Goal: Task Accomplishment & Management: Use online tool/utility

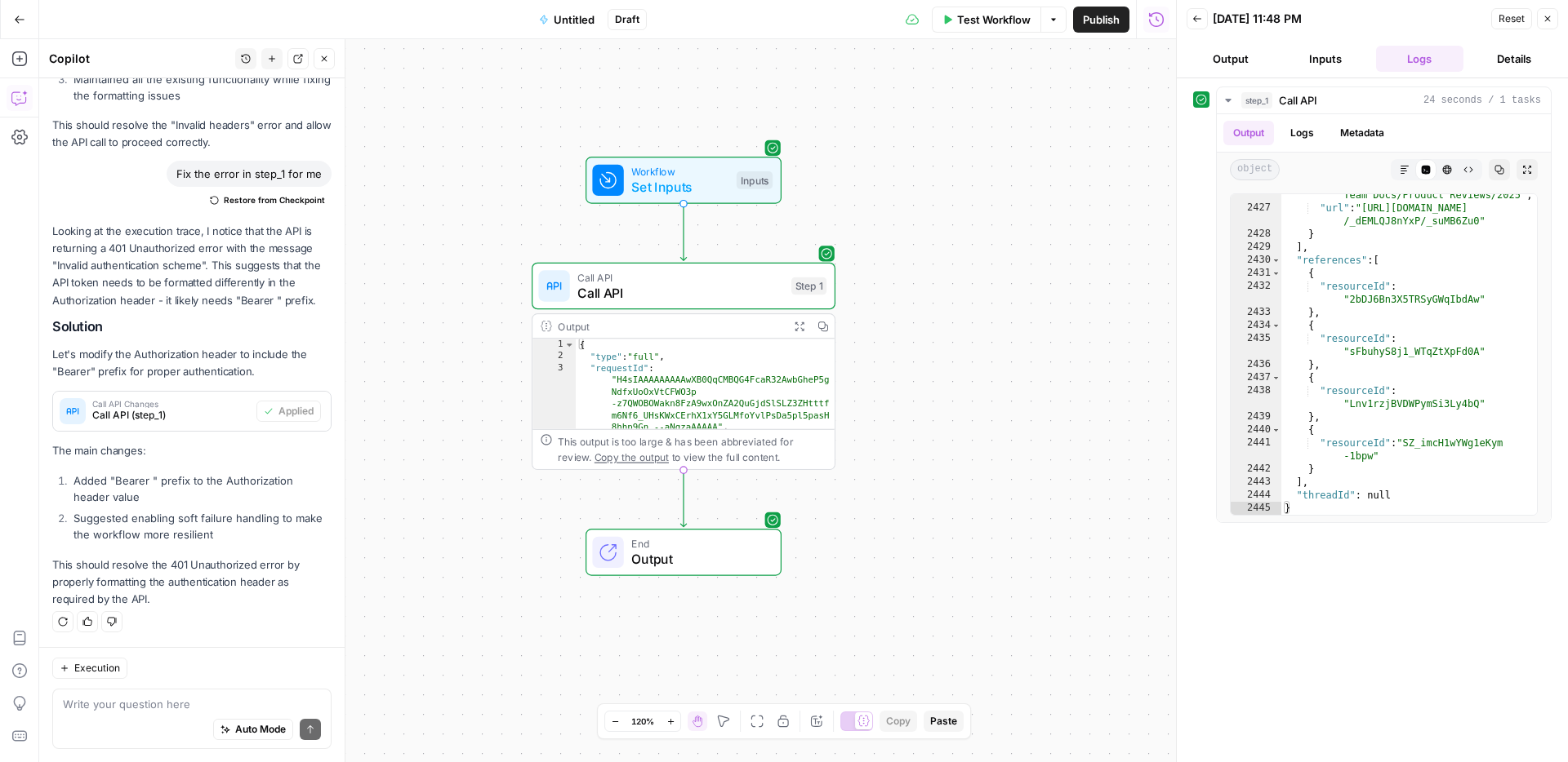
scroll to position [26428, 0]
click at [761, 18] on div "Test Workflow Options Publish Run History" at bounding box center [911, 19] width 529 height 39
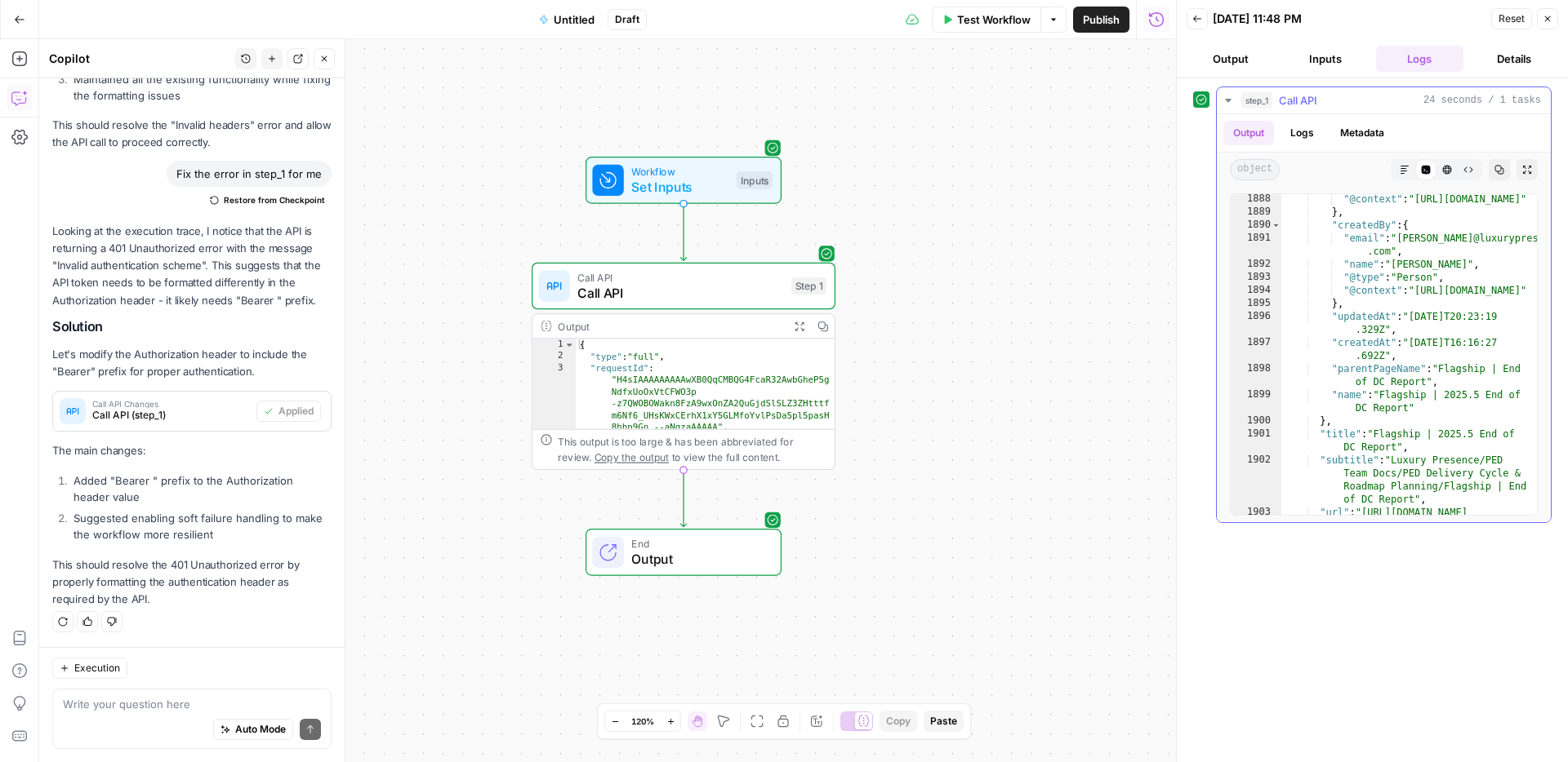
scroll to position [20517, 0]
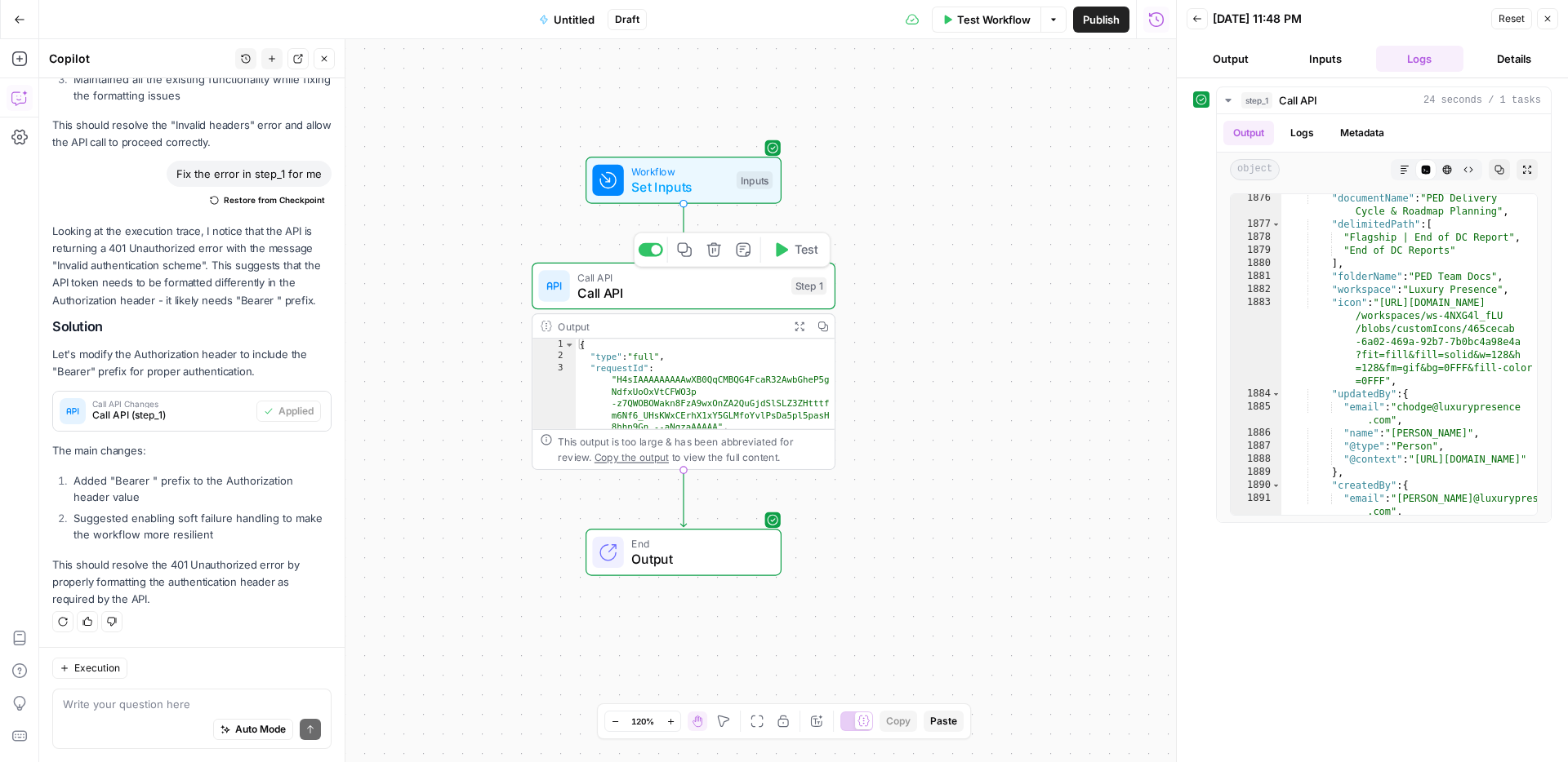
click at [683, 300] on span "Call API" at bounding box center [680, 293] width 206 height 20
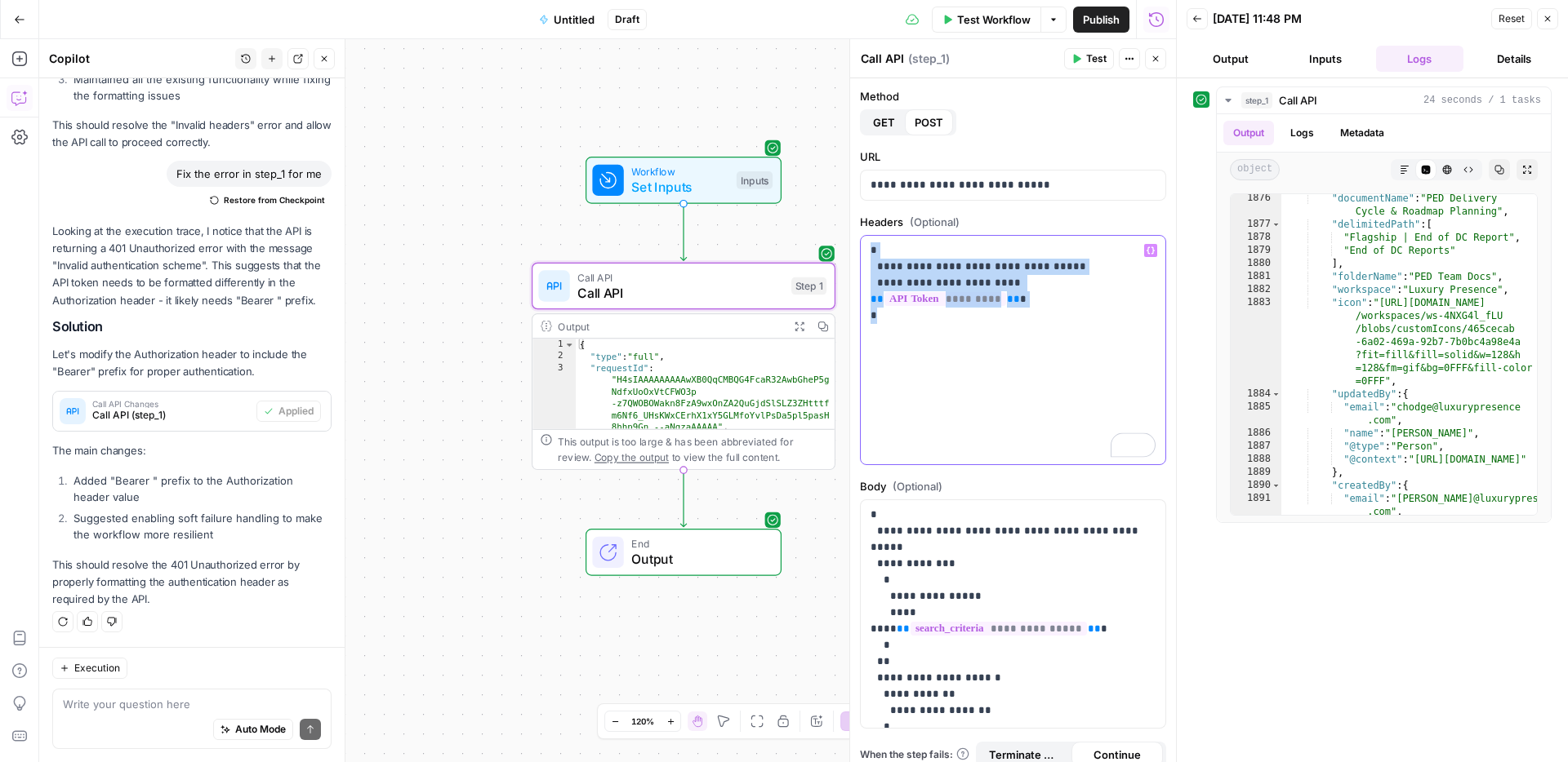
drag, startPoint x: 953, startPoint y: 320, endPoint x: 871, endPoint y: 249, distance: 108.5
click at [871, 249] on div "**********" at bounding box center [1013, 350] width 304 height 229
click at [963, 323] on div "**********" at bounding box center [1013, 350] width 304 height 229
click at [574, 22] on span "Untitled" at bounding box center [574, 20] width 40 height 16
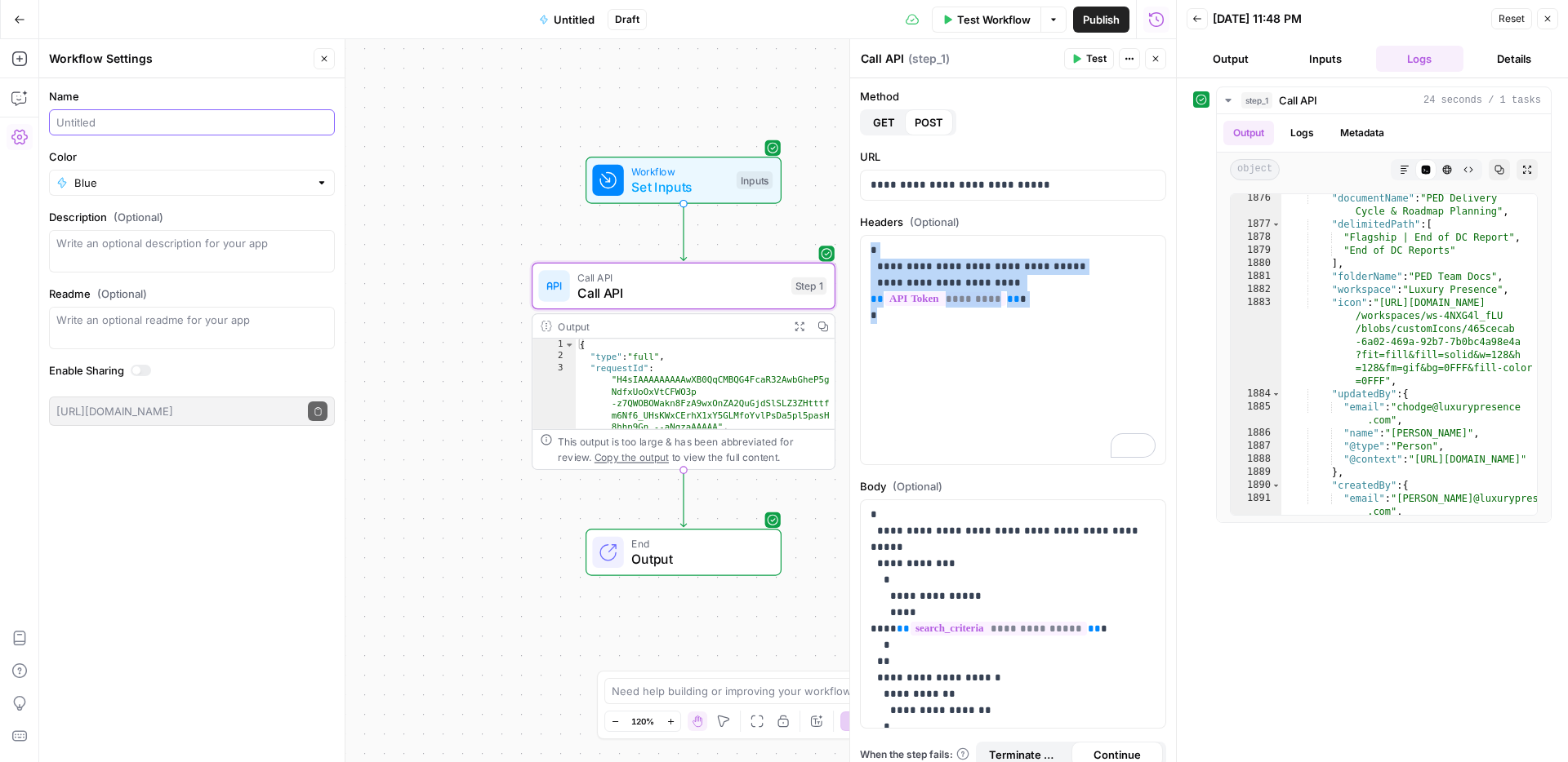
click at [149, 124] on input "Name" at bounding box center [192, 122] width 271 height 16
type input "Coda document Search"
click at [157, 540] on div "Name Coda document Search Color Blue Description (Optional) Readme (Optional) W…" at bounding box center [192, 420] width 305 height 684
click at [411, 11] on div "Go Back Coda document Search Draft Test Workflow Options Publish Run History" at bounding box center [588, 19] width 1176 height 39
click at [16, 22] on icon "button" at bounding box center [19, 19] width 12 height 12
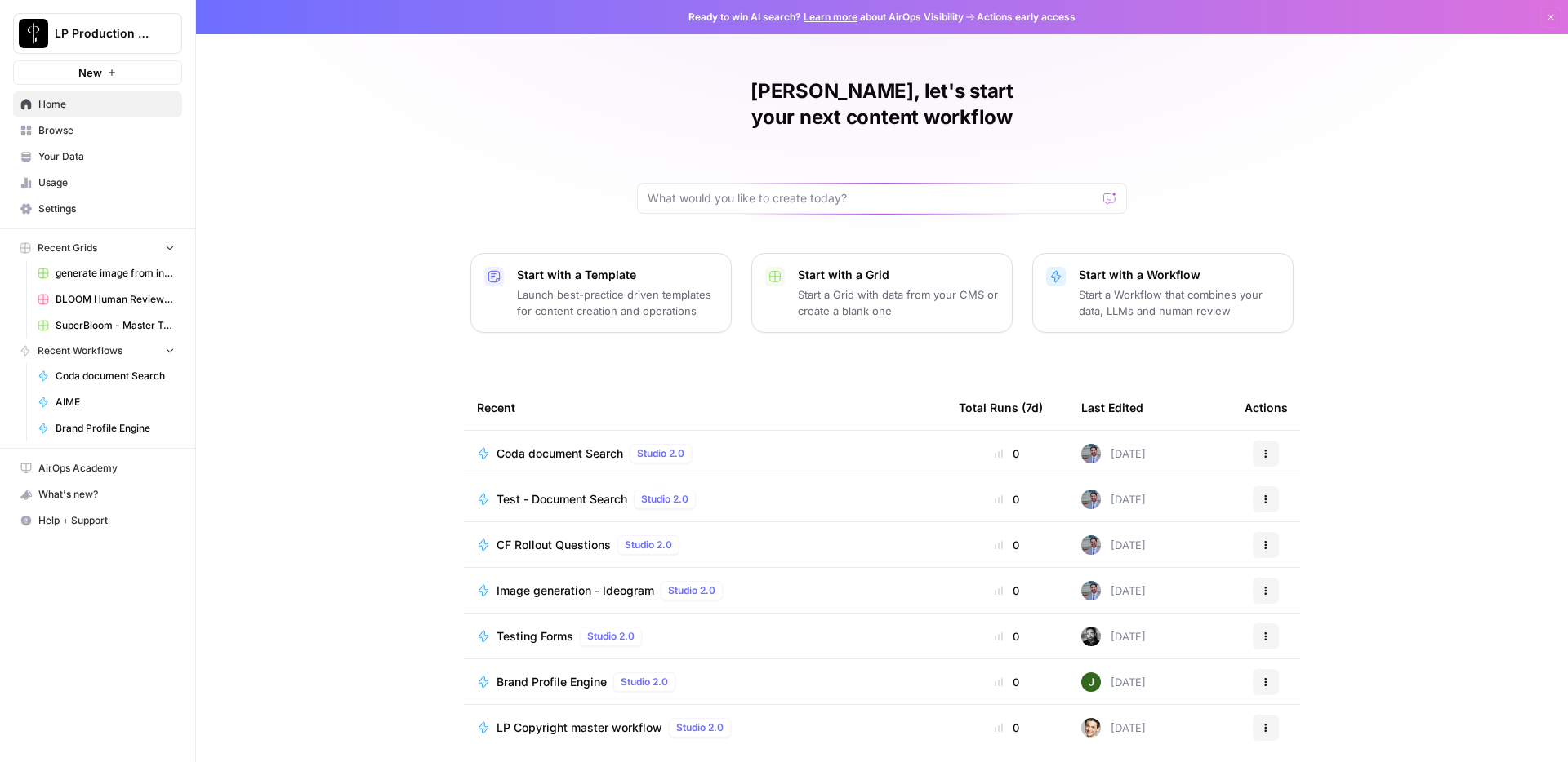
click at [59, 206] on span "Settings" at bounding box center [107, 209] width 137 height 14
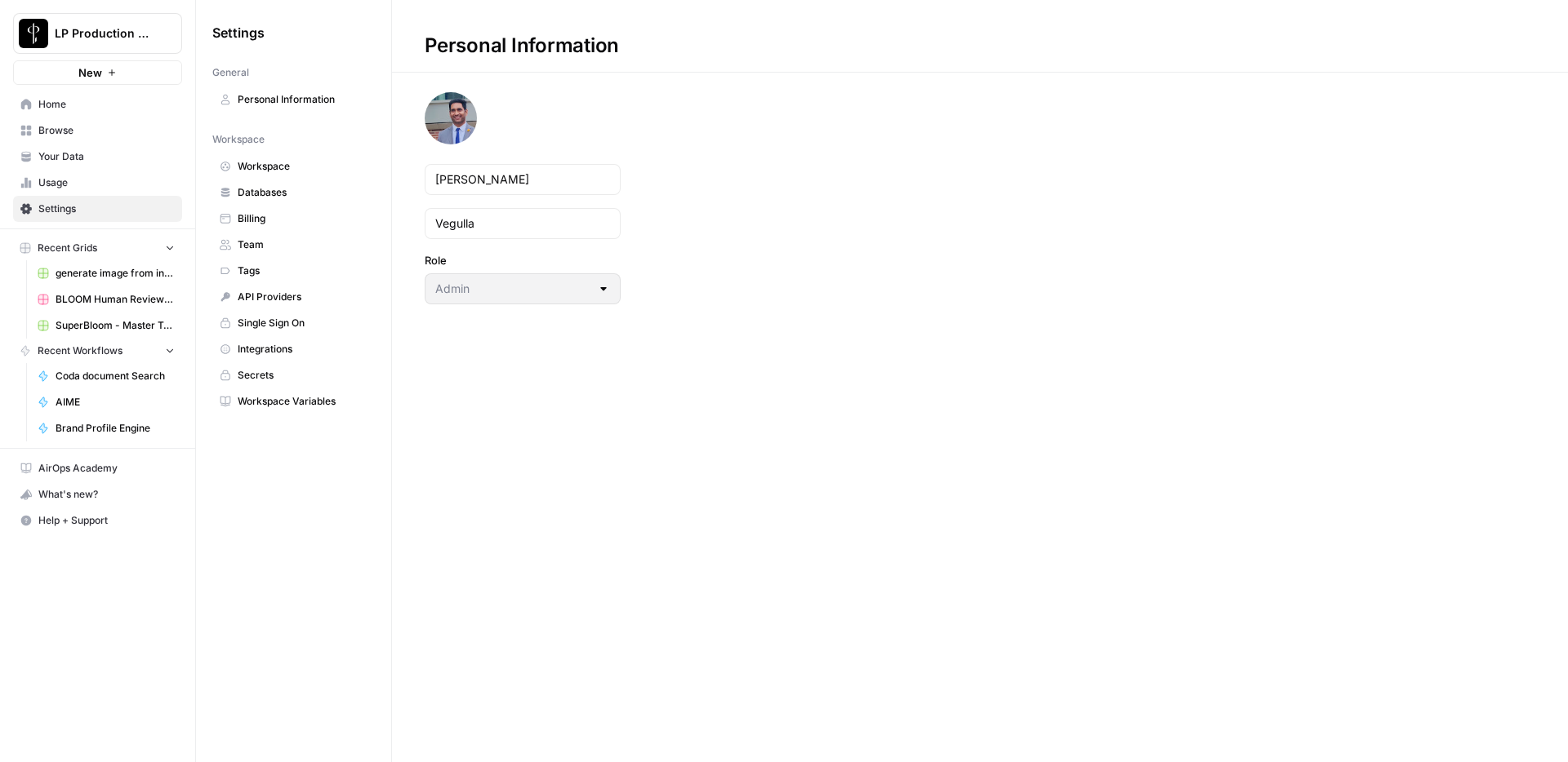
click at [284, 366] on link "Secrets" at bounding box center [293, 375] width 163 height 26
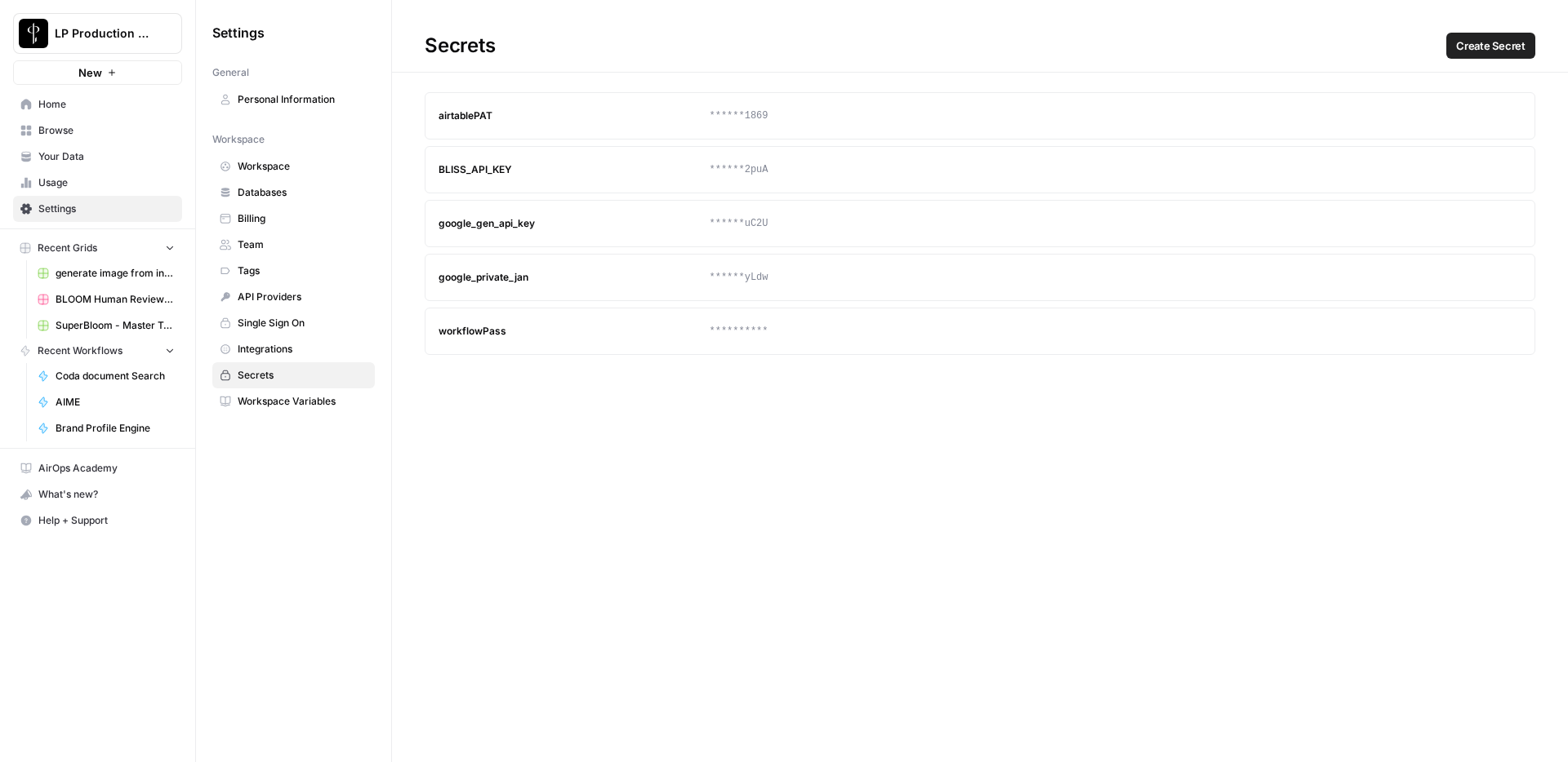
click at [1500, 41] on span "Create Secret" at bounding box center [1491, 46] width 69 height 16
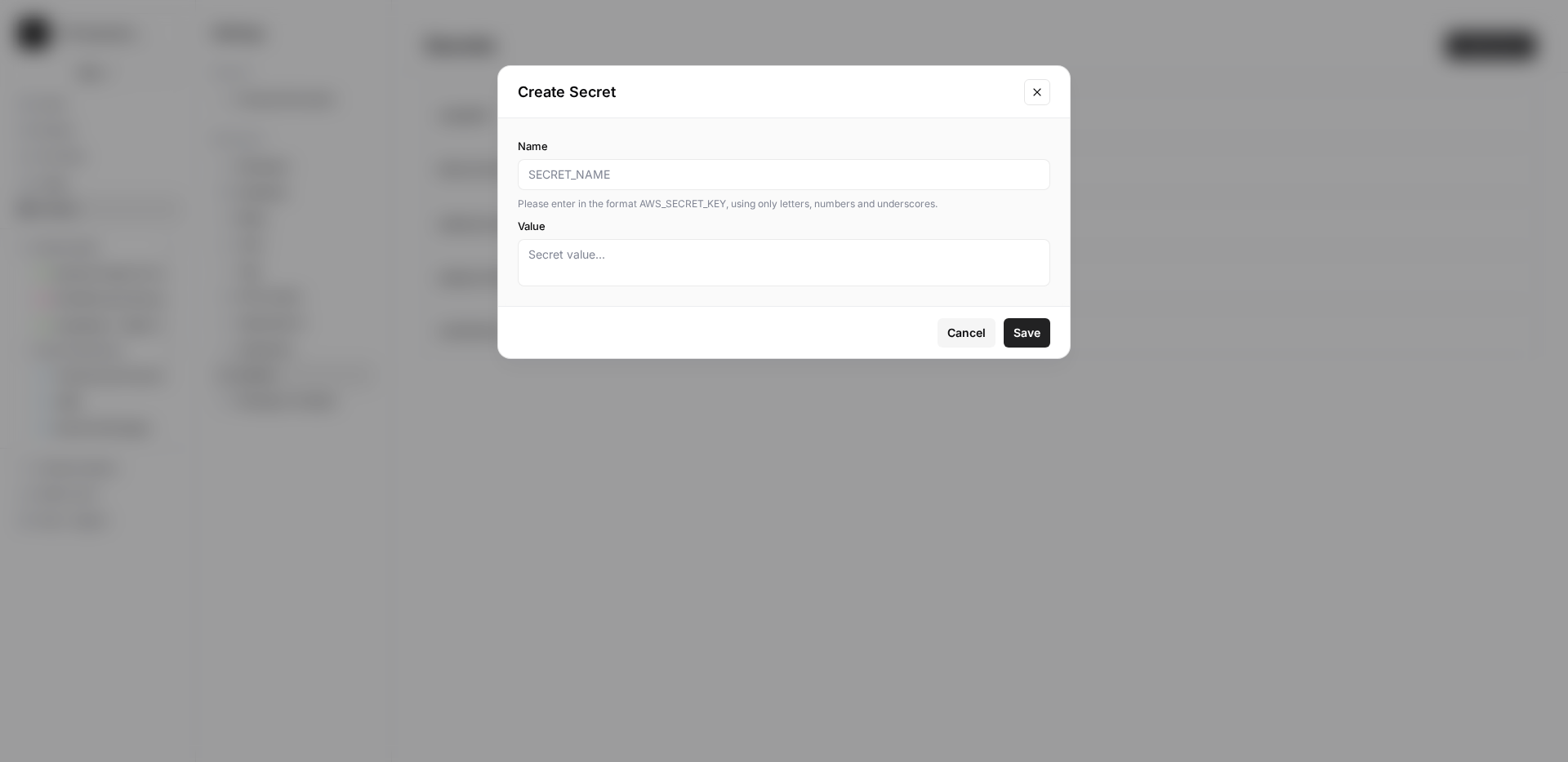
click at [607, 167] on input "Name" at bounding box center [783, 175] width 511 height 16
type input "Unleash"
click at [610, 249] on textarea "Value" at bounding box center [783, 263] width 511 height 32
click at [645, 261] on textarea "Value" at bounding box center [783, 263] width 511 height 32
paste textarea "eyJhbGciOiJSUzI1NiIsInR5cCI6IkpXVCIsImtpZCI6InByb2R1Y3Rpb24tMjAyNCJ9.eyJpZCI6Im…"
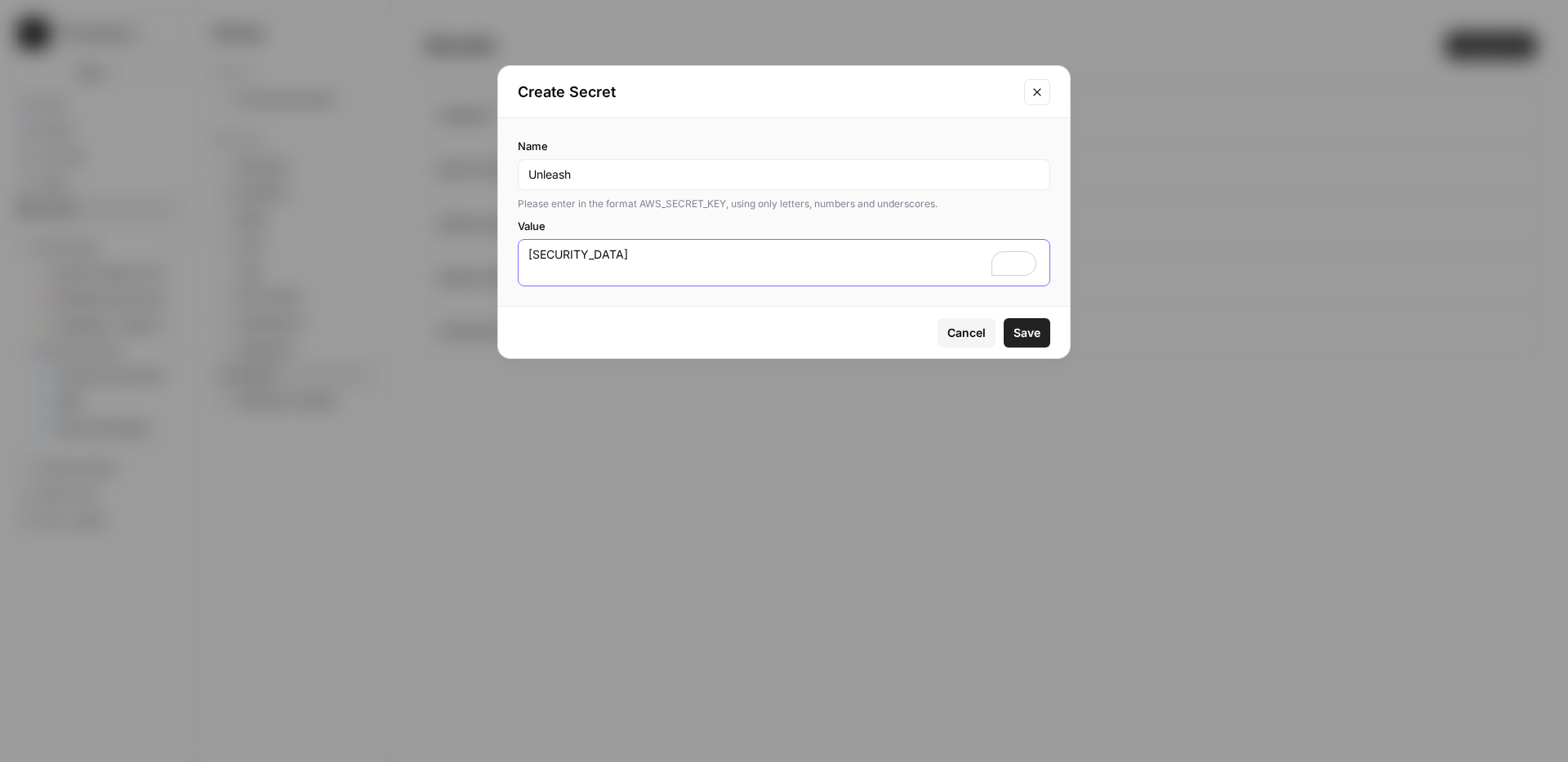
scroll to position [145, 0]
type textarea "eyJhbGciOiJSUzI1NiIsInR5cCI6IkpXVCIsImtpZCI6InByb2R1Y3Rpb24tMjAyNCJ9.eyJpZCI6Im…"
click at [1032, 335] on span "Save" at bounding box center [1027, 333] width 27 height 16
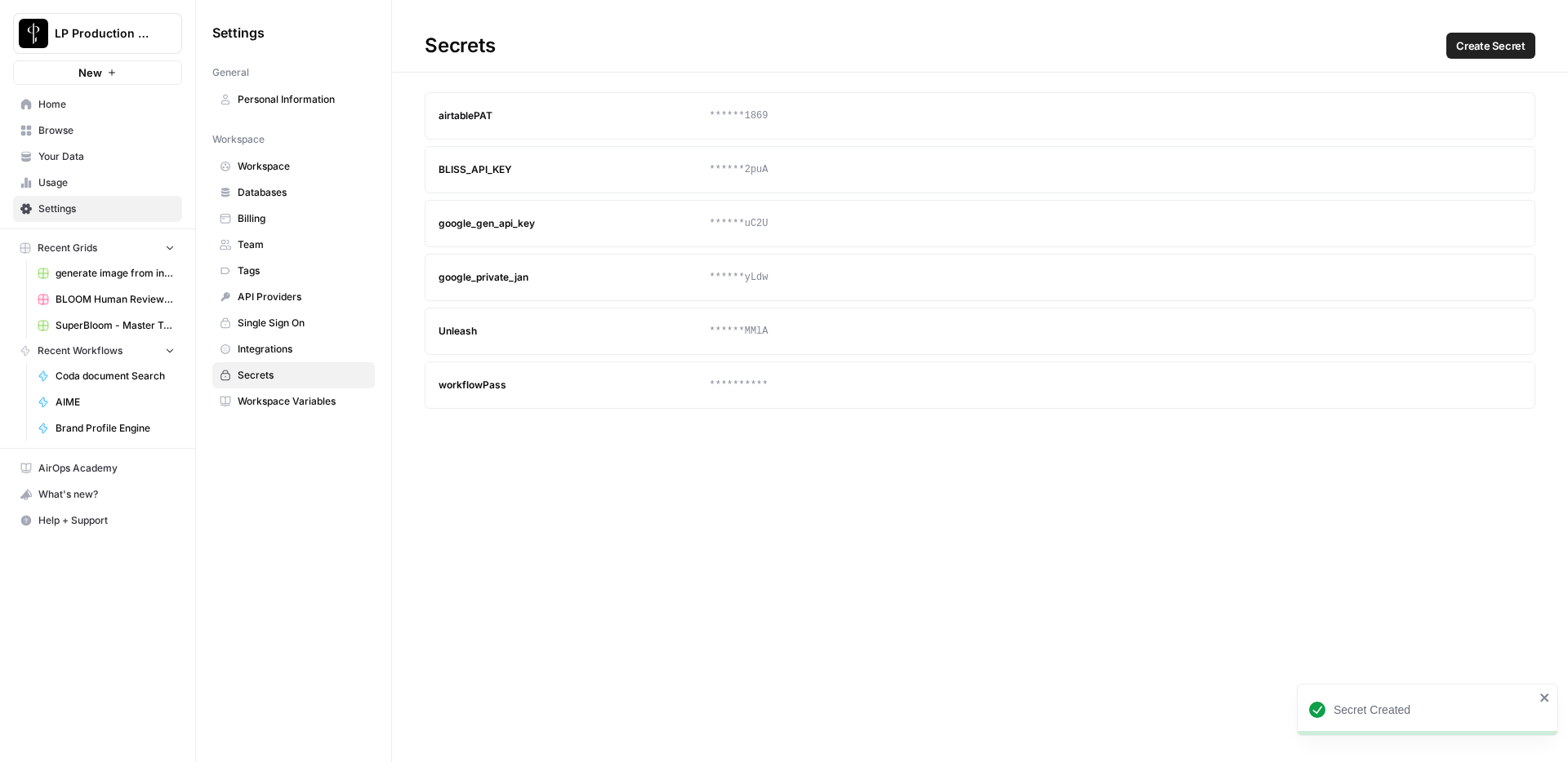
click at [825, 521] on div "**********" at bounding box center [981, 381] width 1176 height 762
click at [733, 612] on div "**********" at bounding box center [981, 381] width 1176 height 762
click at [68, 101] on span "Home" at bounding box center [107, 104] width 137 height 14
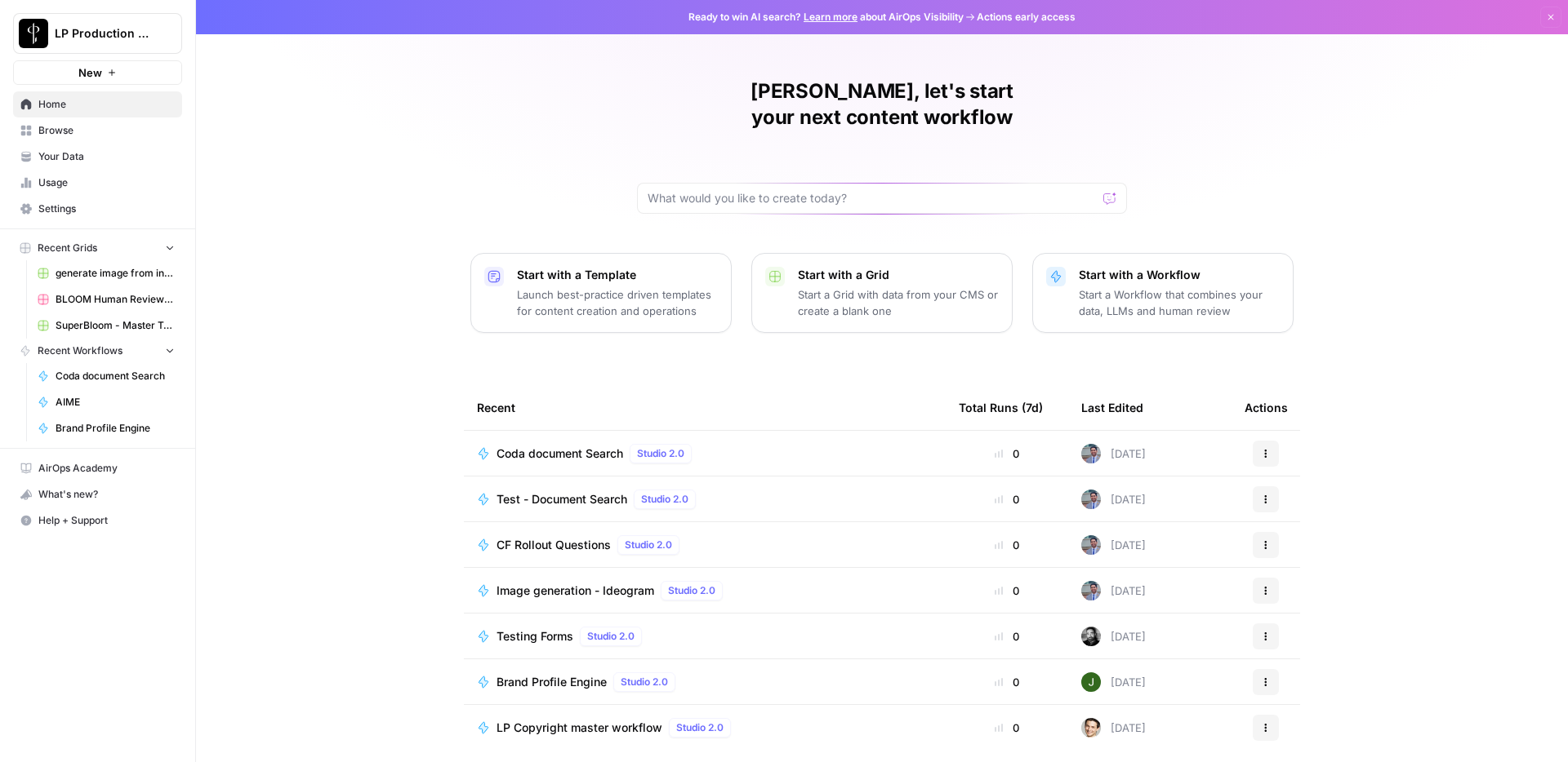
click at [551, 446] on span "Coda document Search" at bounding box center [559, 454] width 127 height 16
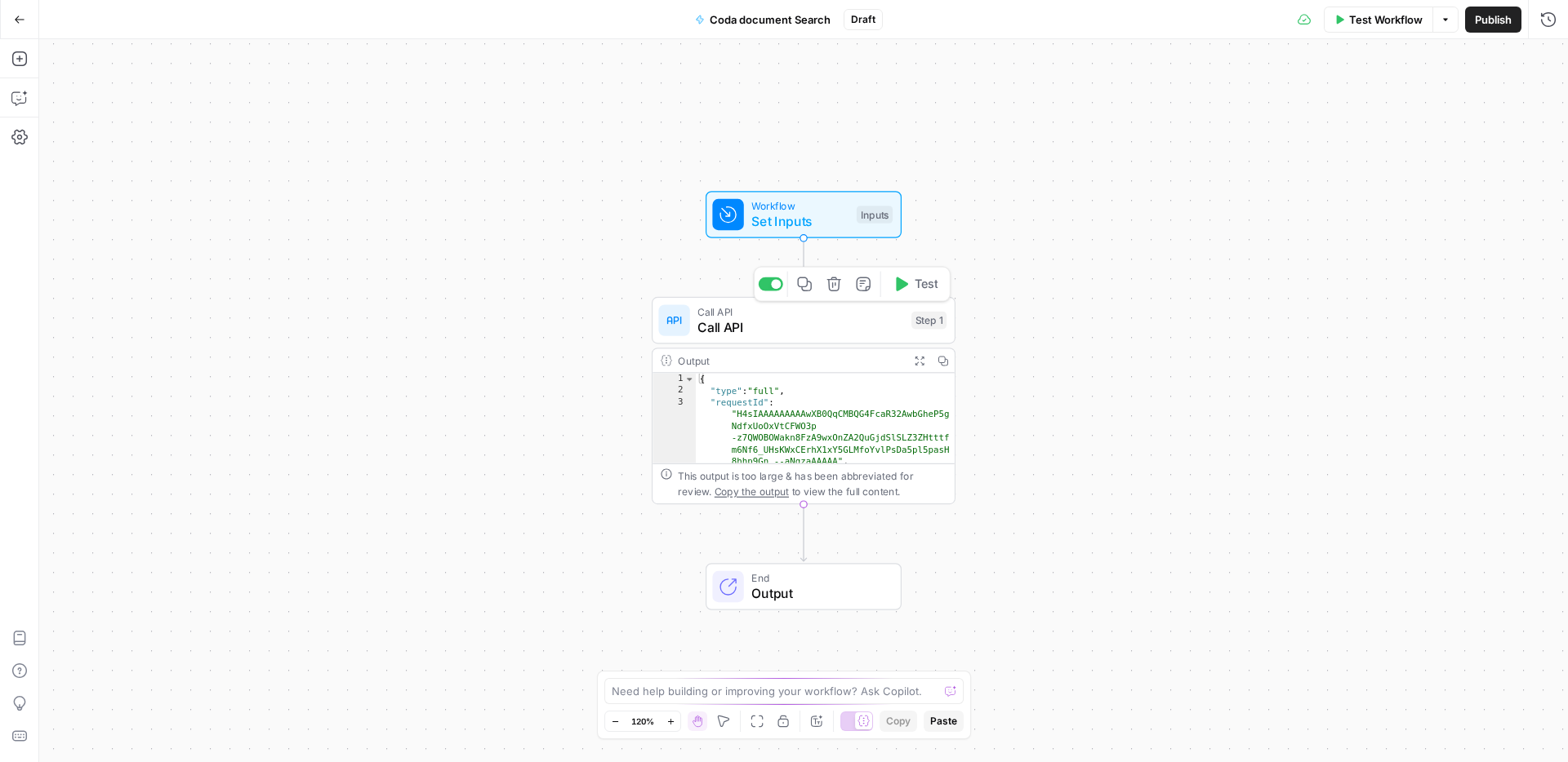
click at [825, 318] on span "Call API" at bounding box center [800, 328] width 206 height 20
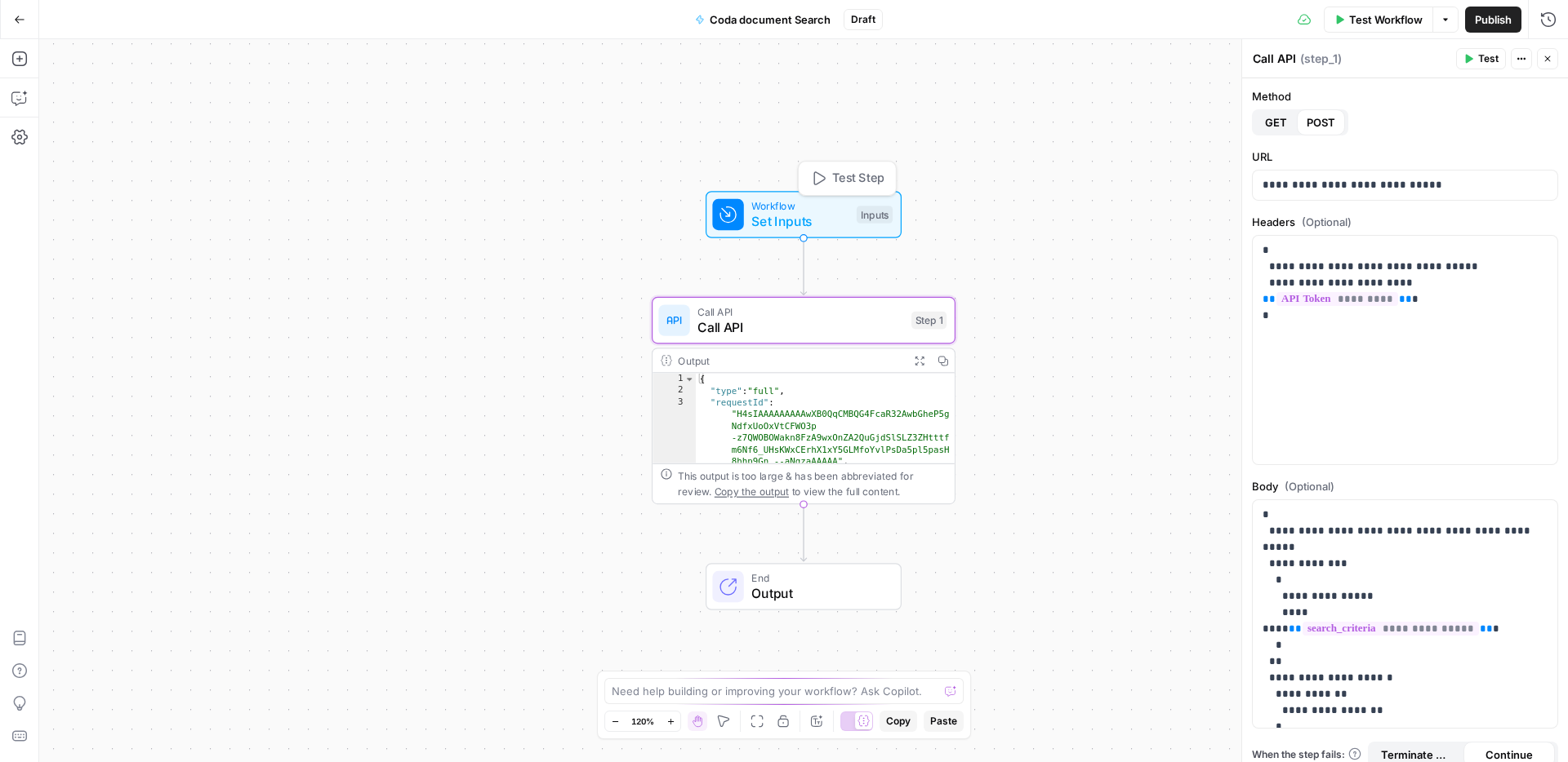
click at [811, 219] on span "Set Inputs" at bounding box center [800, 222] width 97 height 20
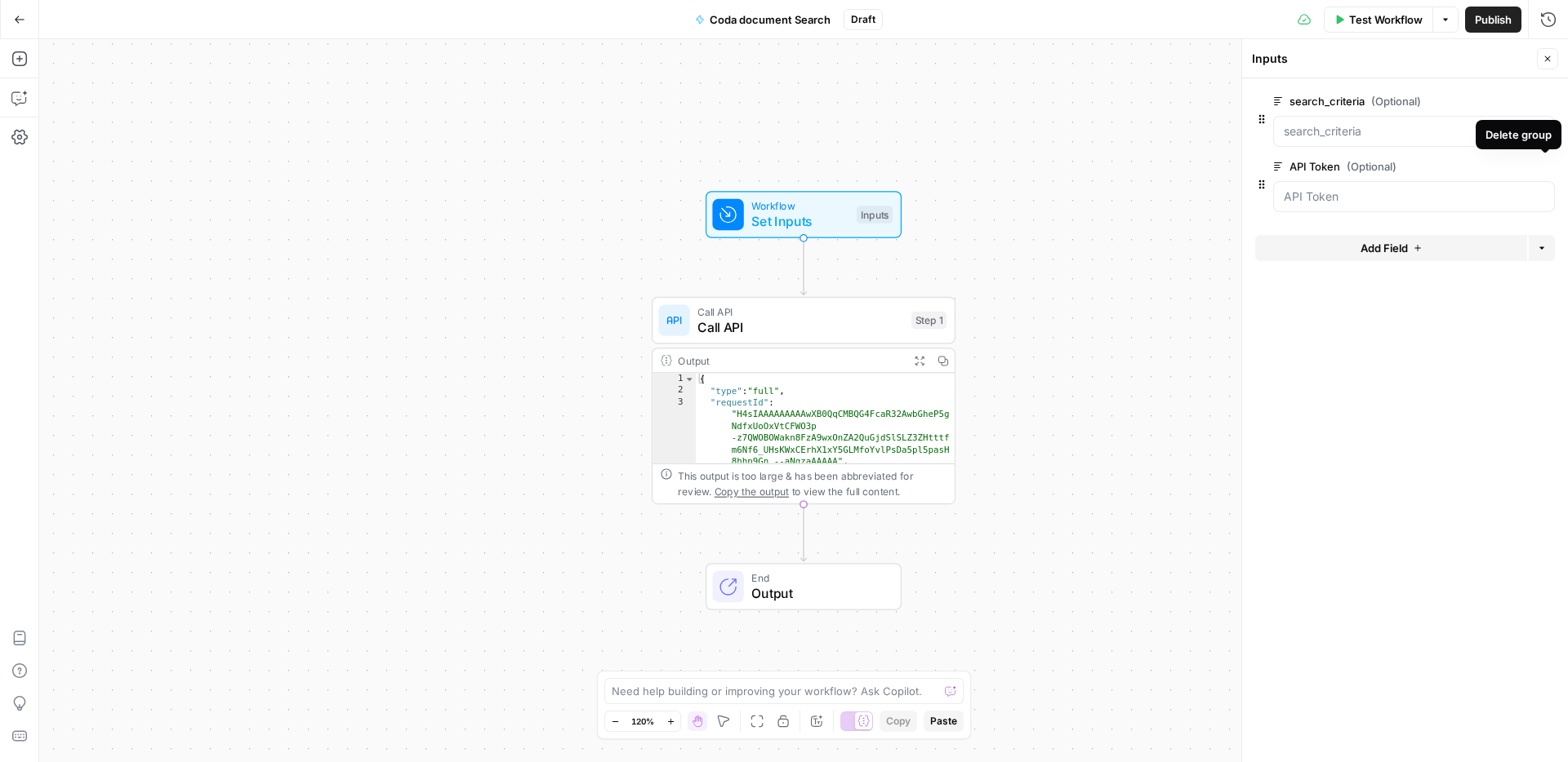
click at [1546, 164] on icon "button" at bounding box center [1546, 167] width 9 height 9
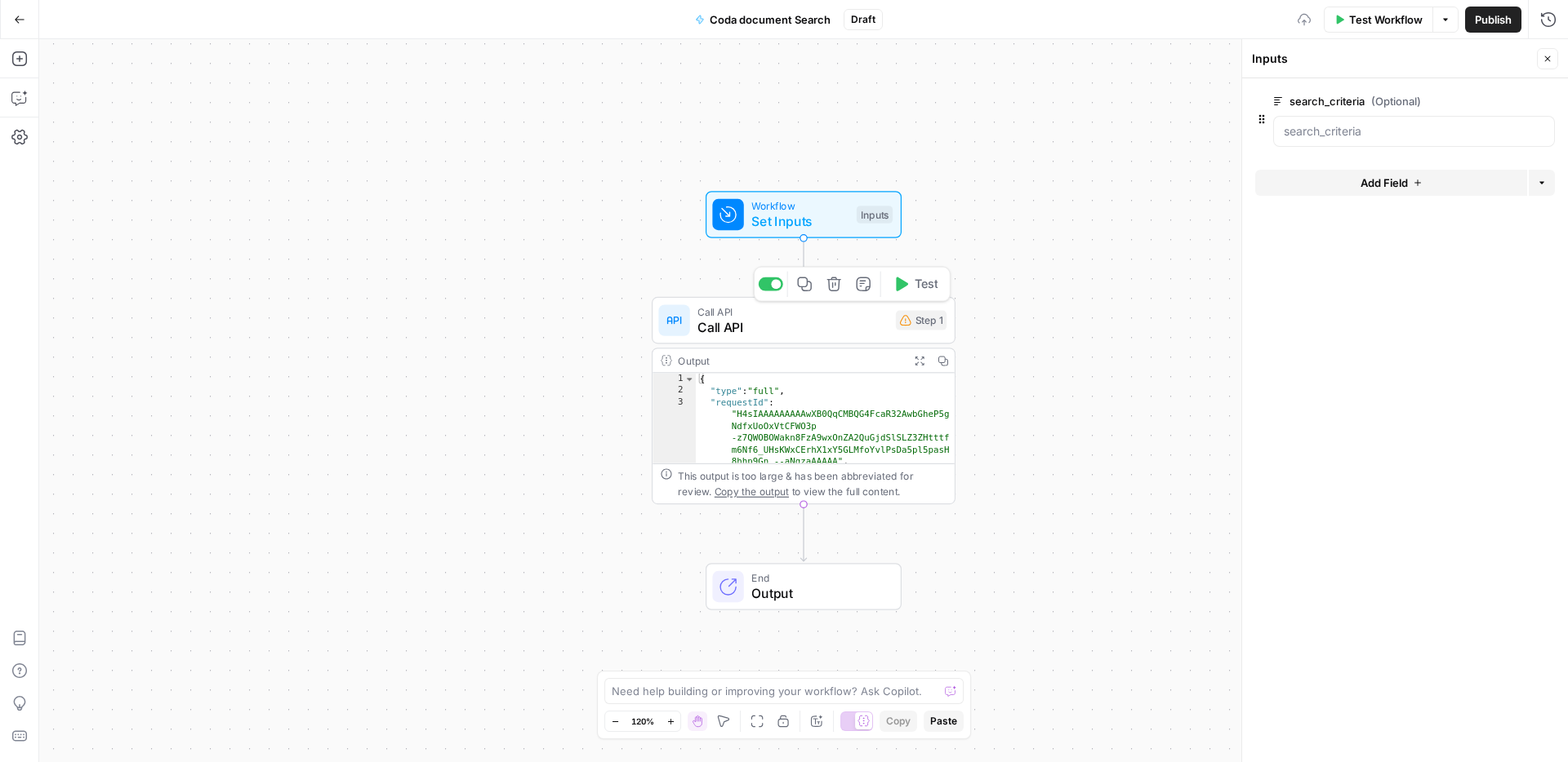
click at [783, 326] on span "Call API" at bounding box center [793, 328] width 190 height 20
type textarea "Call API"
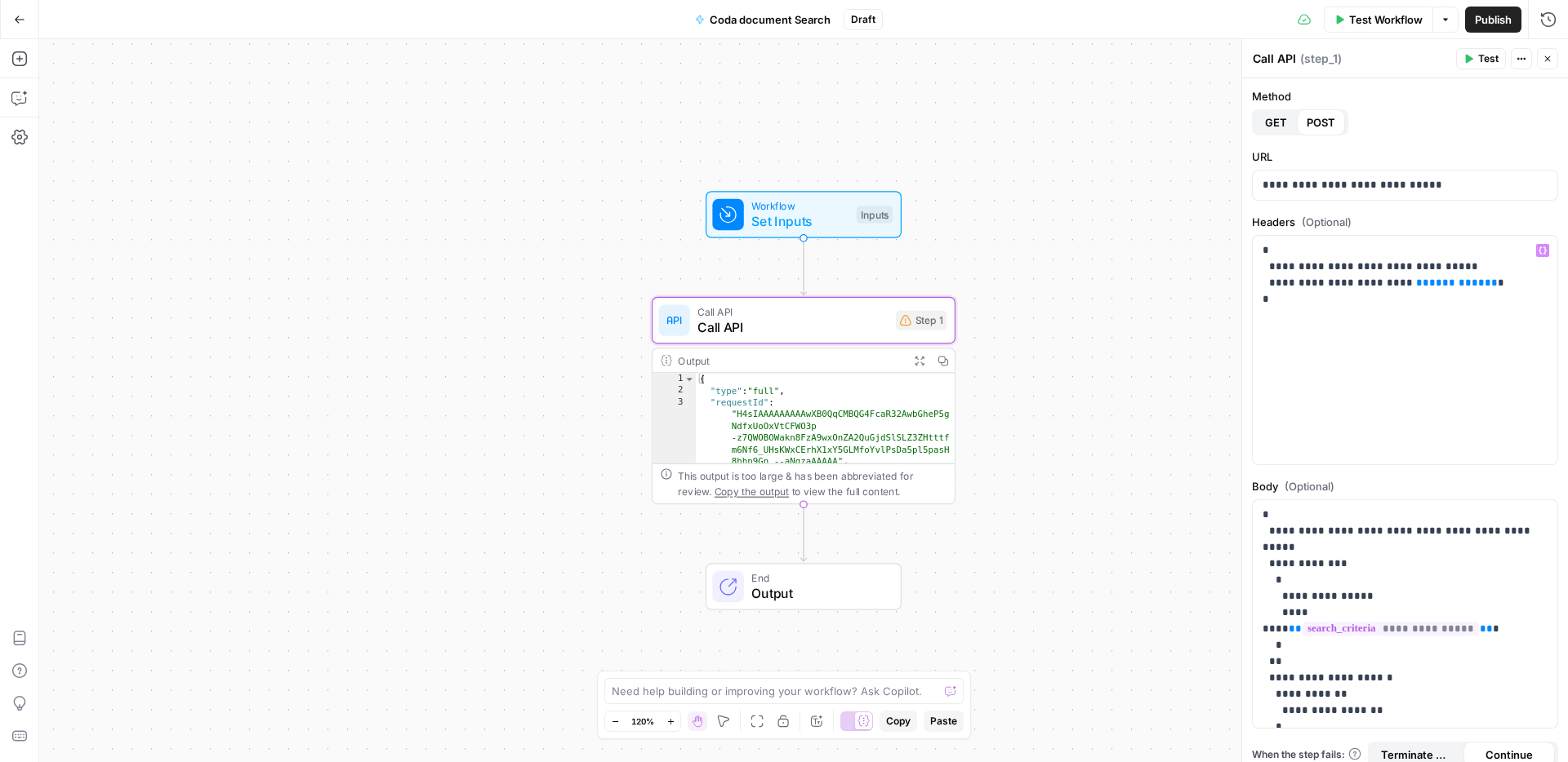
scroll to position [42, 0]
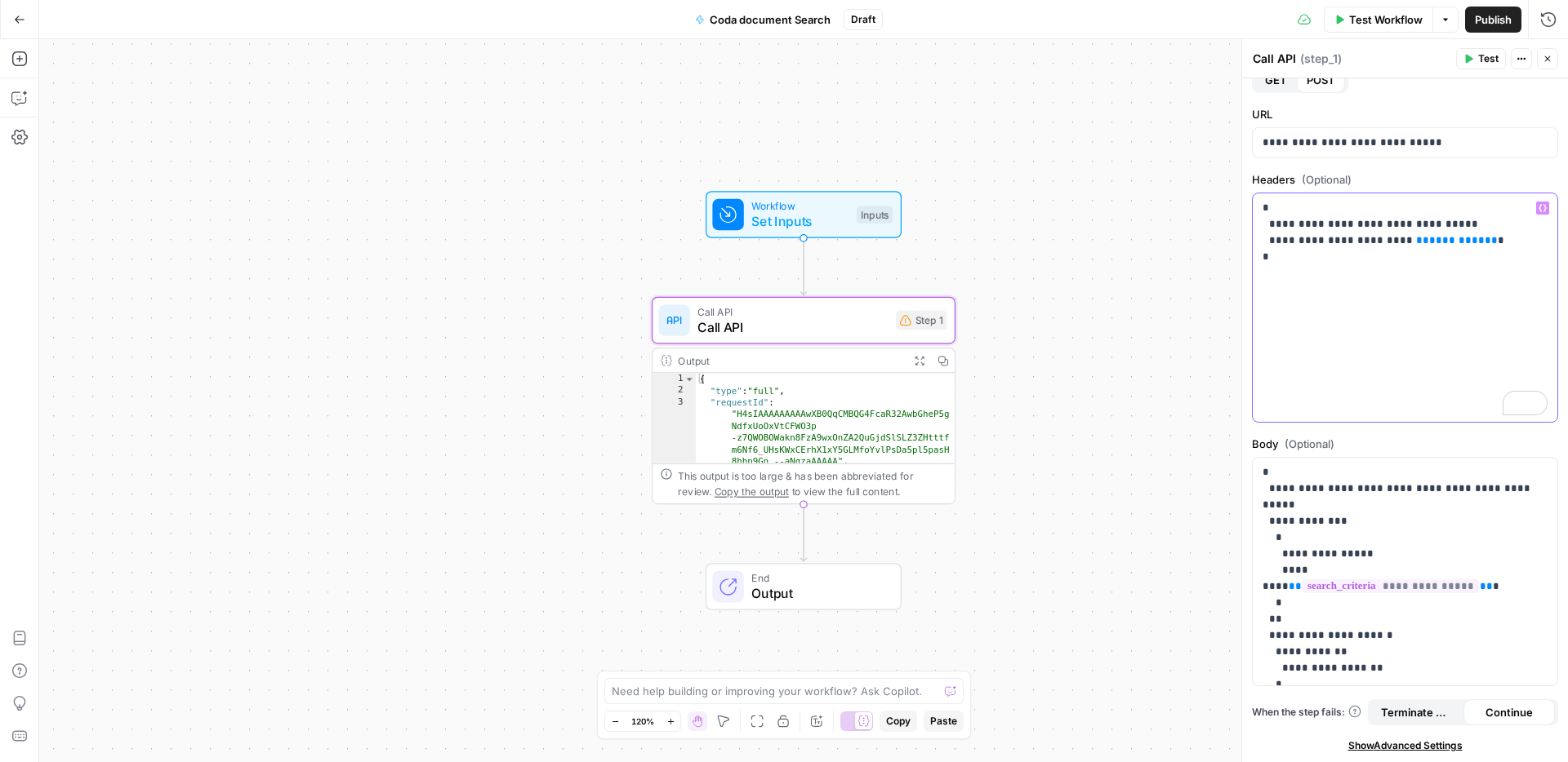
drag, startPoint x: 1393, startPoint y: 241, endPoint x: 1458, endPoint y: 243, distance: 65.0
click at [1458, 243] on p "**********" at bounding box center [1405, 232] width 285 height 66
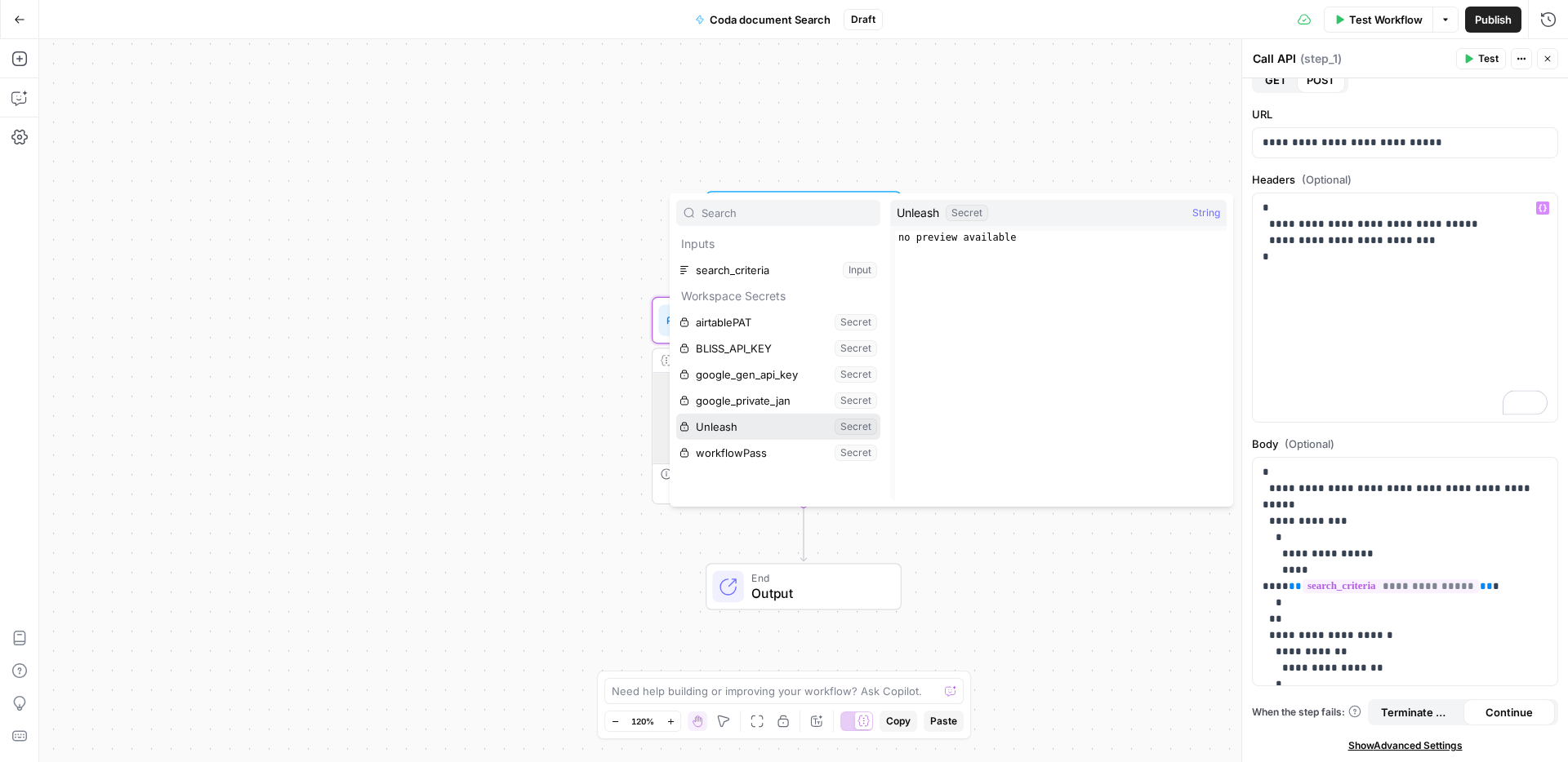
click at [842, 428] on button "Select variable Unleash" at bounding box center [778, 426] width 204 height 26
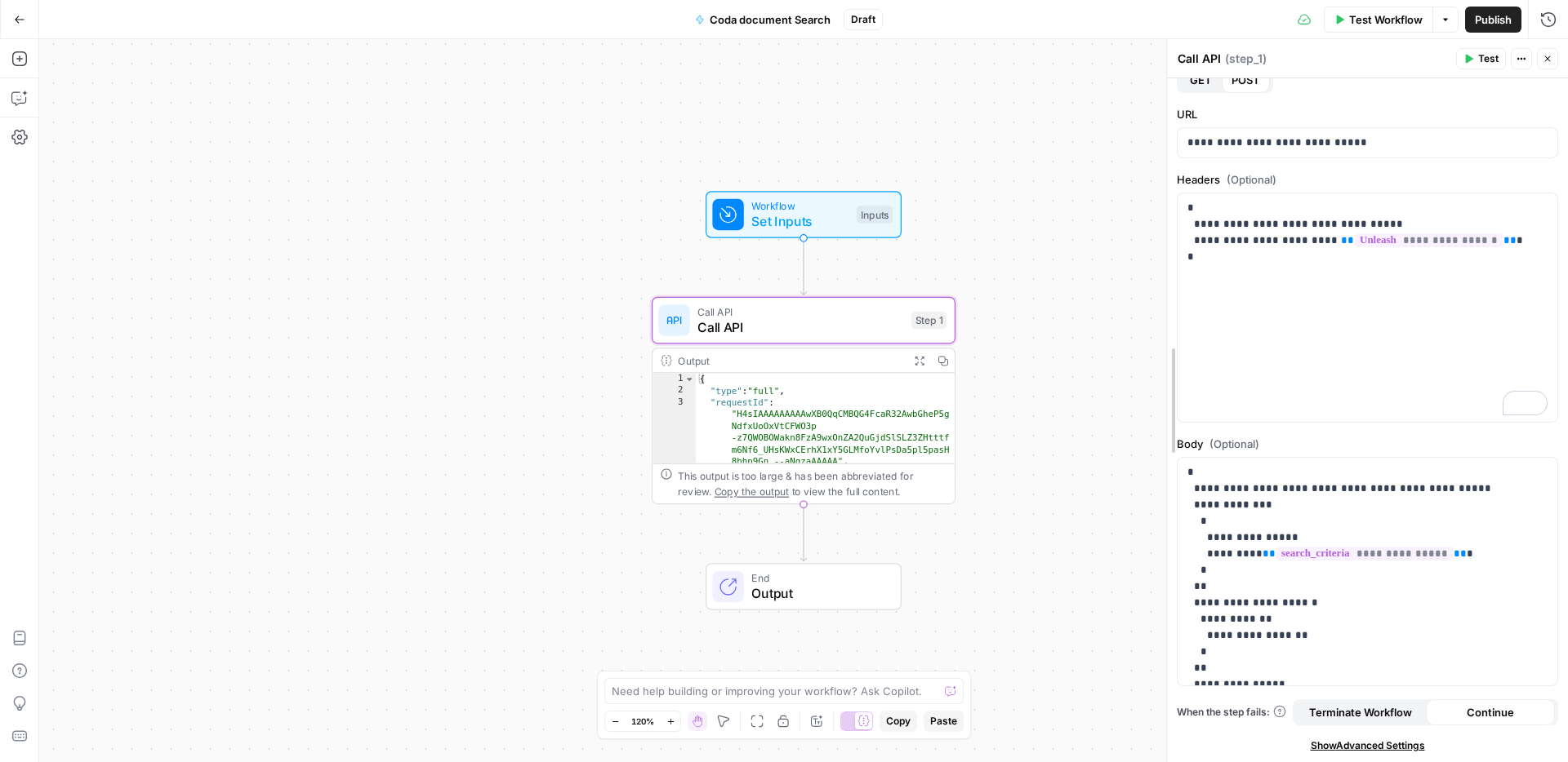
drag, startPoint x: 1245, startPoint y: 316, endPoint x: 1169, endPoint y: 307, distance: 76.5
click at [1301, 300] on div "**********" at bounding box center [1367, 308] width 380 height 229
click at [1060, 252] on div "Workflow Set Inputs Inputs Call API Call API Step 1 Output Expand Output Copy 1…" at bounding box center [804, 401] width 1529 height 723
drag, startPoint x: 1199, startPoint y: 254, endPoint x: 1186, endPoint y: 200, distance: 55.5
click at [1187, 200] on p "**********" at bounding box center [1367, 232] width 360 height 66
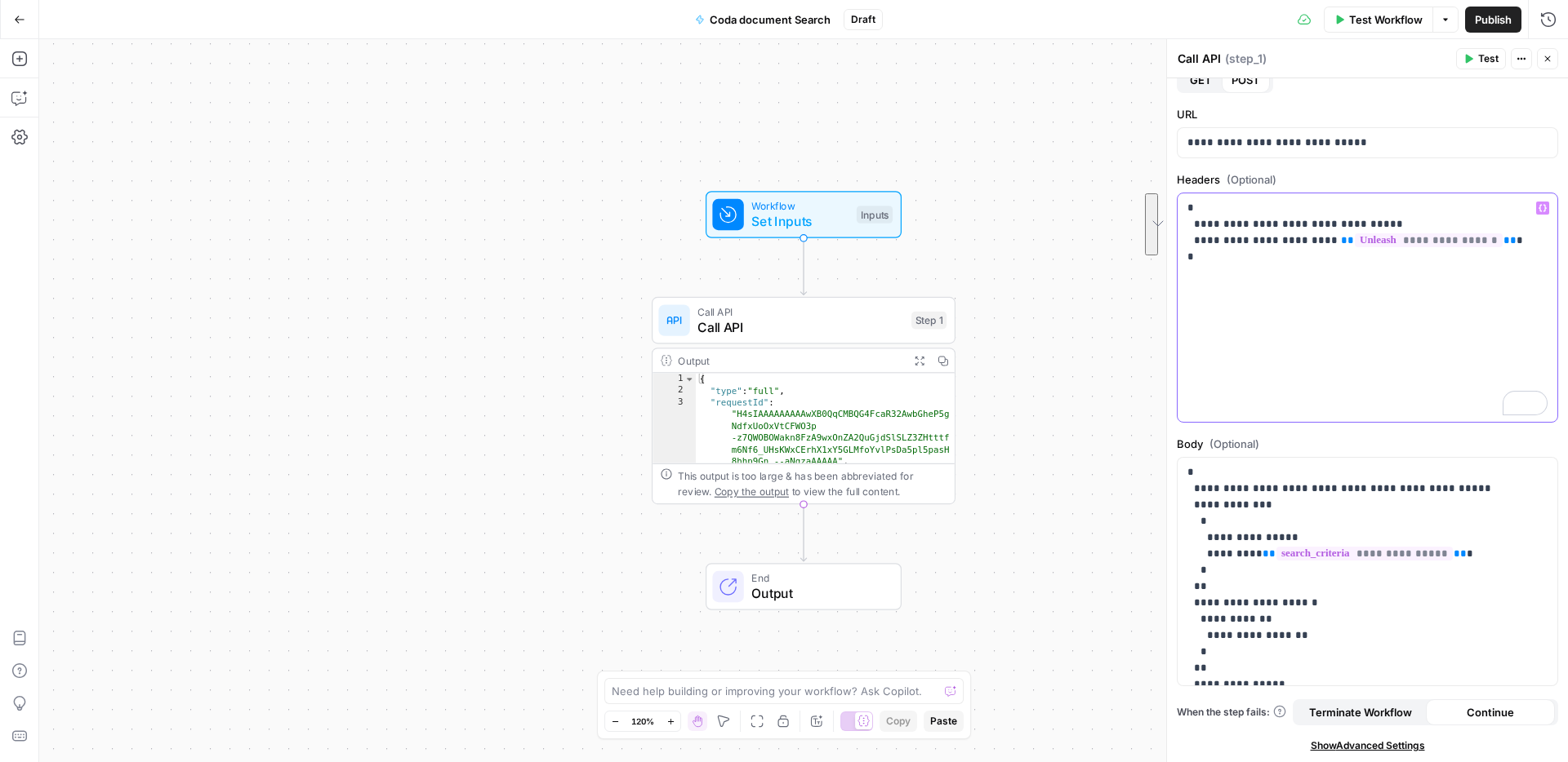
copy p "**********"
click at [1476, 622] on p "**********" at bounding box center [1367, 586] width 360 height 245
click at [416, 149] on div "Workflow Set Inputs Inputs Call API Call API Step 1 Output Expand Output Copy 1…" at bounding box center [804, 401] width 1529 height 723
click at [26, 22] on button "Go Back" at bounding box center [19, 19] width 30 height 30
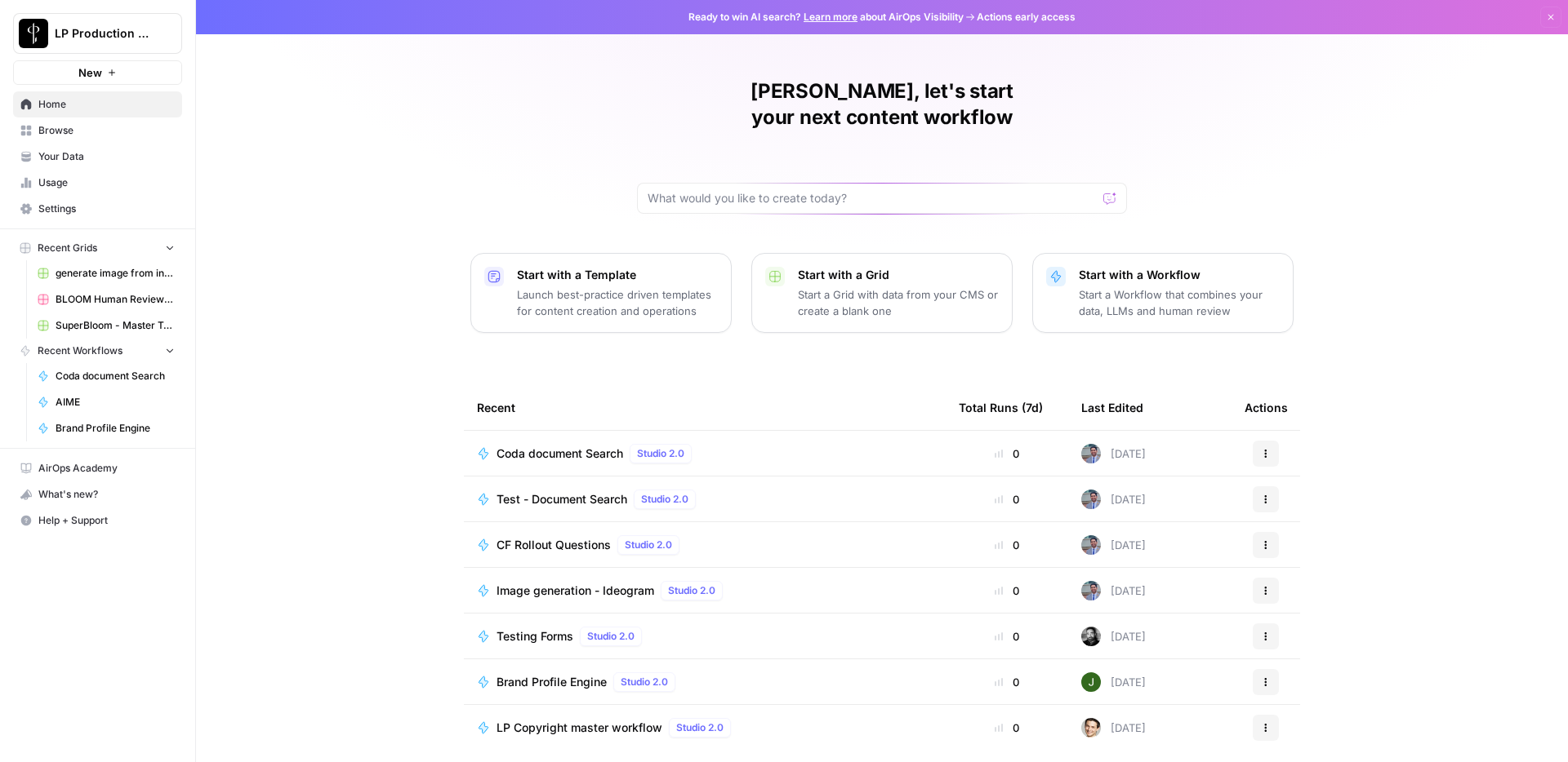
click at [566, 492] on span "Test - Document Search" at bounding box center [562, 500] width 131 height 16
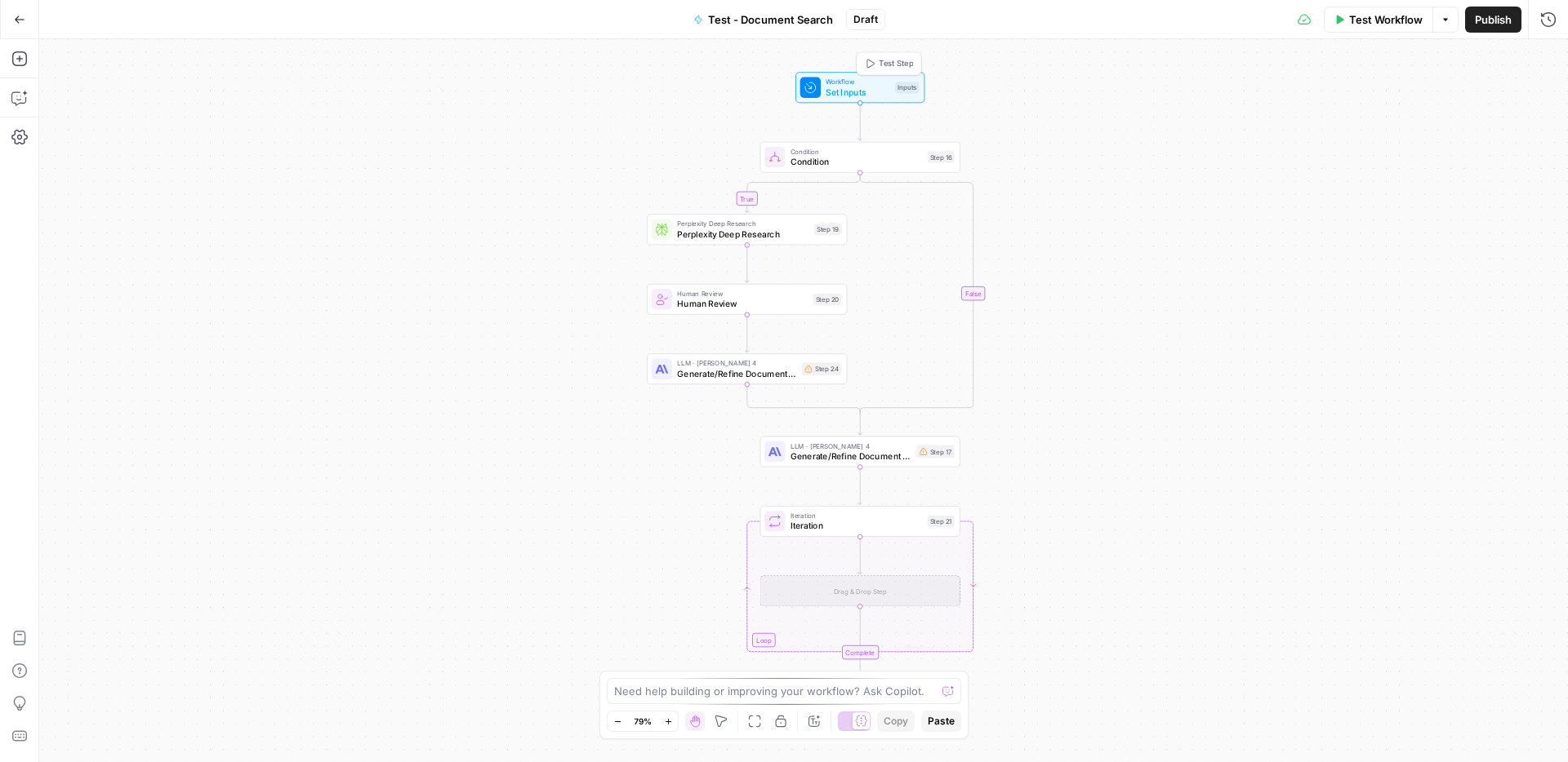
click at [872, 87] on span "Set Inputs" at bounding box center [857, 92] width 64 height 13
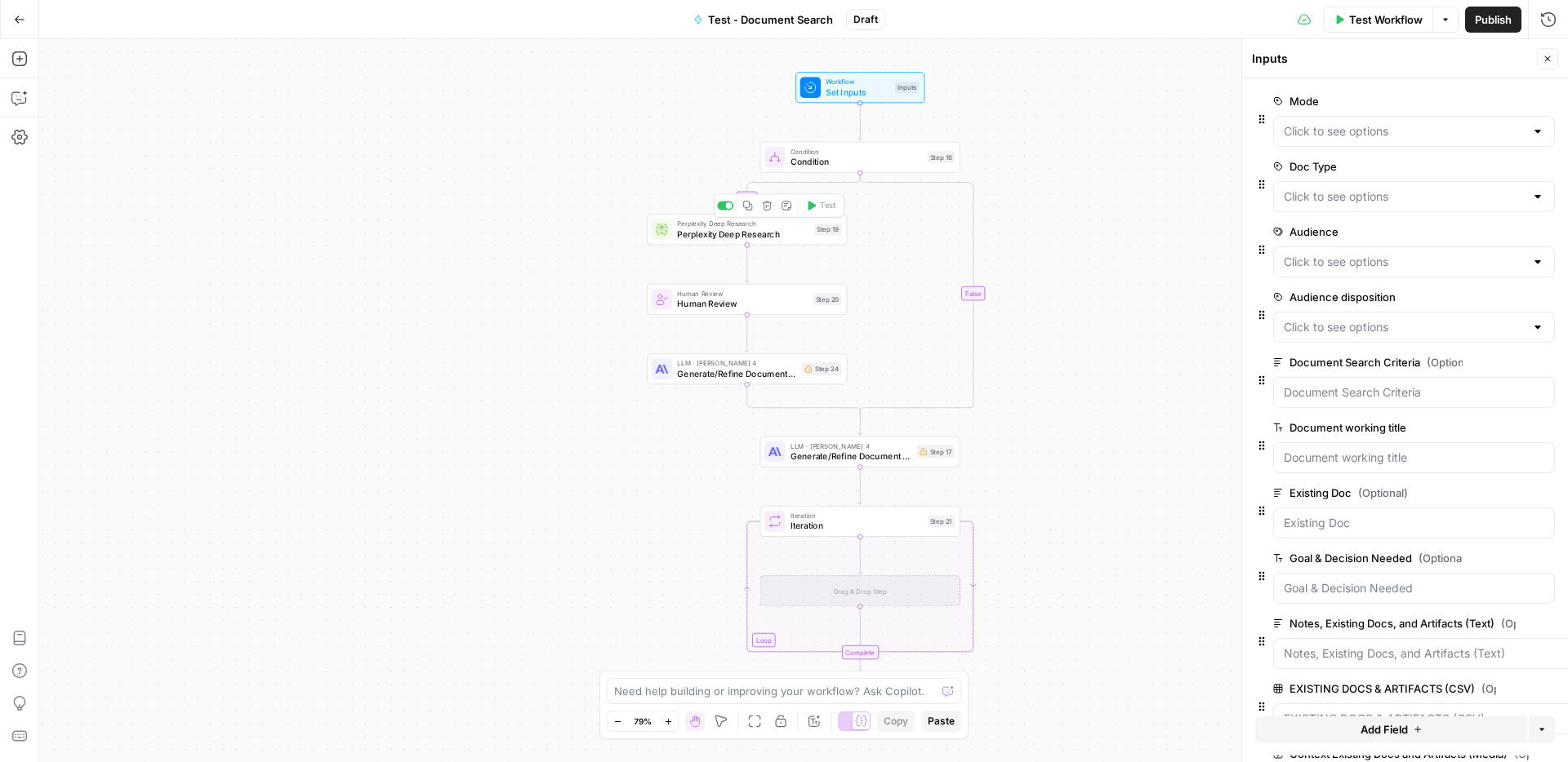
click at [806, 238] on span "Perplexity Deep Research" at bounding box center [743, 234] width 131 height 13
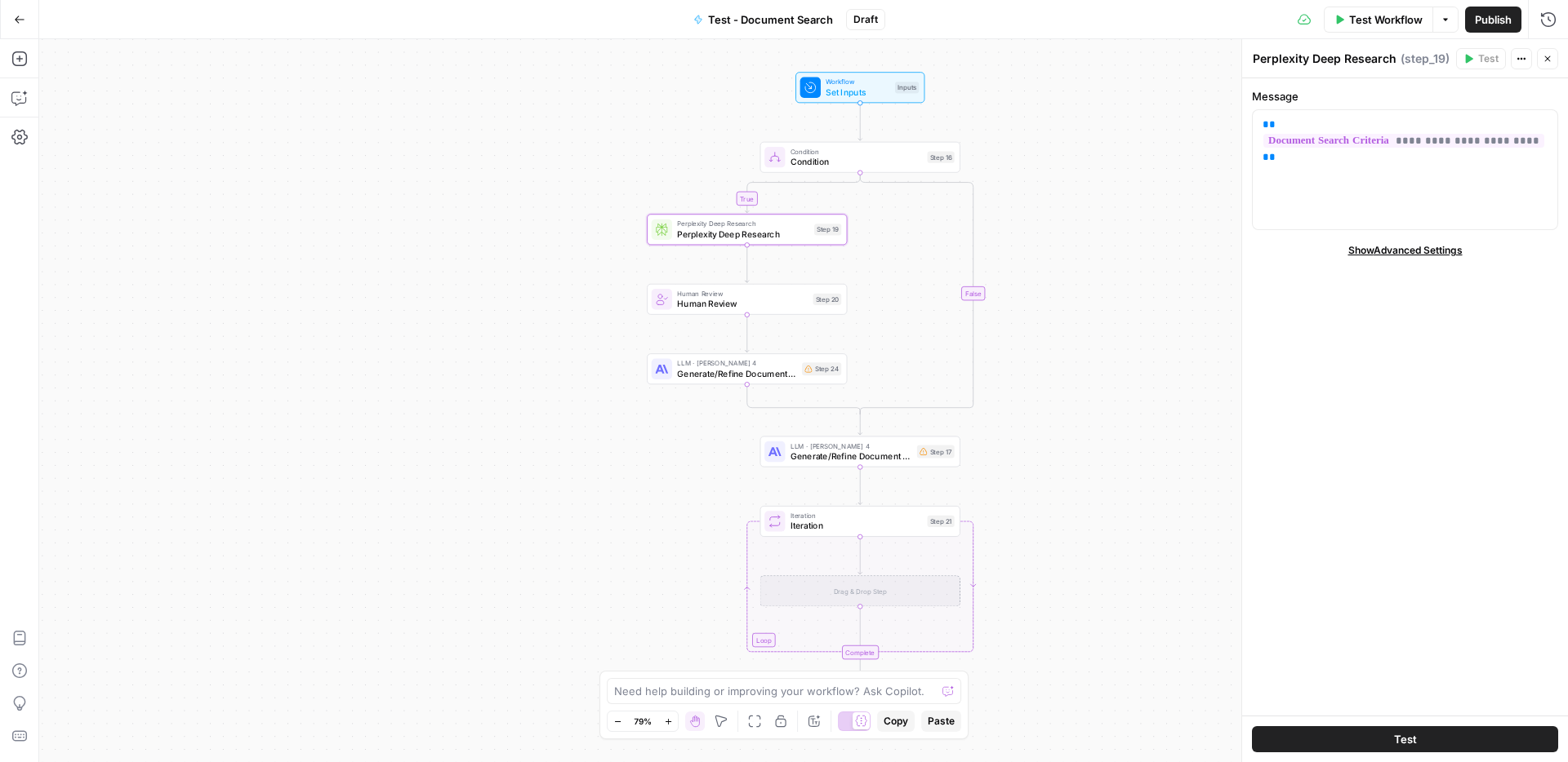
click at [1058, 263] on div "true false Workflow Set Inputs Inputs Condition Condition Step 16 Perplexity De…" at bounding box center [804, 401] width 1529 height 723
click at [24, 57] on icon "button" at bounding box center [20, 58] width 16 height 16
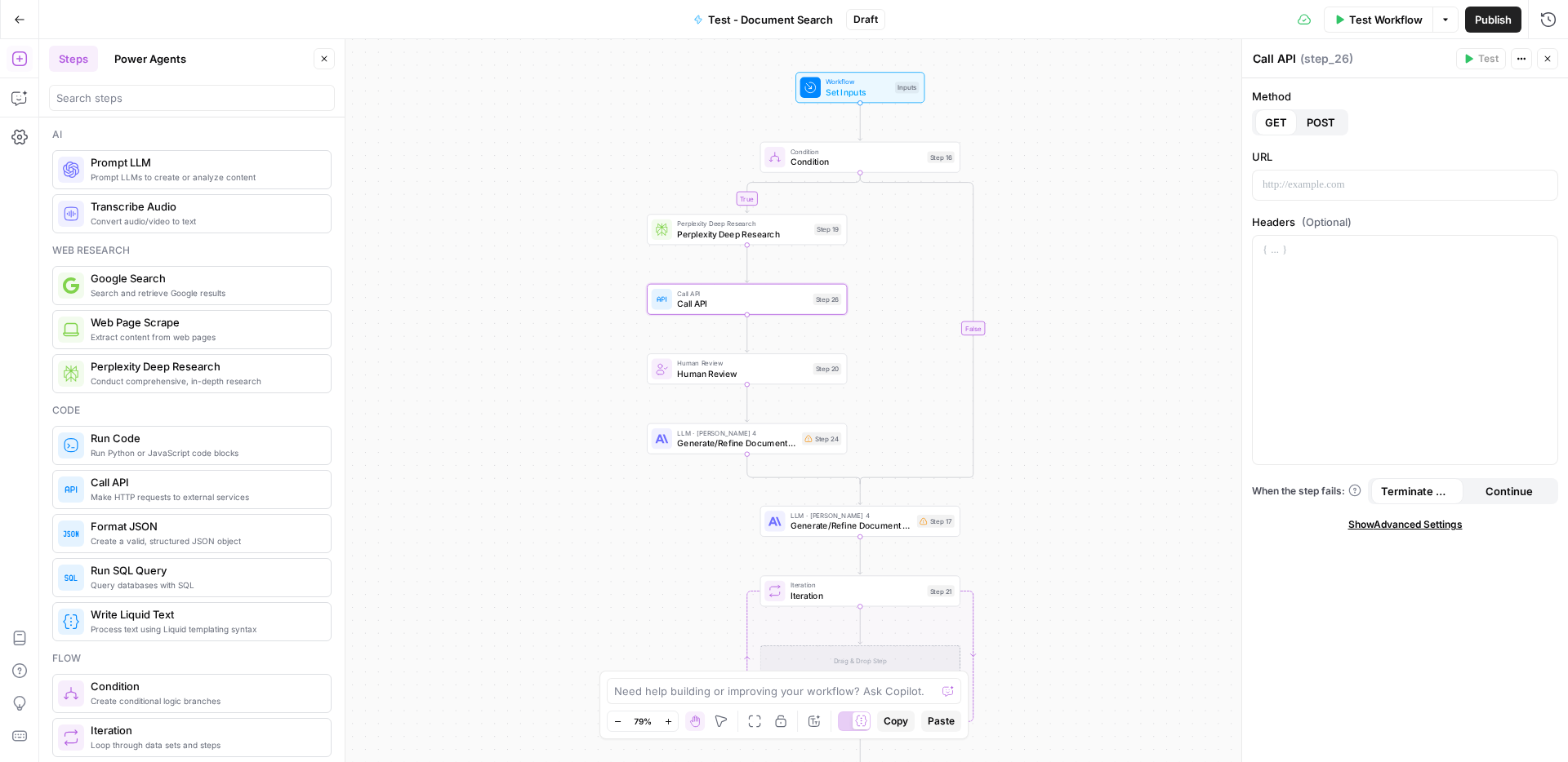
click at [1329, 122] on span "POST" at bounding box center [1321, 122] width 29 height 16
click at [1299, 194] on div "To enrich screen reader interactions, please activate Accessibility in Grammarl…" at bounding box center [1405, 185] width 304 height 30
click at [1386, 191] on p "To enrich screen reader interactions, please activate Accessibility in Grammarl…" at bounding box center [1405, 185] width 285 height 16
click at [1382, 277] on div at bounding box center [1405, 350] width 304 height 229
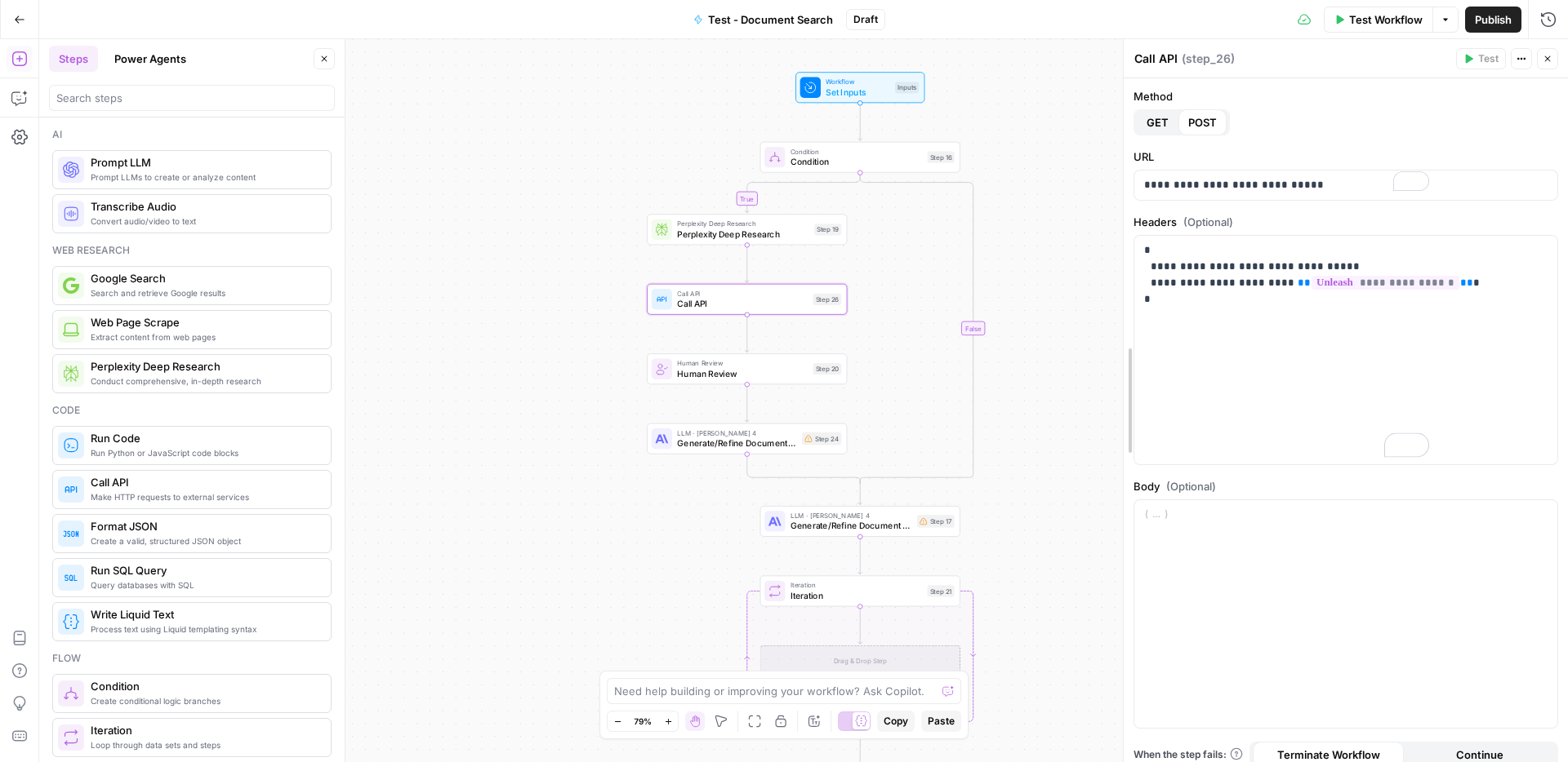
drag, startPoint x: 1242, startPoint y: 329, endPoint x: 1123, endPoint y: 325, distance: 119.1
click at [1224, 551] on div at bounding box center [1345, 615] width 423 height 229
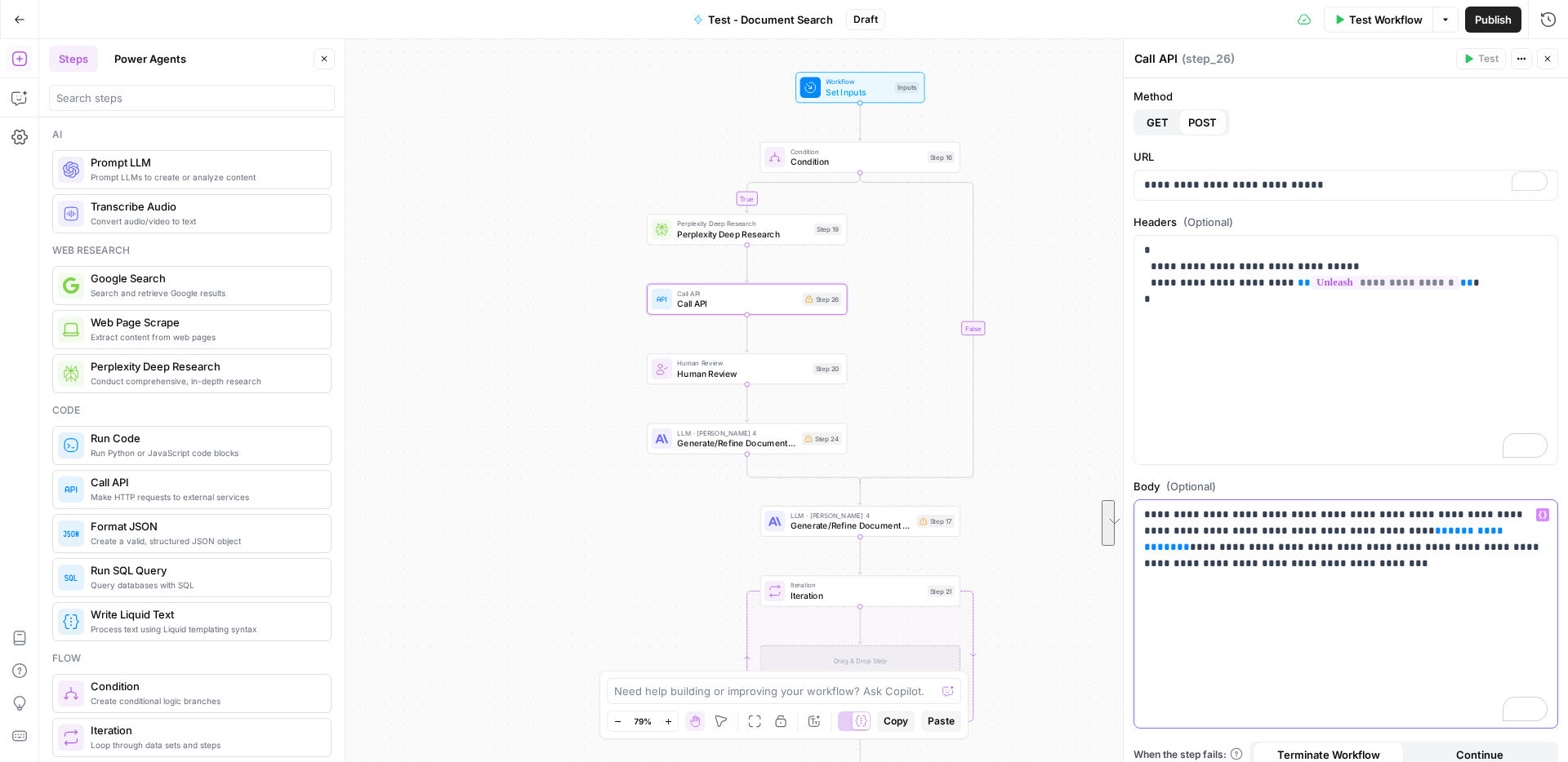
drag, startPoint x: 1462, startPoint y: 550, endPoint x: 1129, endPoint y: 519, distance: 334.4
click at [1129, 519] on div "**********" at bounding box center [1346, 401] width 445 height 723
copy p "**********"
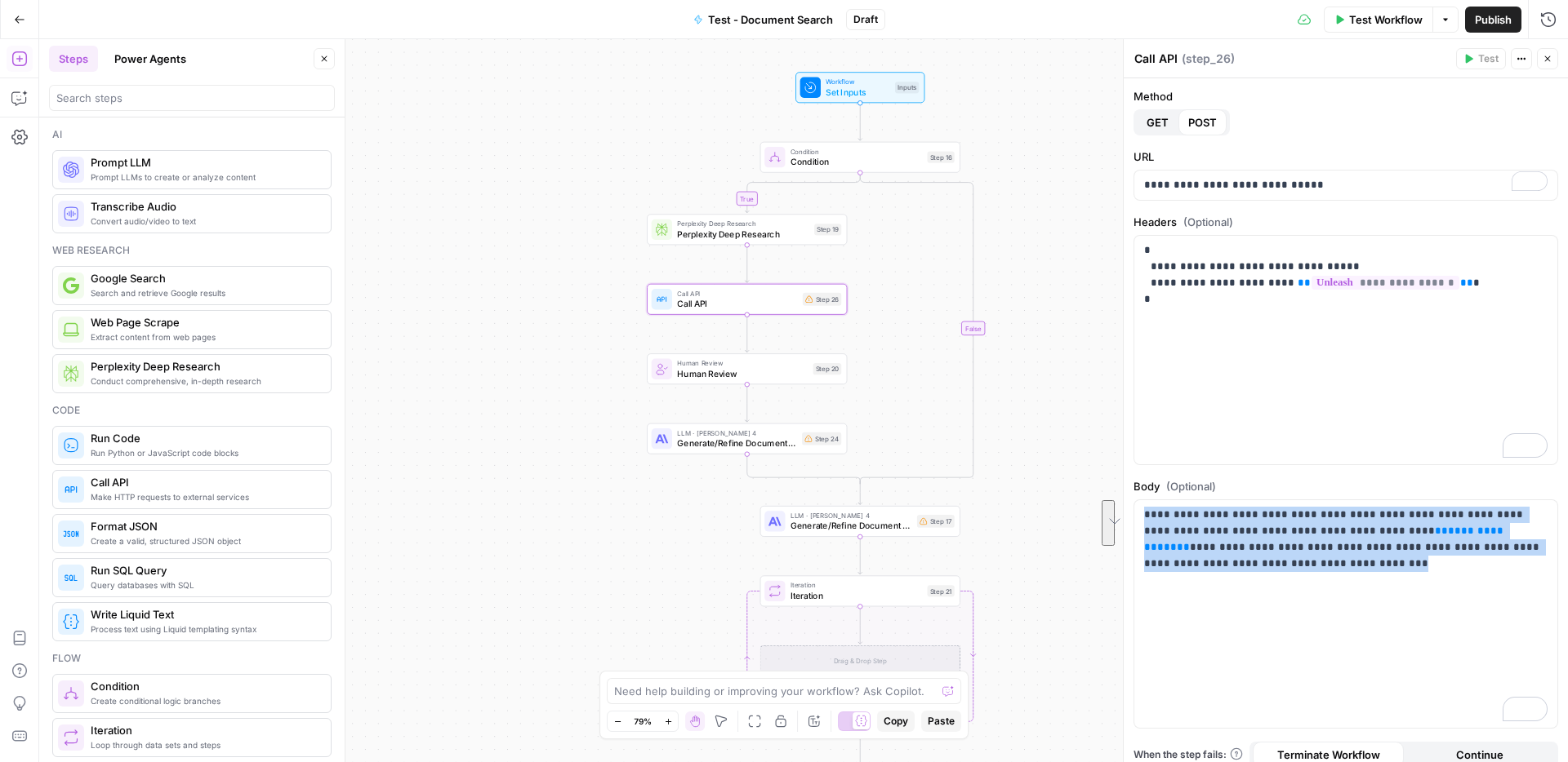
click at [20, 22] on icon "button" at bounding box center [19, 19] width 12 height 12
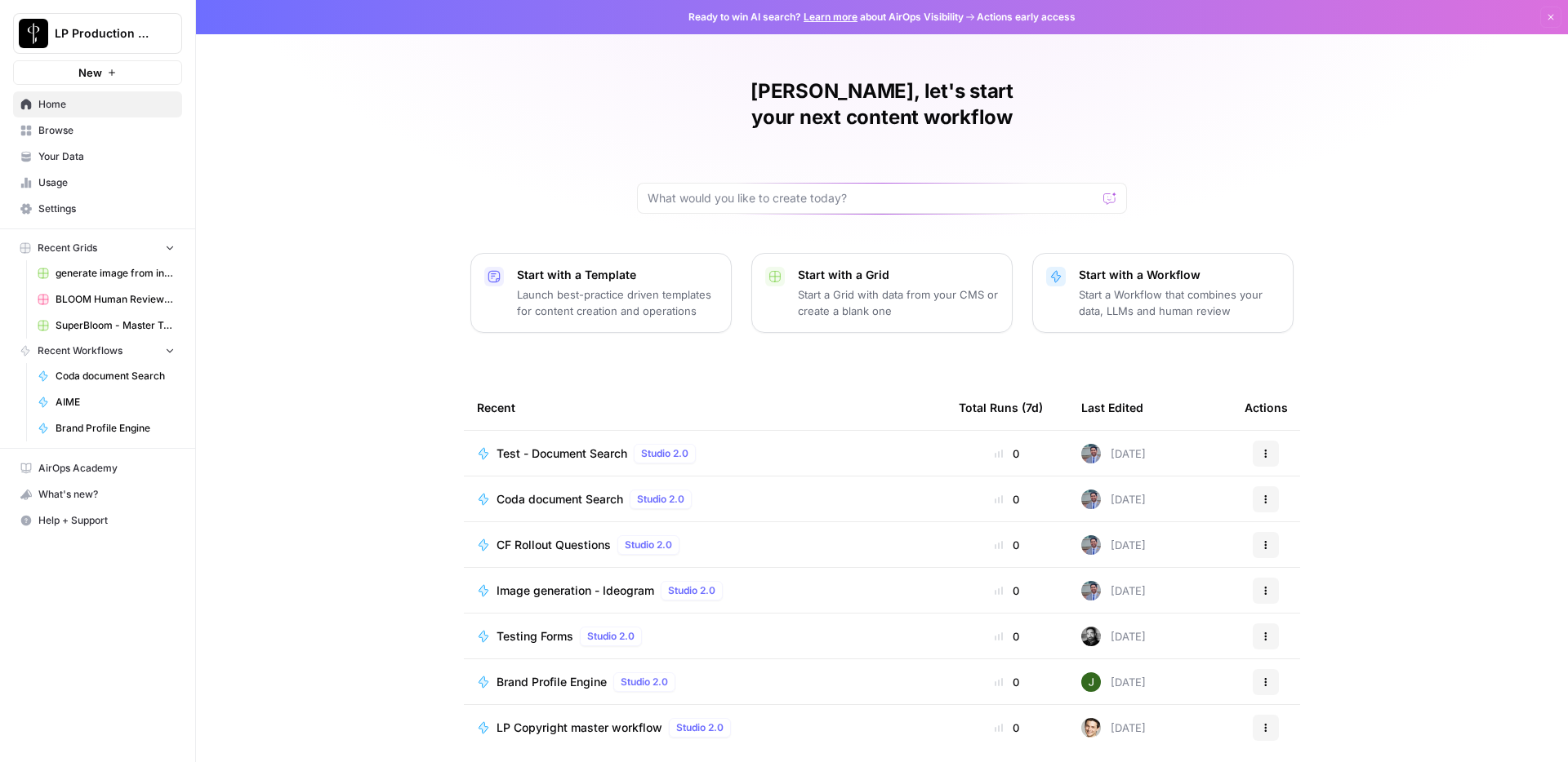
click at [529, 492] on span "Coda document Search" at bounding box center [559, 500] width 127 height 16
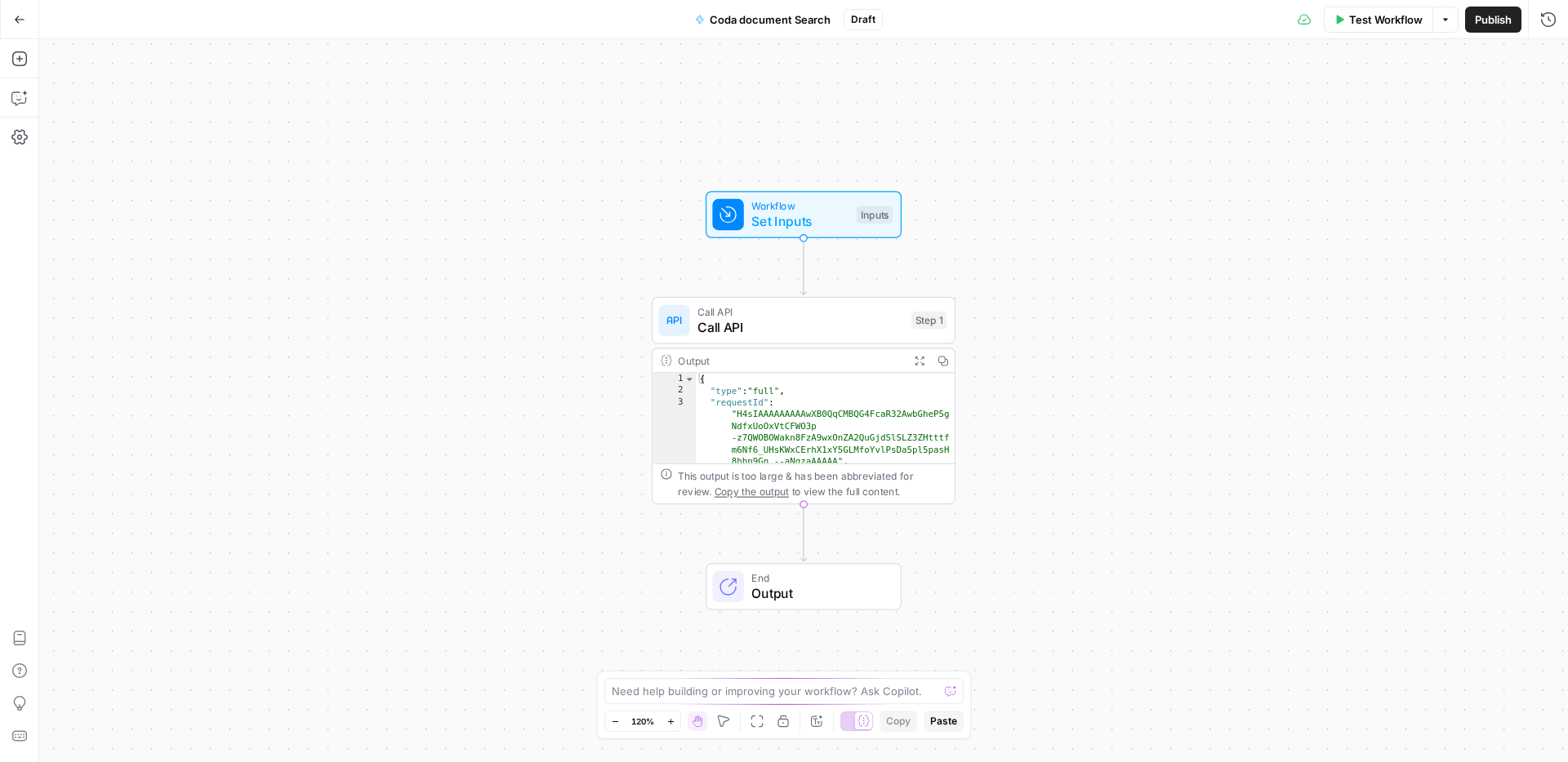
click at [790, 327] on span "Call API" at bounding box center [800, 328] width 206 height 20
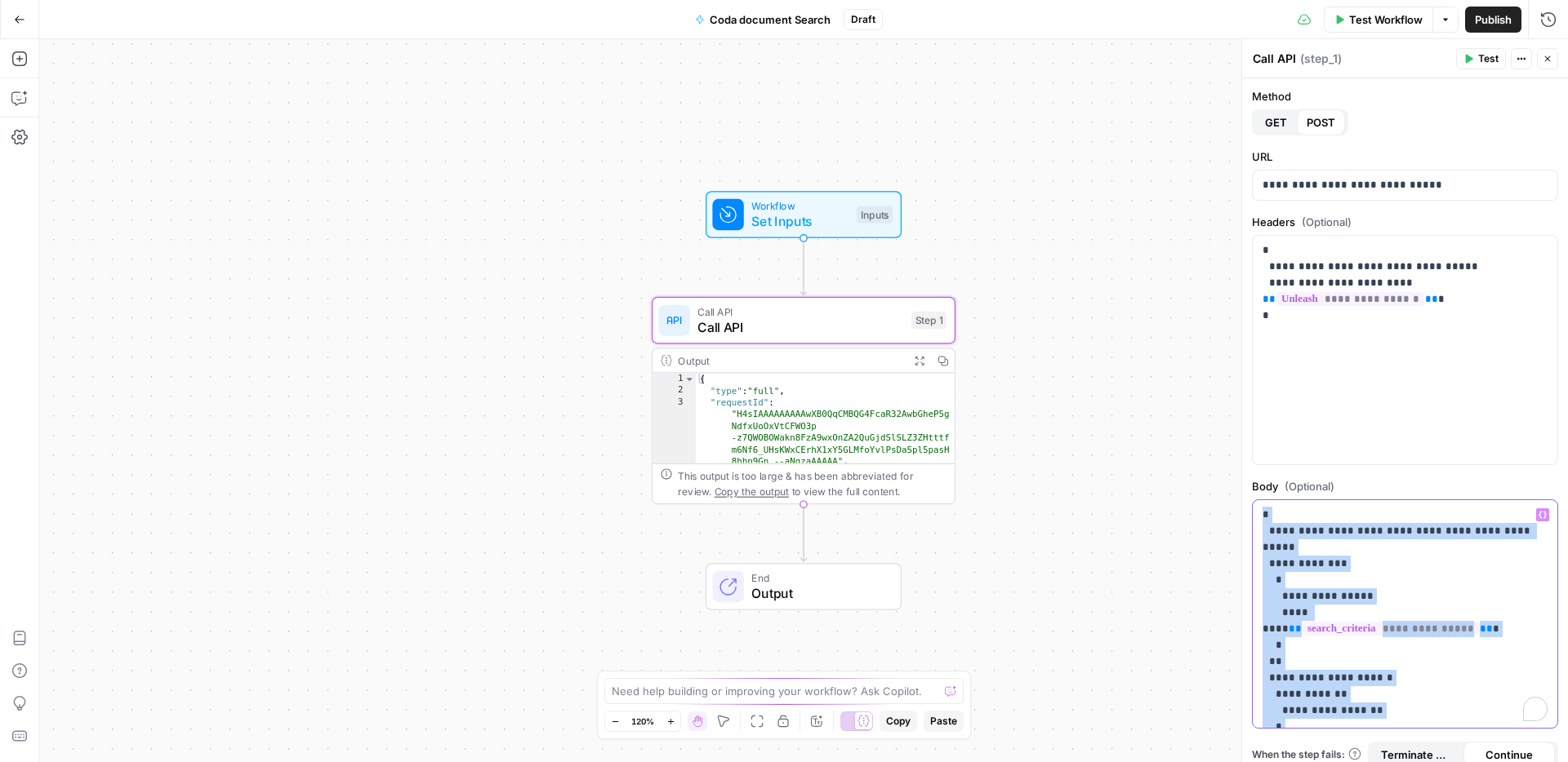
scroll to position [30, 0]
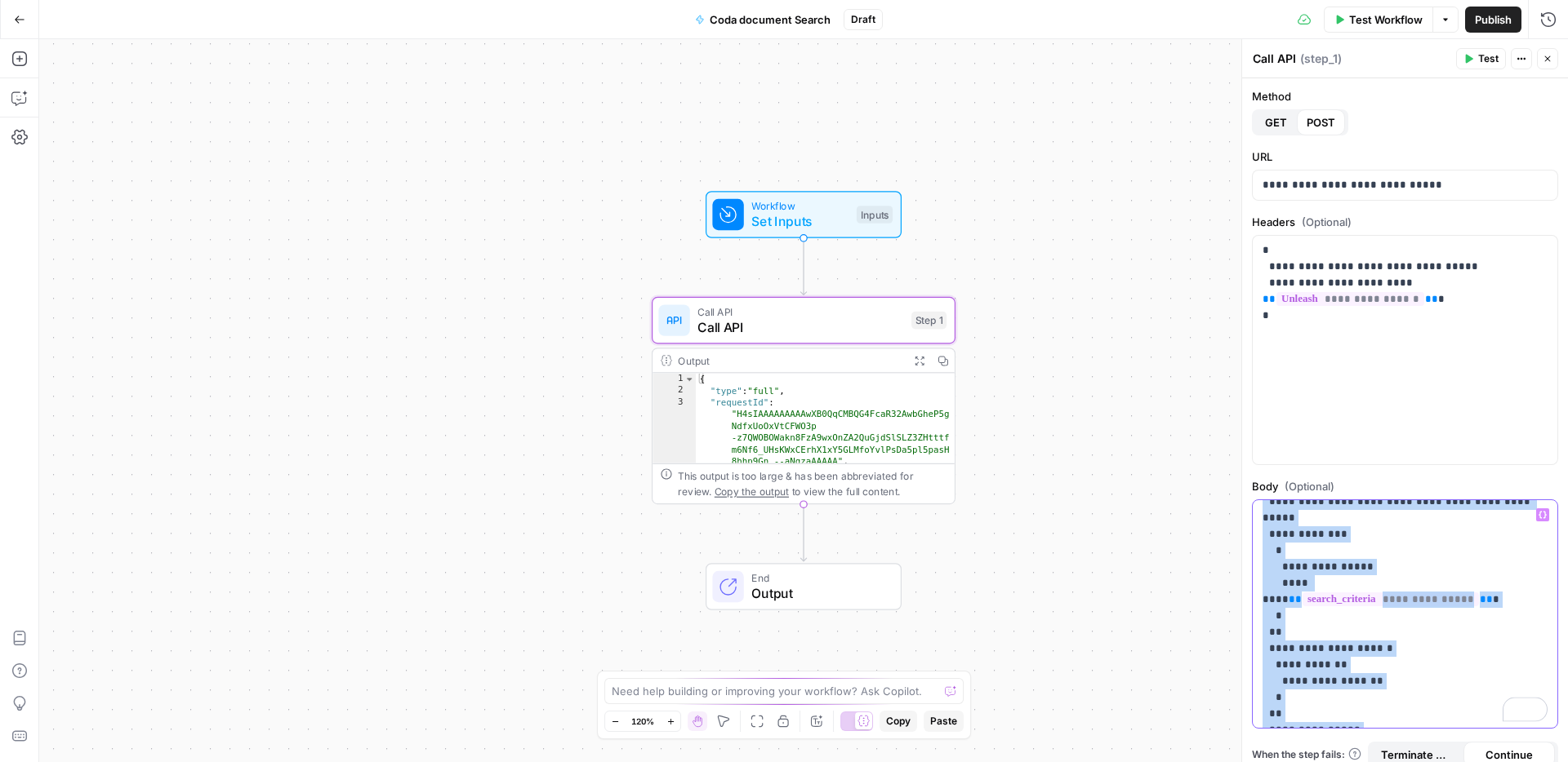
drag, startPoint x: 1259, startPoint y: 514, endPoint x: 1337, endPoint y: 740, distance: 239.1
click at [1337, 740] on div "**********" at bounding box center [1405, 442] width 326 height 727
copy p "**********"
click at [13, 22] on icon "button" at bounding box center [19, 19] width 12 height 12
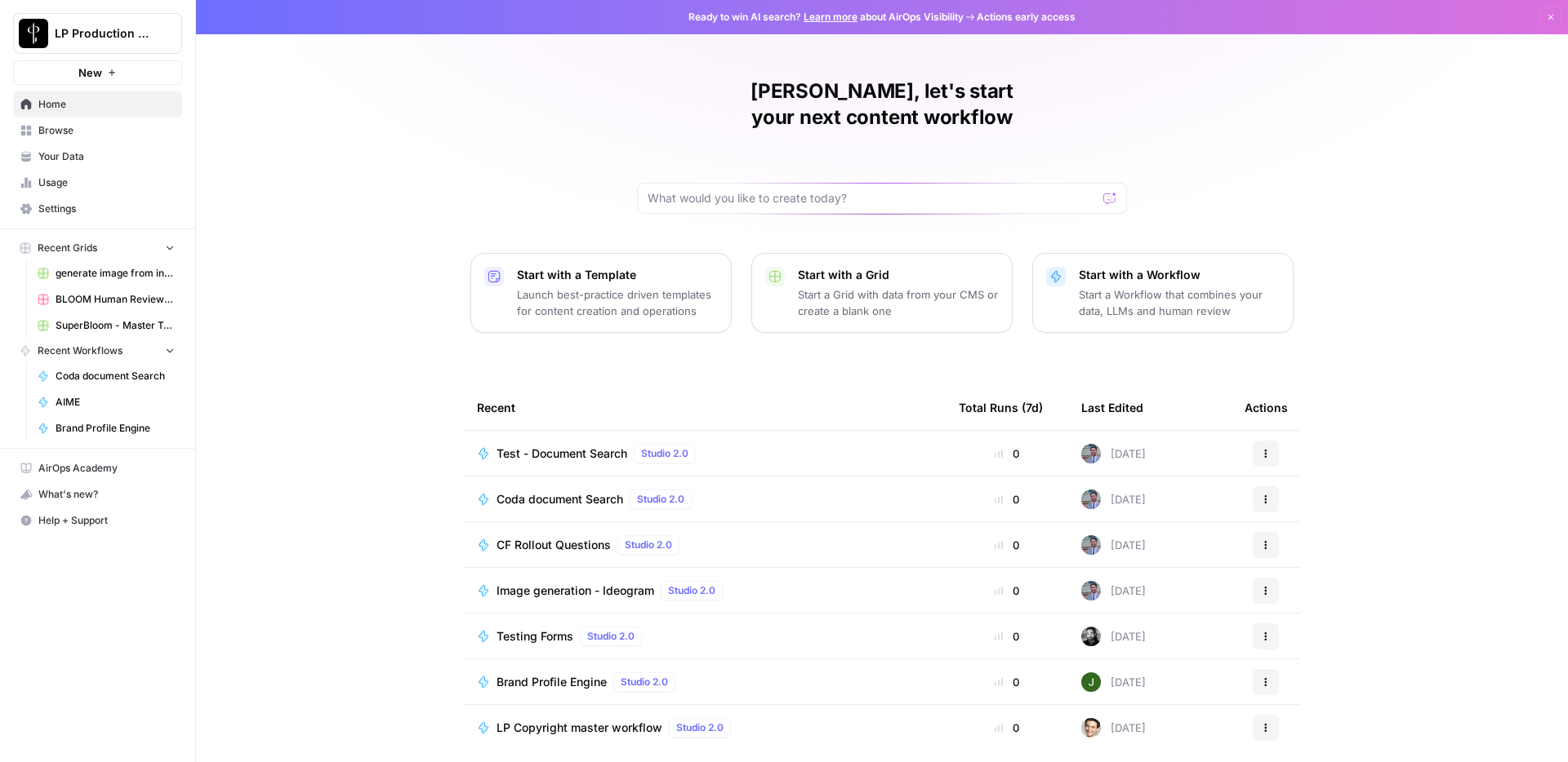
click at [564, 492] on span "Coda document Search" at bounding box center [559, 500] width 127 height 16
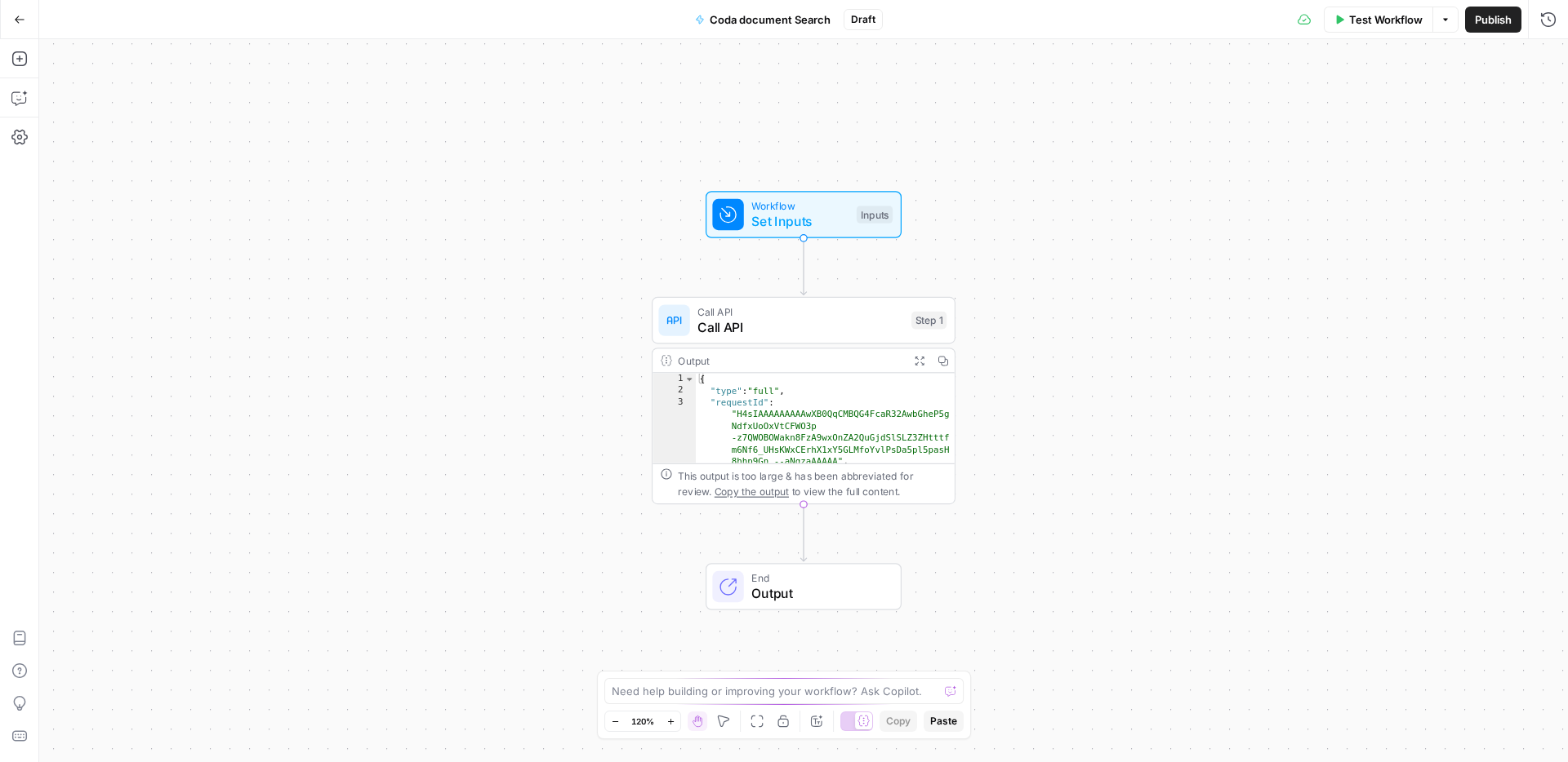
click at [25, 19] on button "Go Back" at bounding box center [19, 19] width 30 height 30
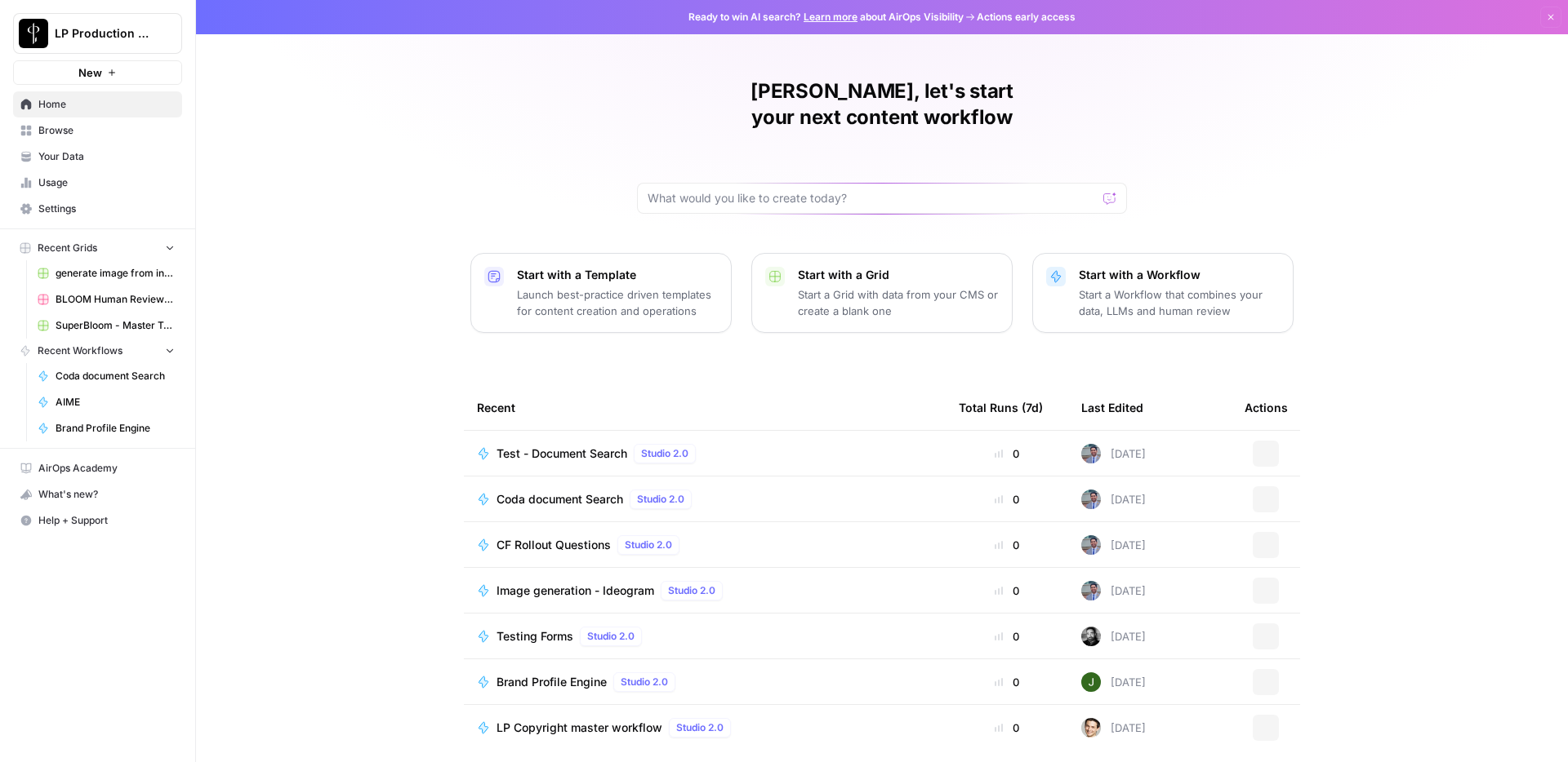
click at [617, 446] on span "Test - Document Search" at bounding box center [562, 454] width 131 height 16
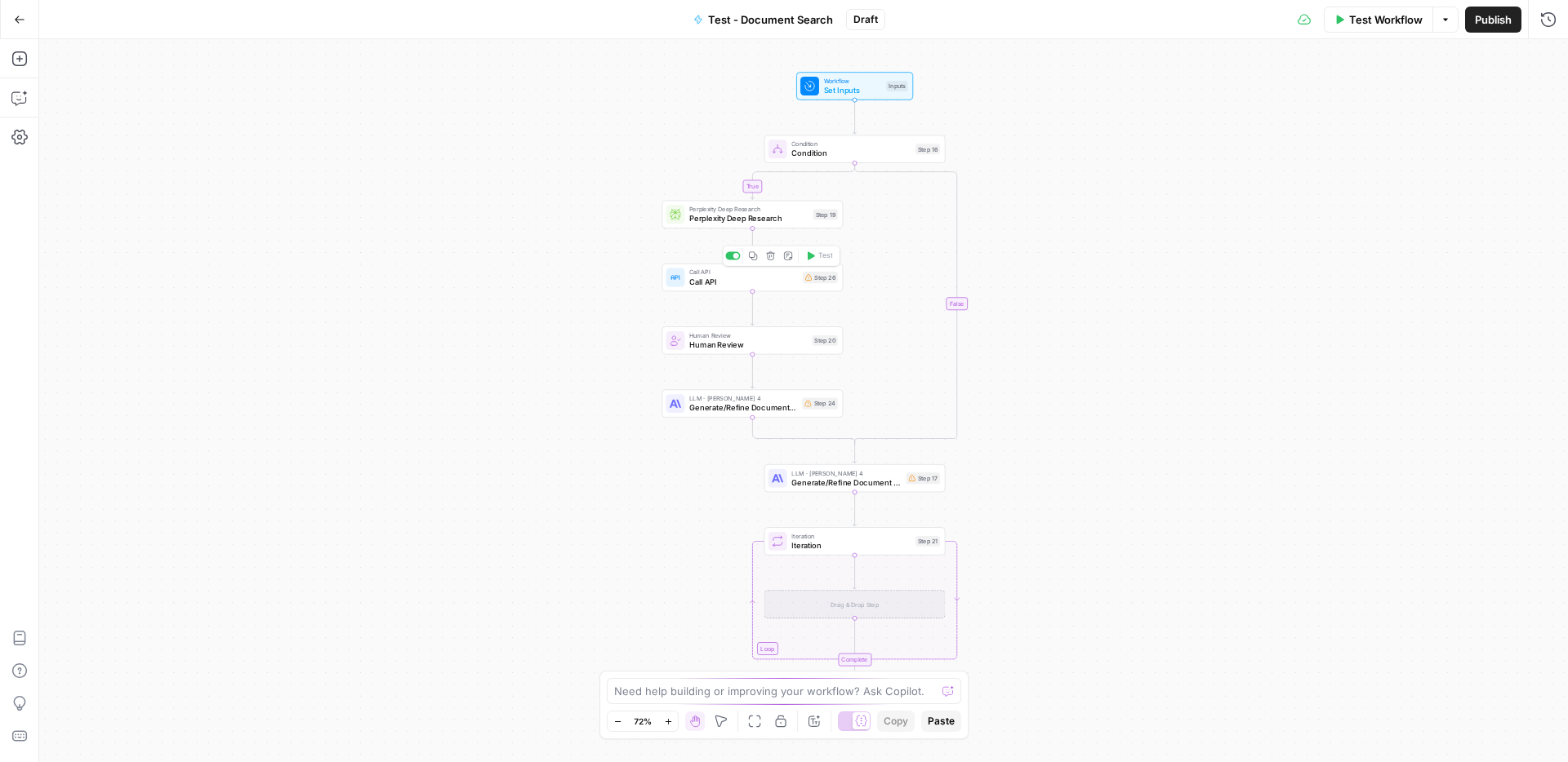
click at [769, 285] on span "Call API" at bounding box center [744, 281] width 109 height 12
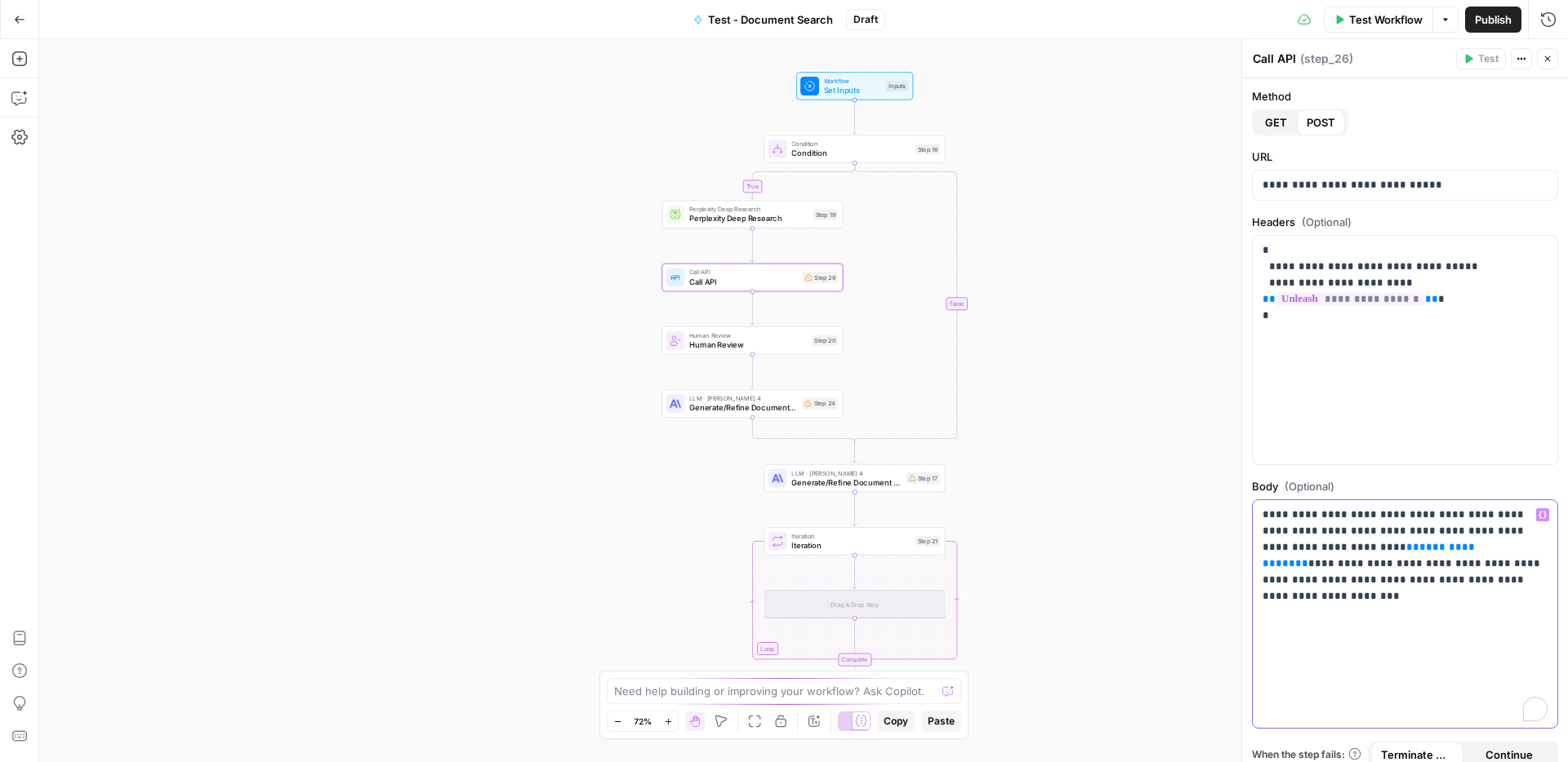
drag, startPoint x: 1460, startPoint y: 582, endPoint x: 1257, endPoint y: 505, distance: 217.1
click at [1257, 505] on div "**********" at bounding box center [1405, 615] width 304 height 229
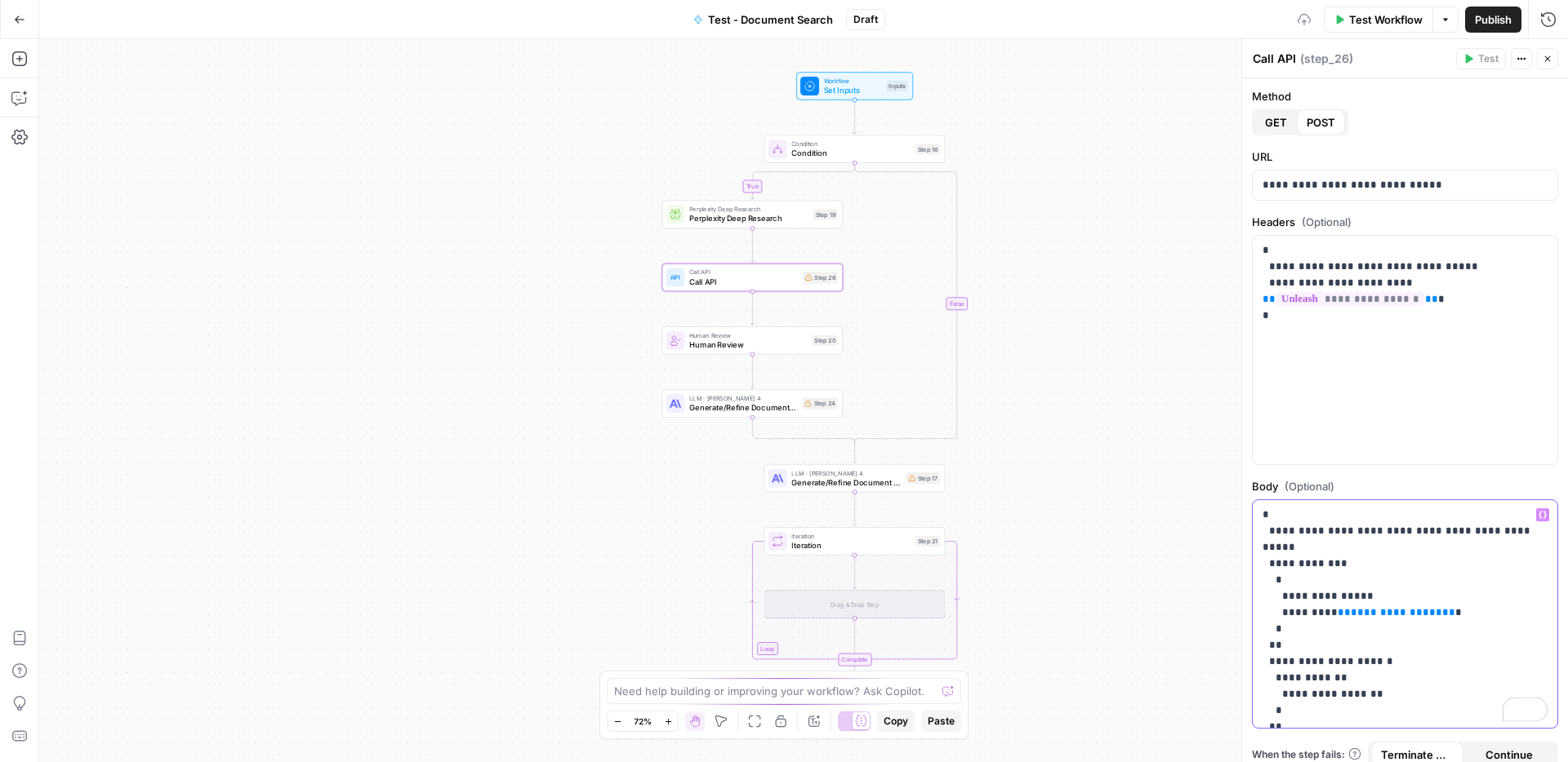
click at [1481, 667] on p "**********" at bounding box center [1405, 629] width 285 height 245
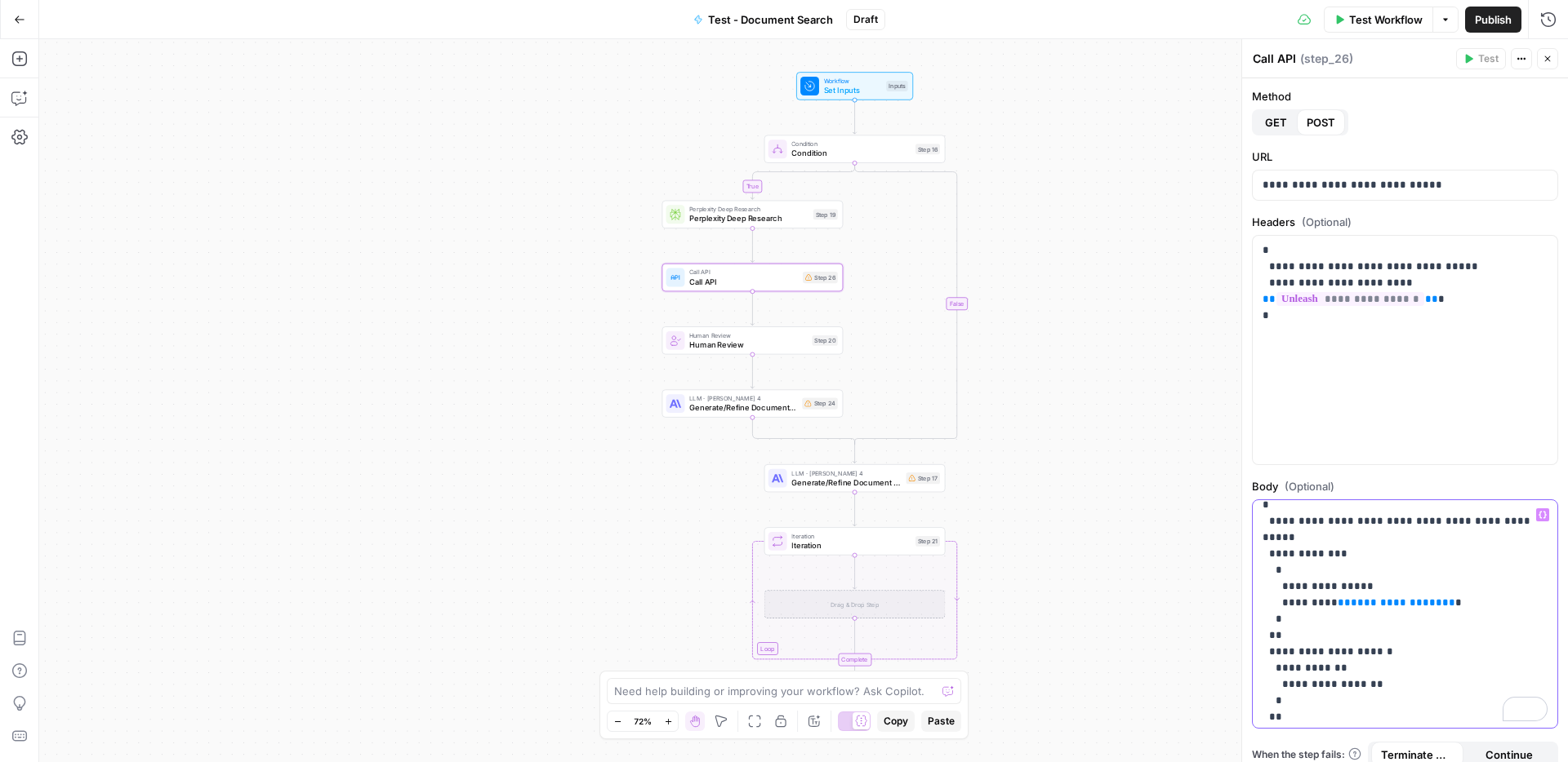
click at [1457, 597] on p "**********" at bounding box center [1405, 619] width 285 height 245
click at [859, 89] on span "Set Inputs" at bounding box center [853, 90] width 58 height 12
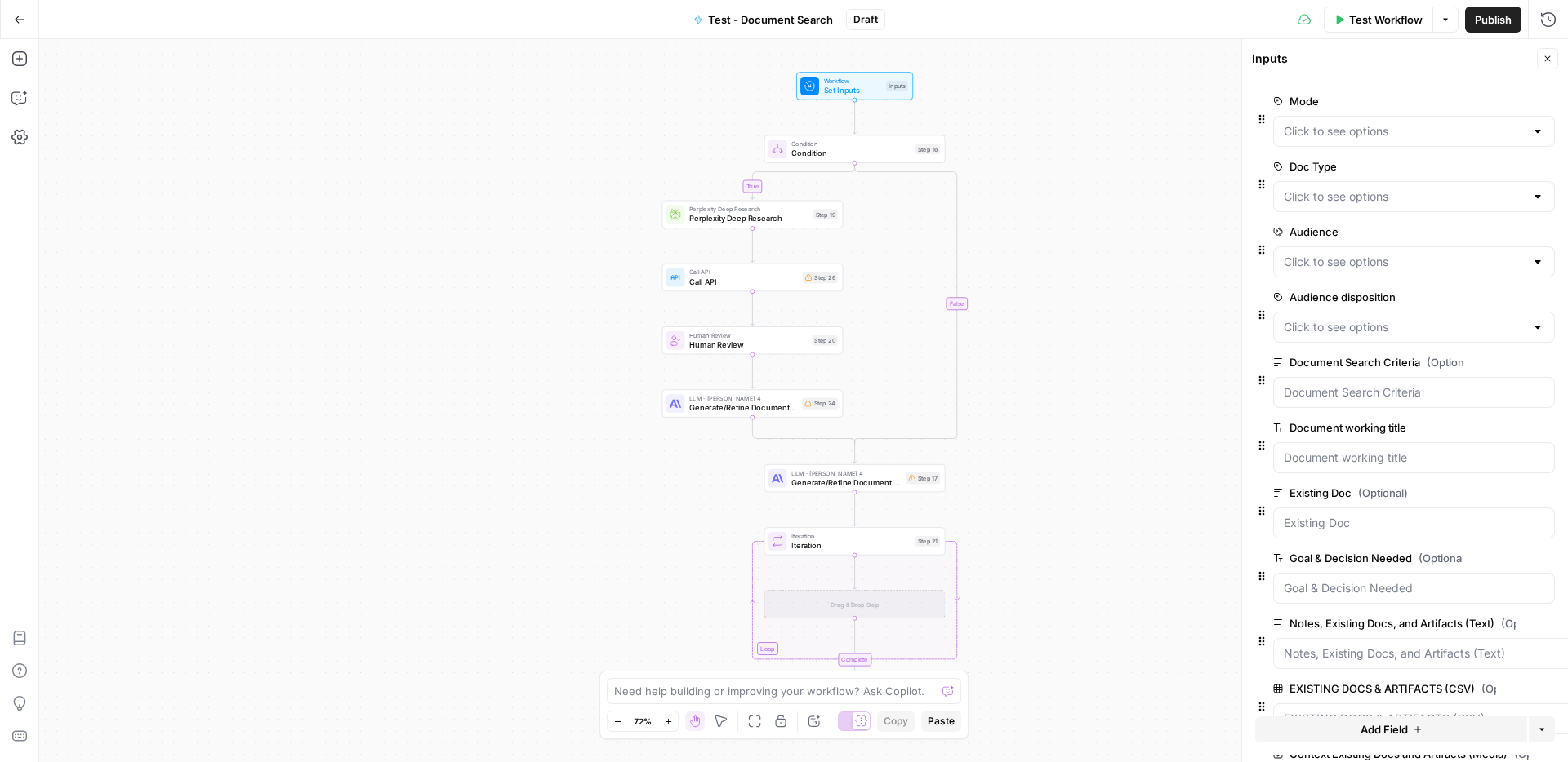
click at [1517, 360] on icon "button" at bounding box center [1521, 363] width 9 height 9
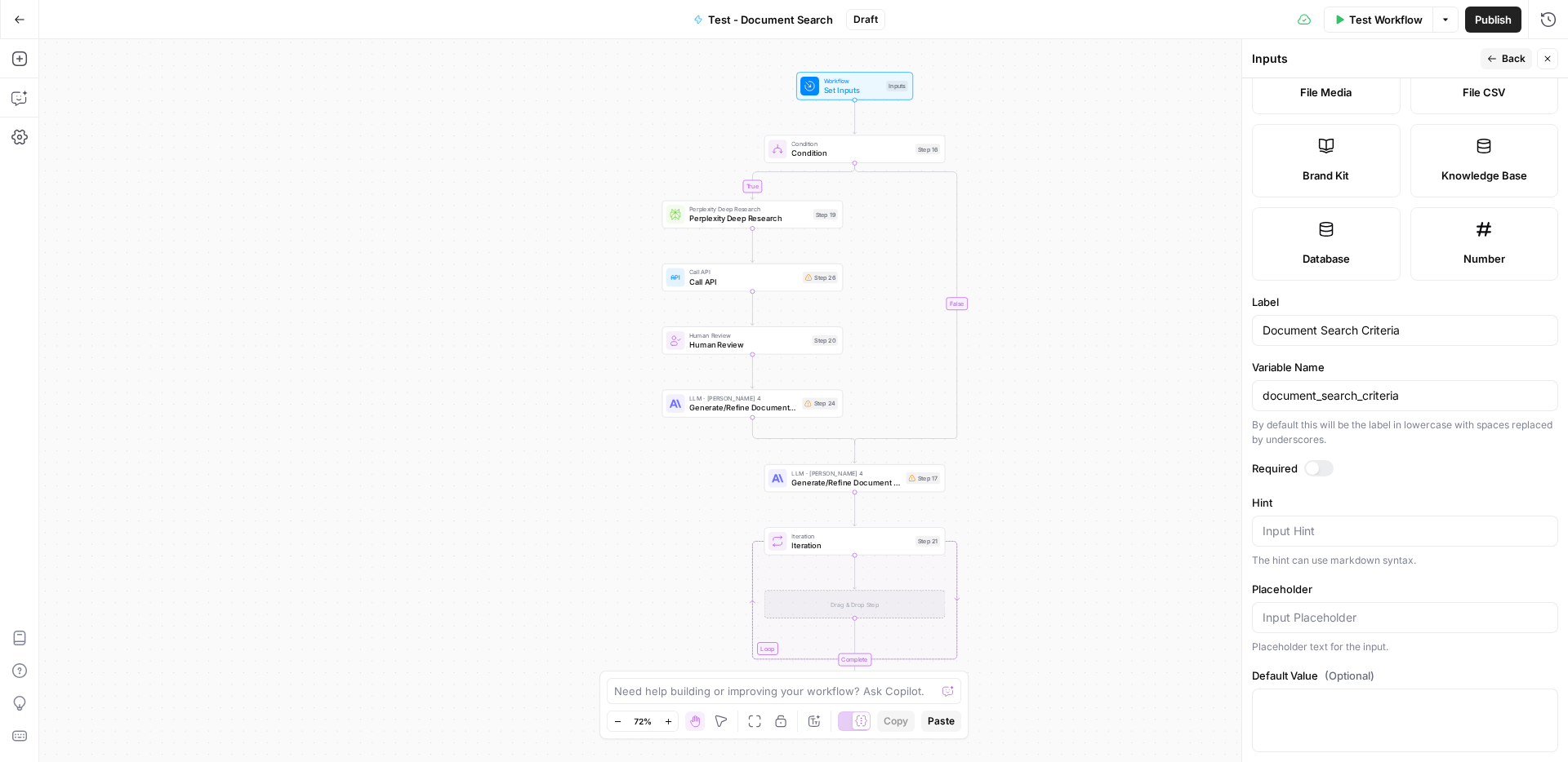
scroll to position [341, 0]
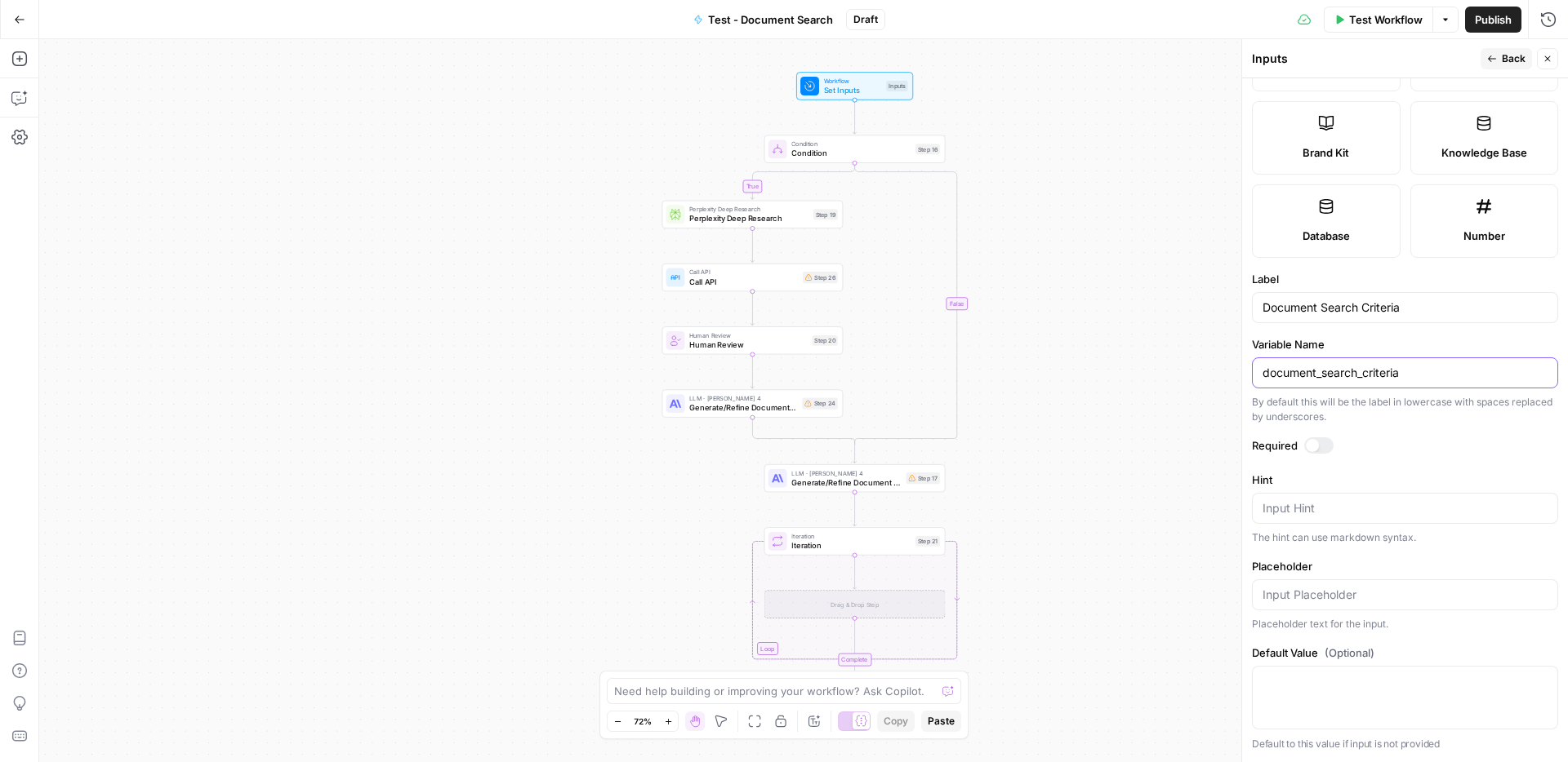
drag, startPoint x: 1410, startPoint y: 377, endPoint x: 1259, endPoint y: 379, distance: 151.0
click at [1259, 379] on div "document_search_criteria" at bounding box center [1405, 372] width 306 height 31
click at [1123, 375] on div "true false Workflow Set Inputs Inputs Condition Condition Step 16 Perplexity De…" at bounding box center [804, 401] width 1529 height 723
click at [729, 282] on span "Call API" at bounding box center [744, 281] width 109 height 12
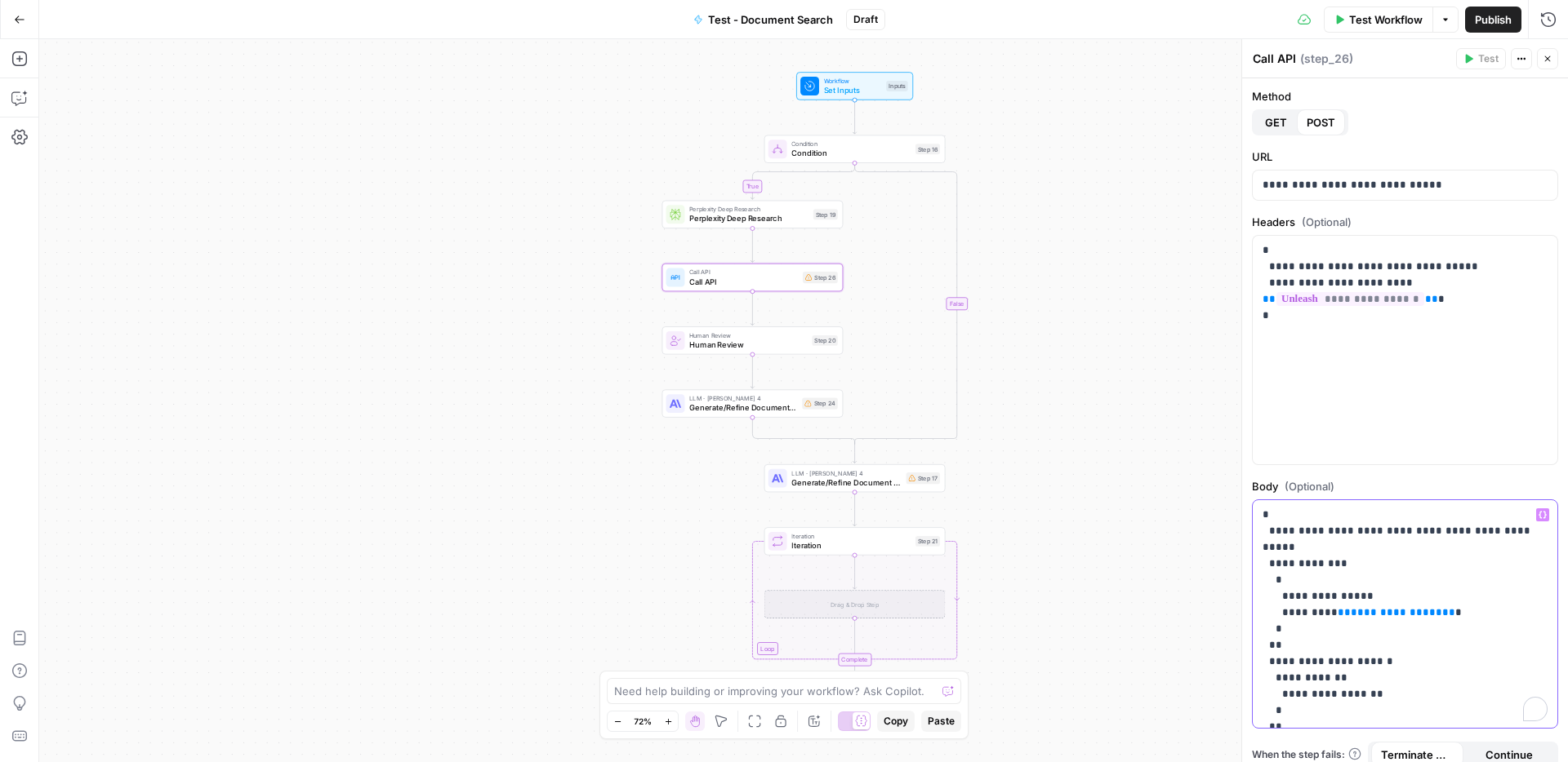
scroll to position [4, 0]
drag, startPoint x: 1330, startPoint y: 600, endPoint x: 1403, endPoint y: 596, distance: 73.1
click at [1403, 596] on p "**********" at bounding box center [1405, 624] width 285 height 245
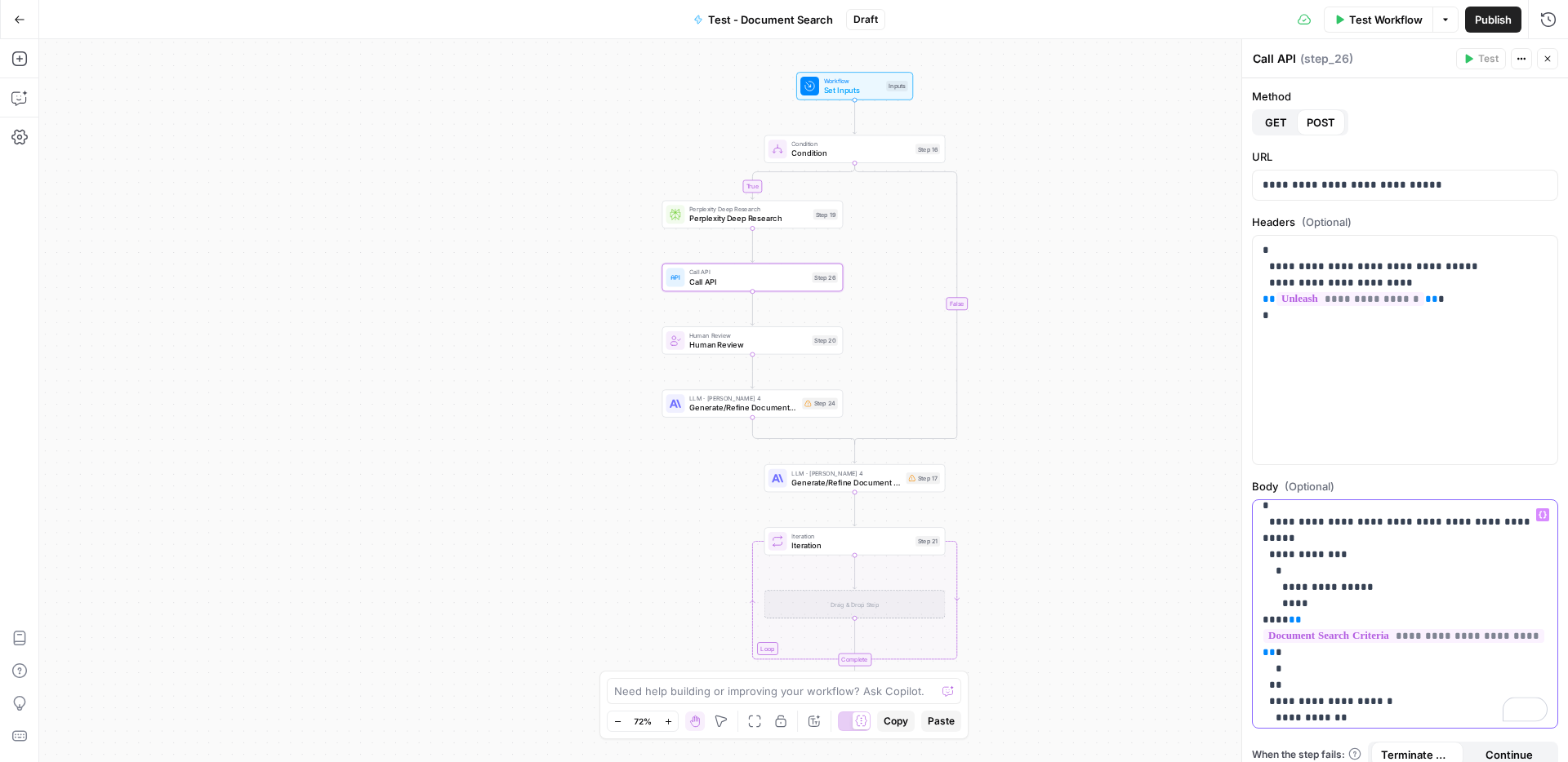
scroll to position [0, 0]
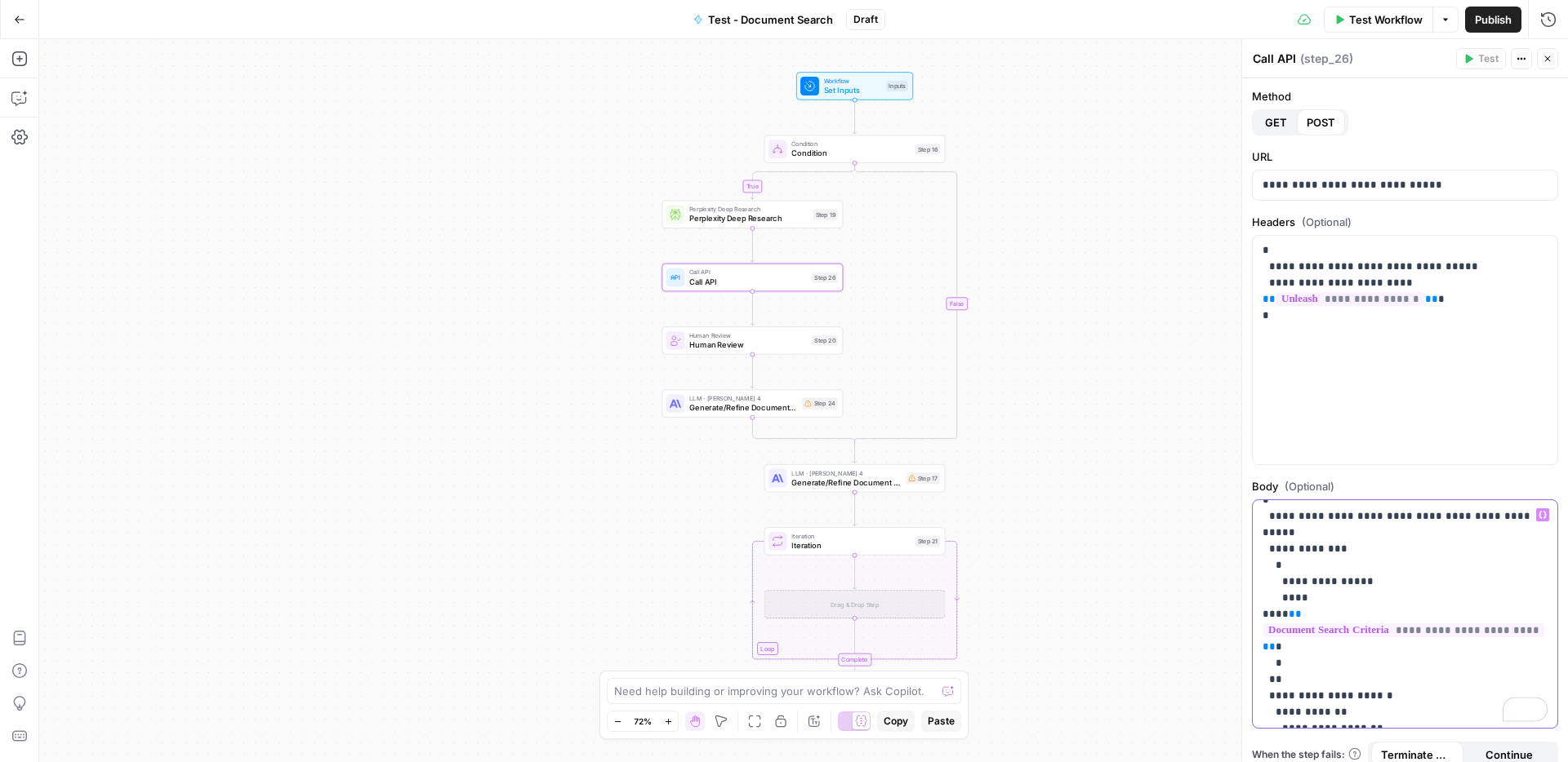
click at [1392, 653] on p "**********" at bounding box center [1405, 638] width 285 height 293
drag, startPoint x: 1249, startPoint y: 462, endPoint x: 1249, endPoint y: 431, distance: 31.0
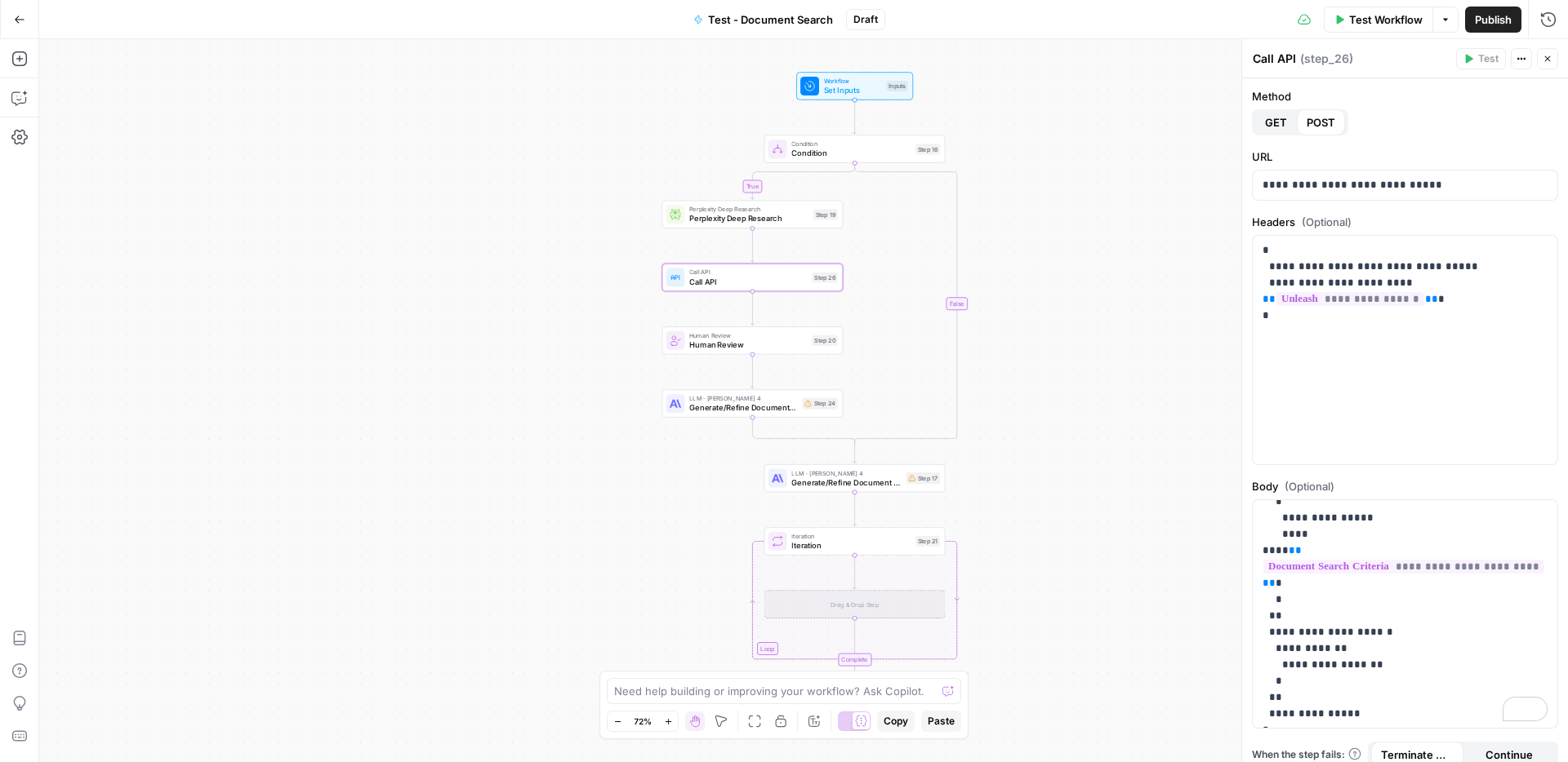
click at [1061, 437] on div "true false Workflow Set Inputs Inputs Condition Condition Step 16 Perplexity De…" at bounding box center [804, 401] width 1529 height 723
click at [779, 221] on span "Perplexity Deep Research" at bounding box center [749, 218] width 119 height 12
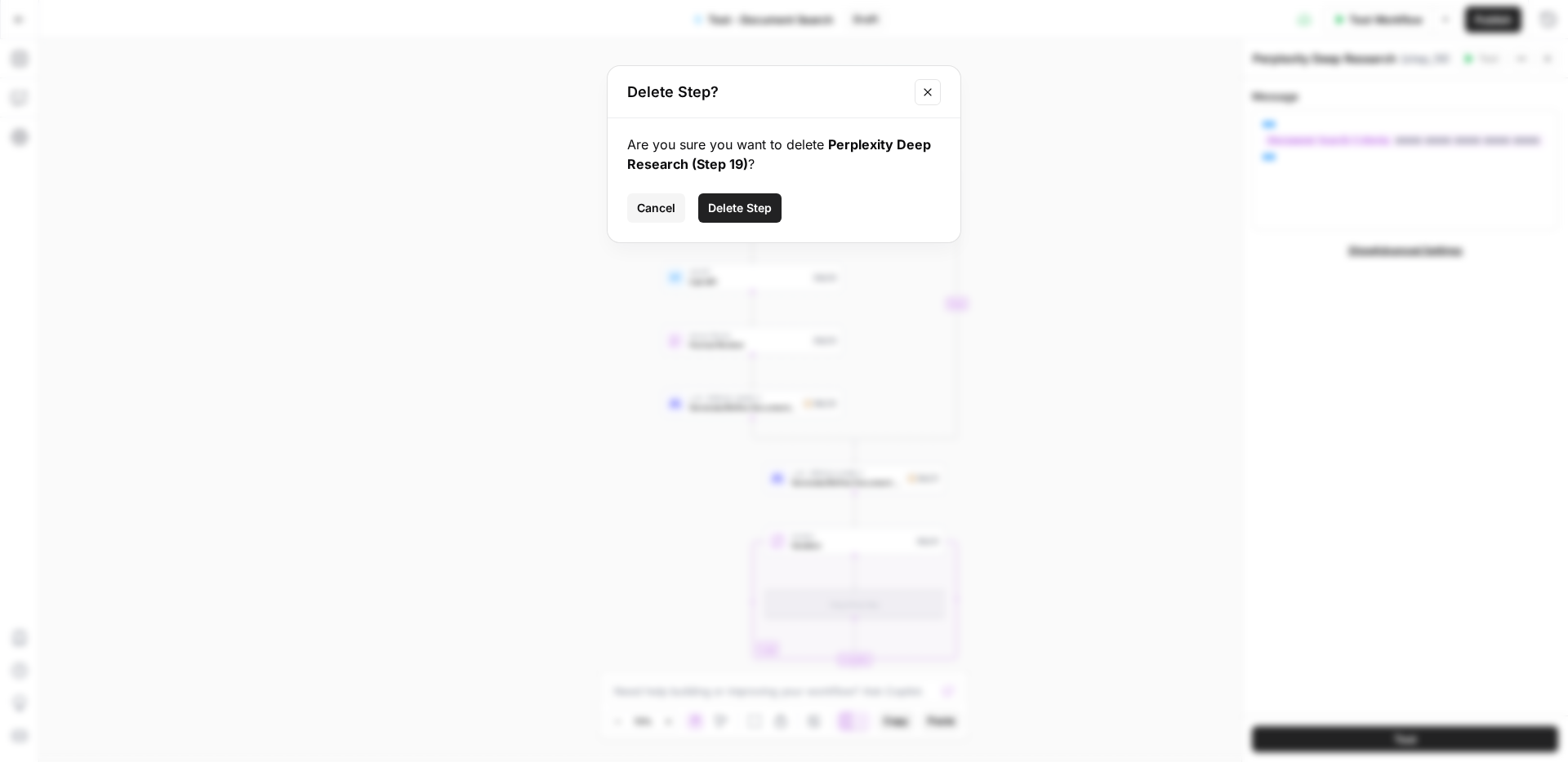
click at [768, 207] on span "Delete Step" at bounding box center [740, 208] width 64 height 16
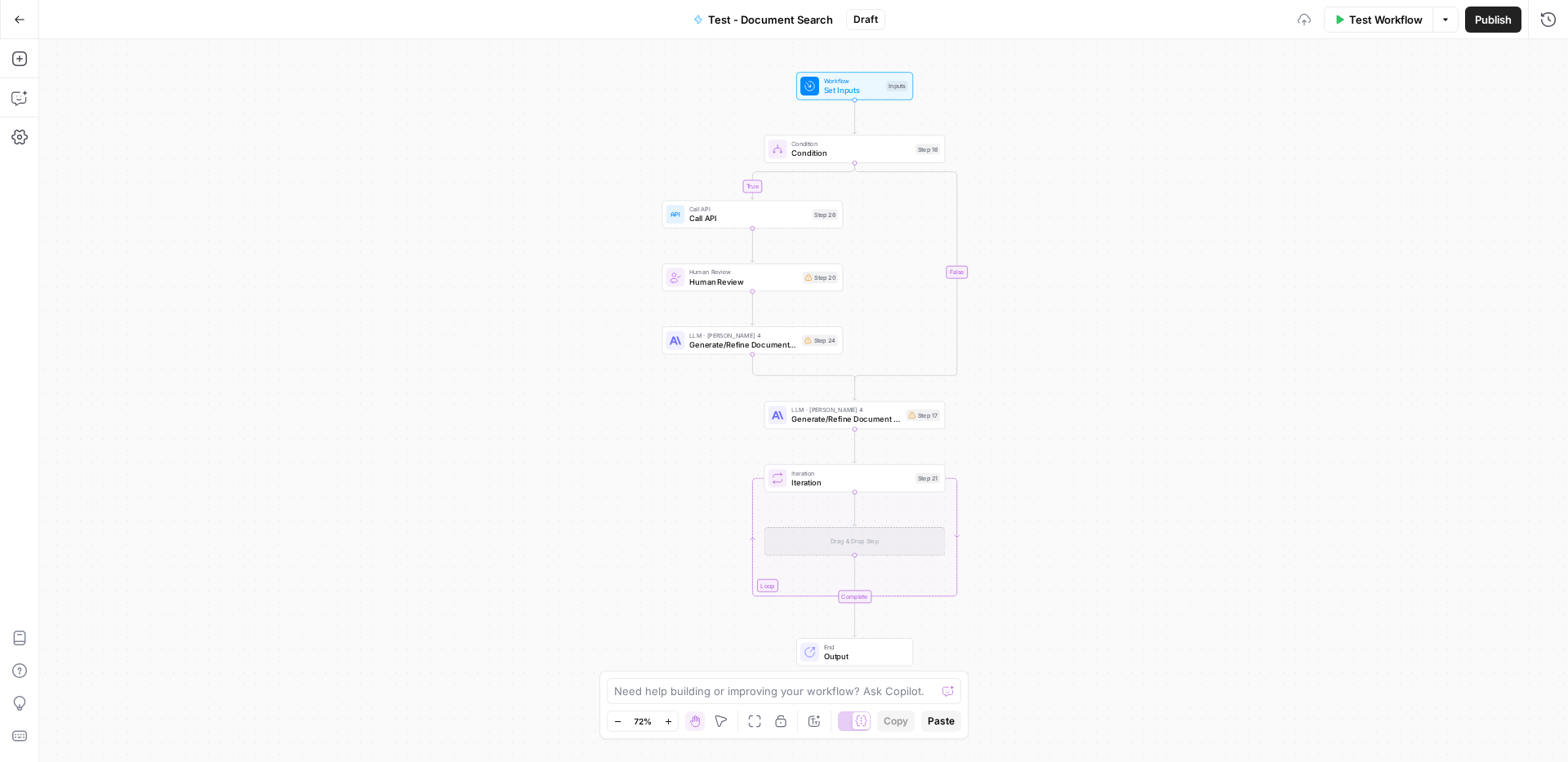
click at [1114, 264] on div "true false Workflow Set Inputs Inputs Condition Condition Step 16 Call API Call…" at bounding box center [804, 401] width 1529 height 723
click at [874, 153] on span "Condition" at bounding box center [850, 153] width 119 height 12
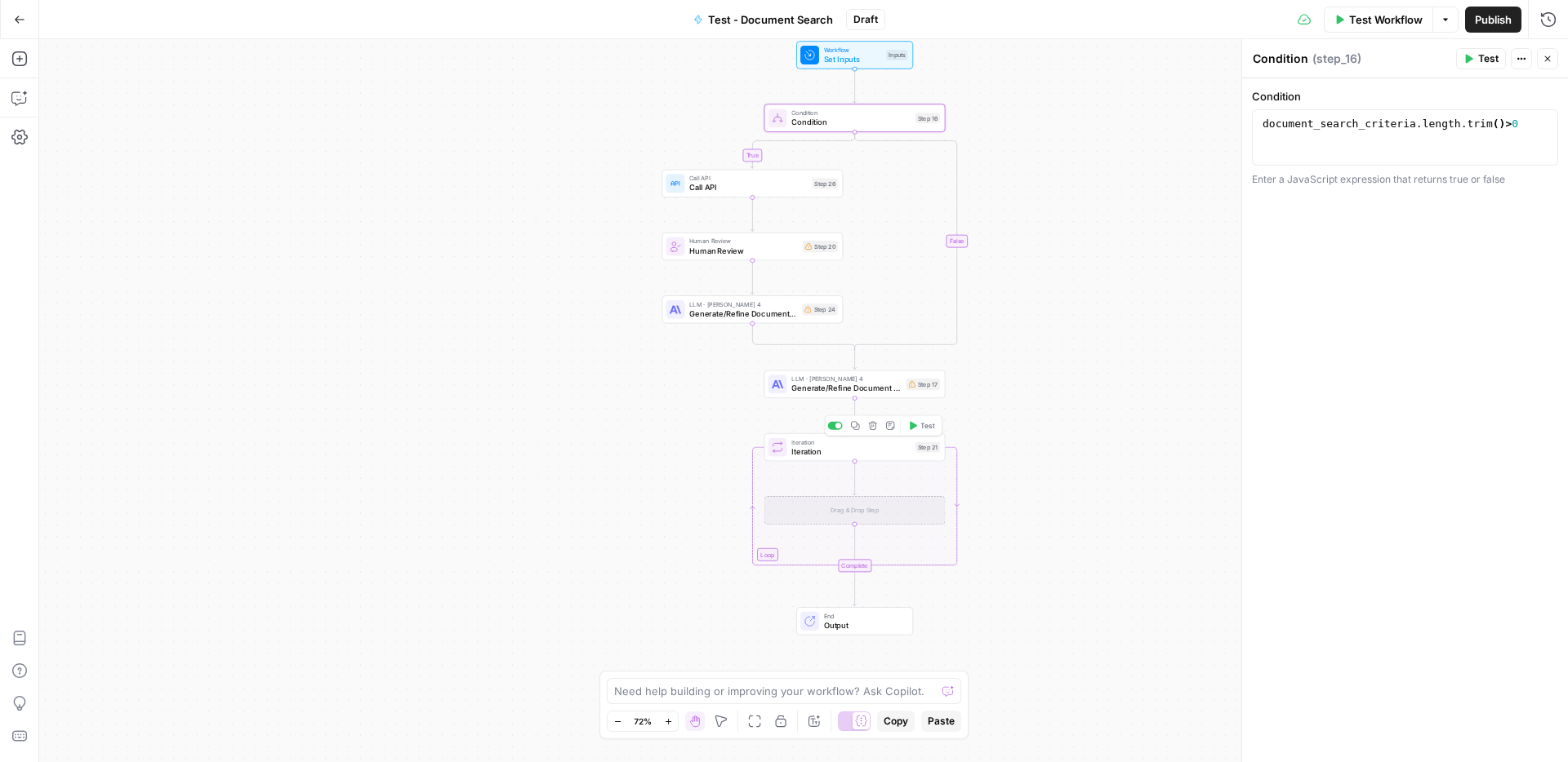
click at [890, 453] on span "Iteration" at bounding box center [850, 451] width 119 height 12
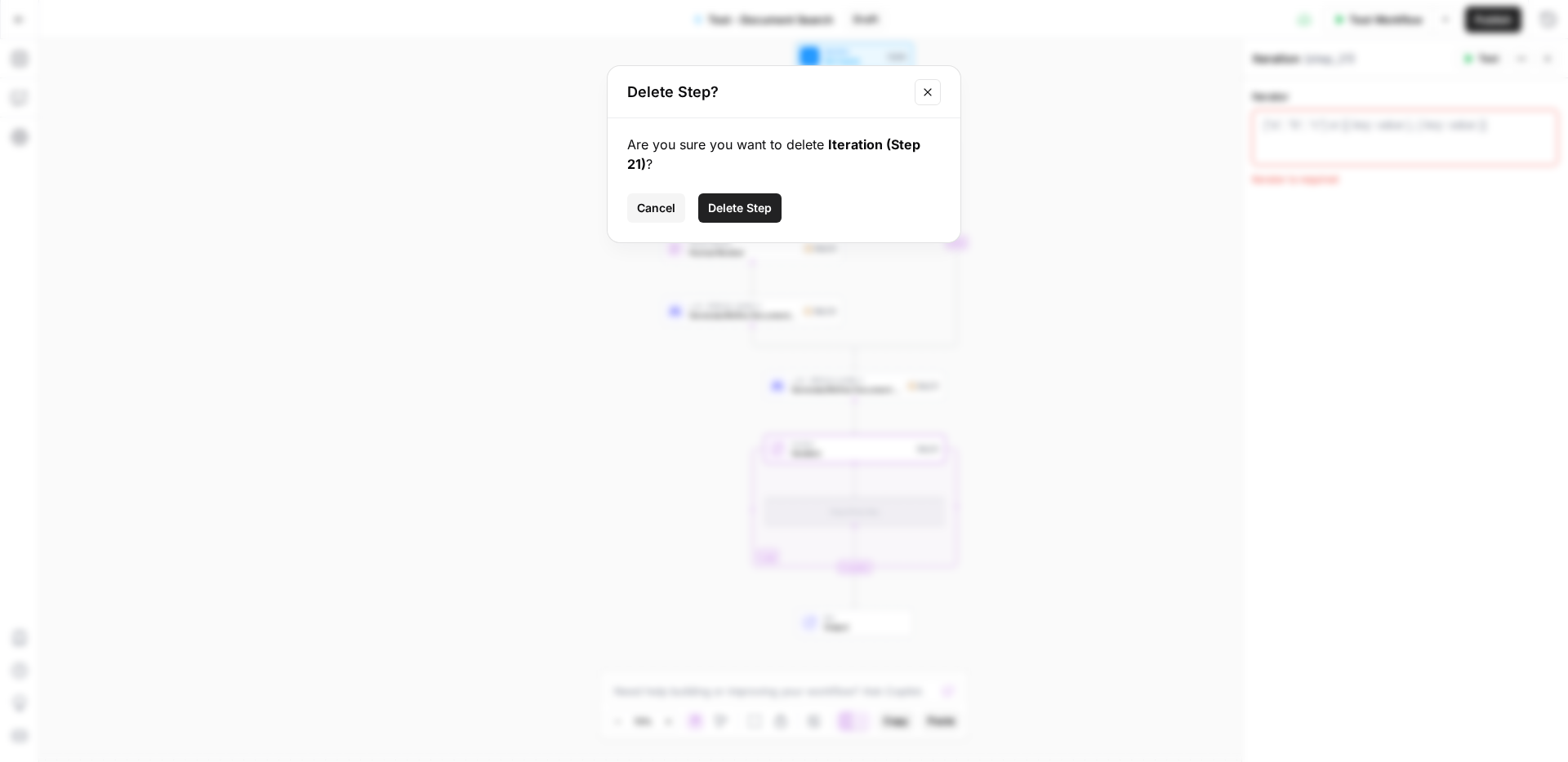
click at [754, 201] on span "Delete Step" at bounding box center [740, 208] width 64 height 16
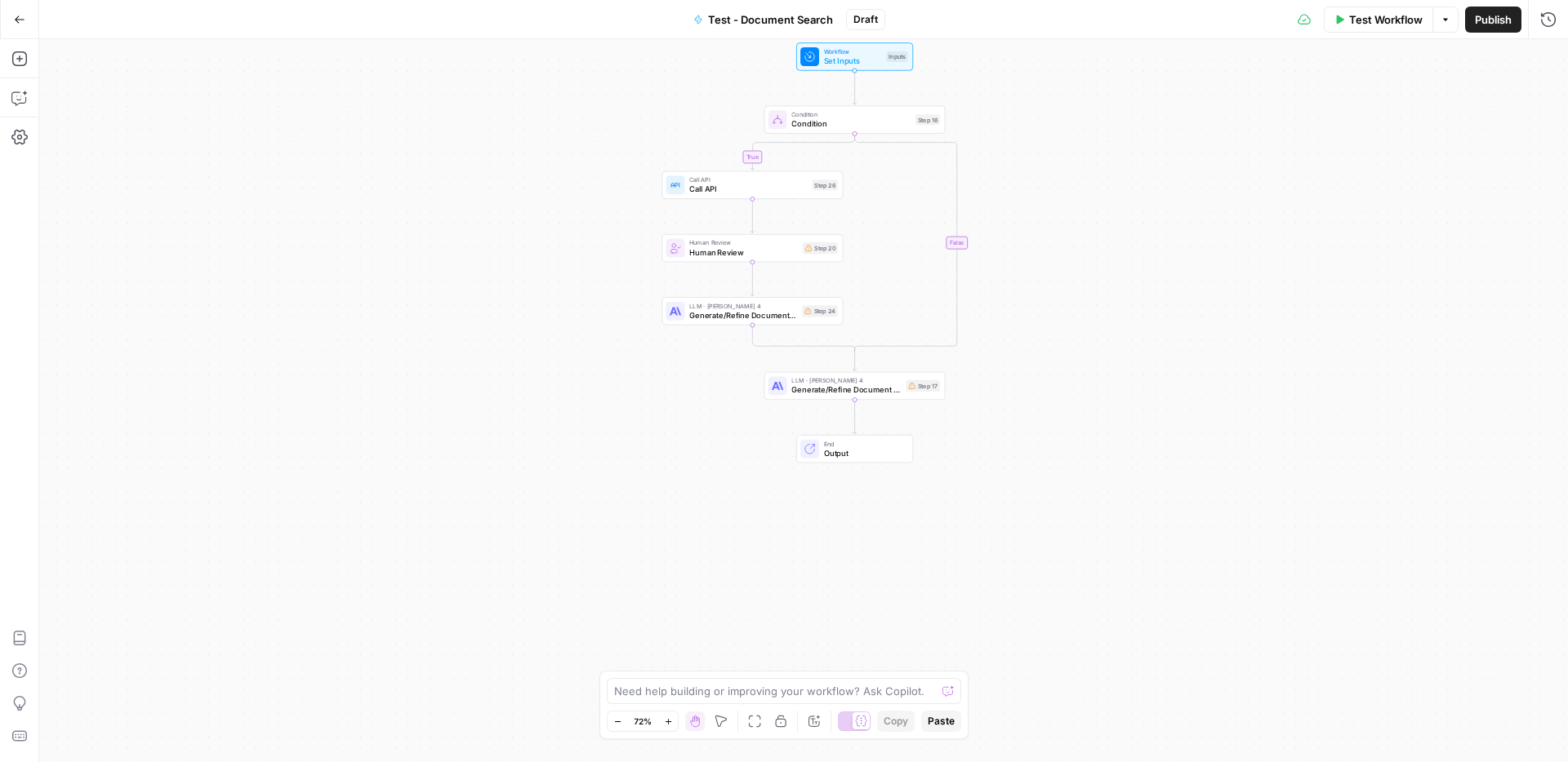
click at [1313, 462] on div "true false Workflow Set Inputs Inputs Condition Condition Step 16 Call API Call…" at bounding box center [804, 401] width 1529 height 723
click at [818, 250] on div "Step 20" at bounding box center [820, 248] width 35 height 12
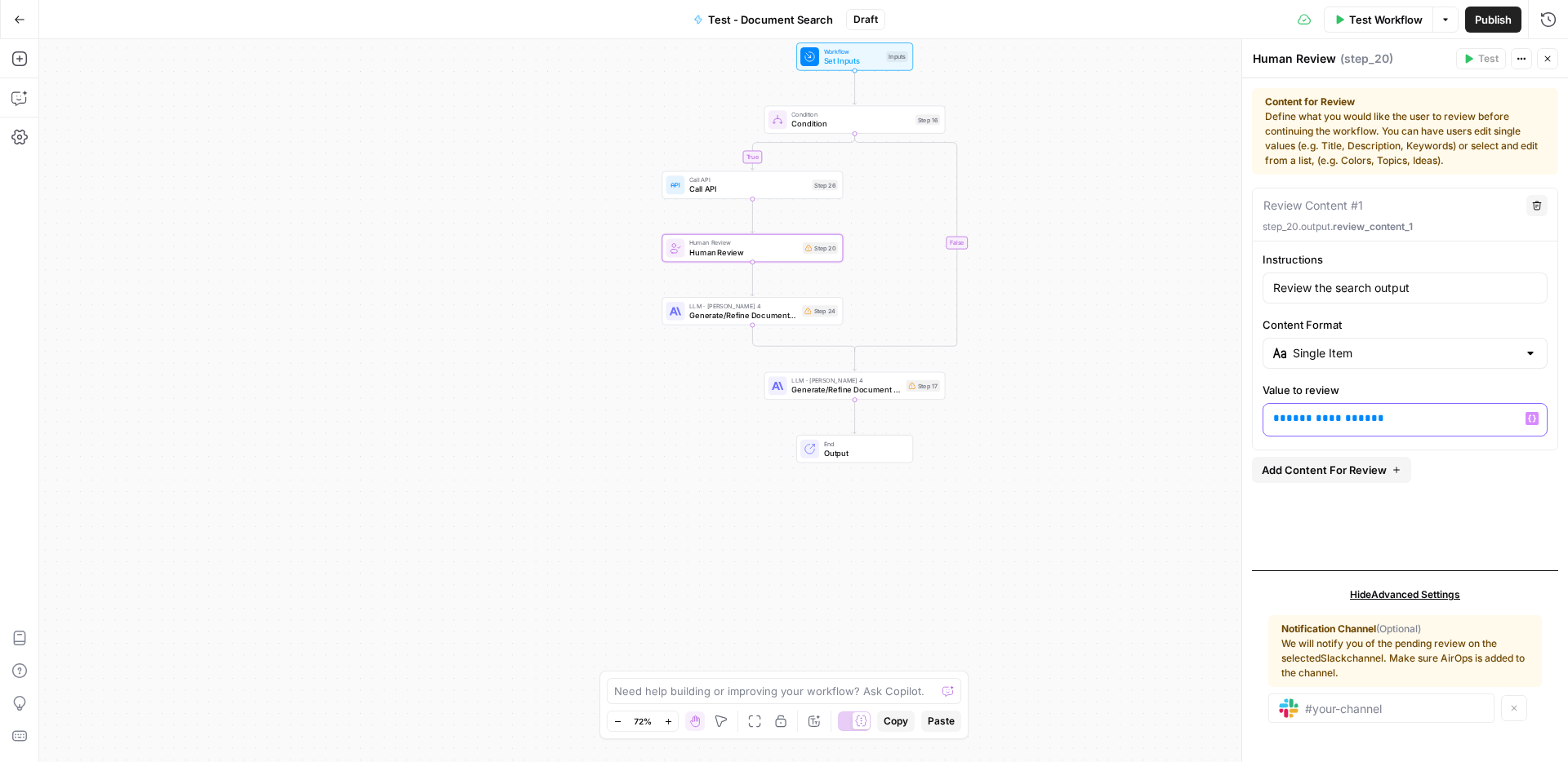
click at [1535, 419] on icon "button" at bounding box center [1532, 418] width 8 height 8
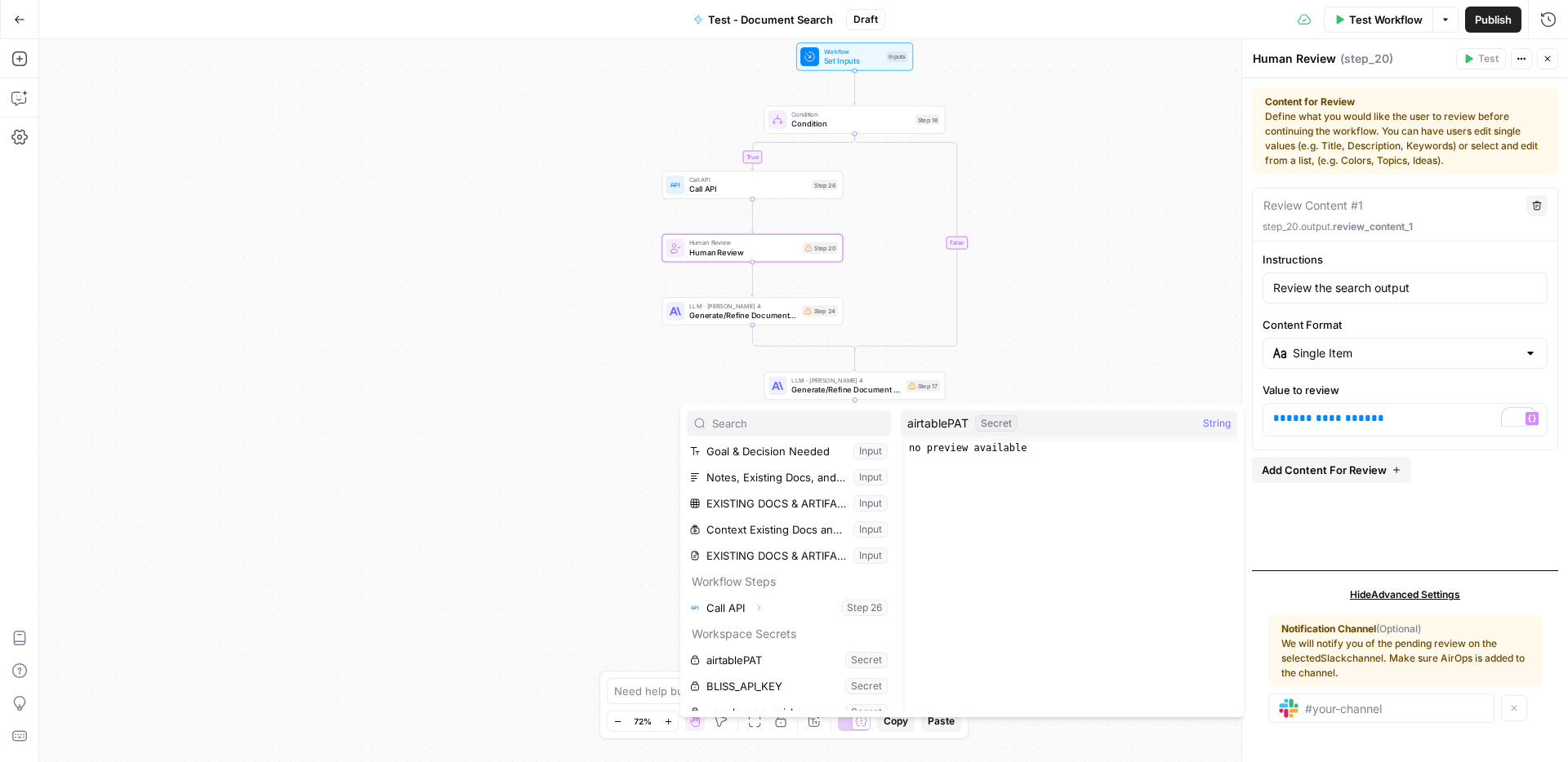
scroll to position [213, 0]
click at [728, 611] on button "Select variable Call API" at bounding box center [788, 607] width 204 height 26
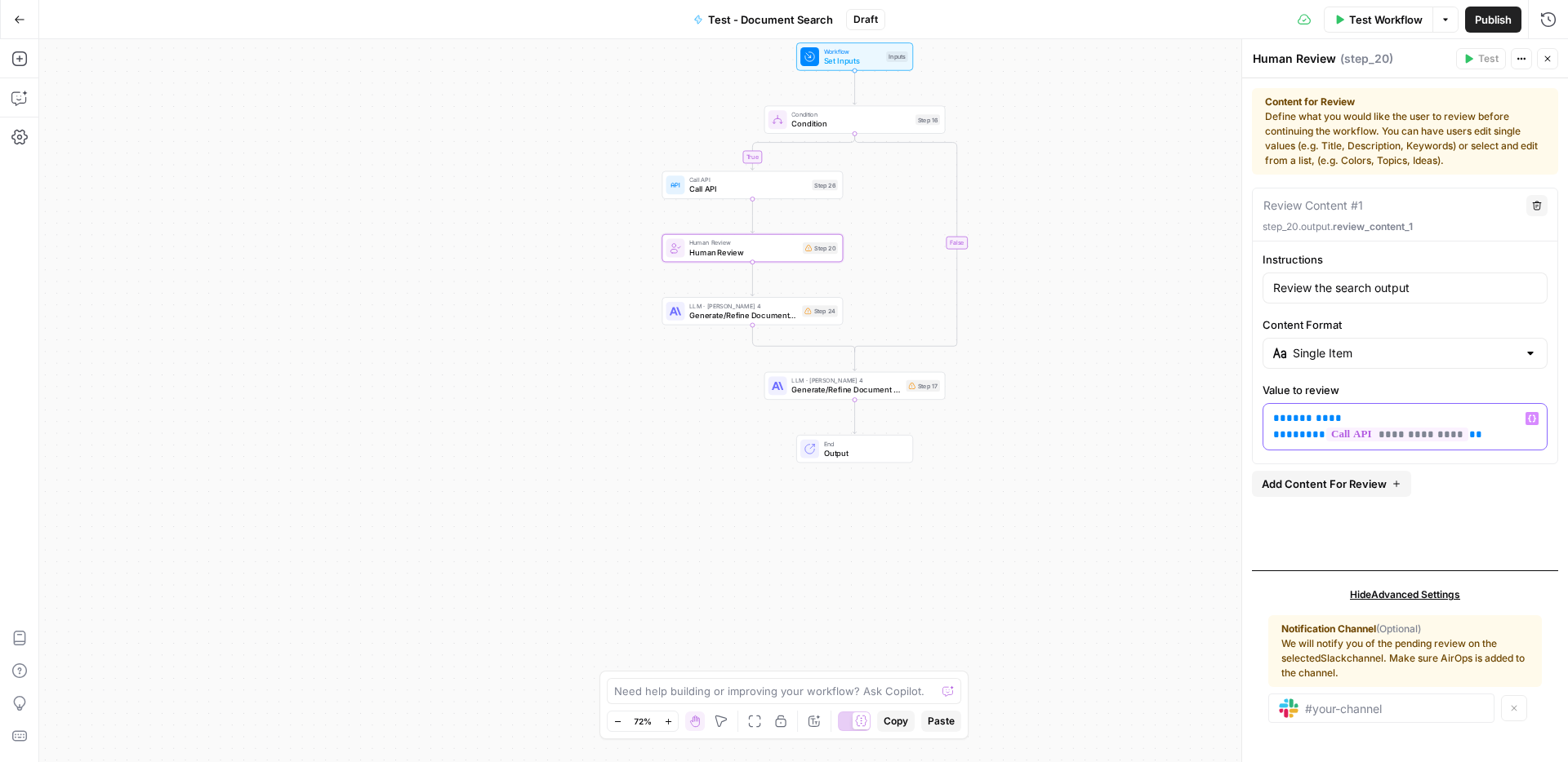
drag, startPoint x: 1518, startPoint y: 416, endPoint x: 1259, endPoint y: 413, distance: 259.0
click at [1259, 413] on div "**********" at bounding box center [1405, 351] width 304 height 199
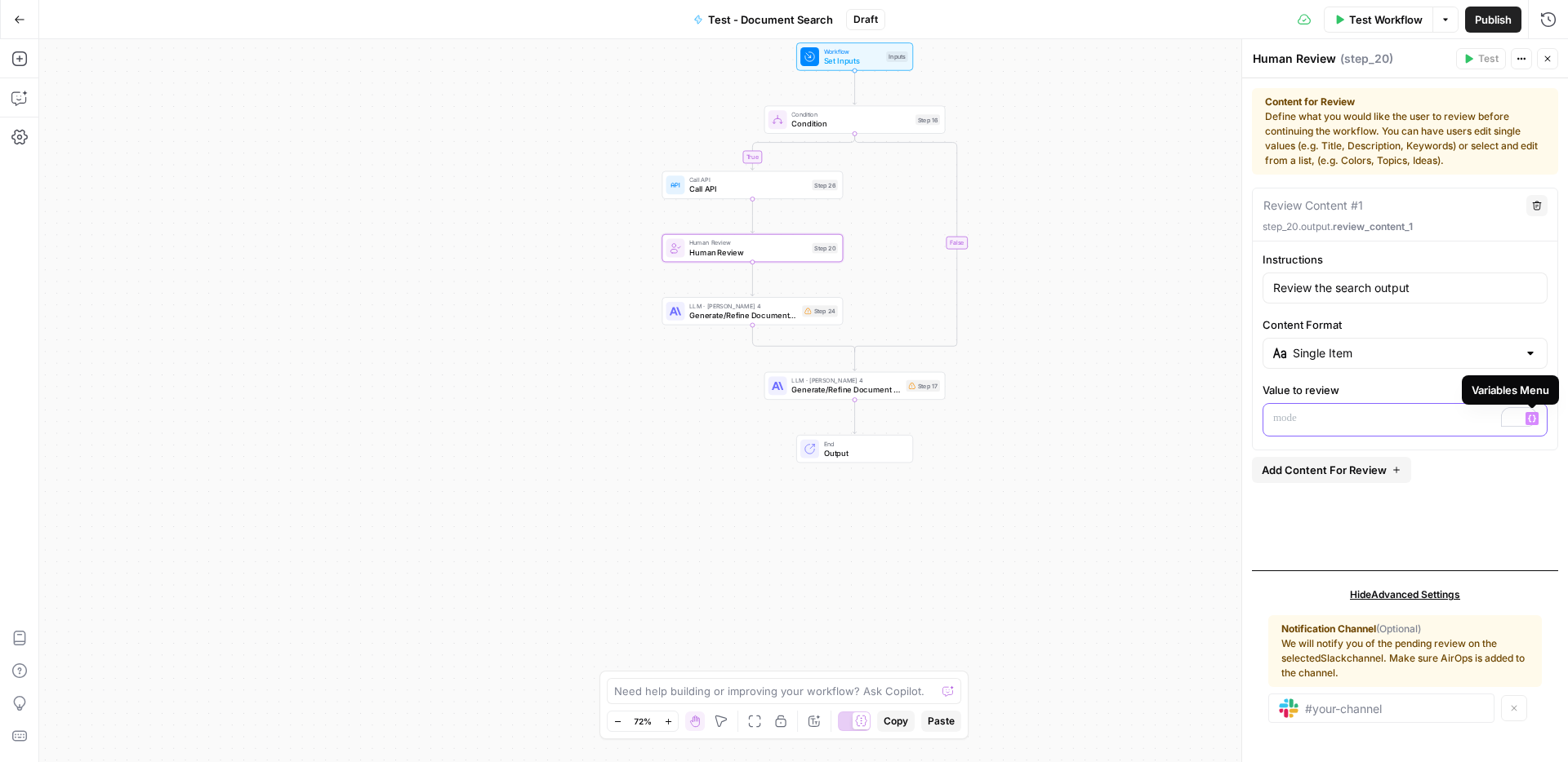
click at [1537, 419] on button "Variables Menu" at bounding box center [1532, 418] width 13 height 13
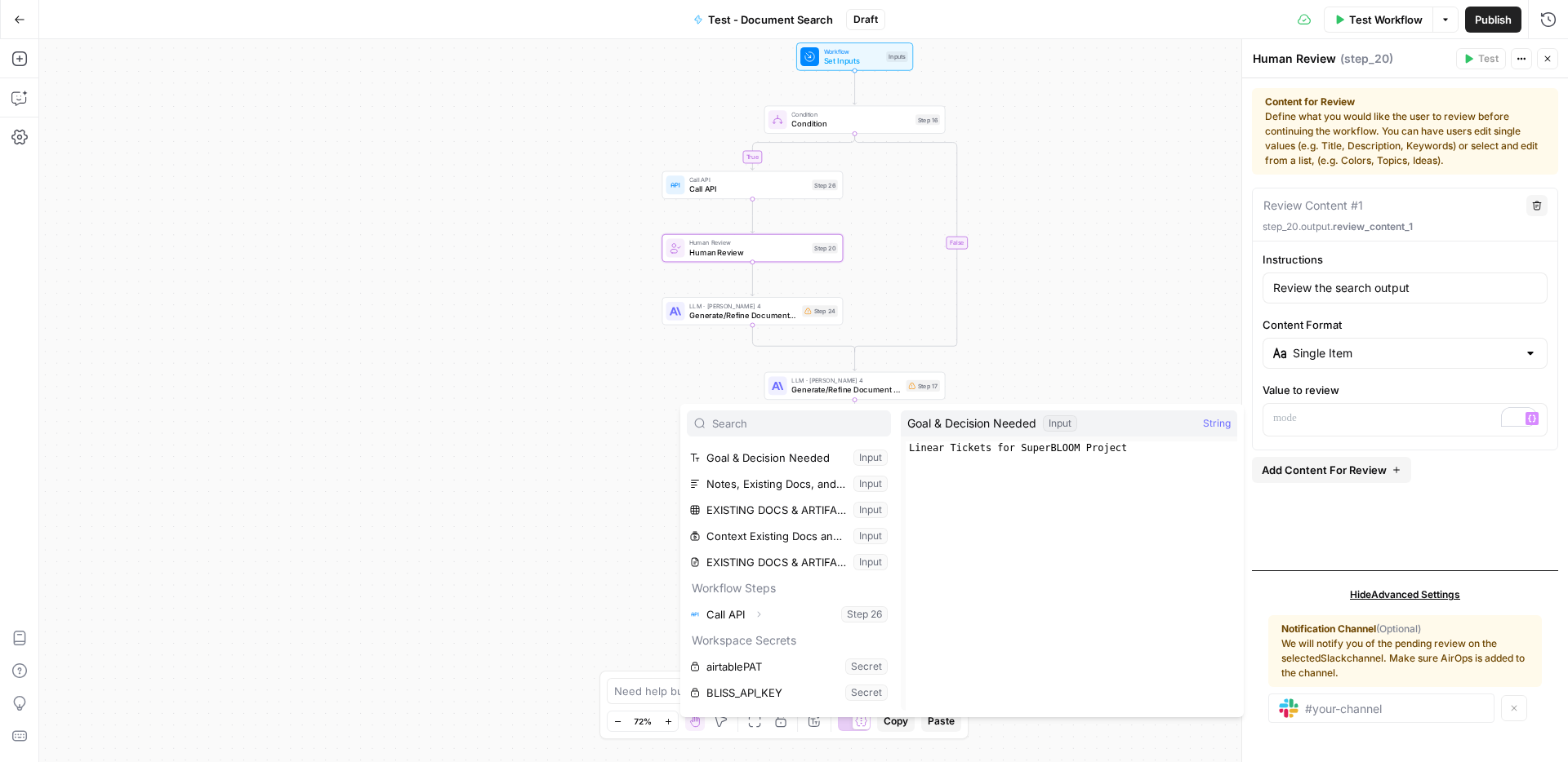
scroll to position [208, 0]
click at [762, 613] on icon "button" at bounding box center [758, 612] width 10 height 10
click at [744, 635] on button "Select variable Output" at bounding box center [797, 638] width 188 height 26
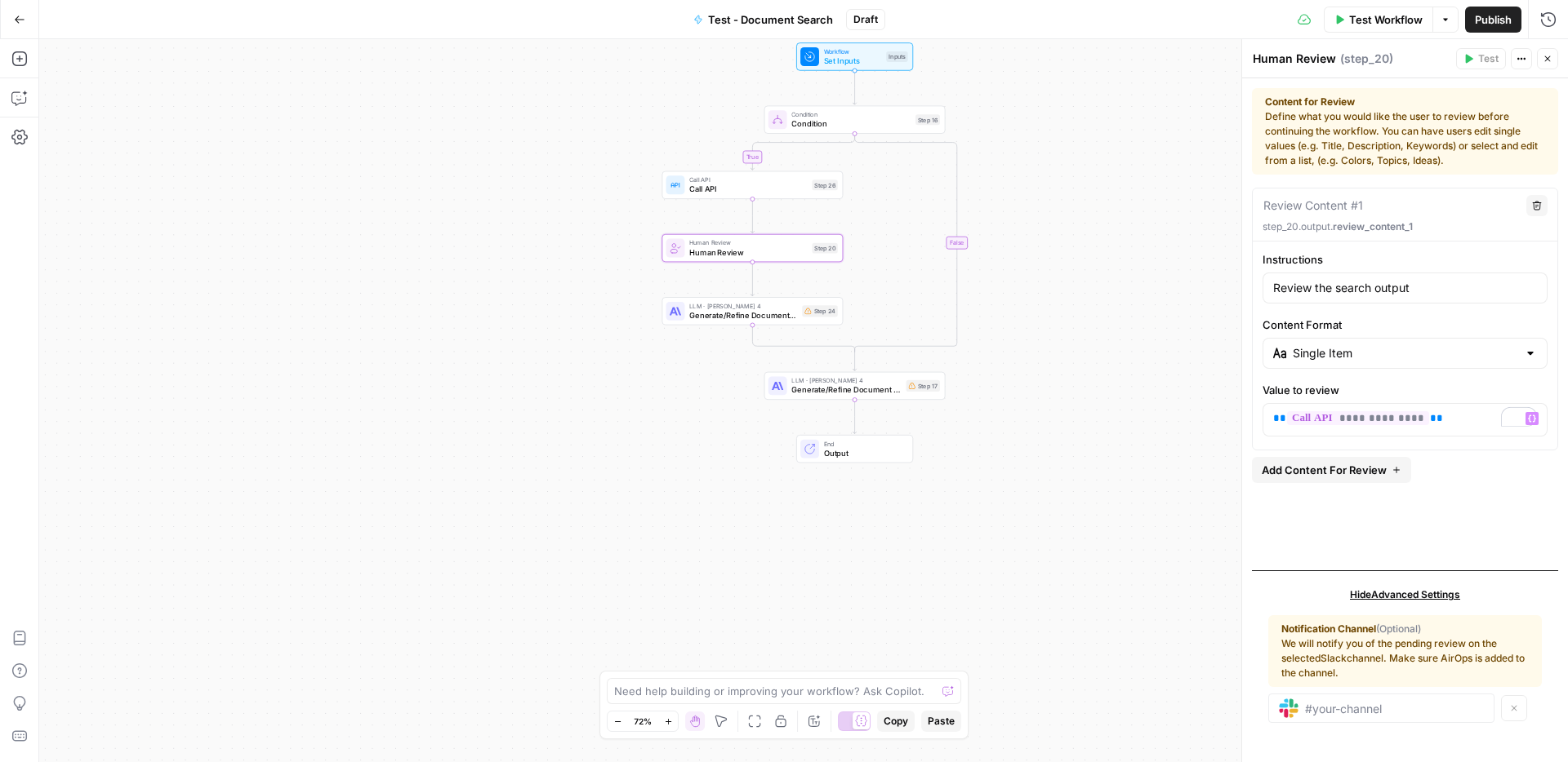
click at [1148, 529] on div "true false Workflow Set Inputs Inputs Condition Condition Step 16 Call API Call…" at bounding box center [804, 401] width 1529 height 723
click at [1165, 420] on div "true false Workflow Set Inputs Inputs Condition Condition Step 16 Call API Call…" at bounding box center [804, 401] width 1529 height 723
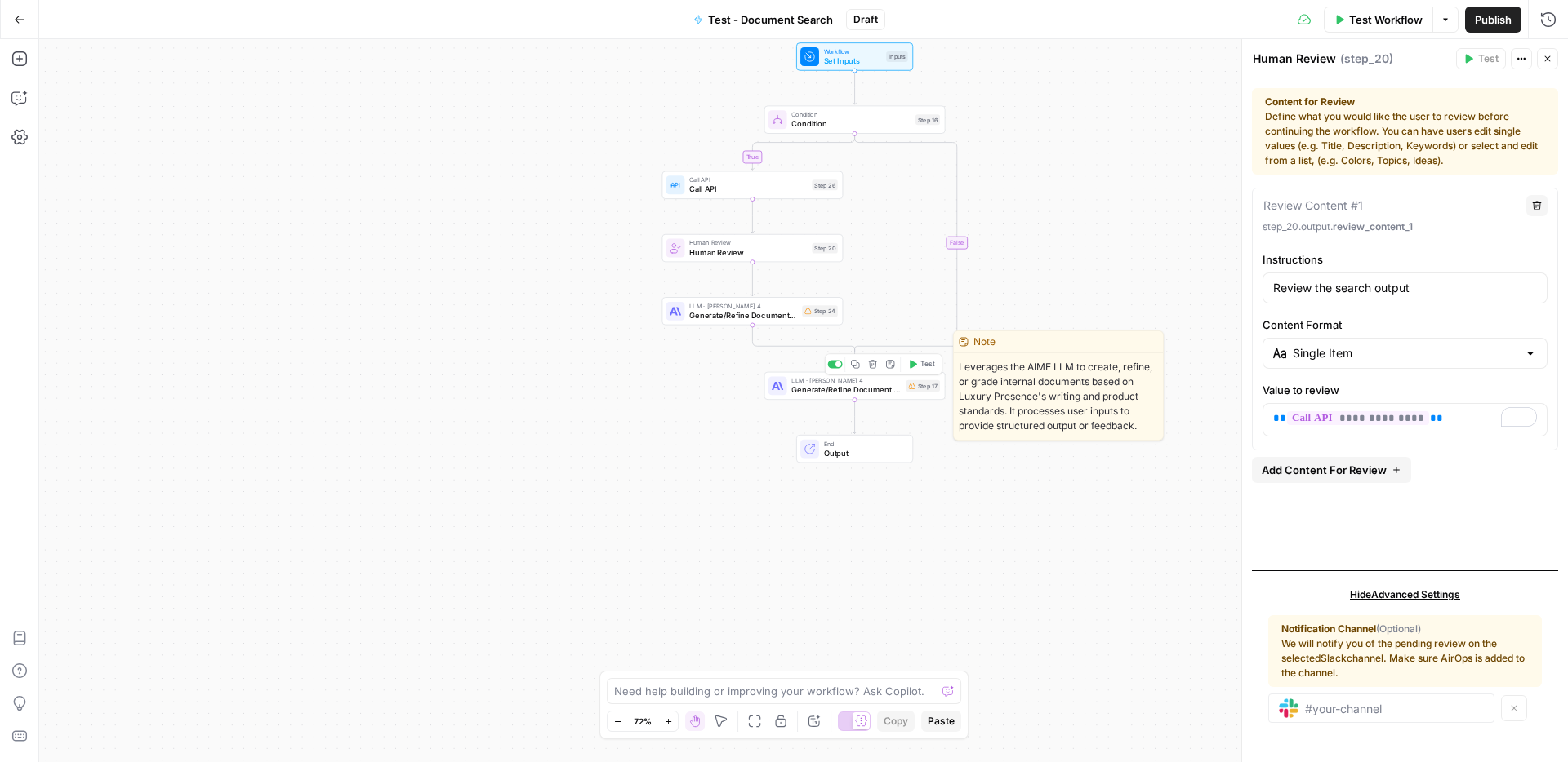
click at [885, 392] on span "Generate/Refine Document with AIME" at bounding box center [846, 390] width 110 height 12
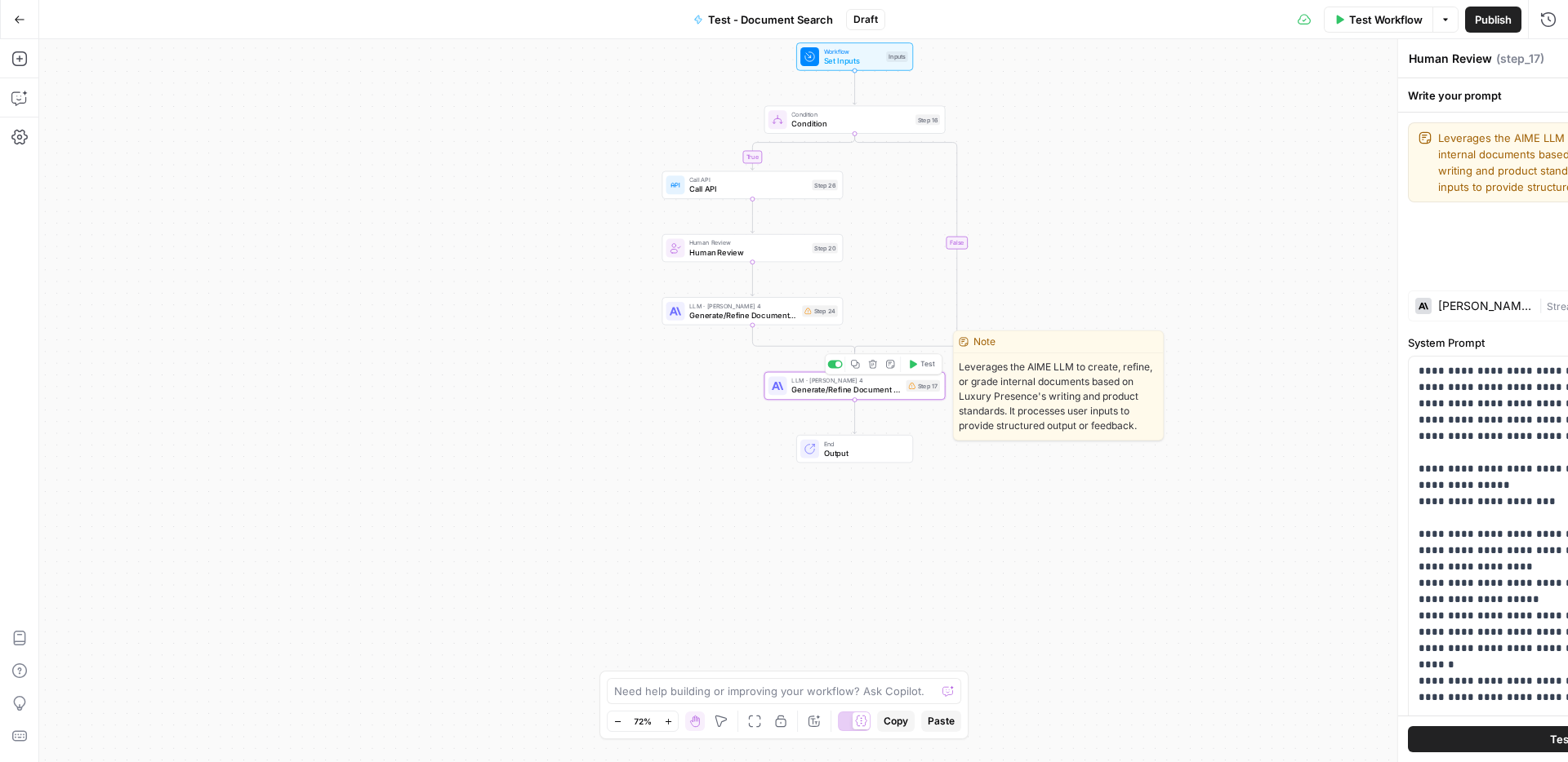
type textarea "Generate/Refine Document with AIME"
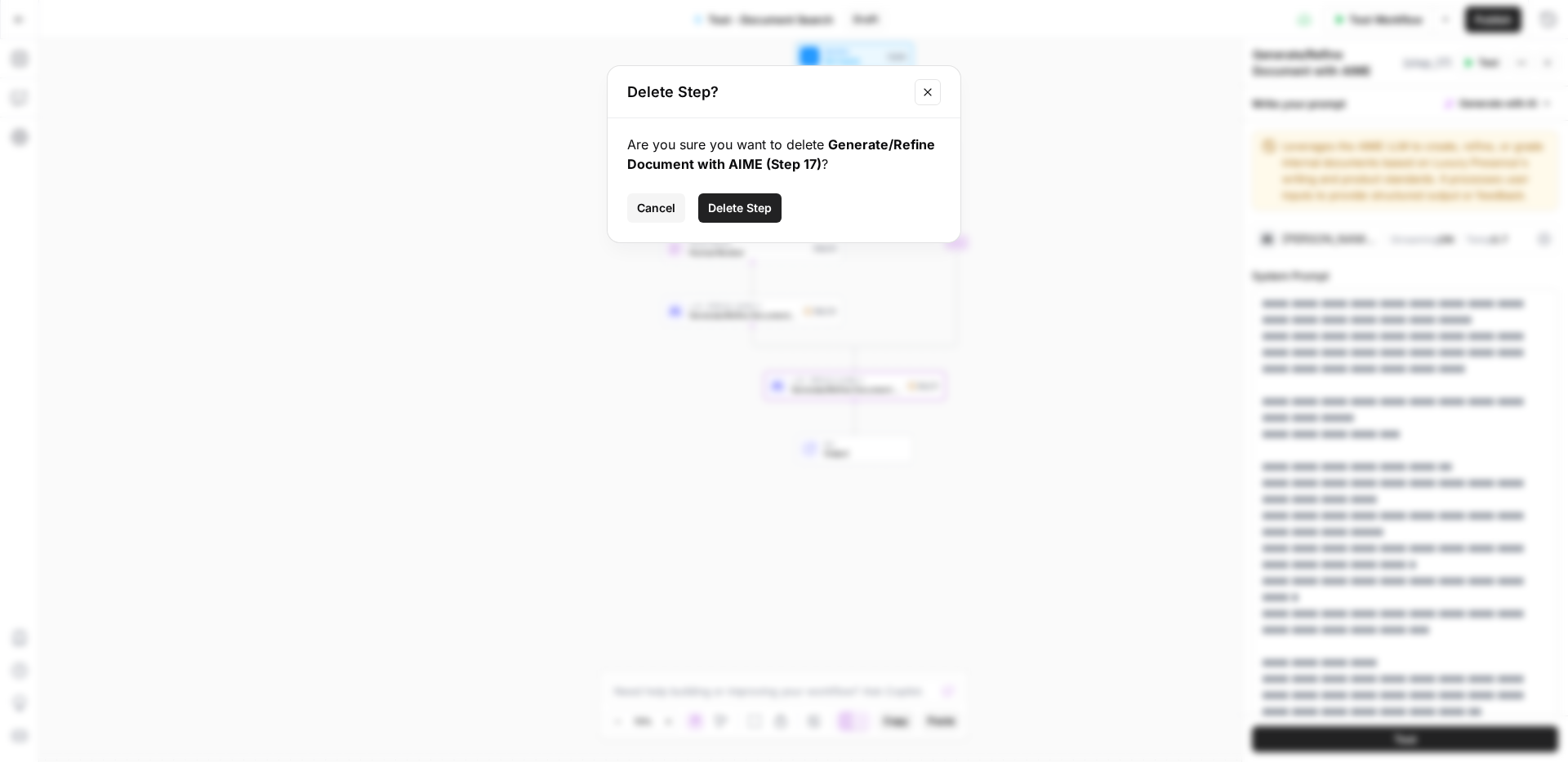
click at [737, 212] on span "Delete Step" at bounding box center [740, 208] width 64 height 16
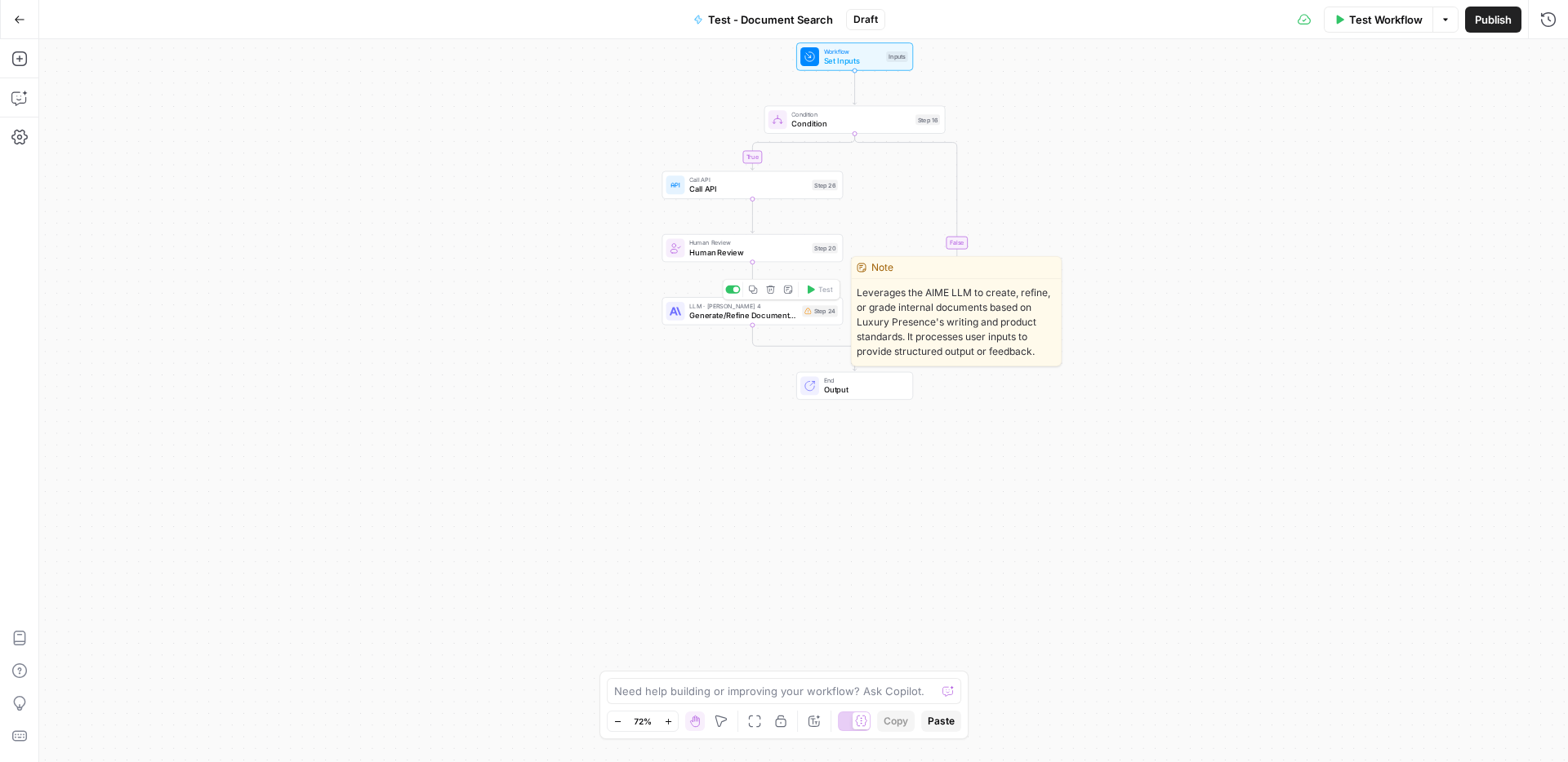
click at [755, 316] on span "Generate/Refine Document with AIME" at bounding box center [744, 315] width 108 height 12
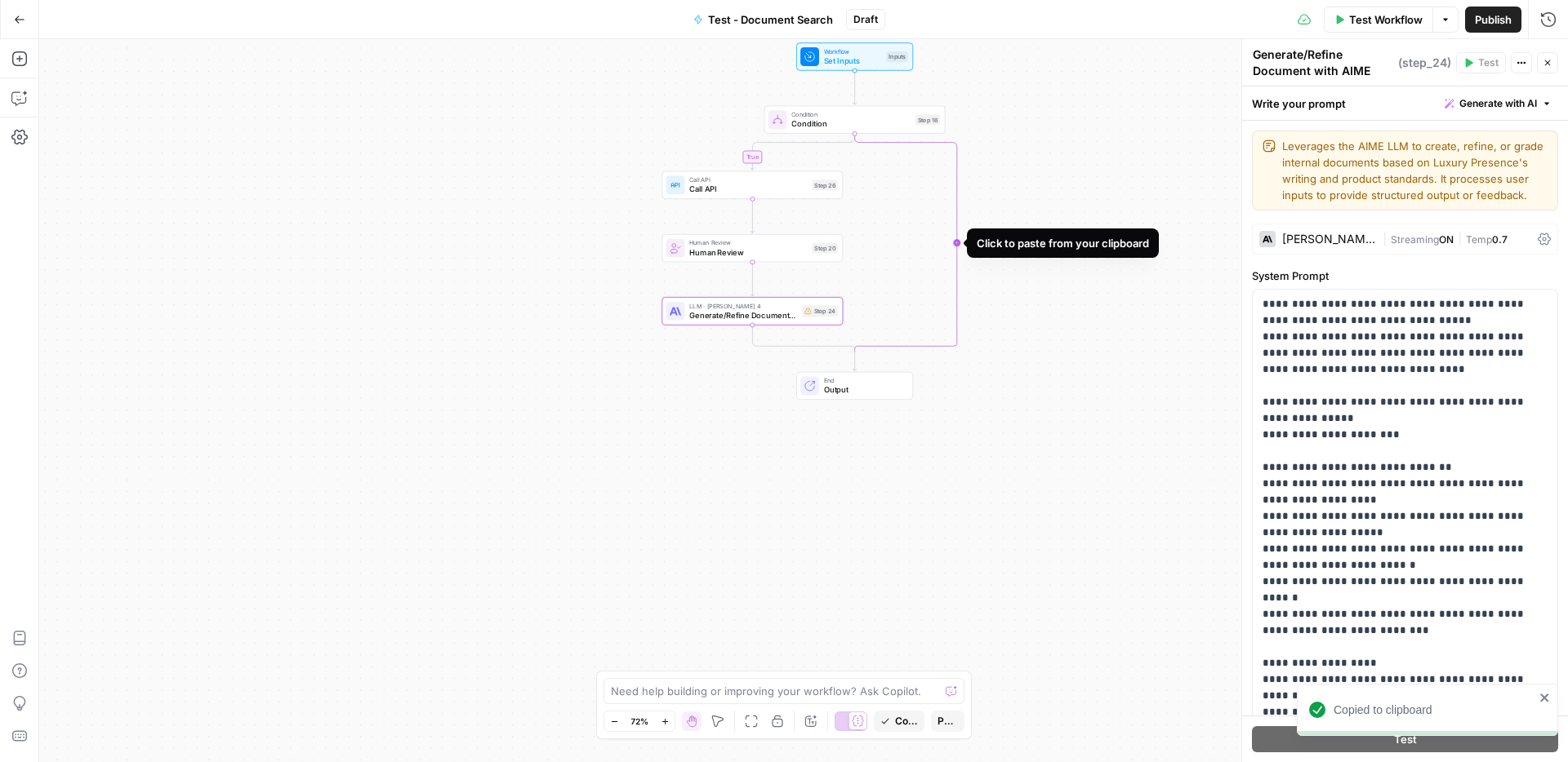
click at [957, 248] on icon "Edge from step_16 to step_16-conditional-end" at bounding box center [906, 243] width 102 height 219
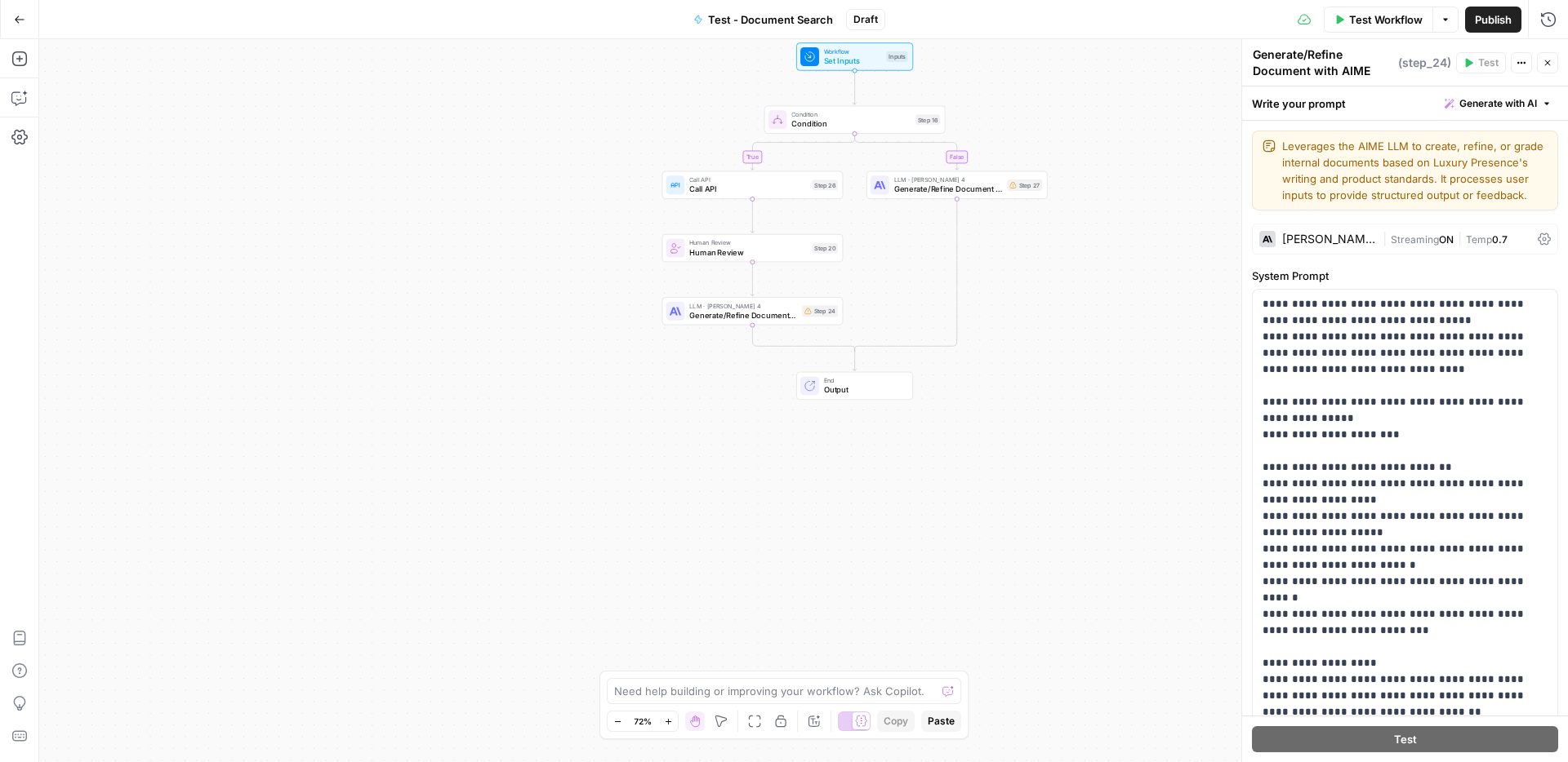
click at [1095, 383] on div "true false Workflow Set Inputs Inputs Condition Condition Step 16 Call API Call…" at bounding box center [804, 401] width 1529 height 723
click at [1337, 239] on div "[PERSON_NAME] 4" at bounding box center [1329, 239] width 94 height 12
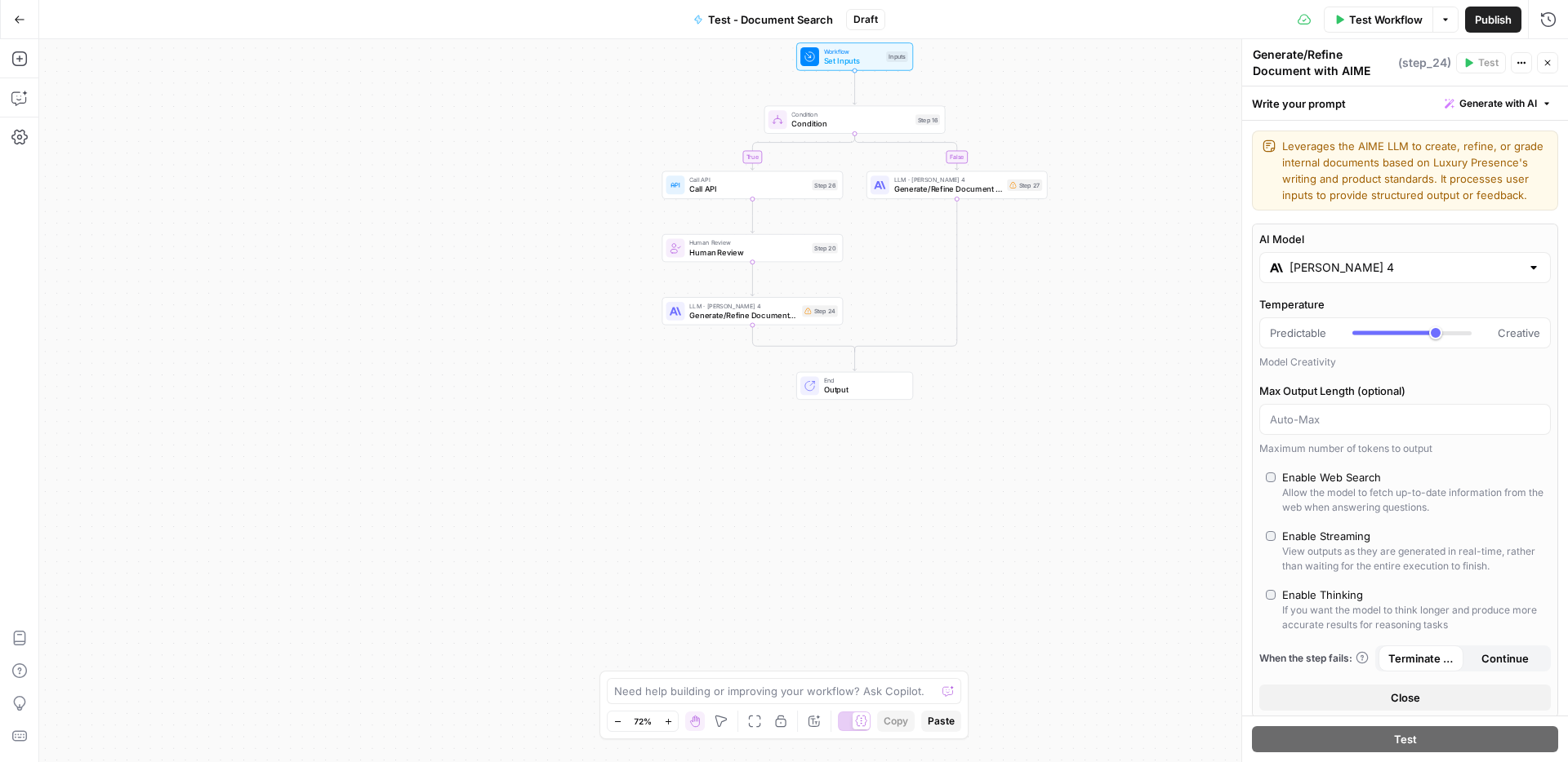
click at [1533, 270] on div at bounding box center [1534, 267] width 13 height 16
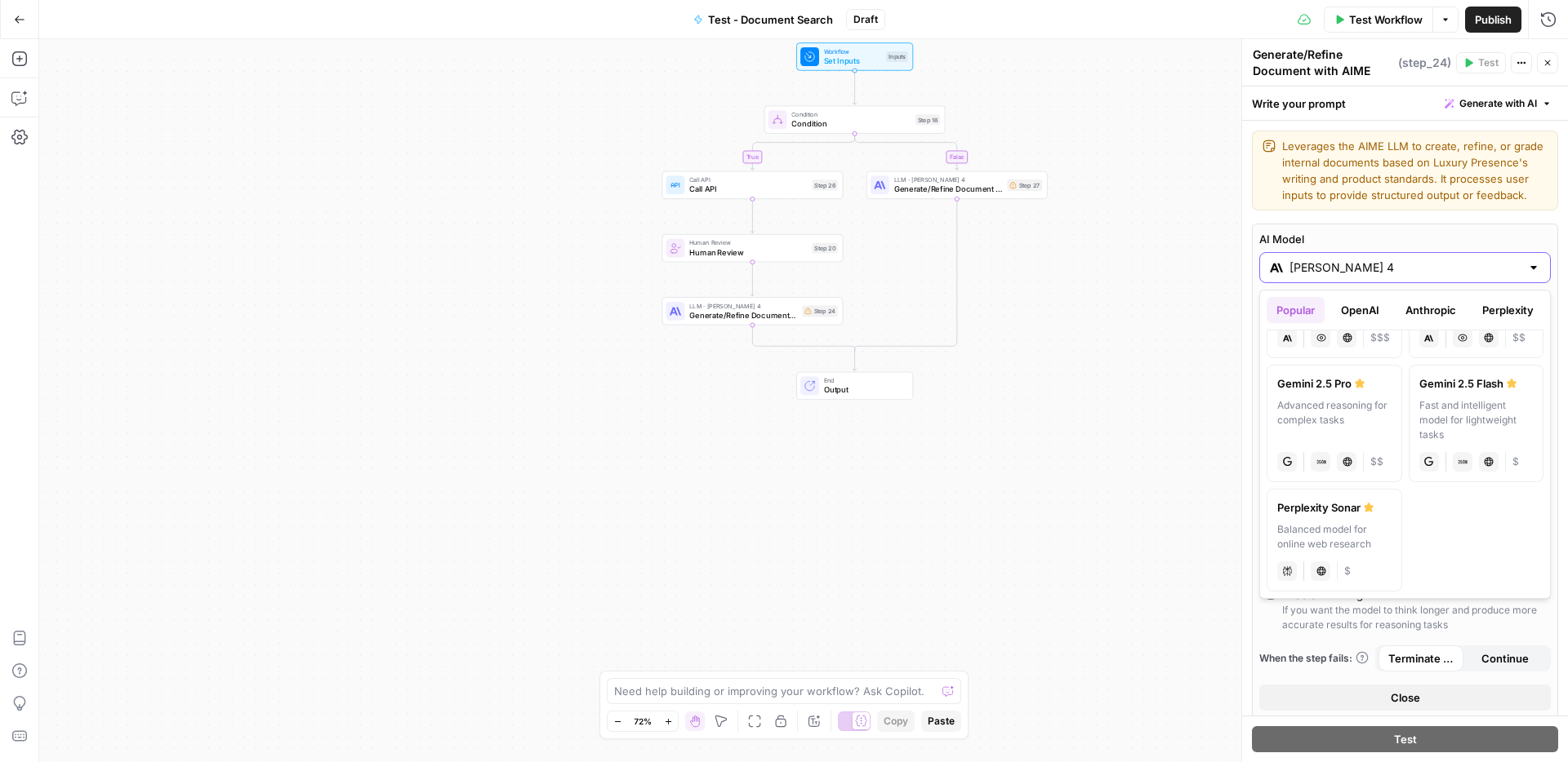
scroll to position [351, 0]
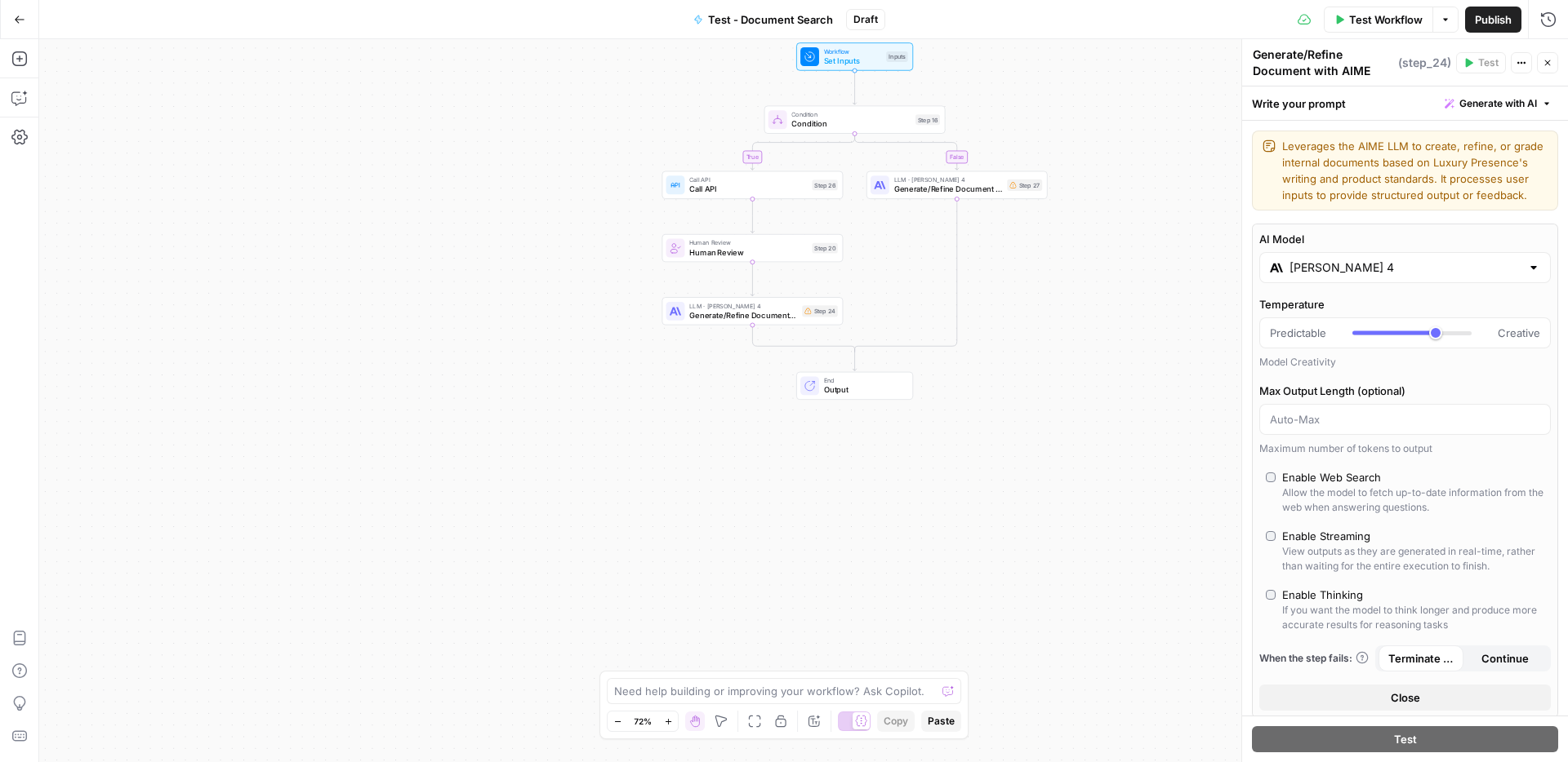
click at [1190, 448] on div "true false Workflow Set Inputs Inputs Condition Condition Step 16 Call API Call…" at bounding box center [804, 401] width 1529 height 723
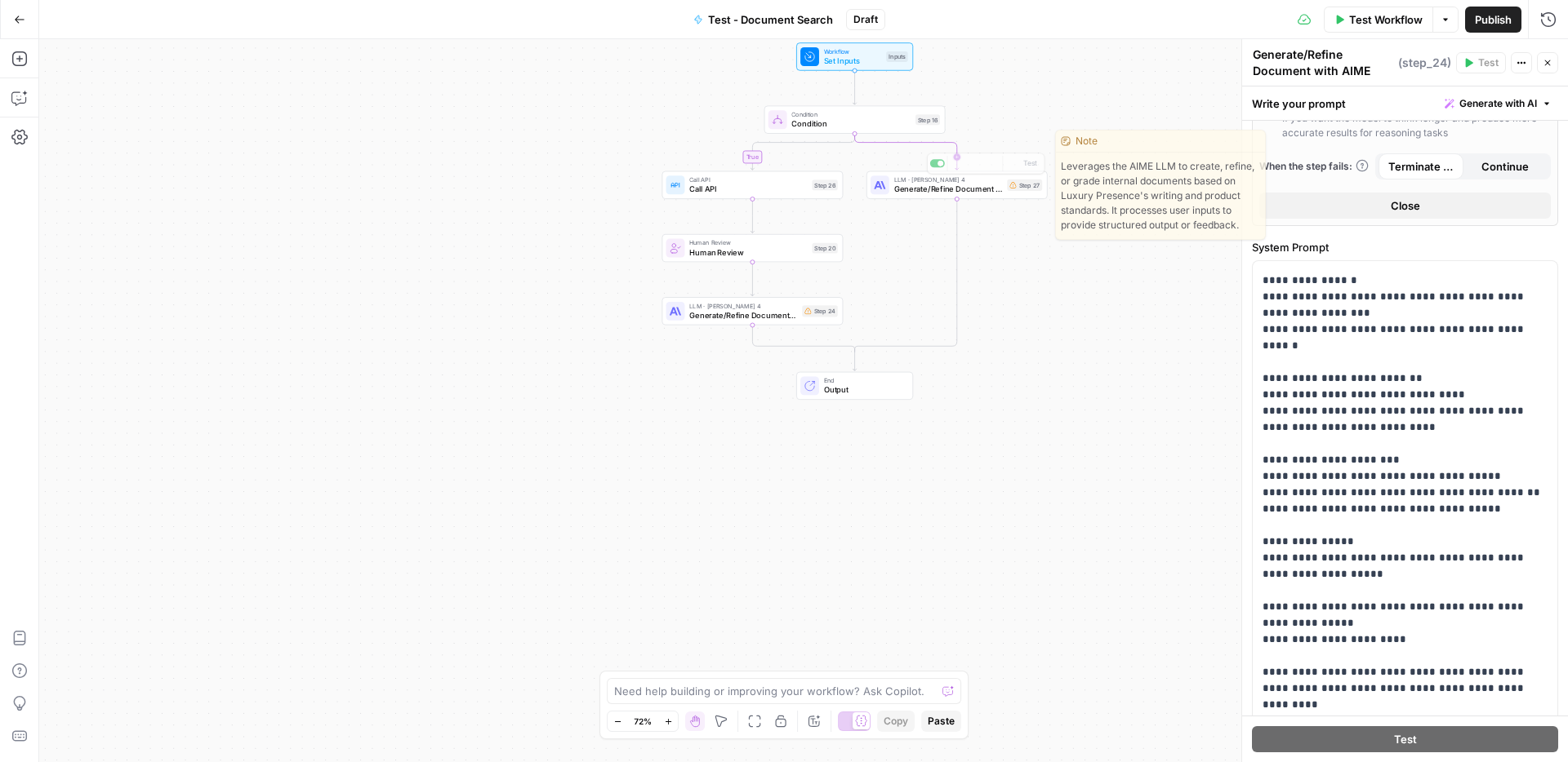
scroll to position [2250, 0]
click at [947, 192] on span "Generate/Refine Document with AIME" at bounding box center [948, 189] width 109 height 12
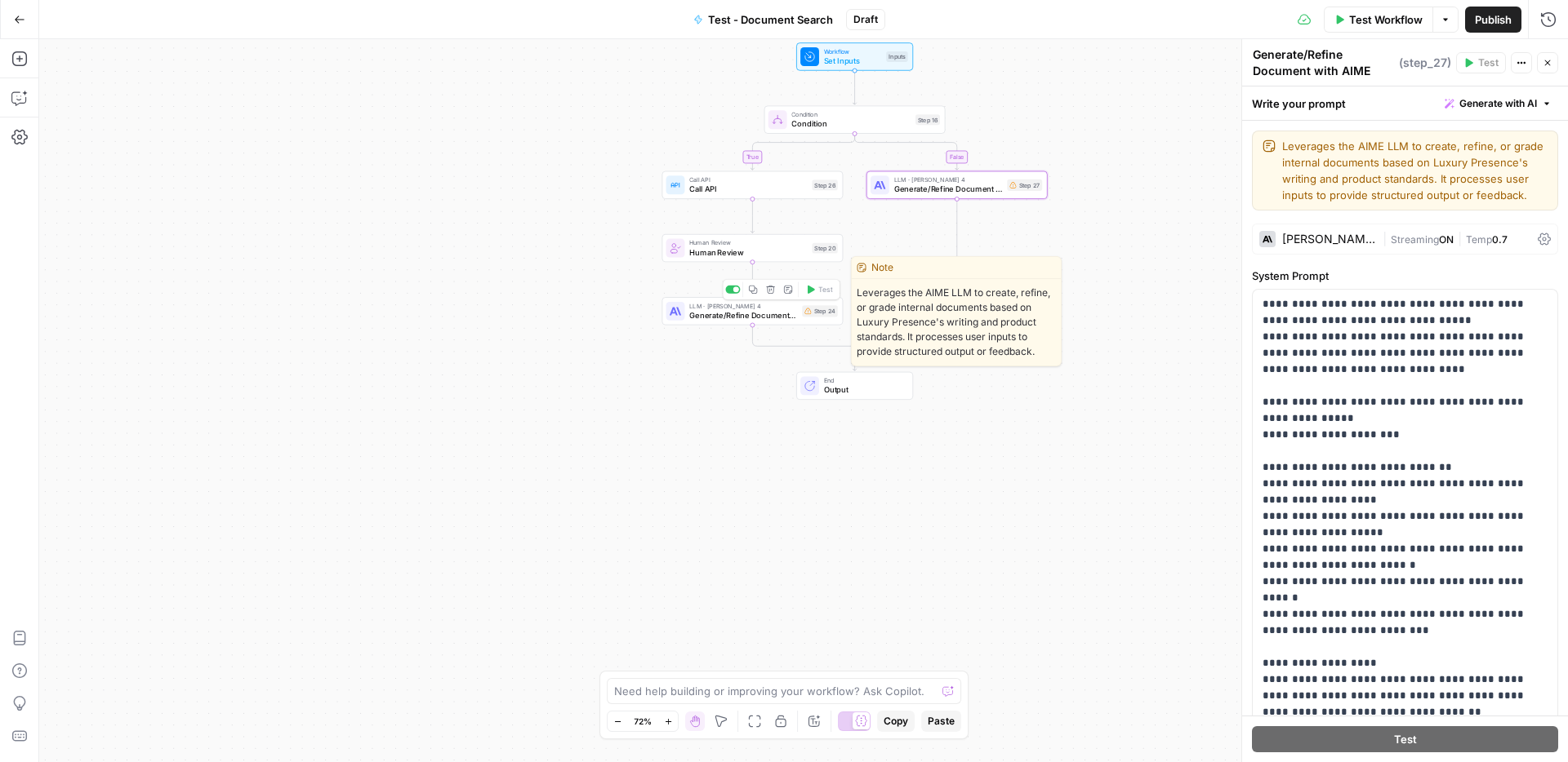
click at [736, 314] on span "Generate/Refine Document with AIME" at bounding box center [744, 315] width 108 height 12
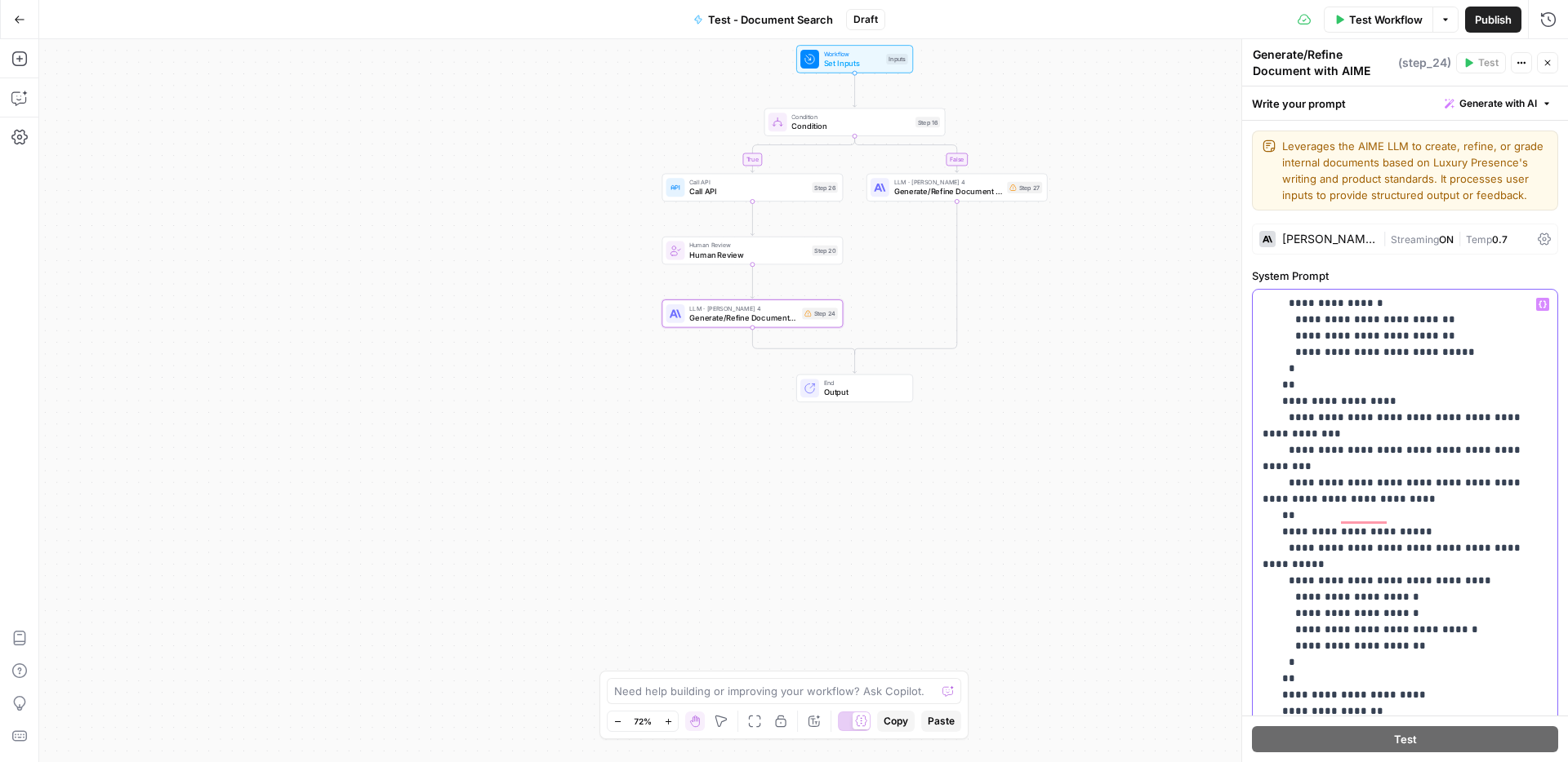
scroll to position [7380, 0]
drag, startPoint x: 1390, startPoint y: 386, endPoint x: 1263, endPoint y: 385, distance: 127.0
click at [1542, 304] on icon "button" at bounding box center [1542, 304] width 8 height 8
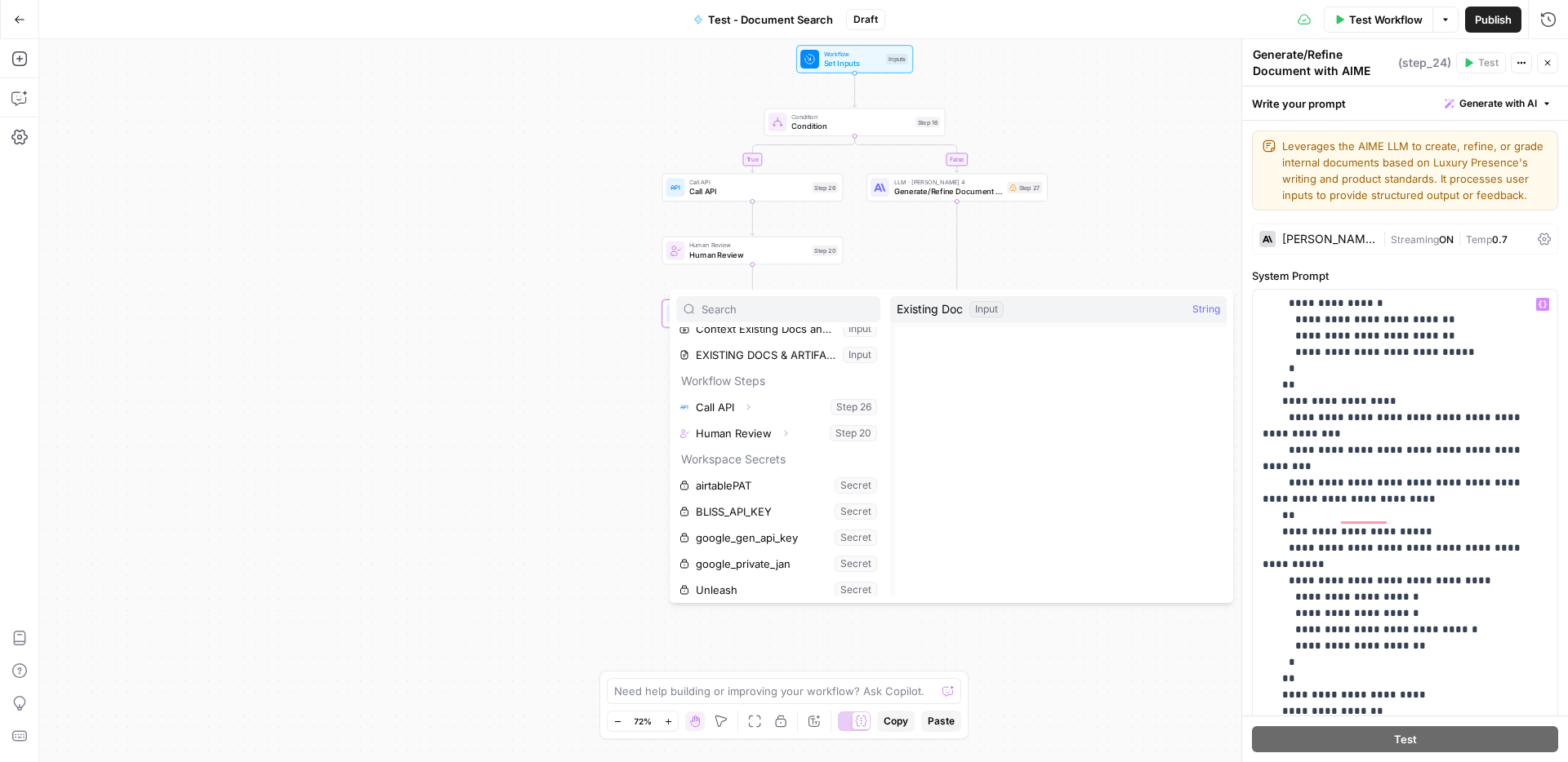
scroll to position [331, 0]
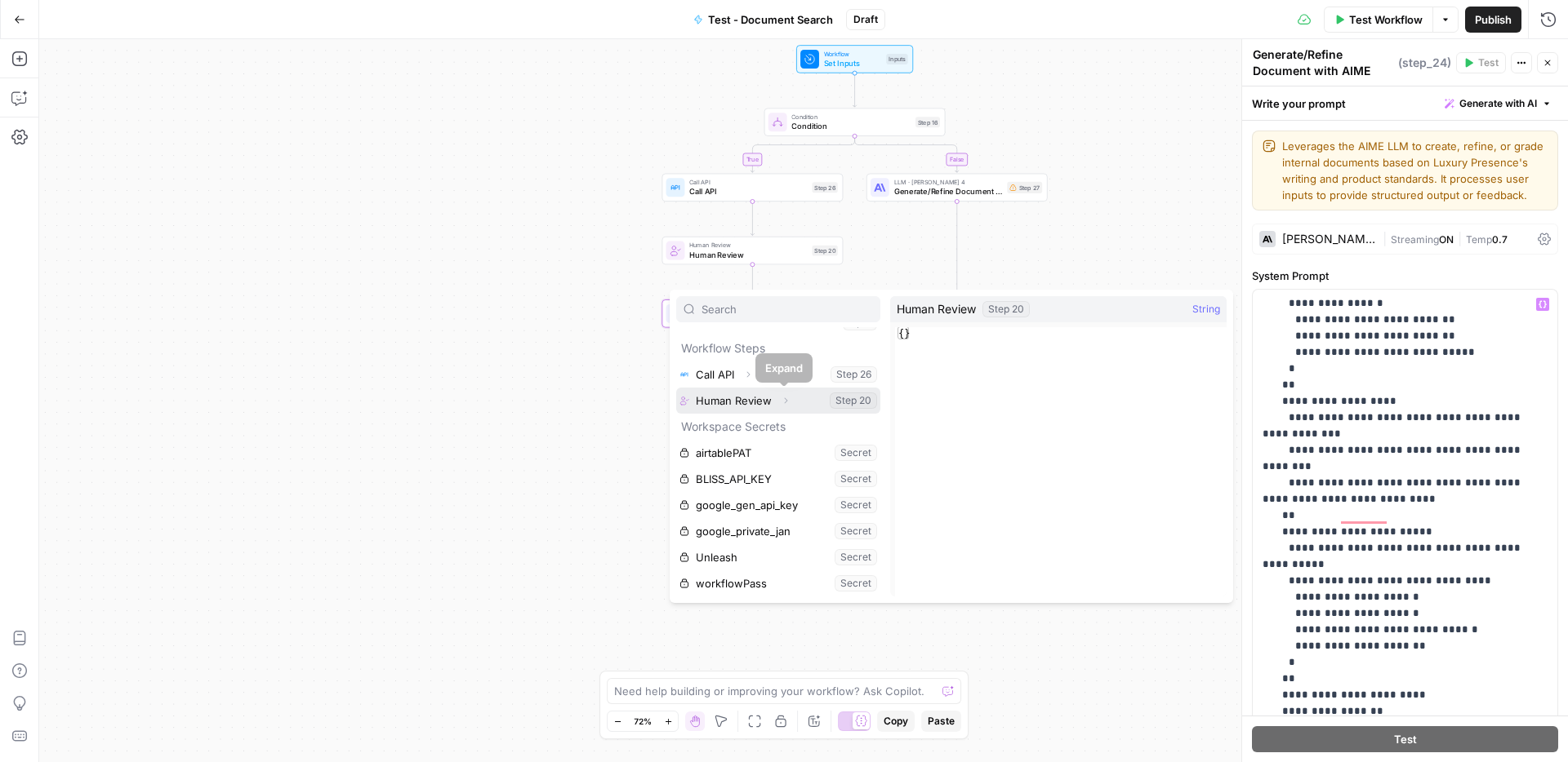
click at [784, 399] on icon "button" at bounding box center [785, 400] width 10 height 10
click at [758, 425] on button "Select variable Output" at bounding box center [786, 426] width 188 height 26
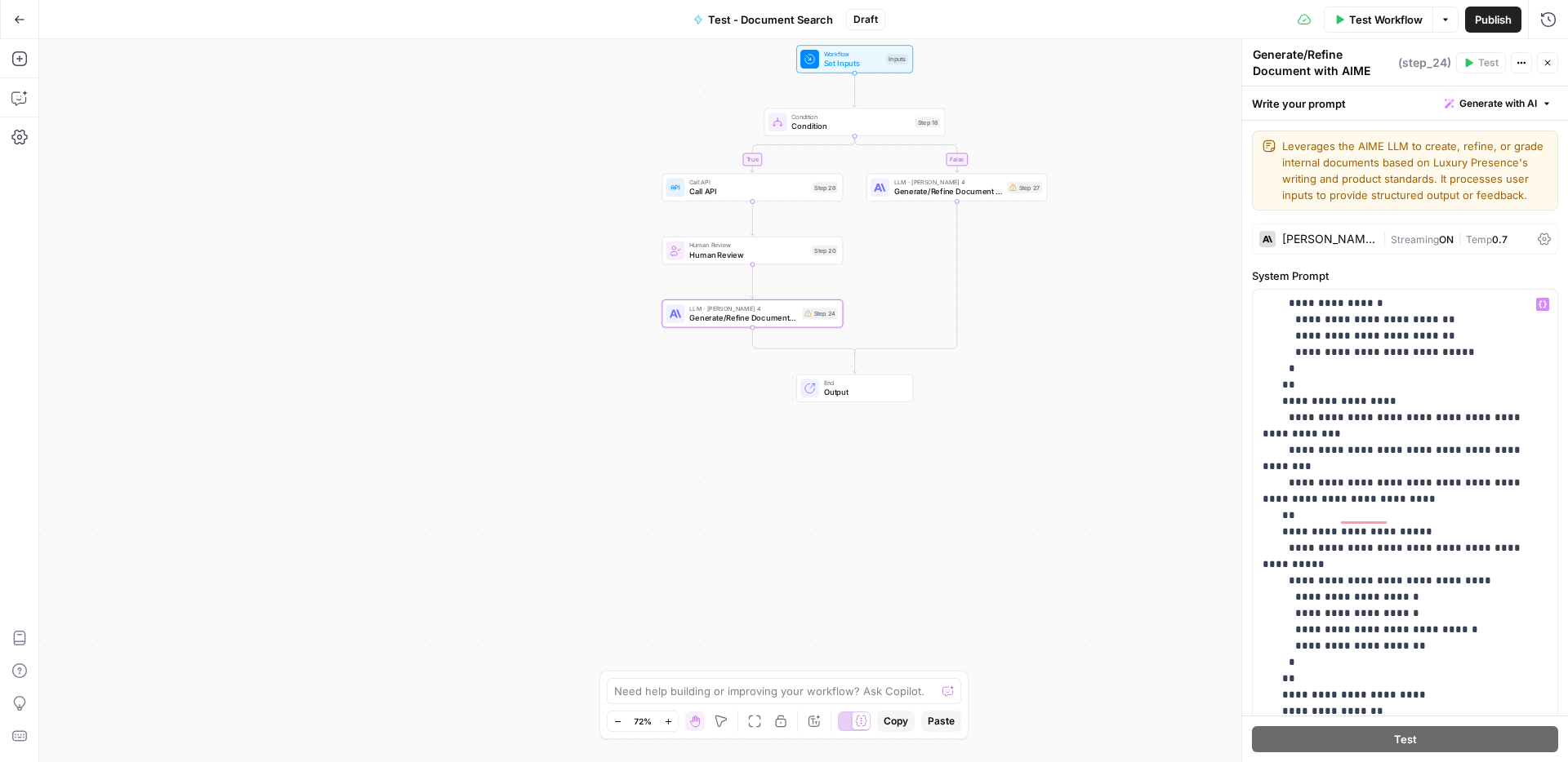
click at [1079, 536] on div "true false Workflow Set Inputs Inputs Condition Condition Step 16 Call API Call…" at bounding box center [804, 401] width 1529 height 723
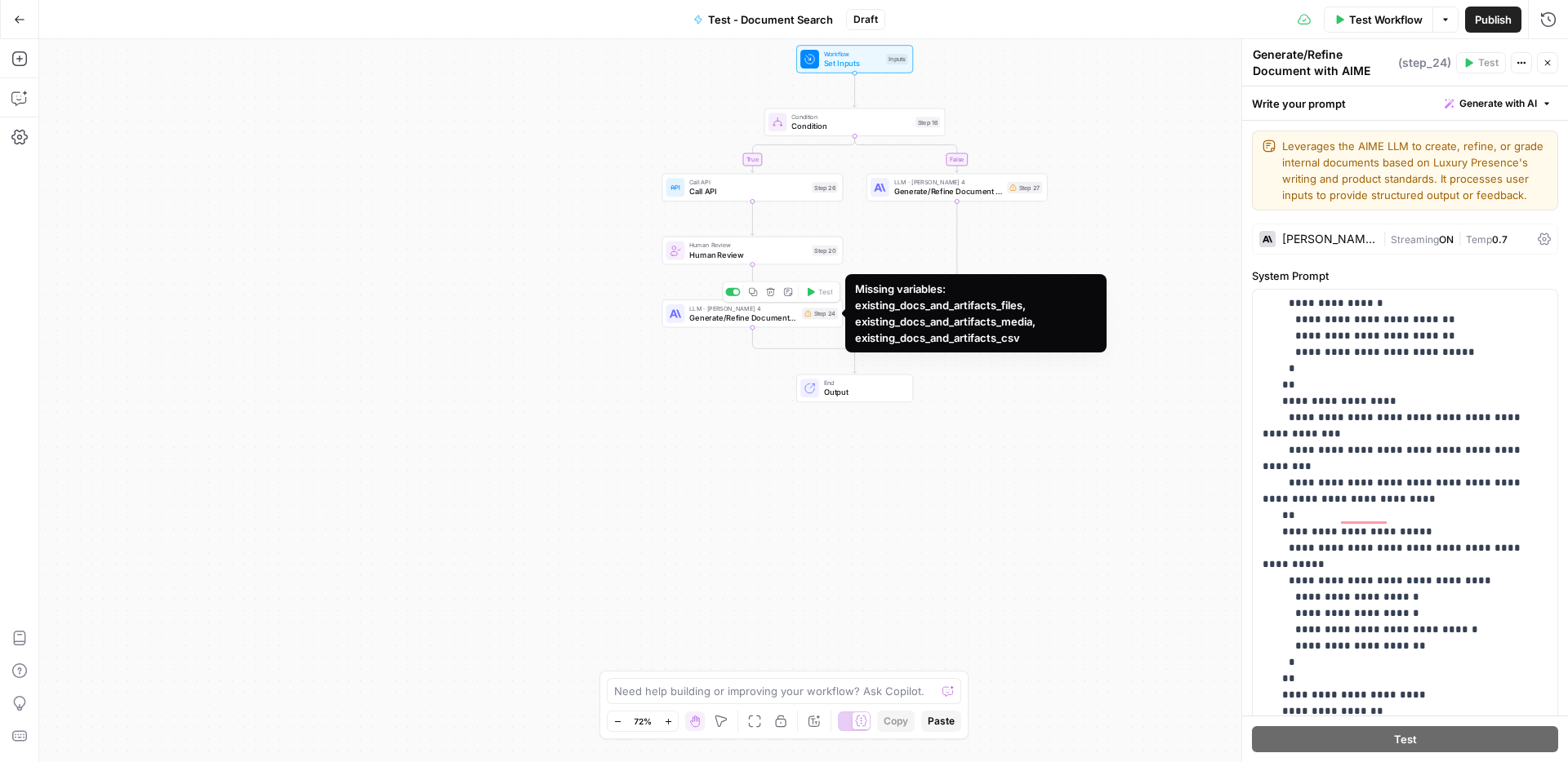
click at [807, 316] on icon at bounding box center [807, 314] width 6 height 6
click at [993, 325] on div "Missing variables: existing_docs_and_artifacts_files, existing_docs_and_artifac…" at bounding box center [975, 313] width 242 height 66
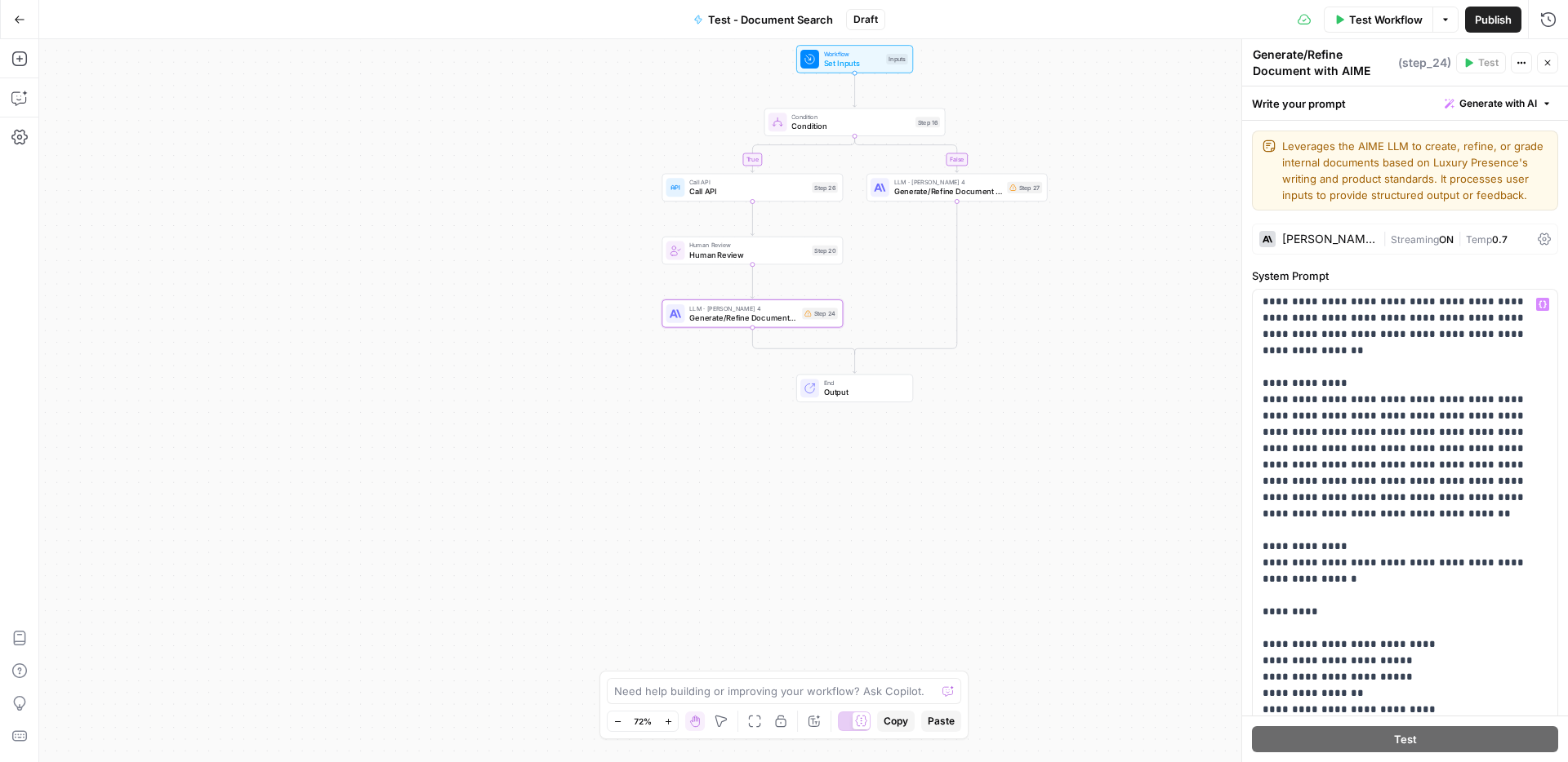
scroll to position [4827, 0]
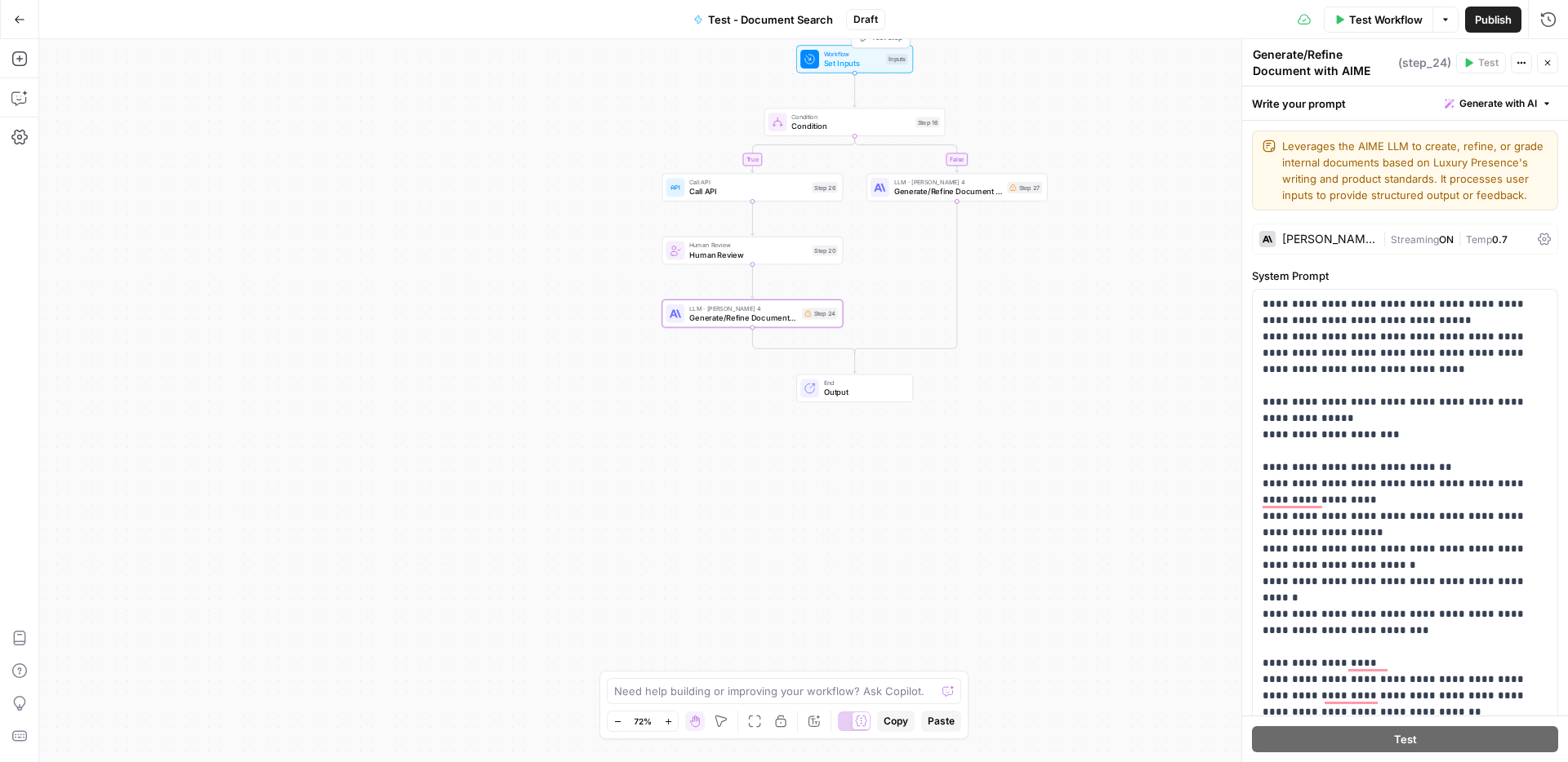
click at [866, 64] on span "Set Inputs" at bounding box center [853, 63] width 58 height 12
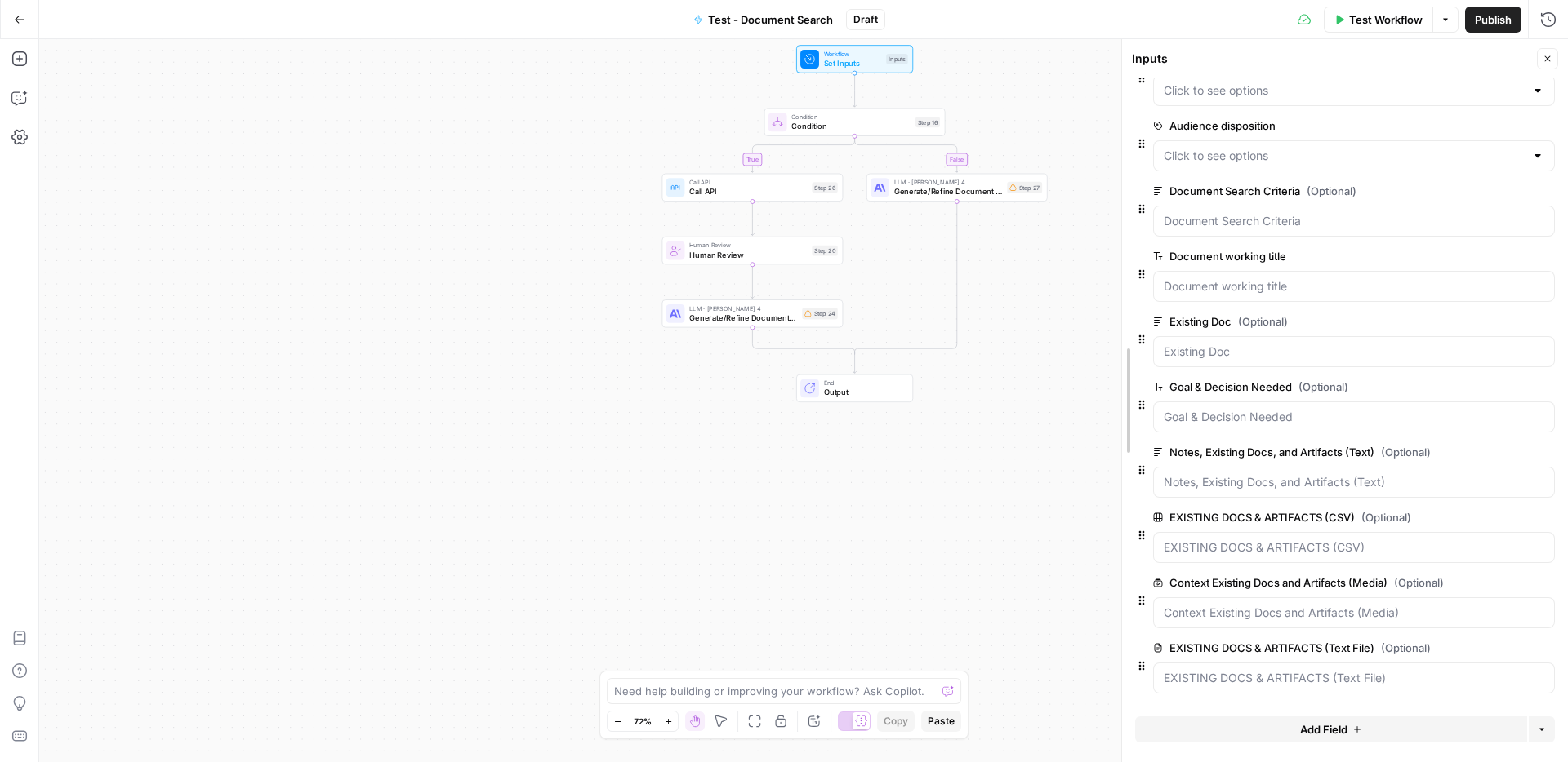
drag, startPoint x: 1243, startPoint y: 530, endPoint x: 1123, endPoint y: 514, distance: 121.1
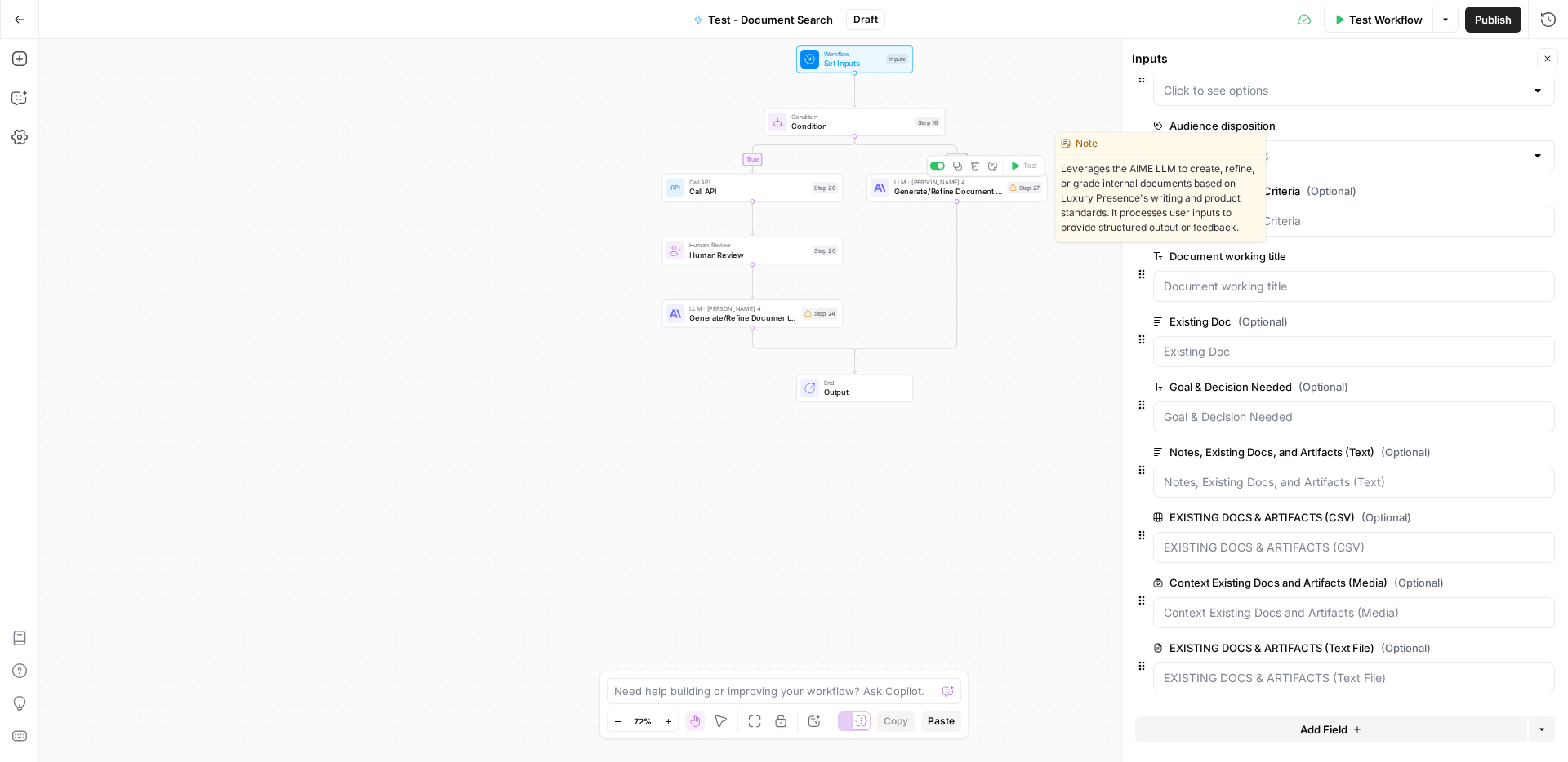
click at [1006, 197] on div "LLM · Claude Sonnet 4 Generate/Refine Document with AIME Step 27 Copy step Dele…" at bounding box center [957, 188] width 181 height 28
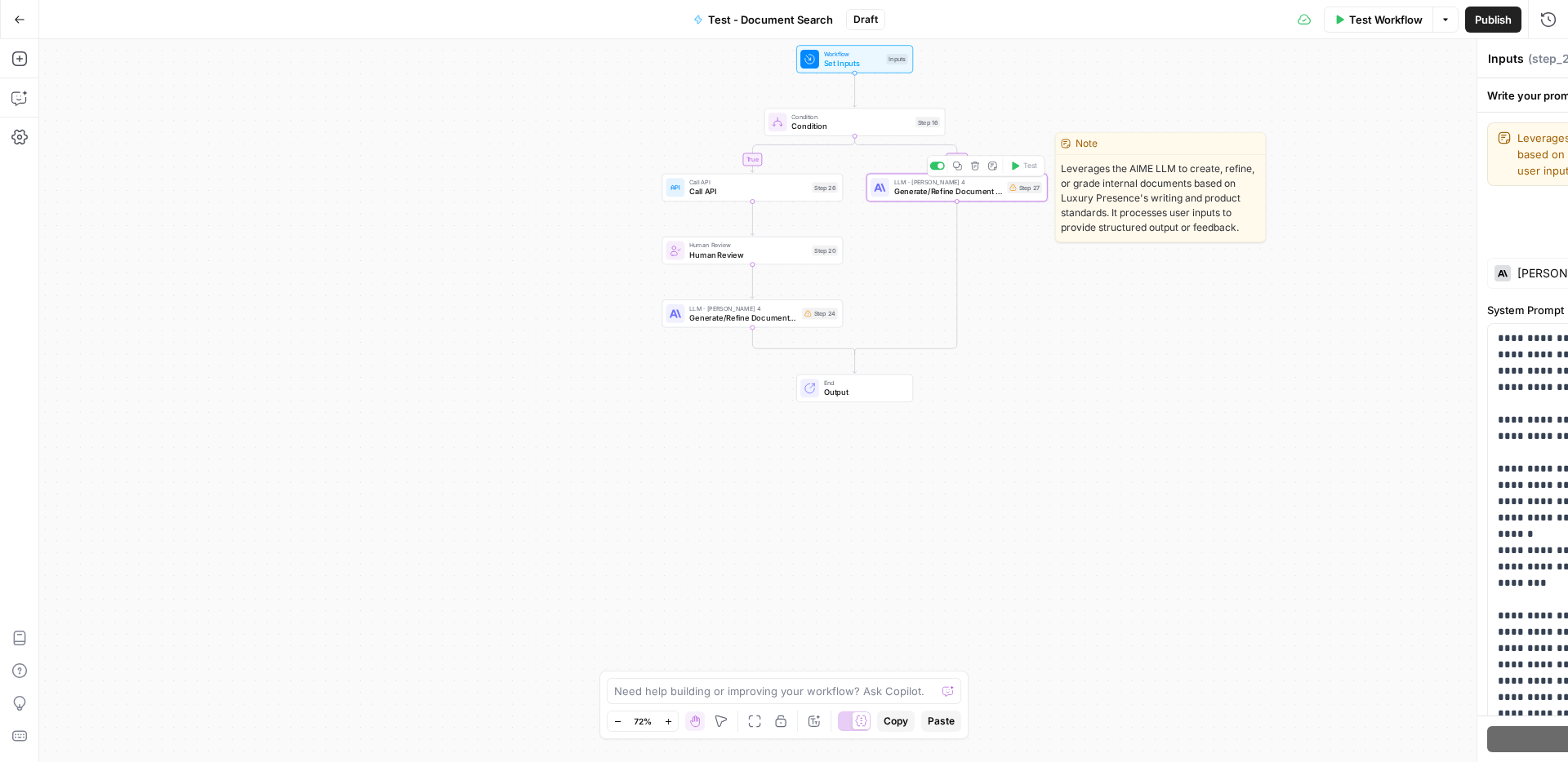
type textarea "Generate/Refine Document with AIME"
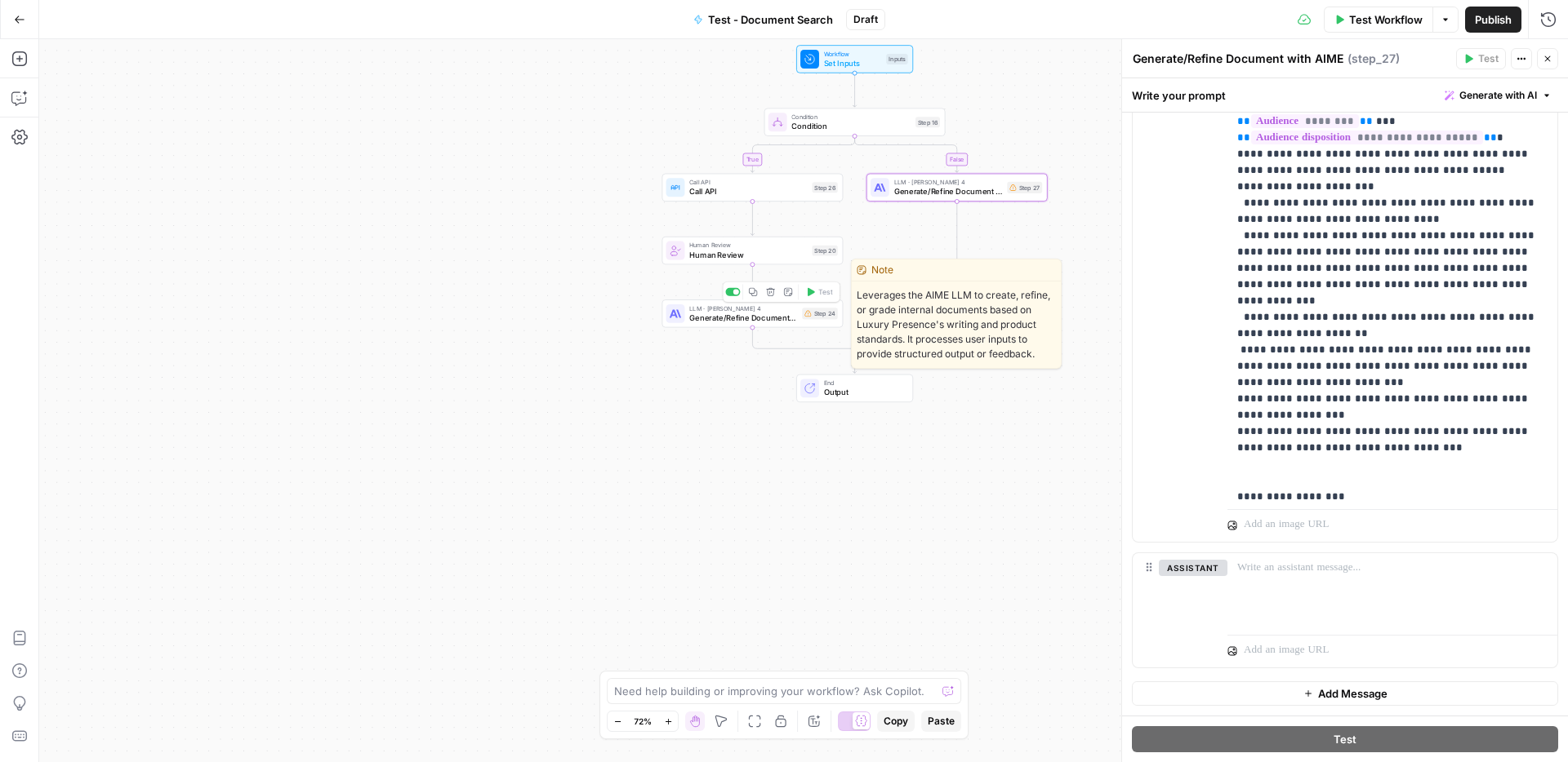
click at [791, 316] on span "Generate/Refine Document with AIME" at bounding box center [744, 317] width 108 height 12
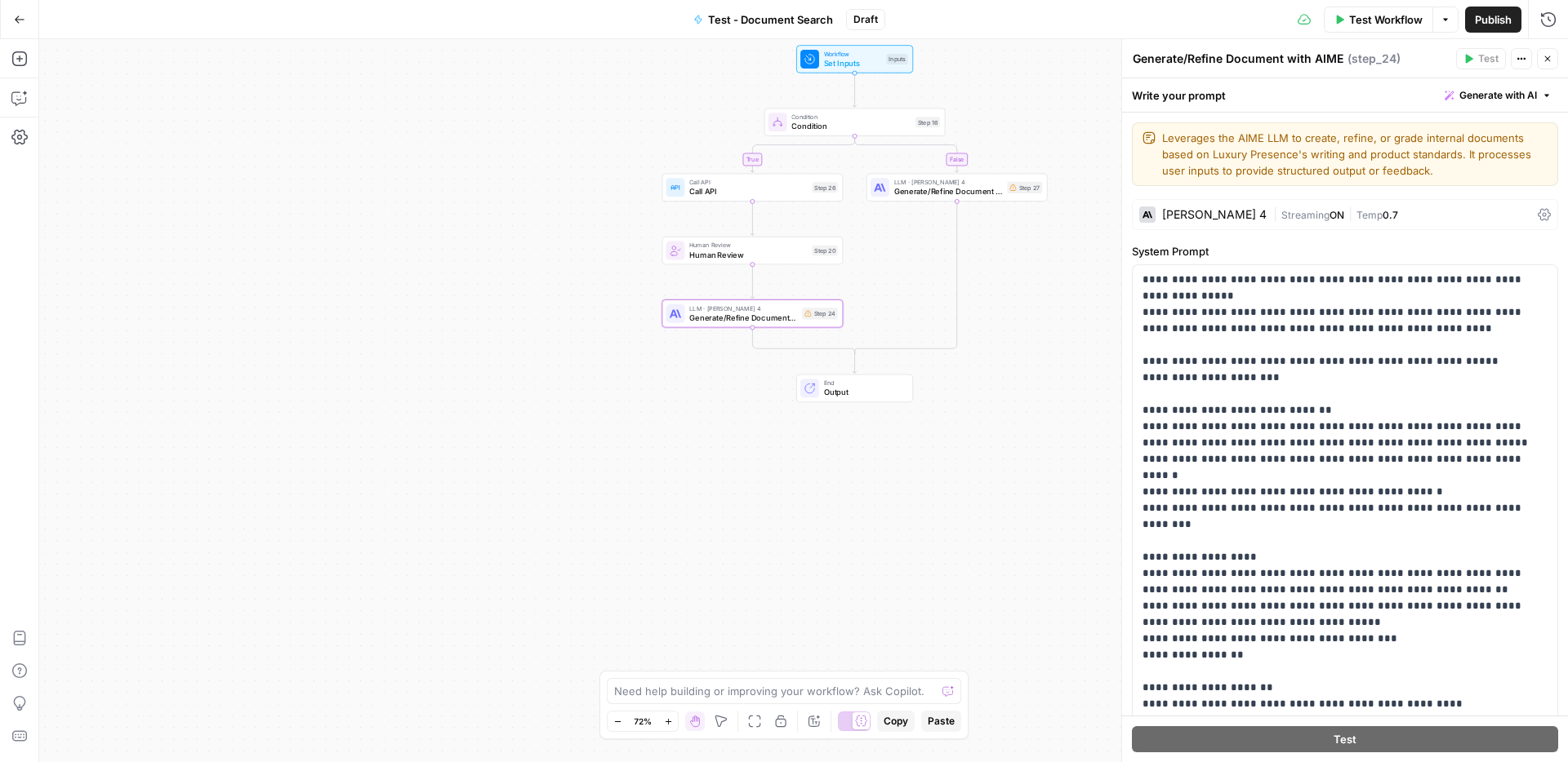
click at [1408, 64] on div "Generate/Refine Document with AIME Generate/Refine Document with AIME ( step_24…" at bounding box center [1292, 58] width 320 height 18
click at [1518, 55] on icon "button" at bounding box center [1521, 58] width 10 height 10
click at [1349, 63] on span "( step_24 )" at bounding box center [1374, 58] width 53 height 16
click at [25, 99] on icon "button" at bounding box center [18, 99] width 13 height 13
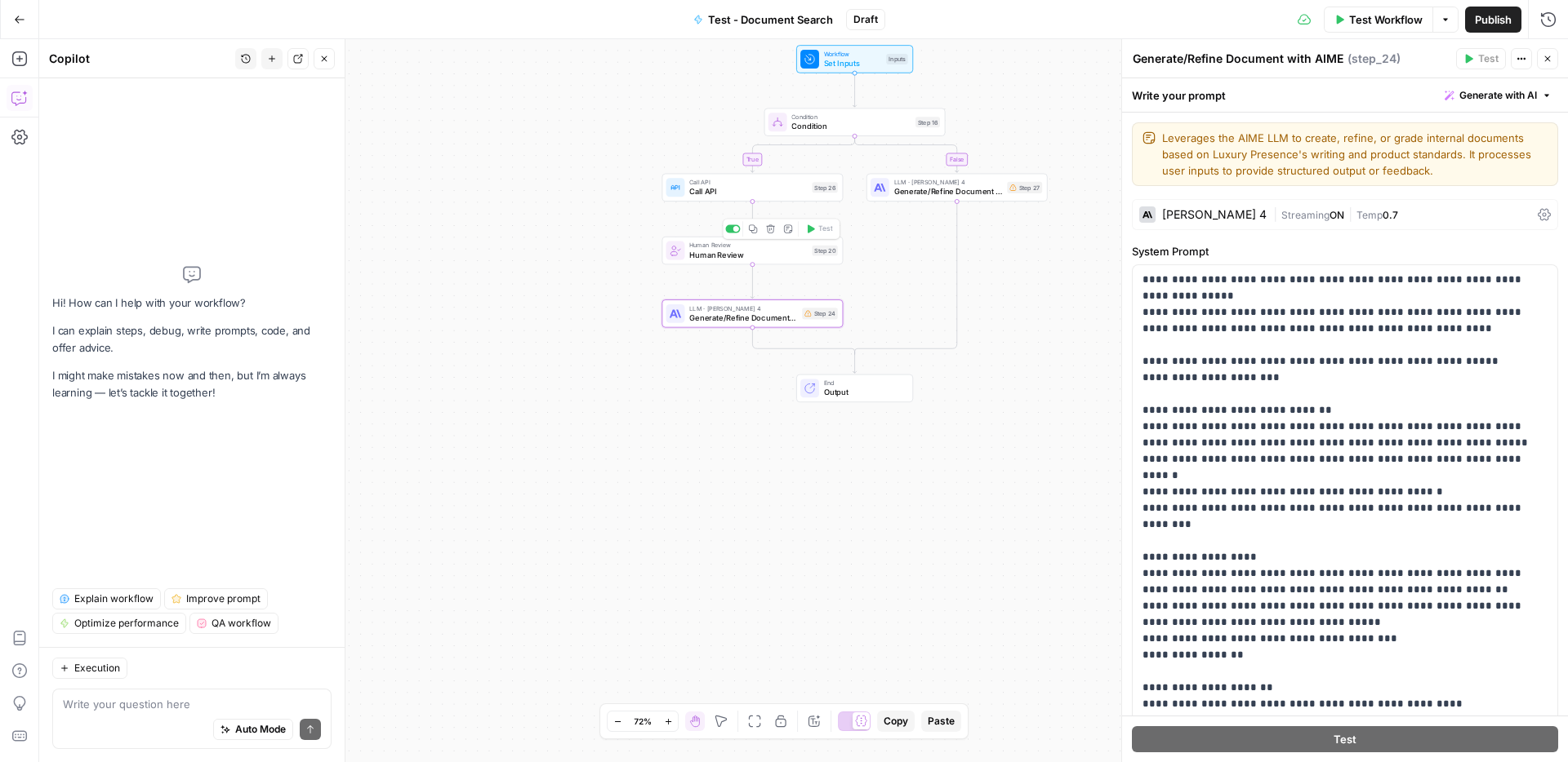
click at [711, 248] on span "Human Review" at bounding box center [748, 245] width 118 height 9
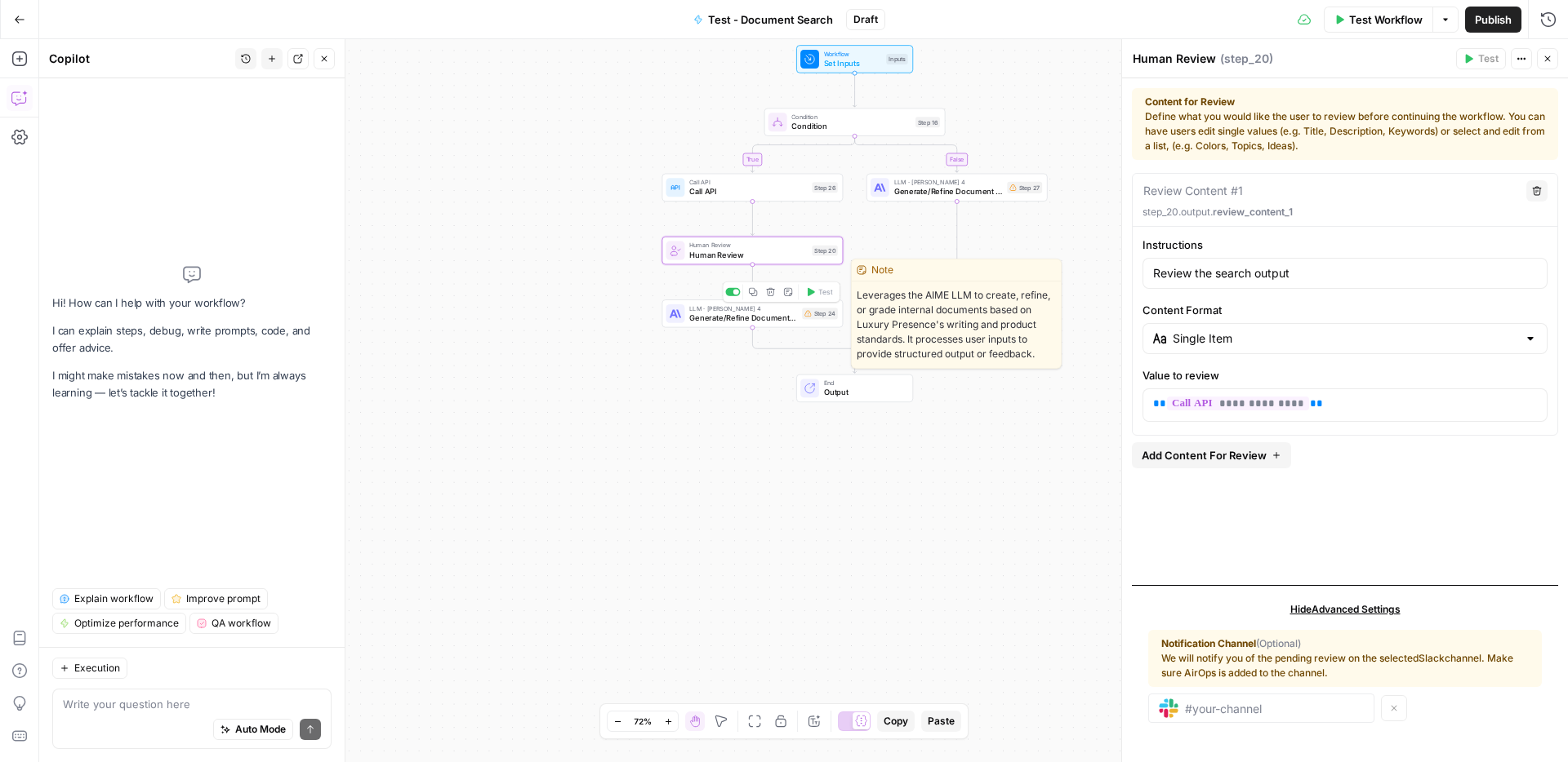
click at [786, 314] on span "Generate/Refine Document with AIME" at bounding box center [744, 317] width 108 height 12
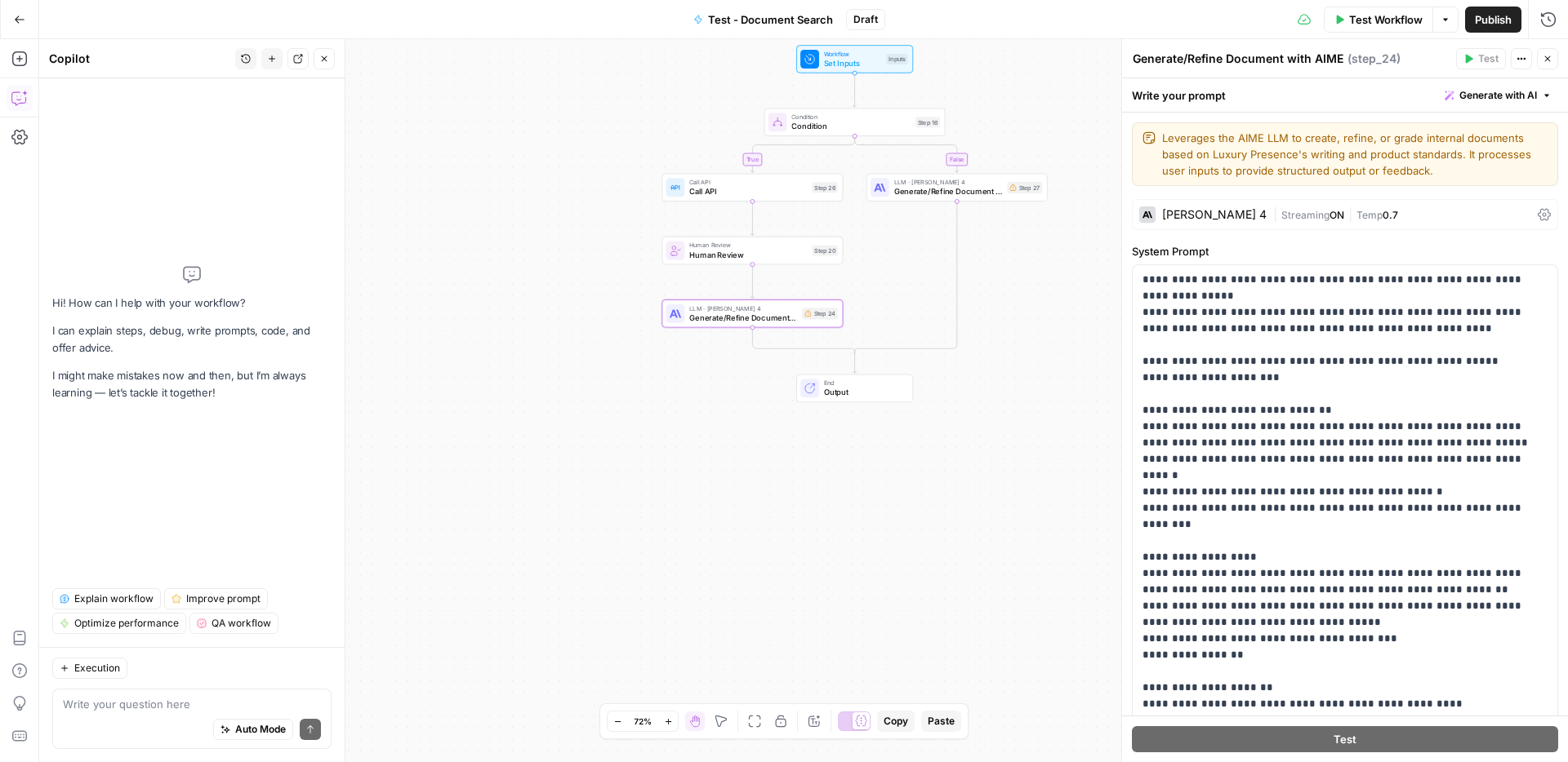
click at [90, 717] on div "Auto Mode Send" at bounding box center [191, 731] width 258 height 36
click at [786, 258] on span "Human Review" at bounding box center [748, 254] width 118 height 12
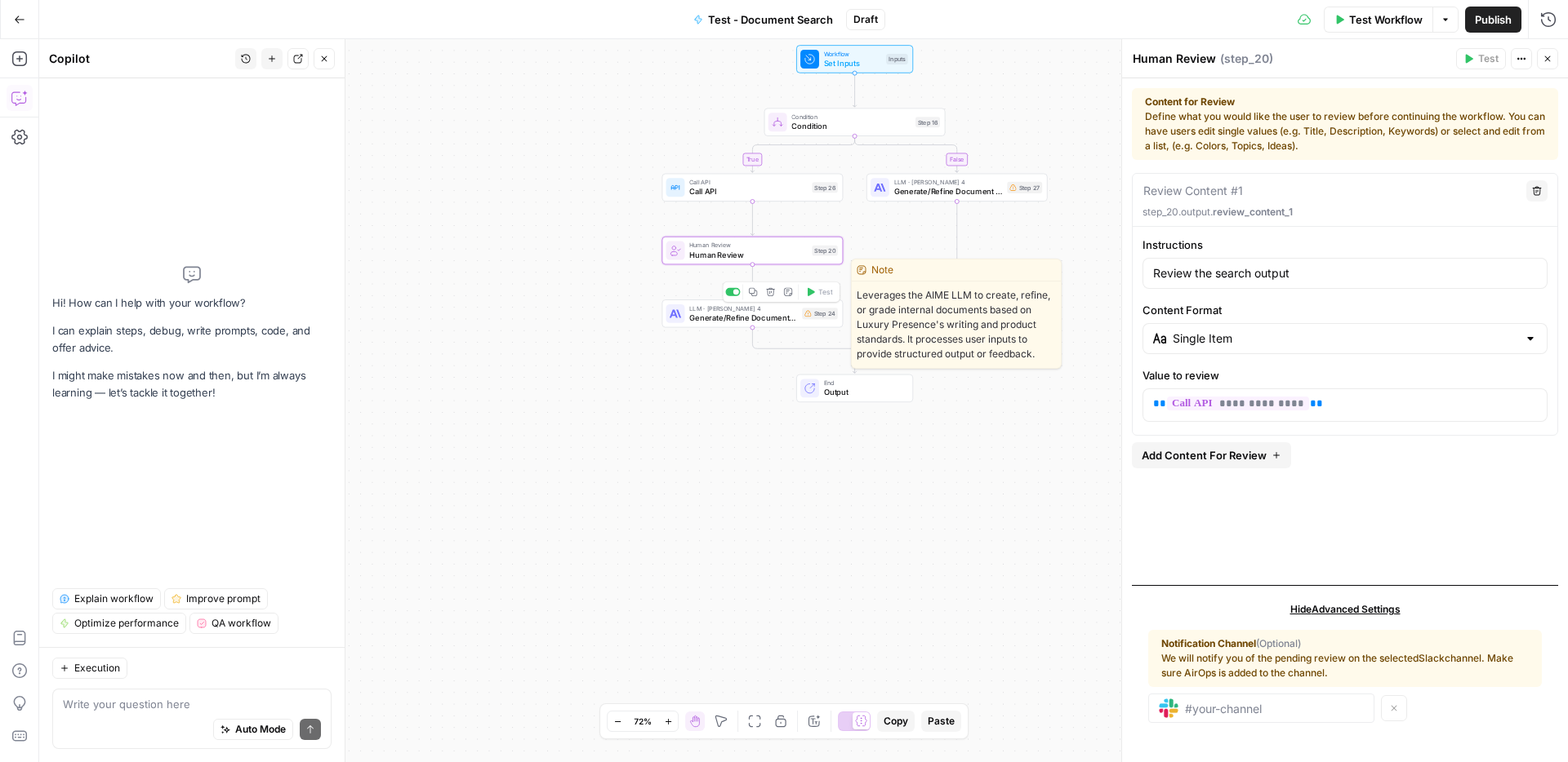
click at [783, 320] on span "Generate/Refine Document with AIME" at bounding box center [744, 317] width 108 height 12
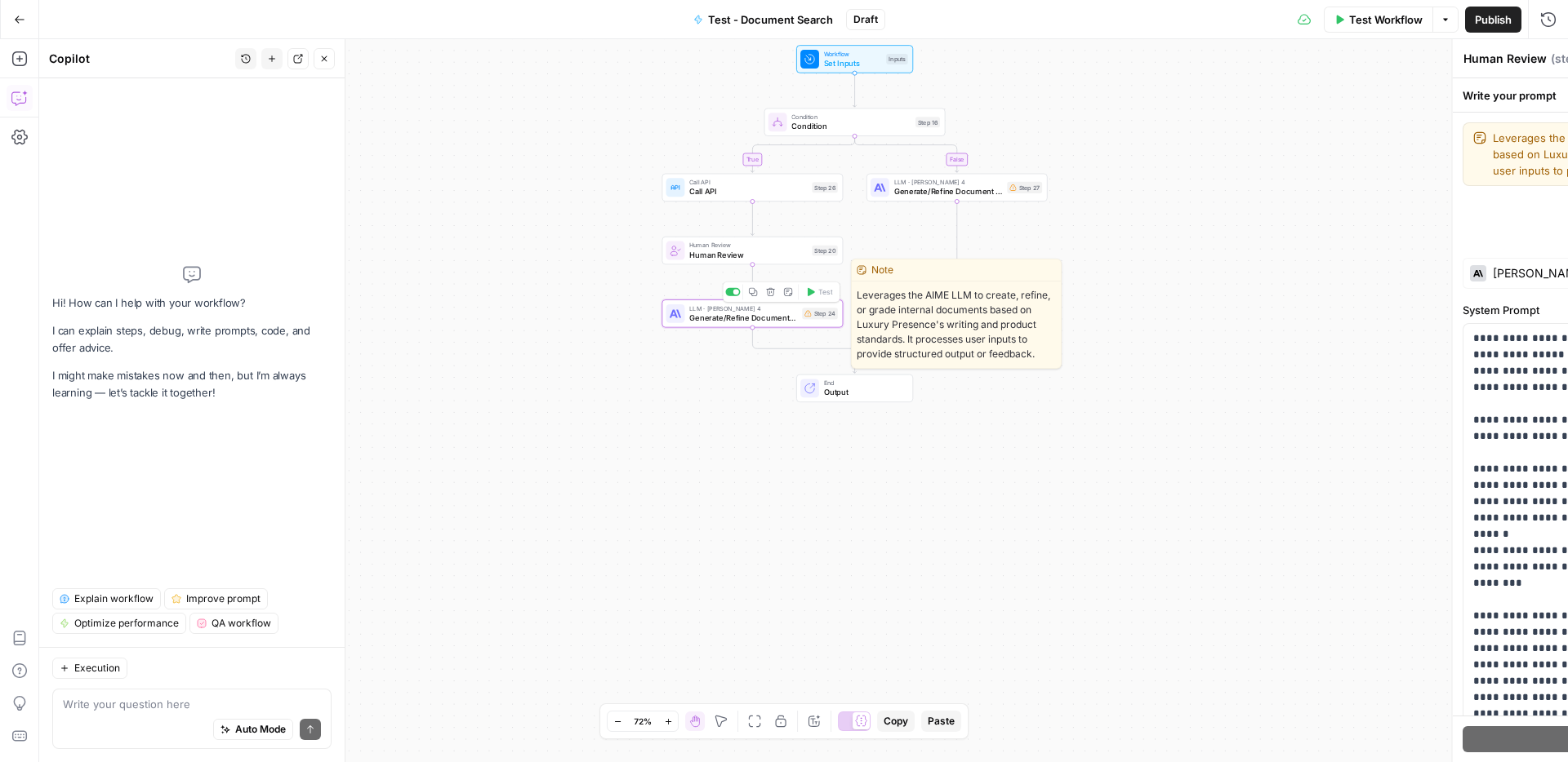
type textarea "Generate/Refine Document with AIME"
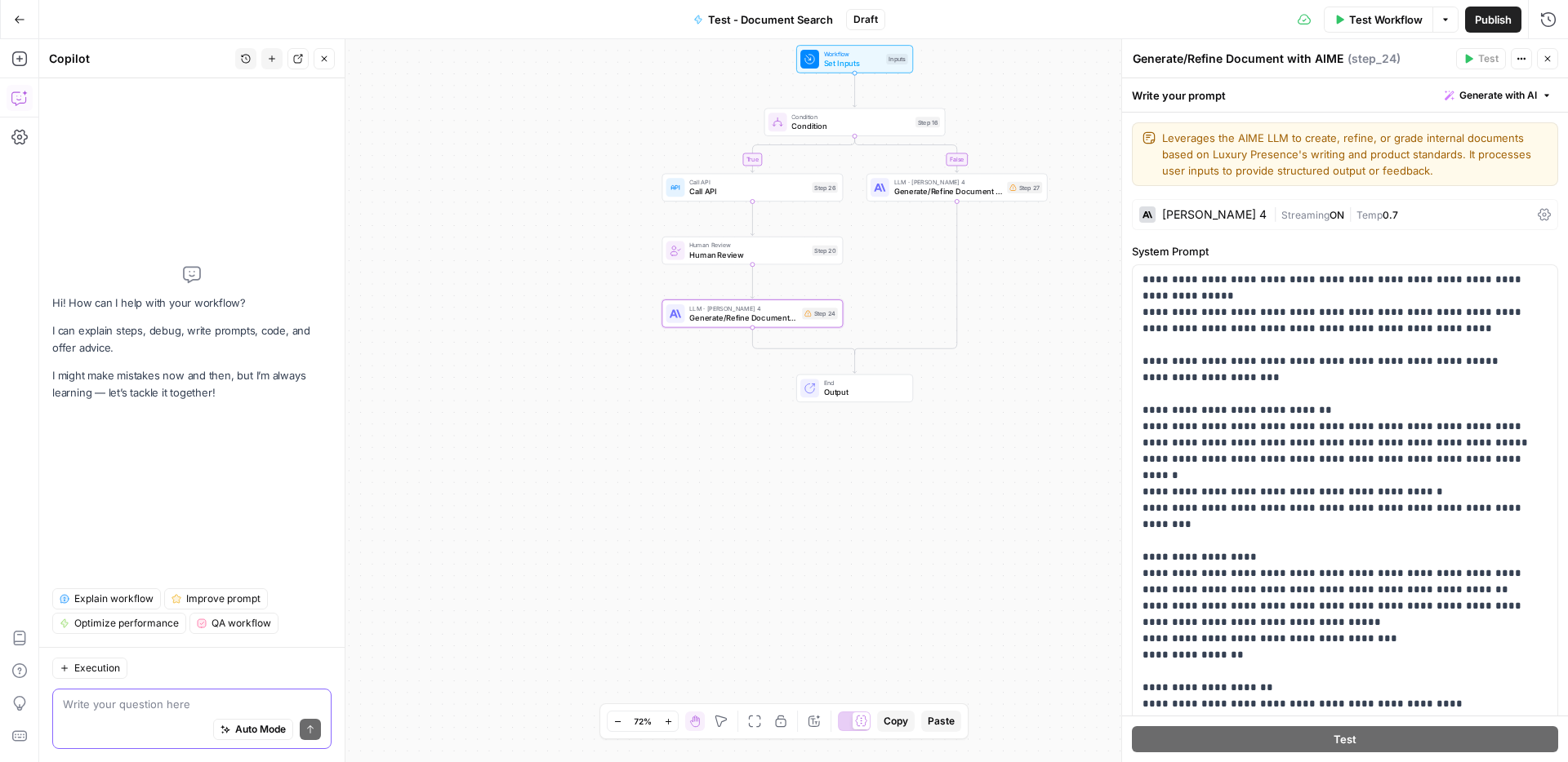
click at [128, 703] on textarea at bounding box center [191, 705] width 258 height 16
click at [1084, 229] on div "true false Workflow Set Inputs Inputs Condition Condition Step 16 Call API Call…" at bounding box center [804, 401] width 1529 height 723
click at [869, 57] on span "Set Inputs" at bounding box center [853, 63] width 58 height 12
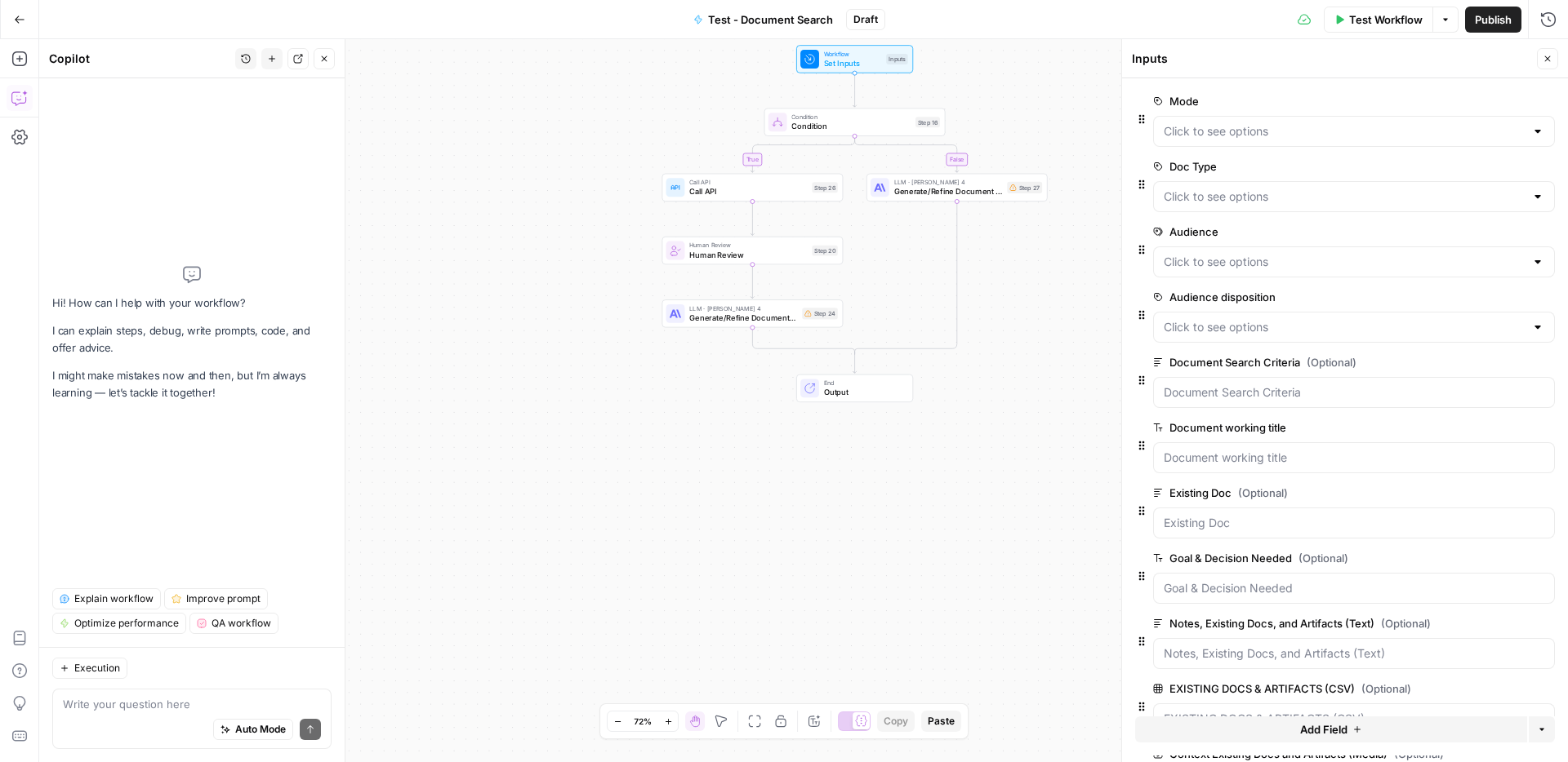
click at [1382, 18] on span "Test Workflow" at bounding box center [1386, 20] width 74 height 16
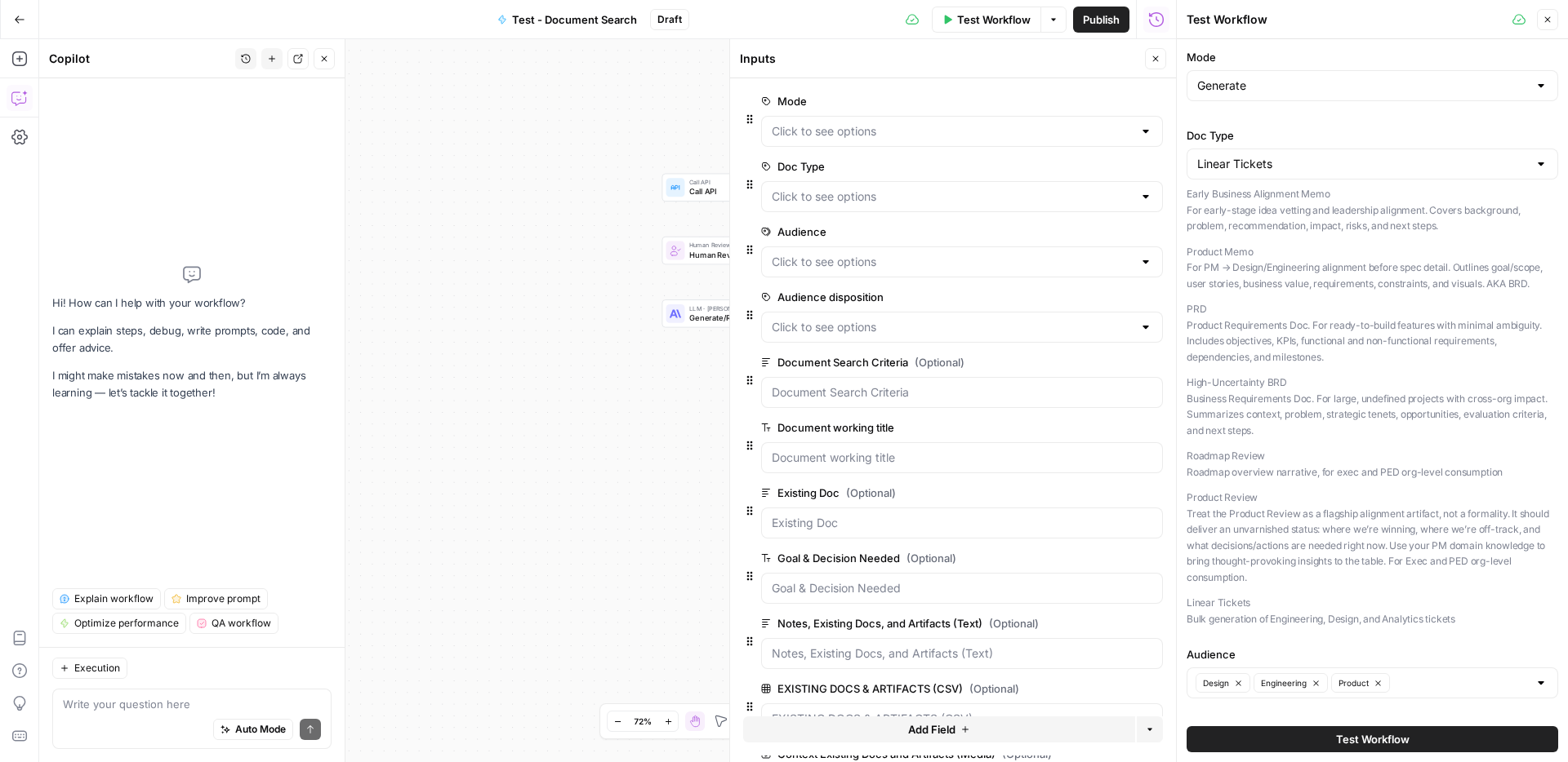
click at [1313, 273] on p "Product Memo For PM → Design/Engineering alignment before spec detail. Outlines…" at bounding box center [1372, 268] width 372 height 48
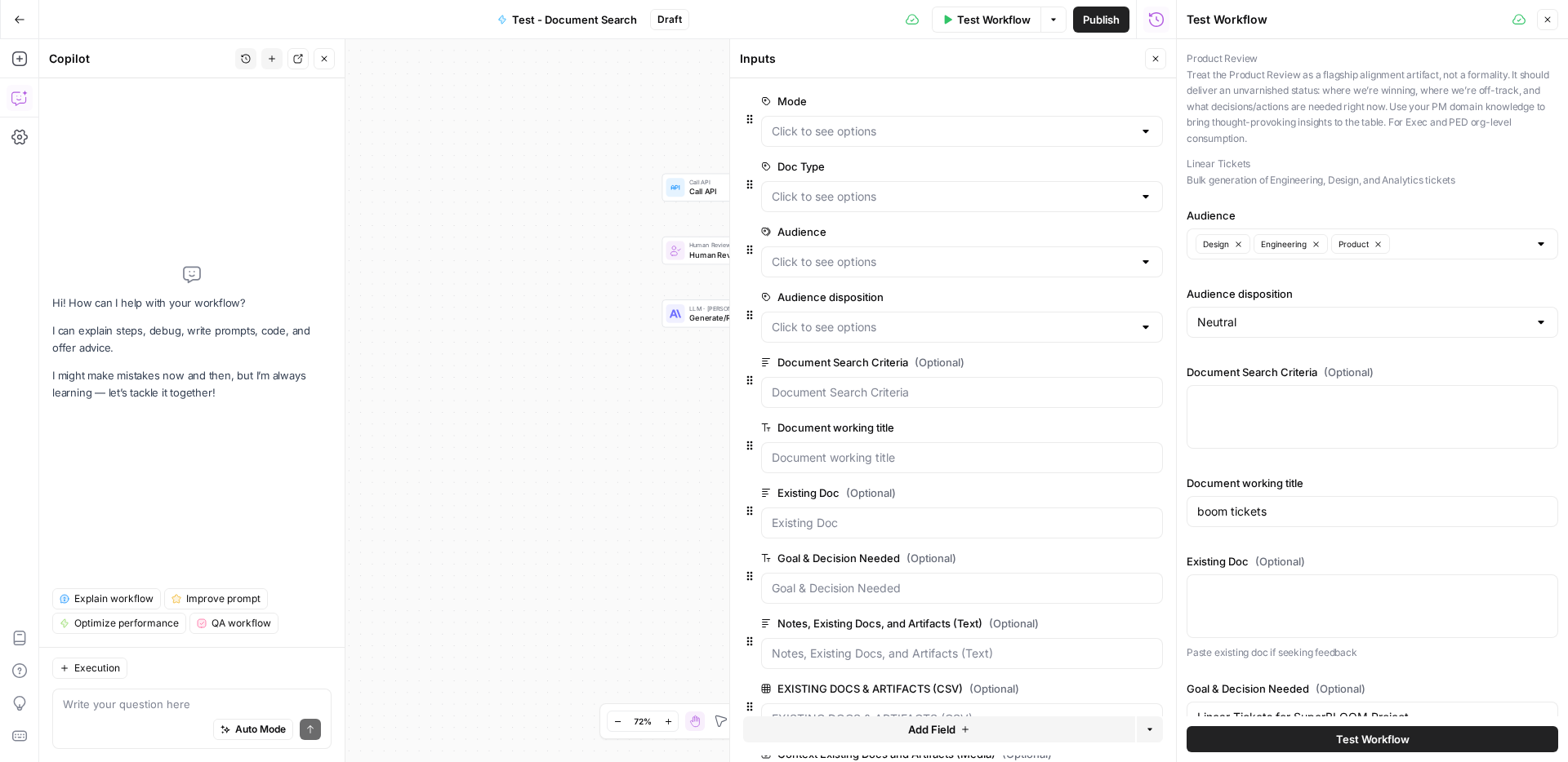
scroll to position [460, 0]
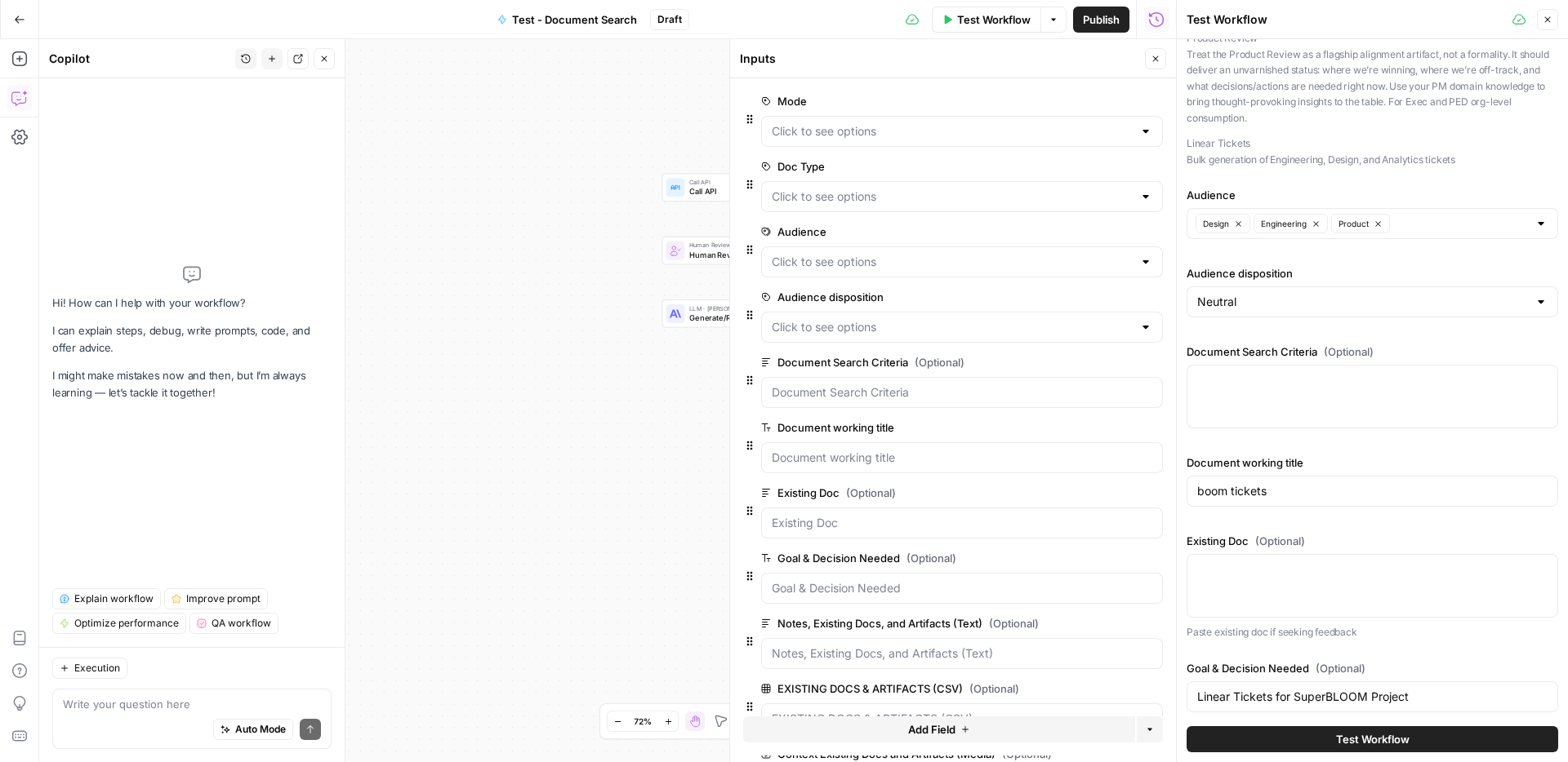
click at [1309, 392] on div at bounding box center [1372, 397] width 372 height 64
type textarea "Get the latest context about the Similar listings search project from the Atlas…"
click at [1370, 456] on label "Document working title" at bounding box center [1372, 463] width 372 height 16
click at [1370, 483] on input "boom tickets" at bounding box center [1372, 491] width 350 height 16
click at [1319, 578] on div at bounding box center [1372, 586] width 372 height 64
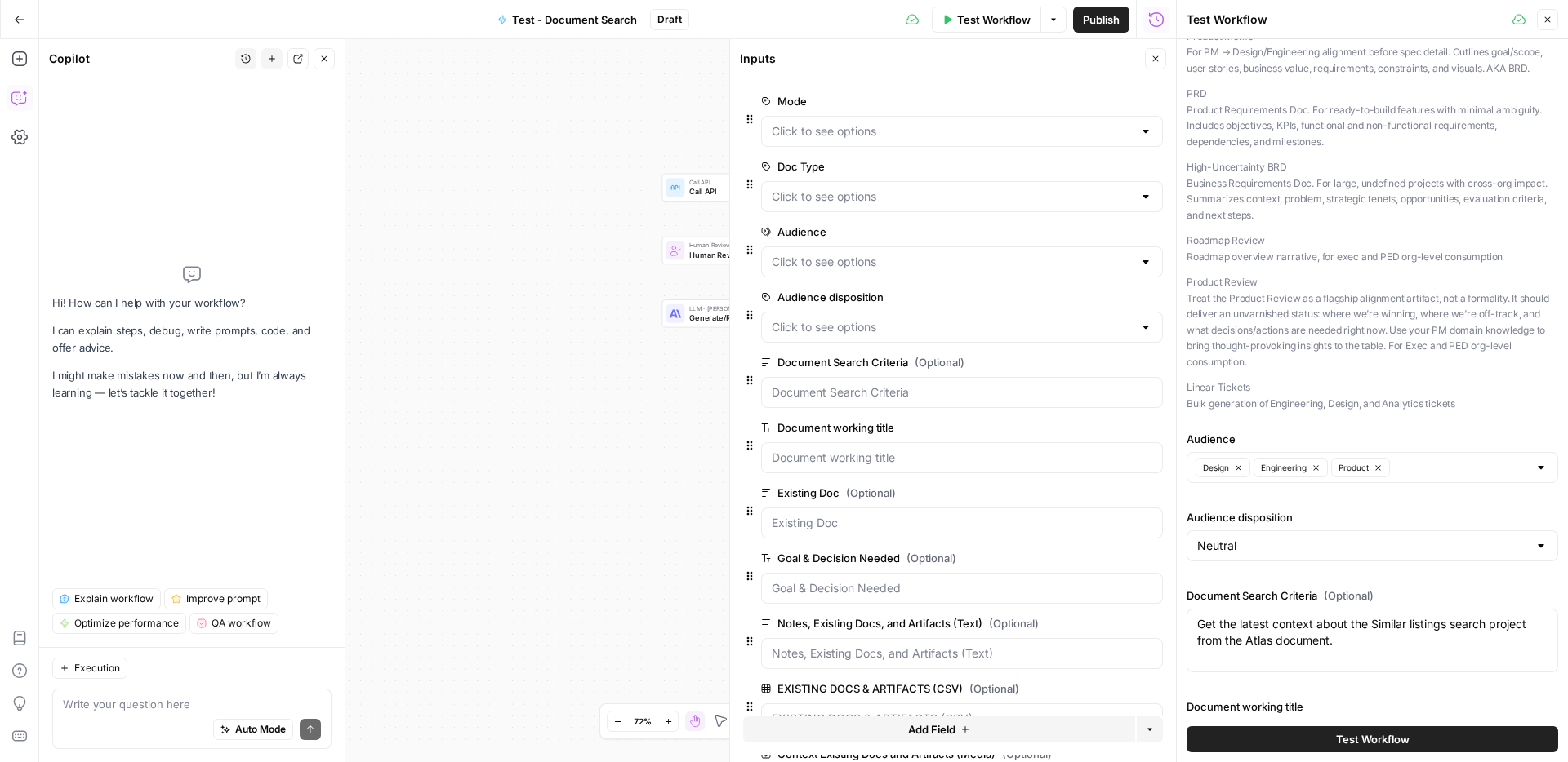
scroll to position [0, 0]
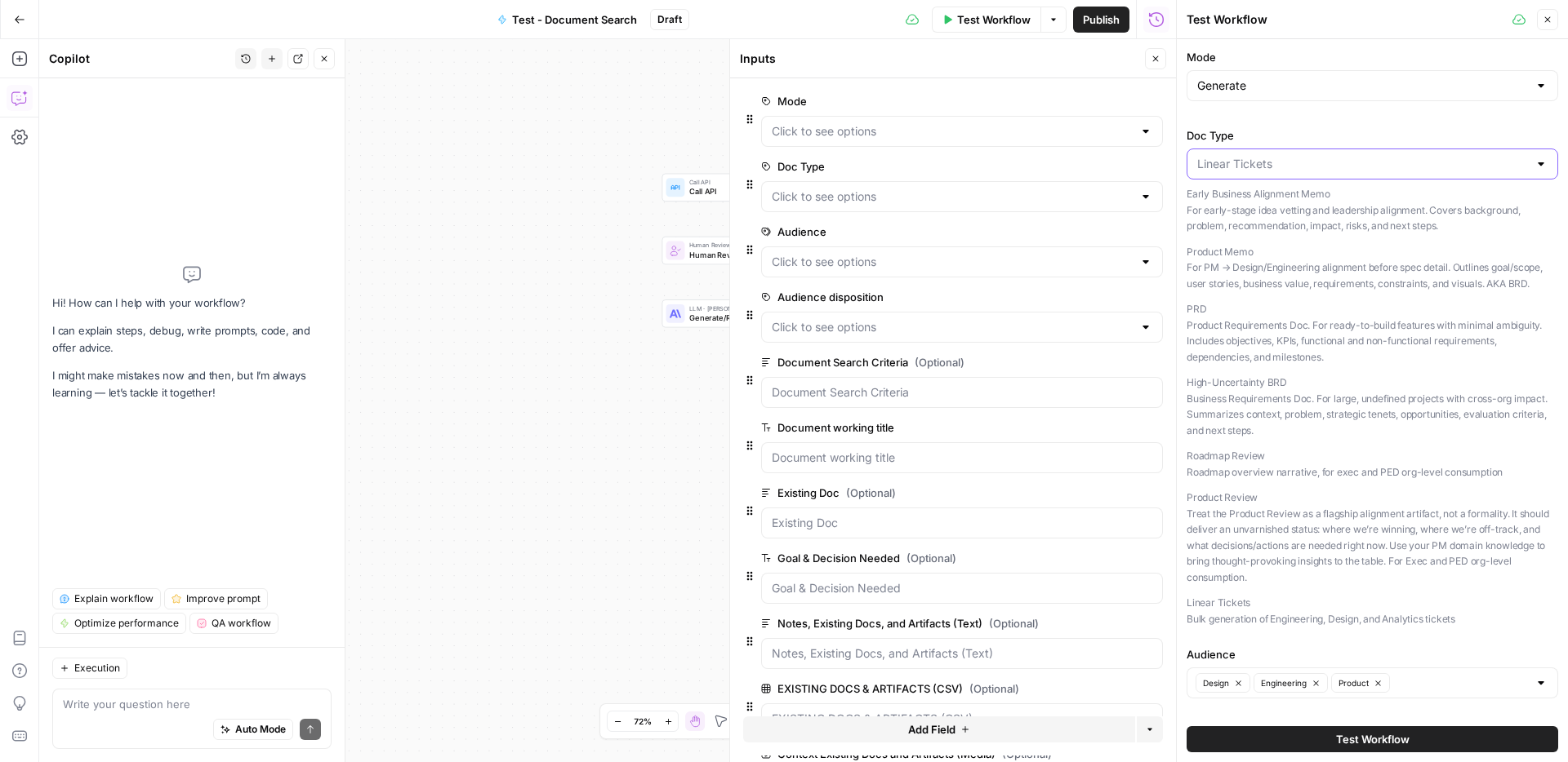
click at [1431, 170] on input "Doc Type" at bounding box center [1362, 164] width 330 height 16
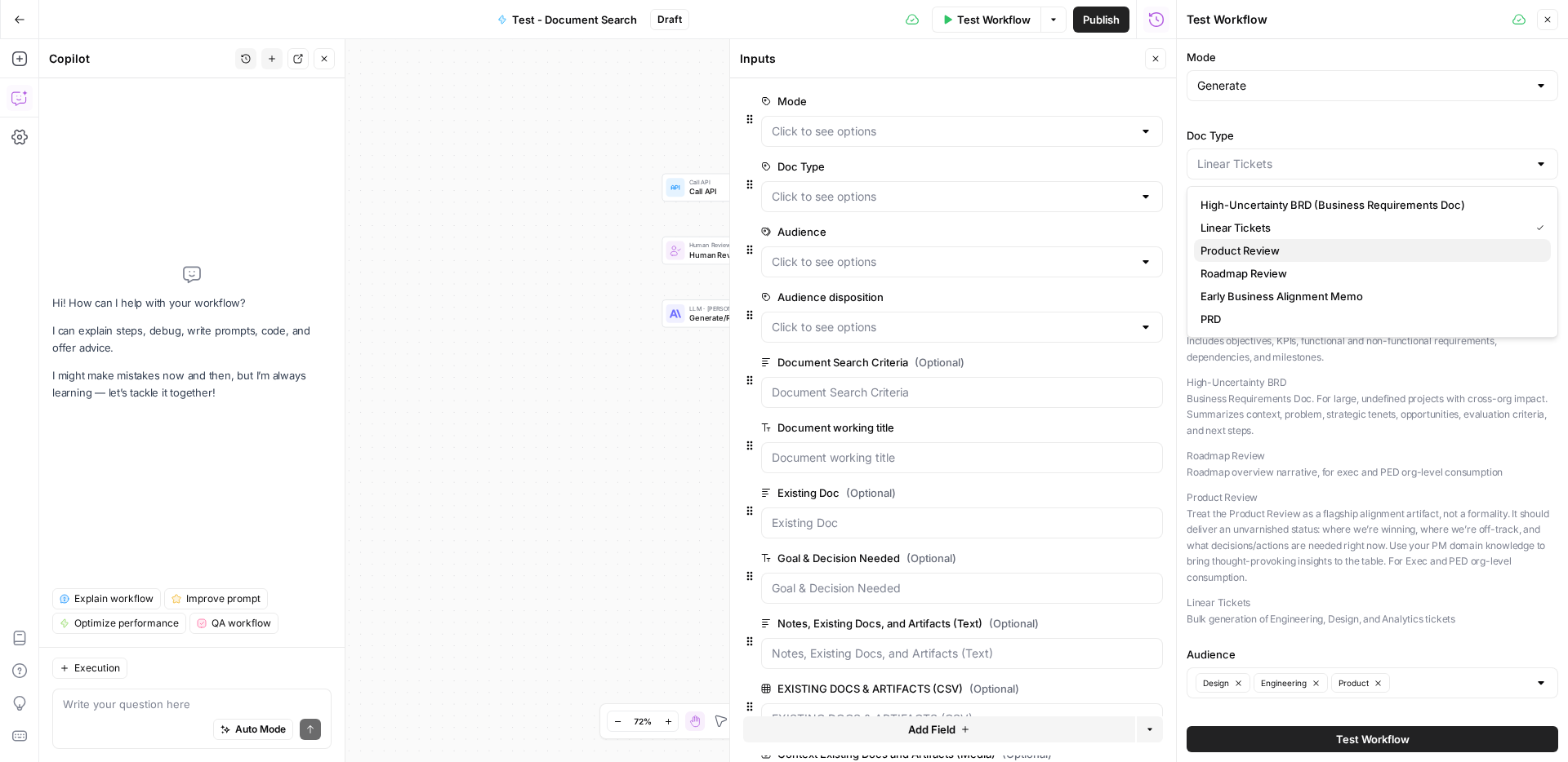
click at [1274, 257] on span "Product Review" at bounding box center [1370, 250] width 338 height 16
type input "Product Review"
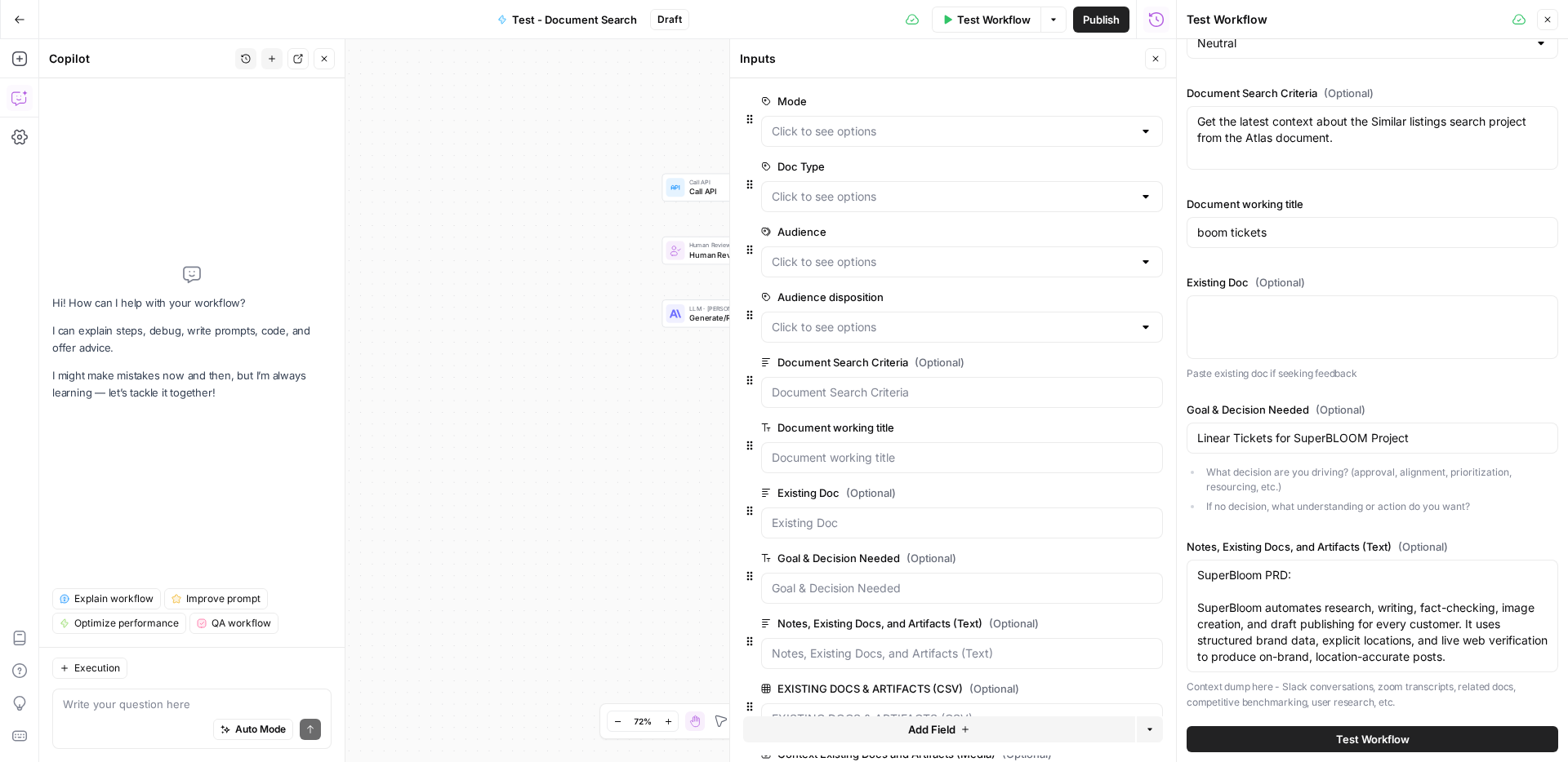
scroll to position [719, 0]
drag, startPoint x: 1295, startPoint y: 238, endPoint x: 1154, endPoint y: 227, distance: 141.4
click at [1154, 227] on body "LP Production Workloads New Home Browse Your Data Usage Settings Recent Grids g…" at bounding box center [784, 381] width 1568 height 762
type input "Test Product Review - 1"
click at [1452, 275] on label "Existing Doc (Optional)" at bounding box center [1372, 282] width 372 height 16
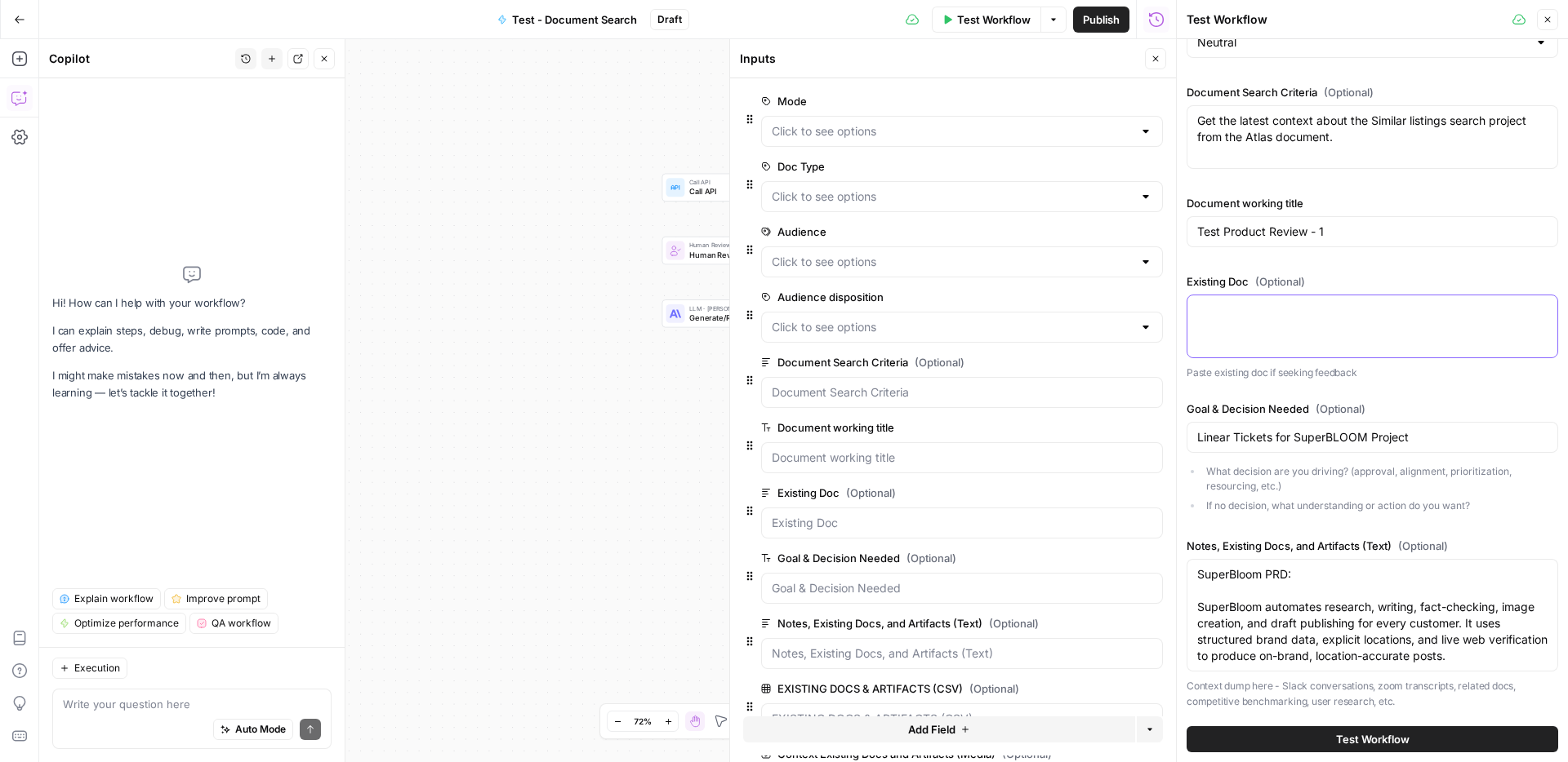
click at [1452, 302] on textarea "Existing Doc (Optional)" at bounding box center [1372, 311] width 350 height 16
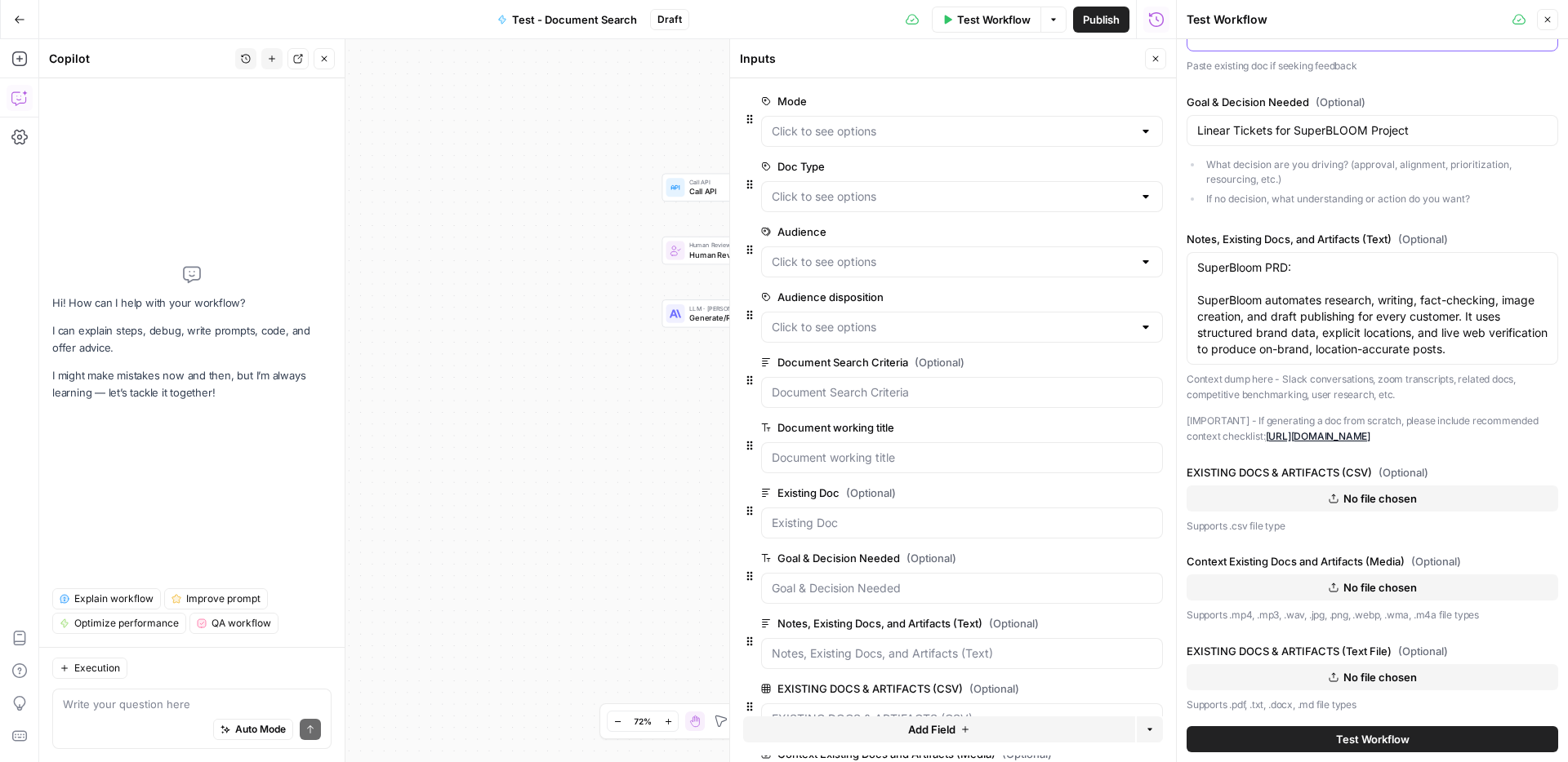
scroll to position [1064, 0]
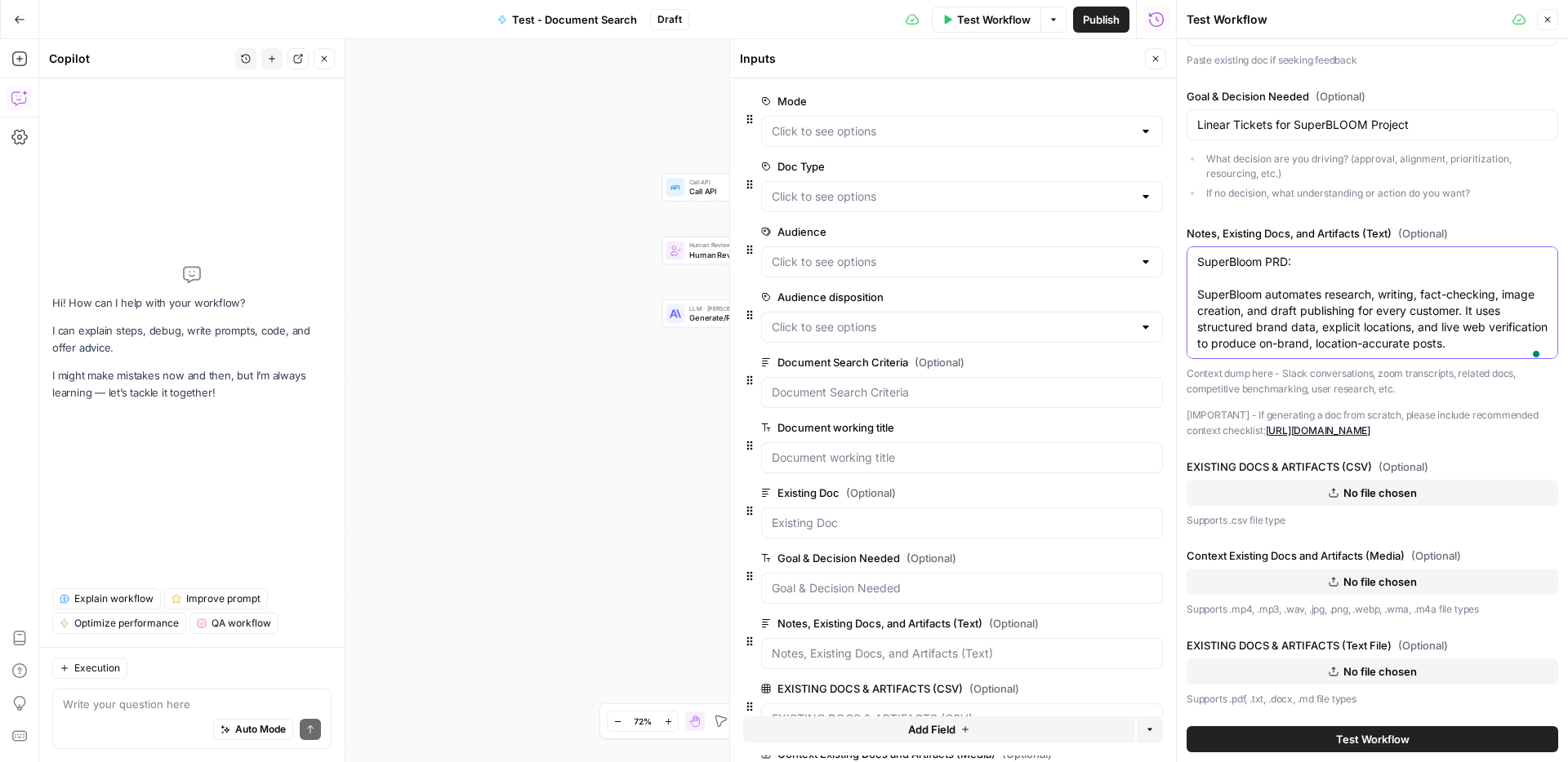
drag, startPoint x: 1519, startPoint y: 316, endPoint x: 1192, endPoint y: 221, distance: 340.5
click at [1192, 247] on div "SuperBloom PRD: SuperBloom automates research, writing, fact-checking, image cr…" at bounding box center [1372, 303] width 372 height 113
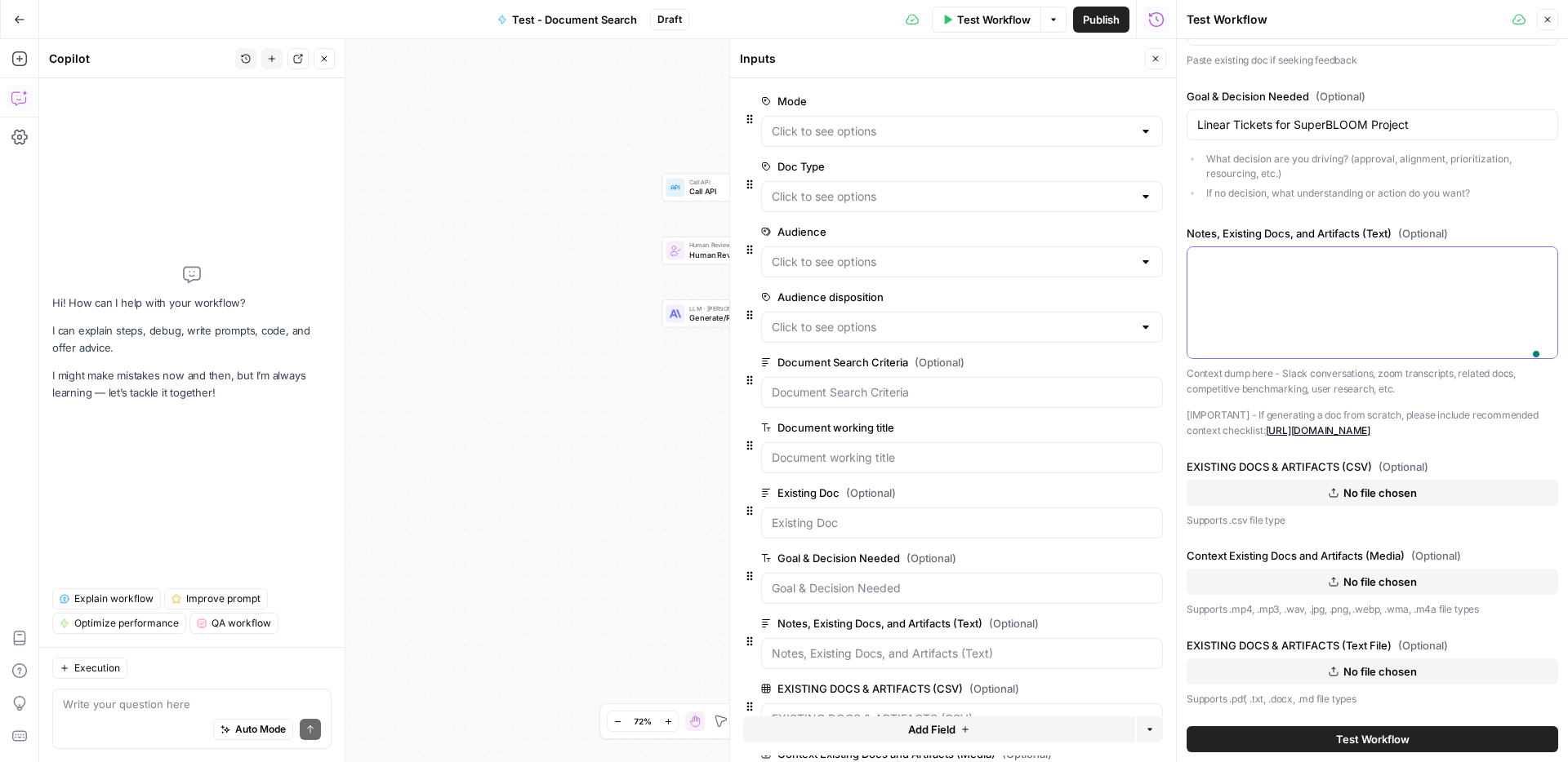
scroll to position [999, 0]
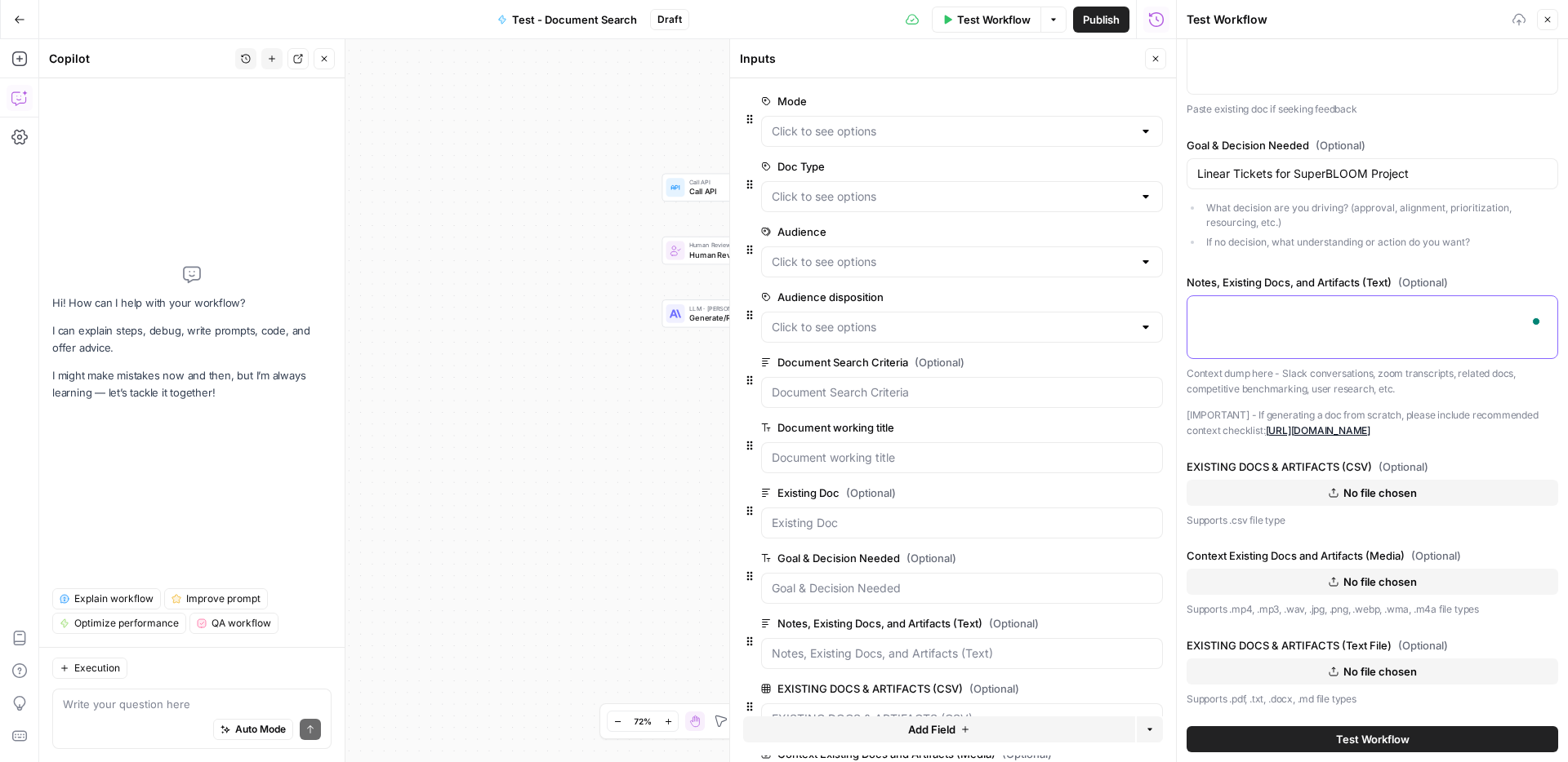
paste textarea "🤔 2. Lore’i do sita cons? * Adip: E/S * Doeiusm: Temp in utla etdolor magnaa: *…"
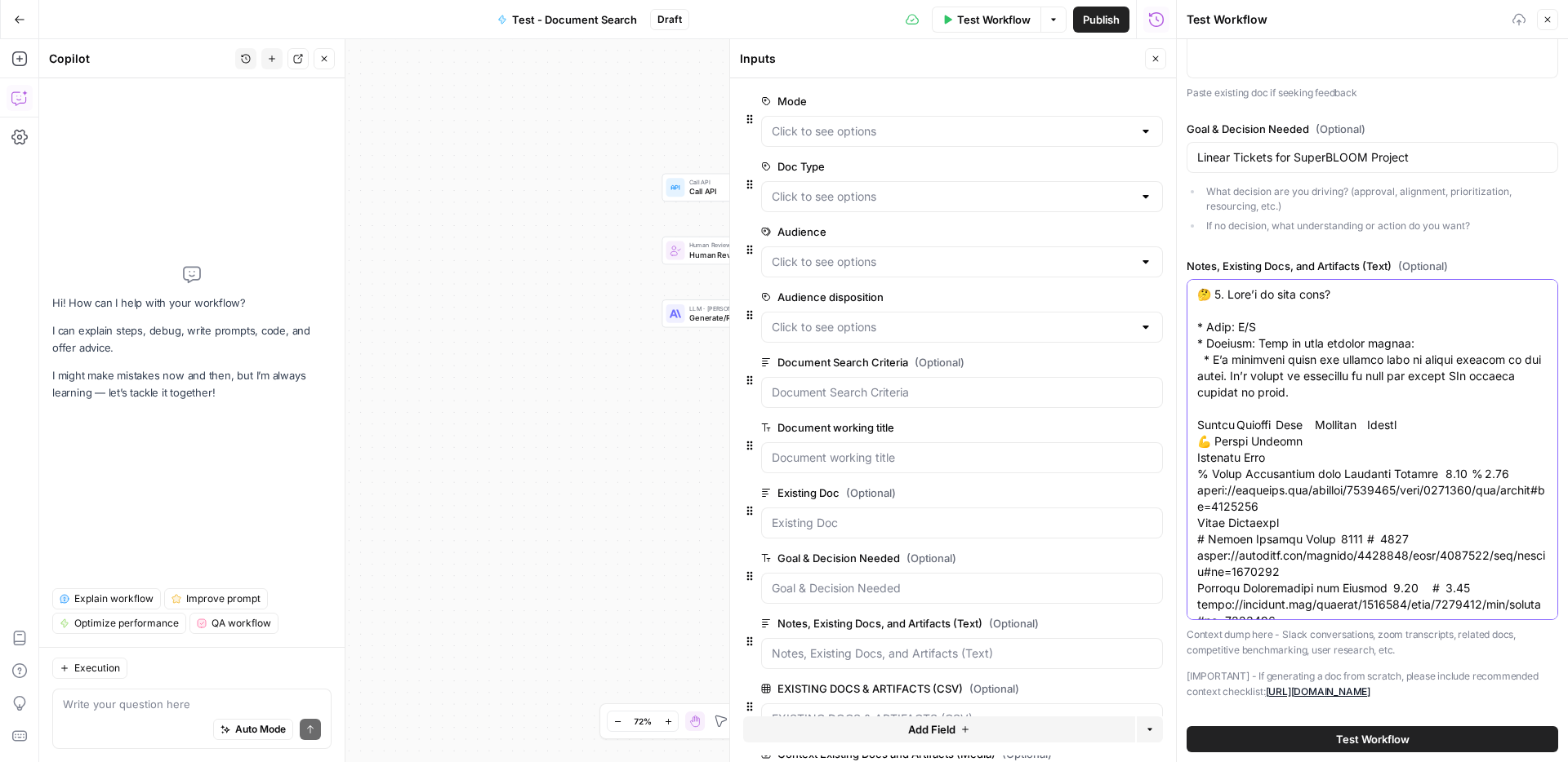
scroll to position [7111, 0]
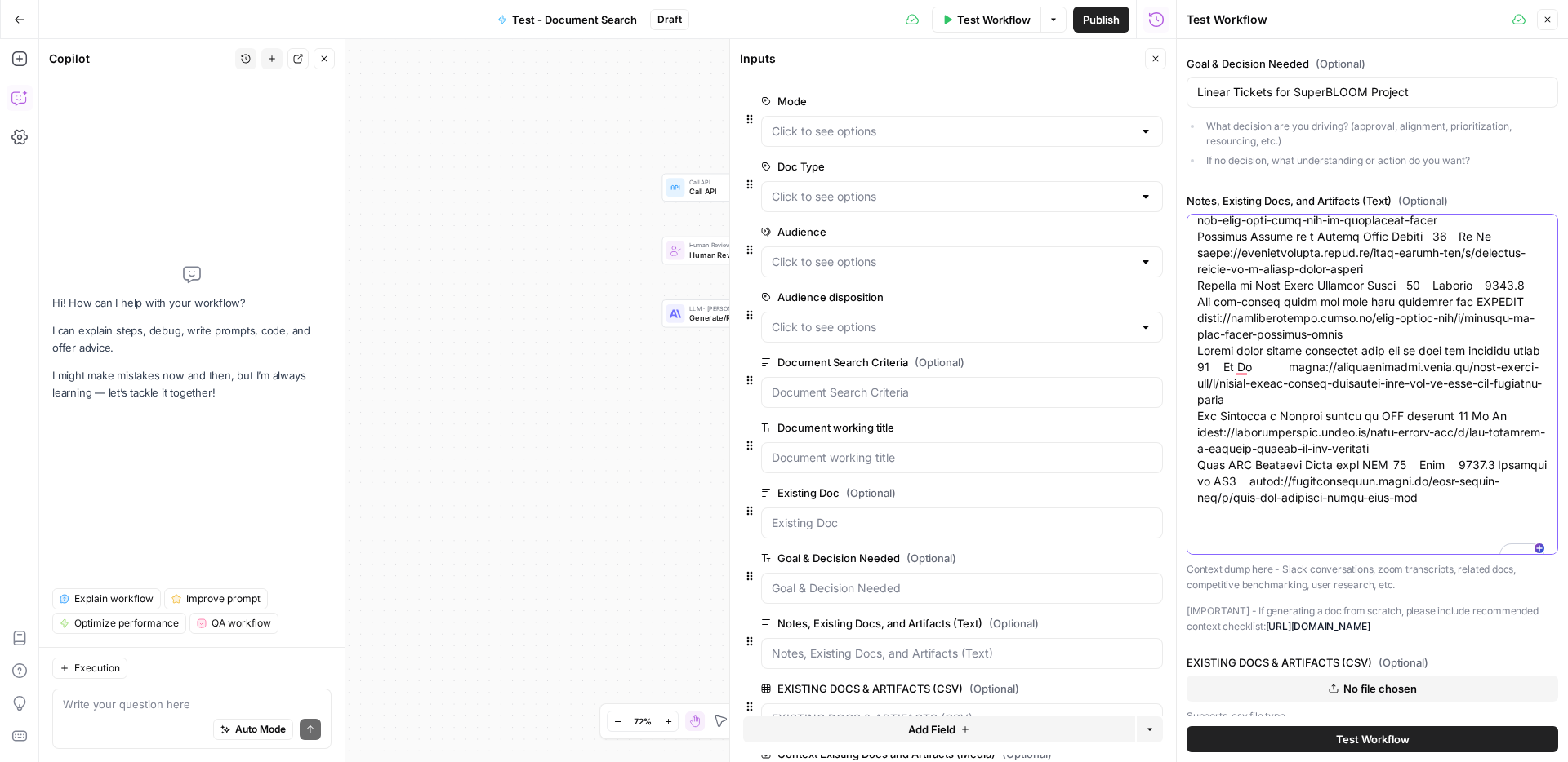
type textarea "🤔 2. Lore’i do sita cons? * Adip: E/S * Doeiusm: Temp in utla etdolor magnaa: *…"
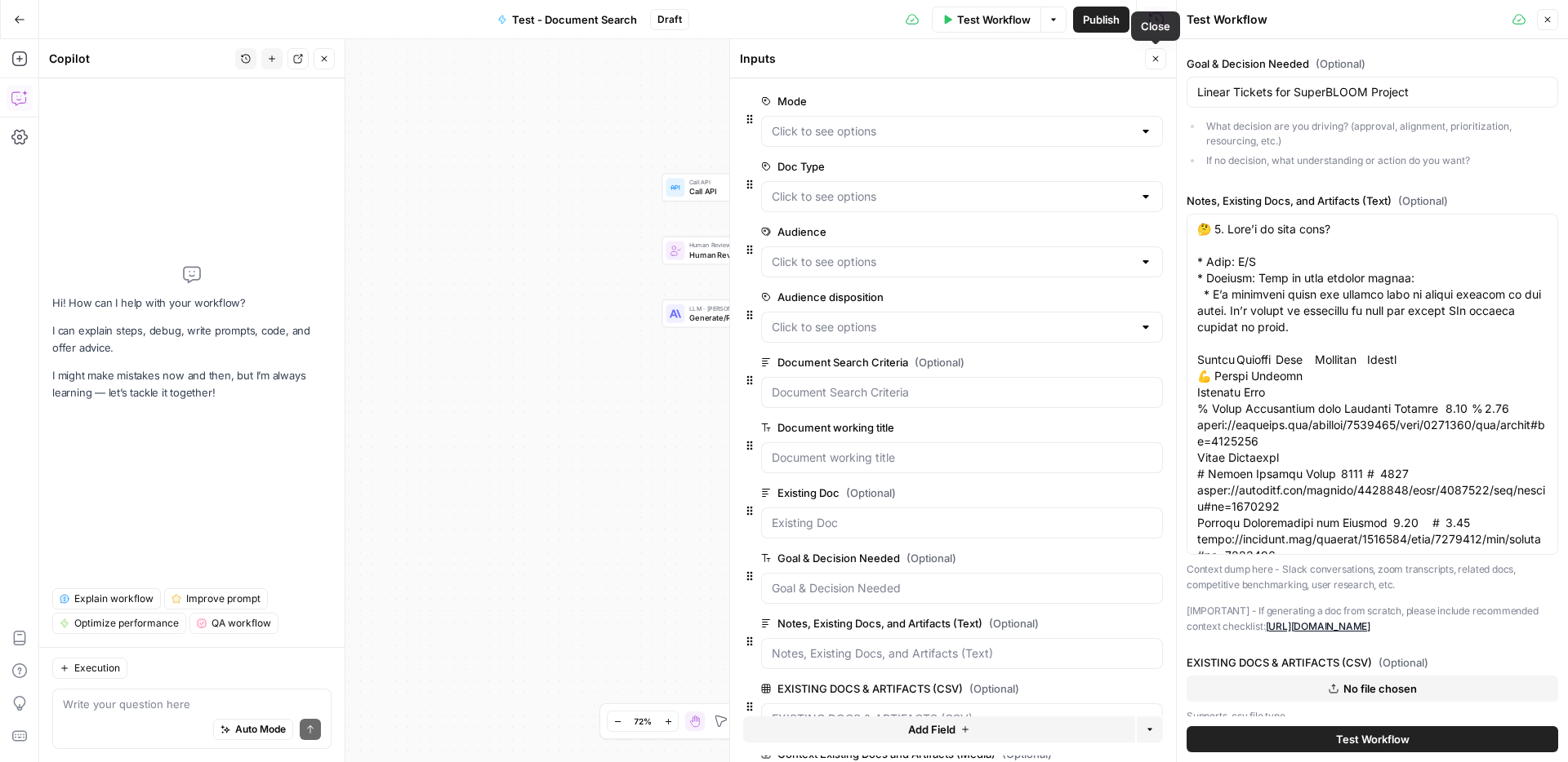
click at [1150, 61] on button "Close" at bounding box center [1156, 59] width 22 height 22
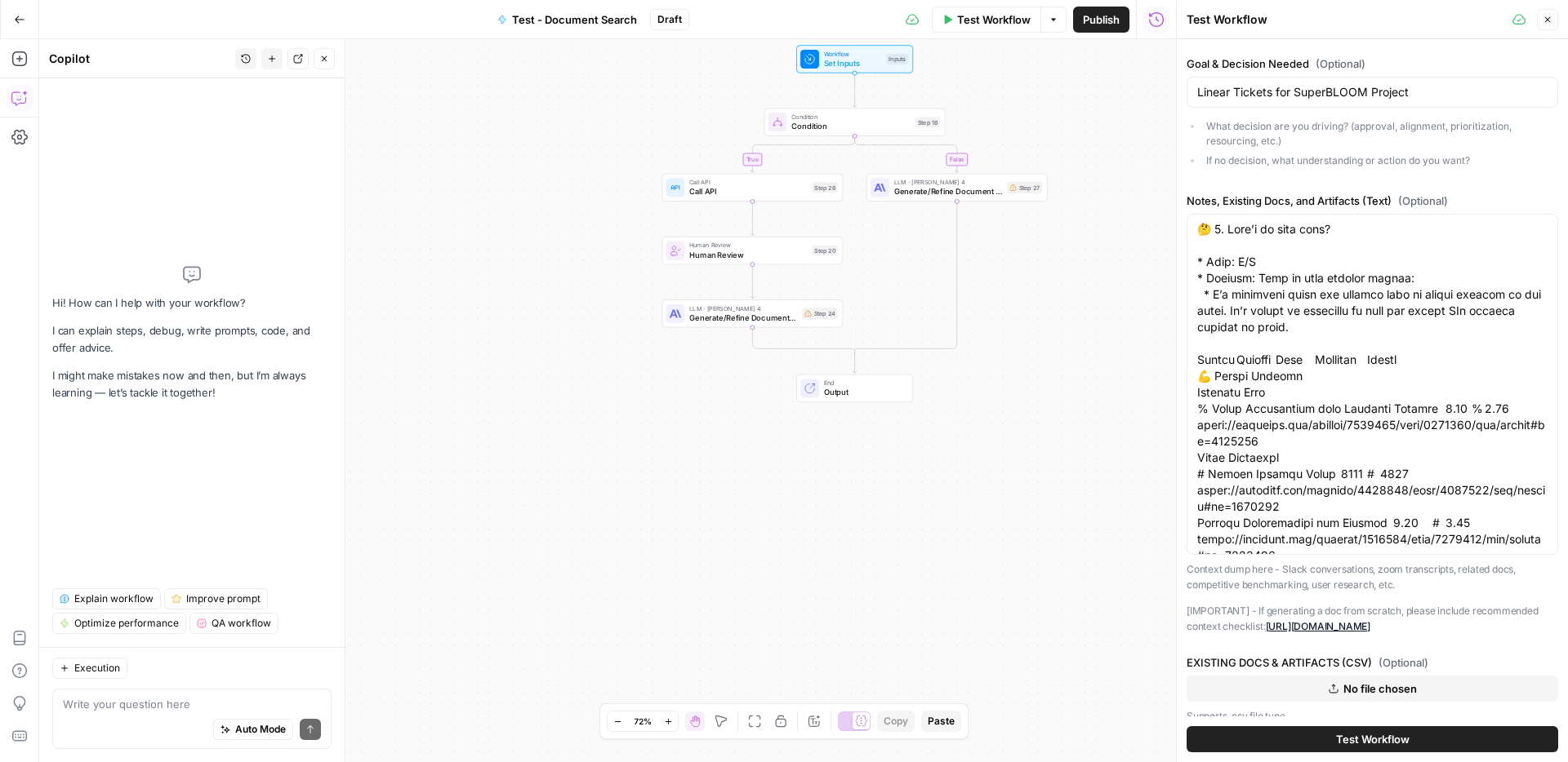
click at [1381, 738] on span "Test Workflow" at bounding box center [1373, 740] width 74 height 16
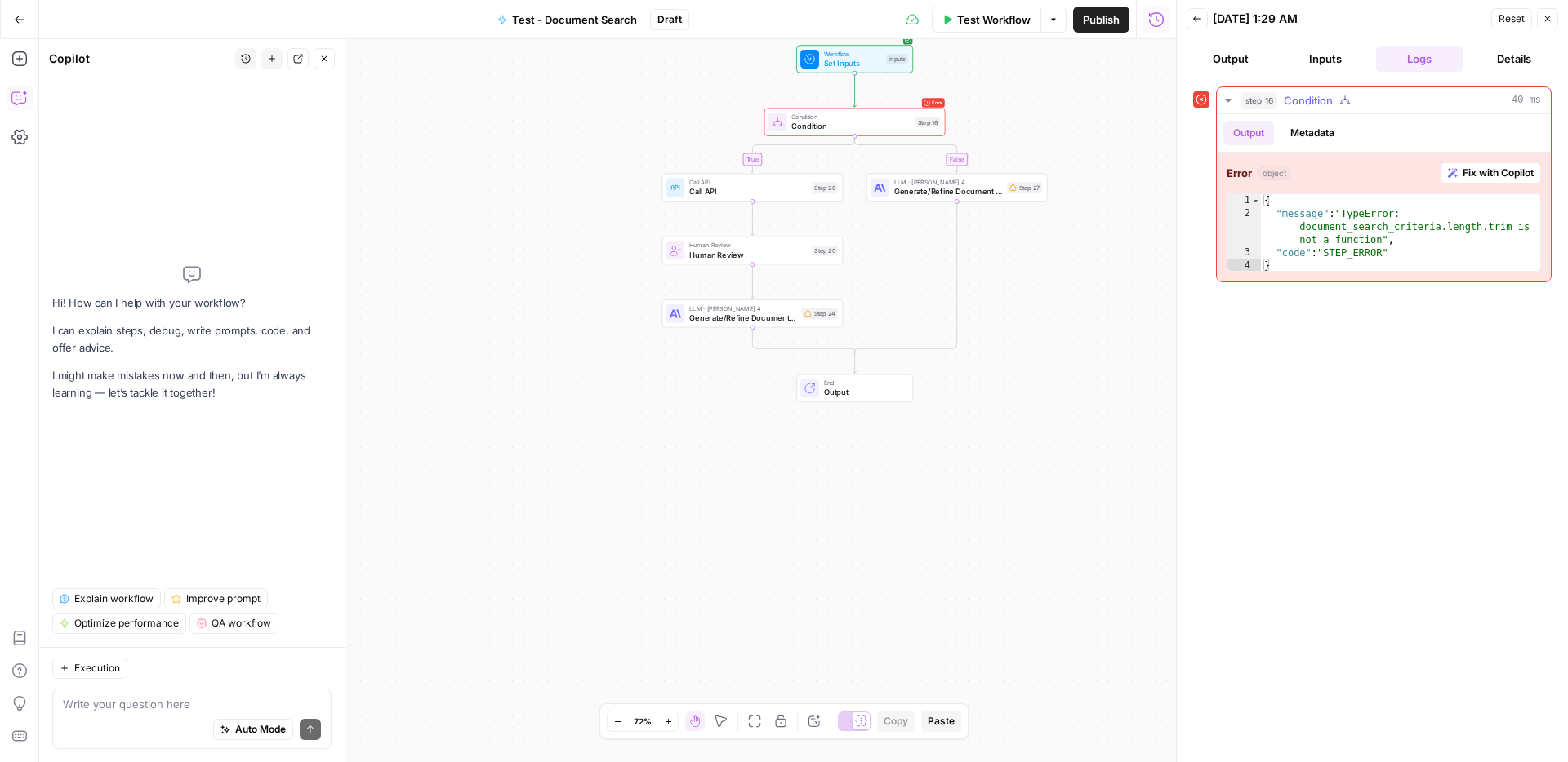
click at [1476, 174] on span "Fix with Copilot" at bounding box center [1498, 173] width 71 height 14
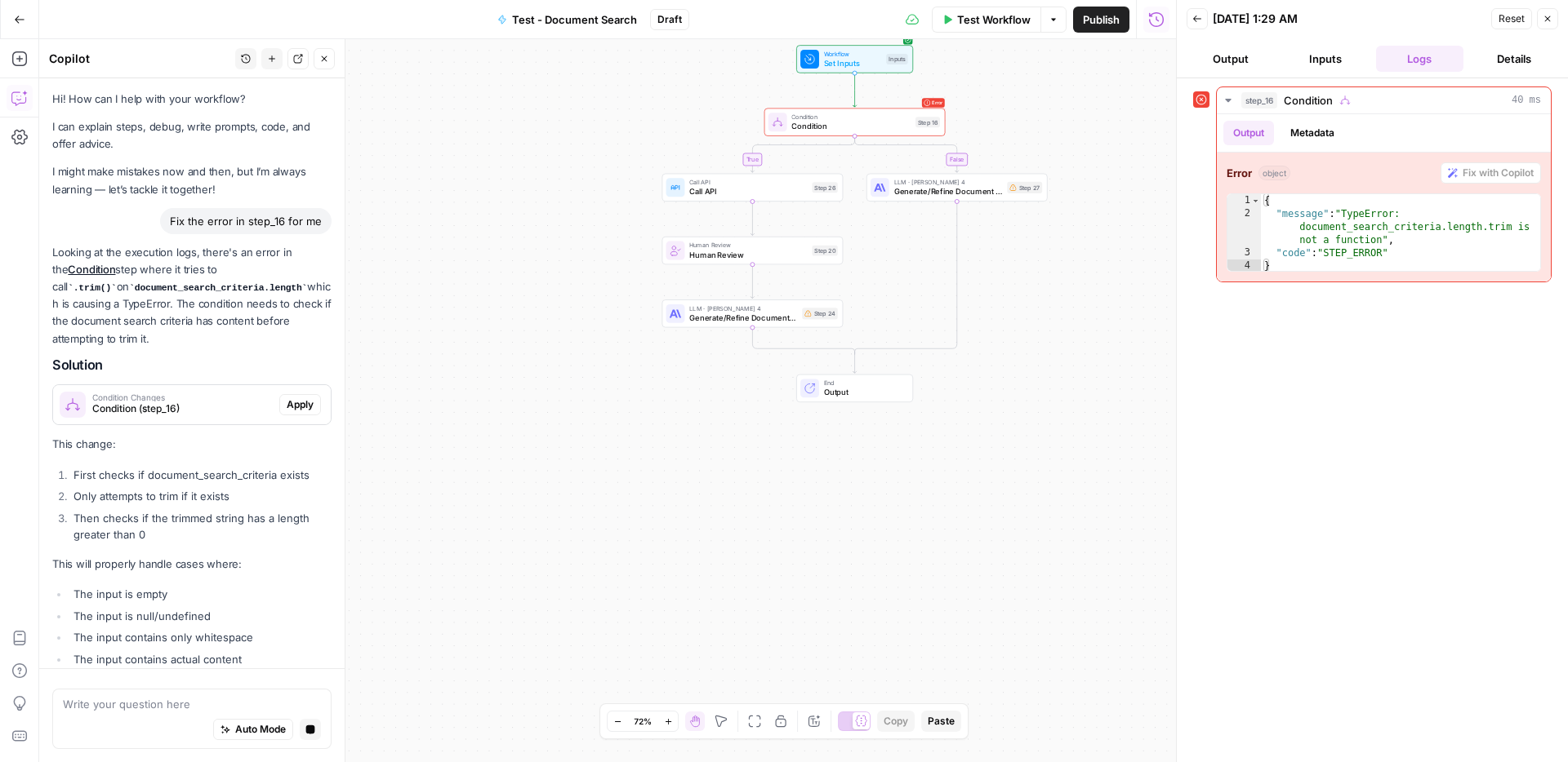
scroll to position [48, 0]
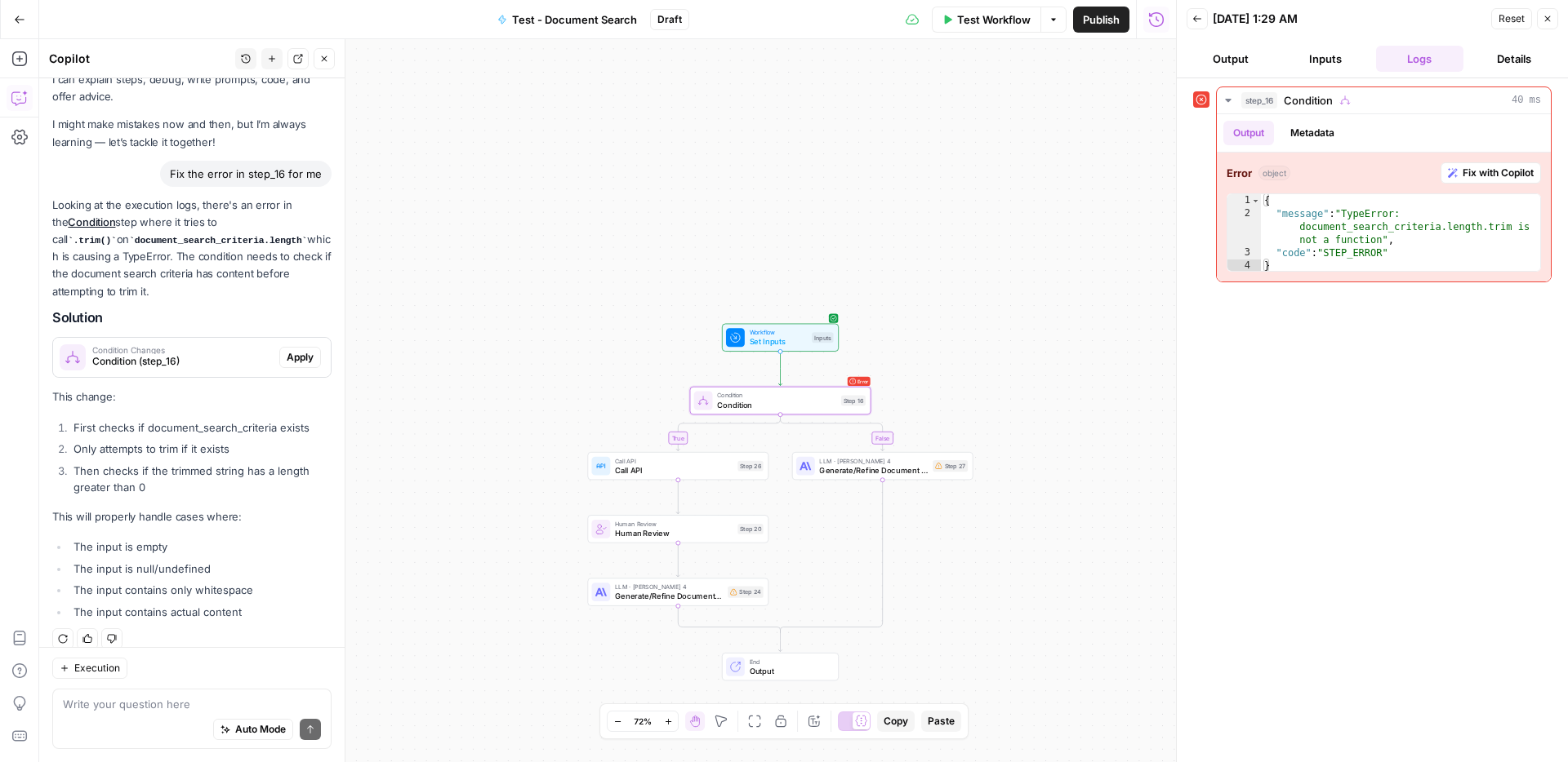
click at [300, 350] on span "Apply" at bounding box center [300, 357] width 27 height 14
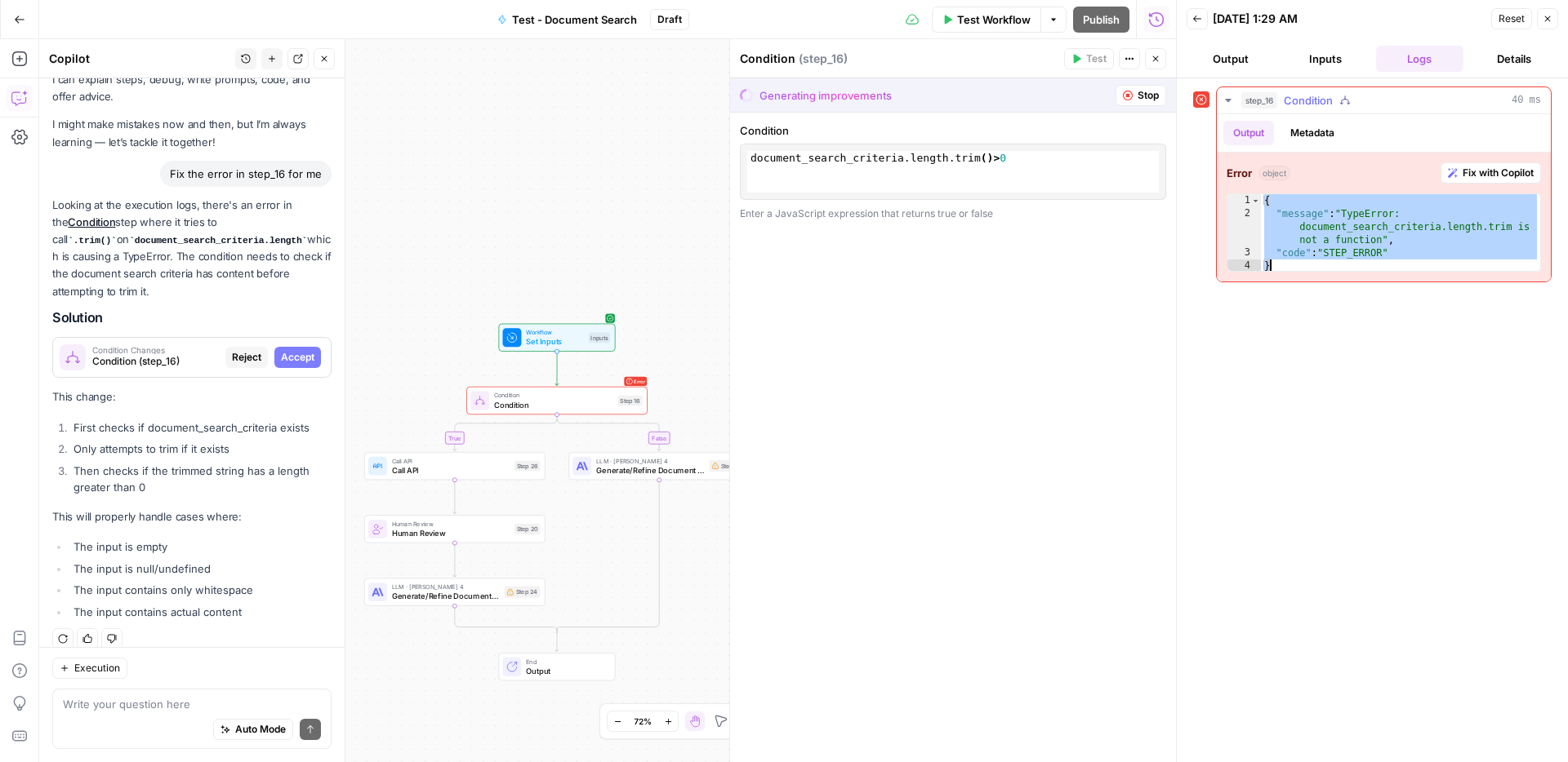
drag, startPoint x: 1266, startPoint y: 202, endPoint x: 1370, endPoint y: 282, distance: 131.2
click at [1370, 282] on div "step_16 Condition 40 ms Output Metadata Error object Fix with Copilot * 1 2 3 4…" at bounding box center [1384, 184] width 336 height 196
type textarea "**********"
click at [956, 157] on div "1 document_search_criteria . length . trim ( ) > 0 XXXXXXXXXXXXXXXXXXXXXXXXXXXX…" at bounding box center [953, 171] width 411 height 41
click at [1135, 97] on button "Stop" at bounding box center [1141, 96] width 50 height 22
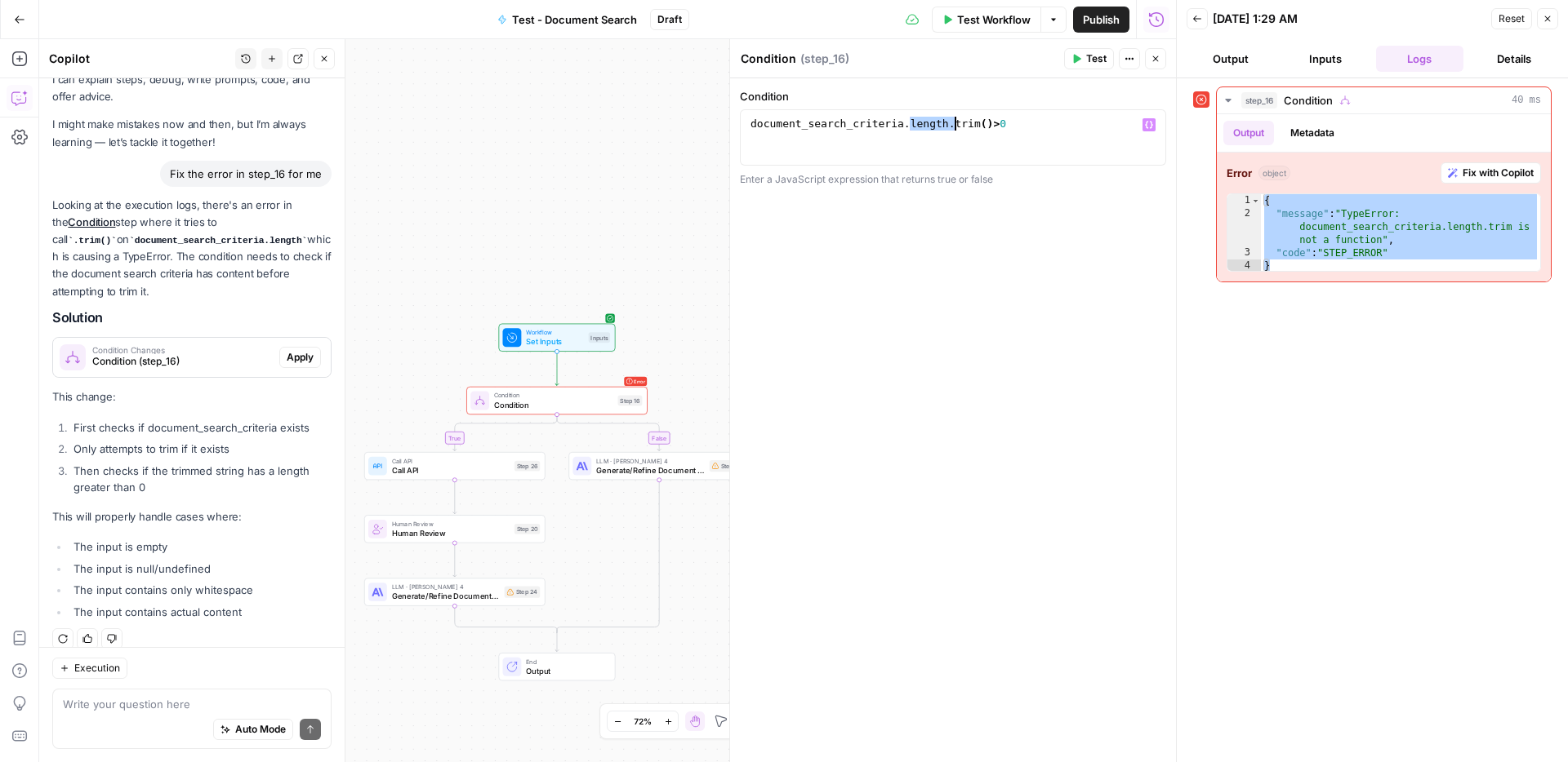
drag, startPoint x: 911, startPoint y: 125, endPoint x: 957, endPoint y: 124, distance: 46.0
click at [957, 124] on div "document_search_criteria . length . trim ( ) > 0" at bounding box center [953, 151] width 411 height 69
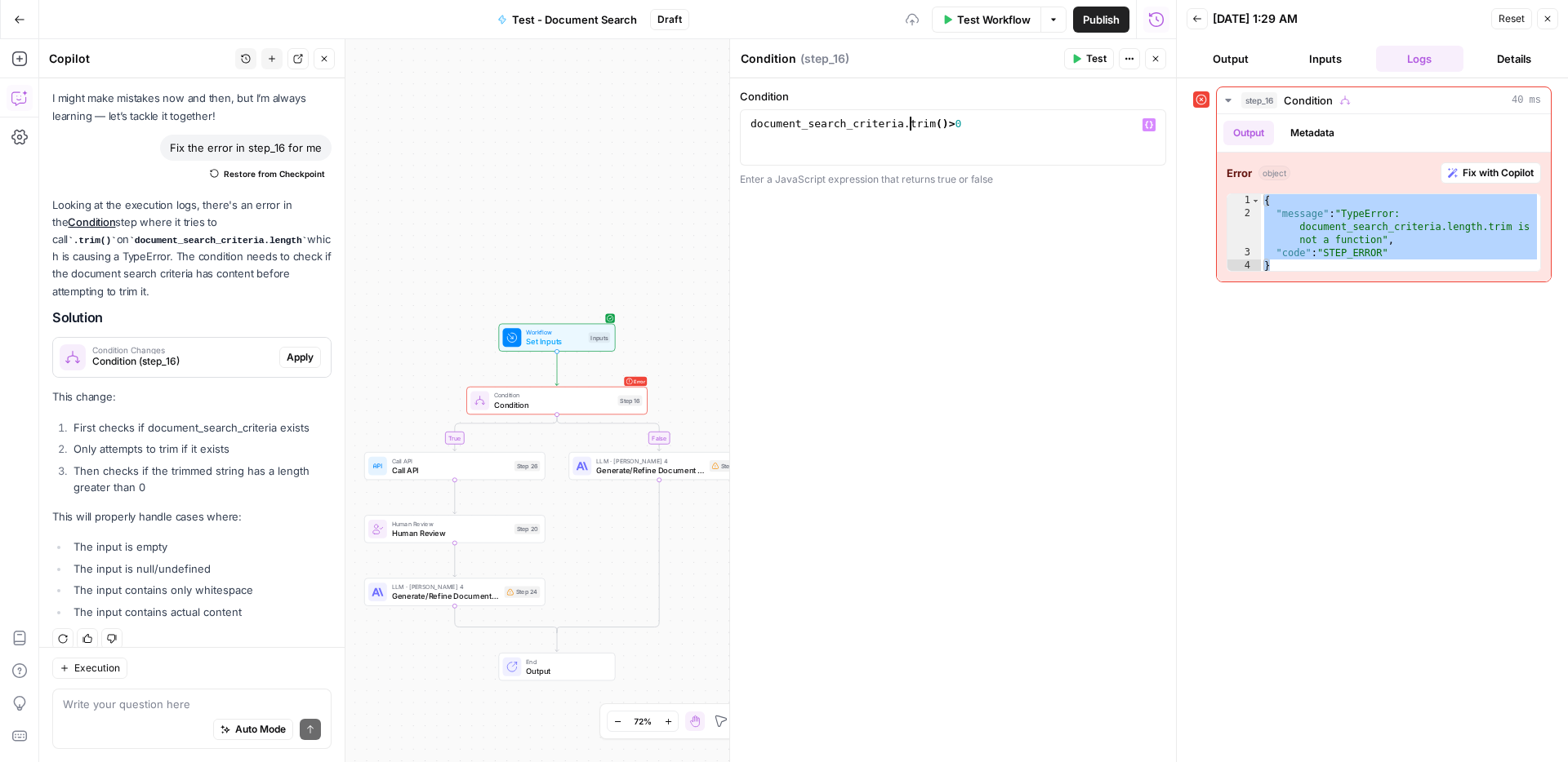
click at [948, 127] on div "document_search_criteria . trim ( ) > 0" at bounding box center [953, 151] width 411 height 69
paste textarea "*******"
type textarea "**********"
click at [1033, 278] on div "**********" at bounding box center [953, 420] width 446 height 684
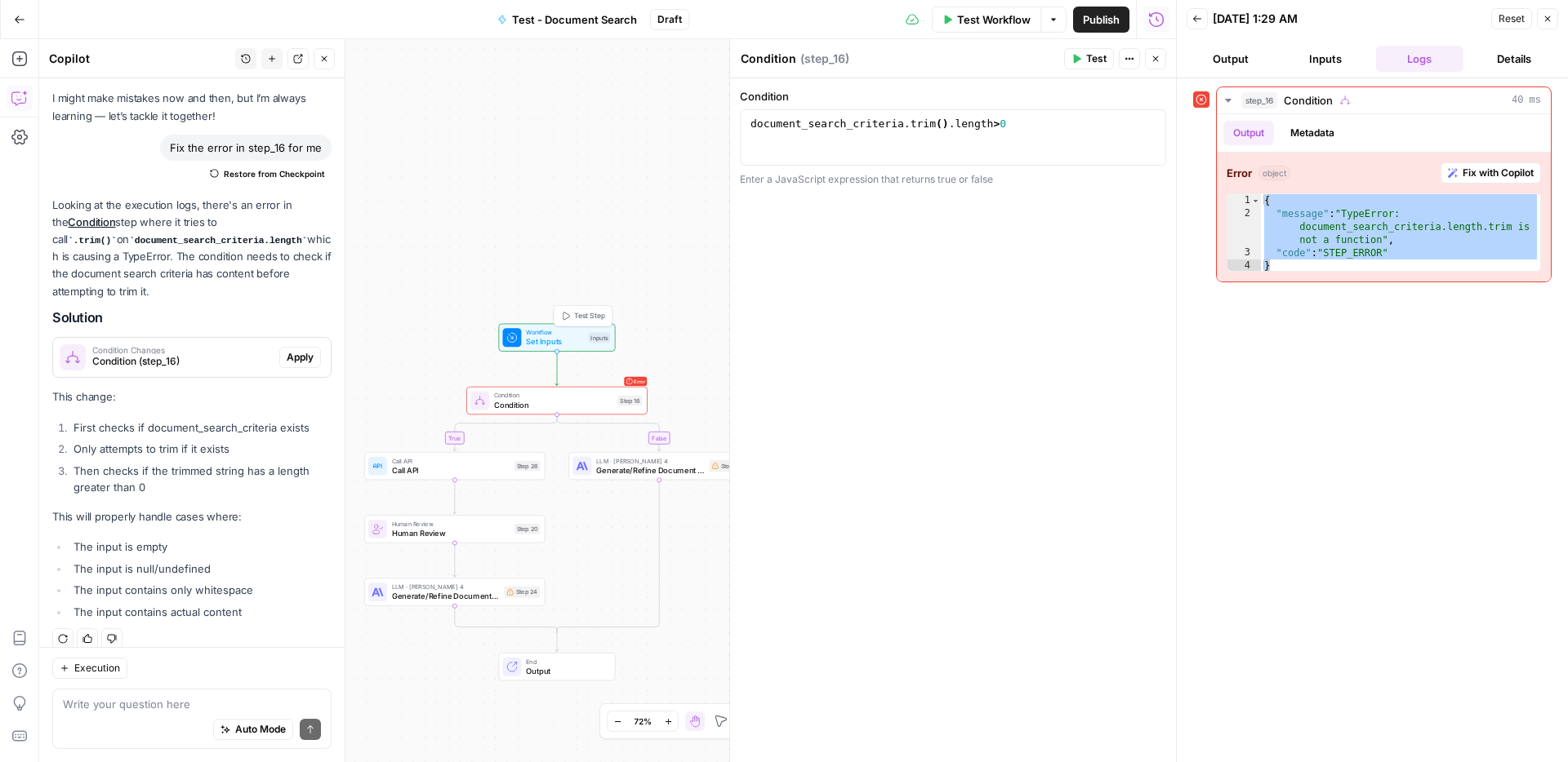
click at [577, 337] on span "Set Inputs" at bounding box center [555, 342] width 58 height 12
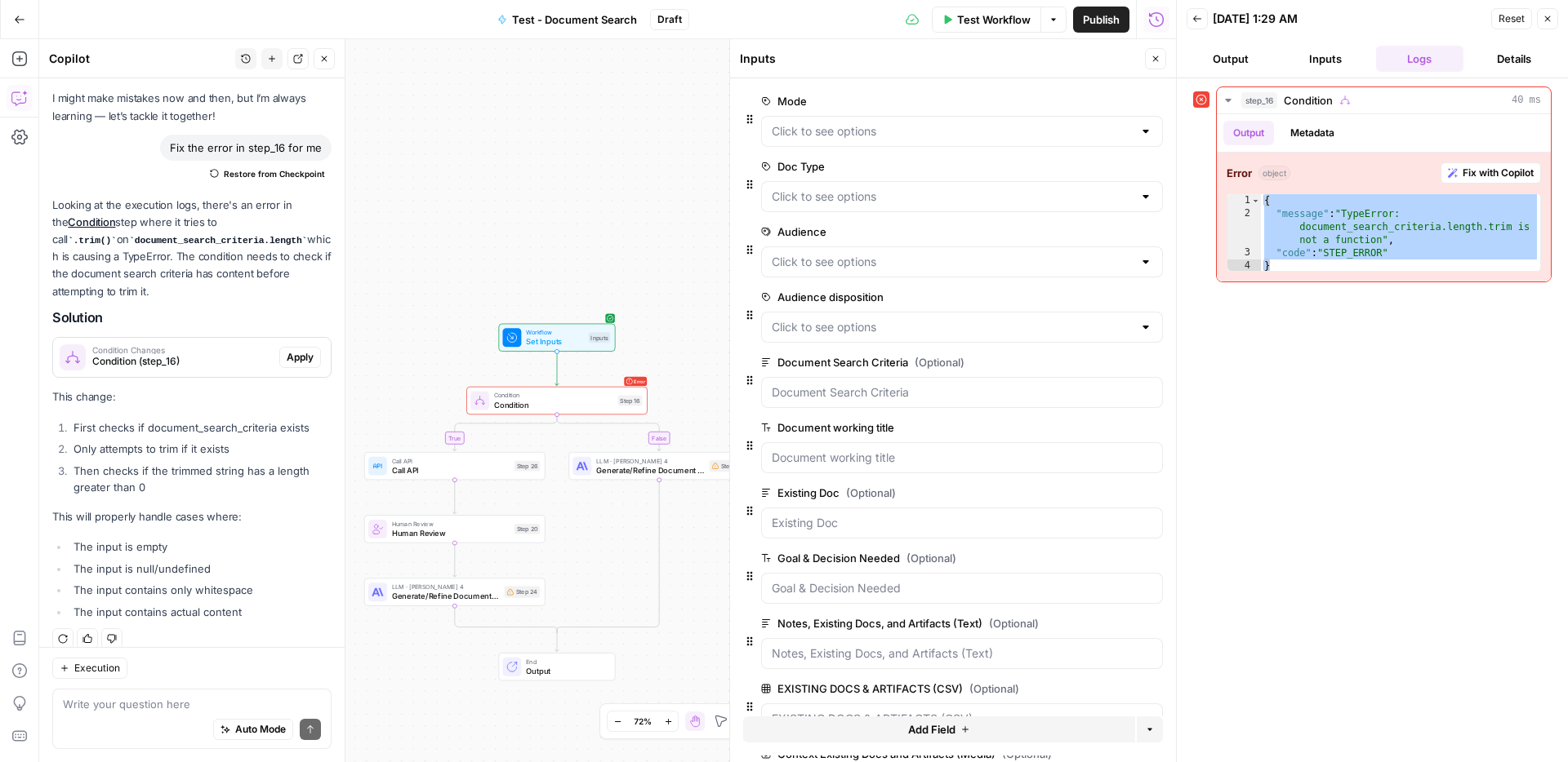
click at [969, 14] on span "Test Workflow" at bounding box center [994, 20] width 74 height 16
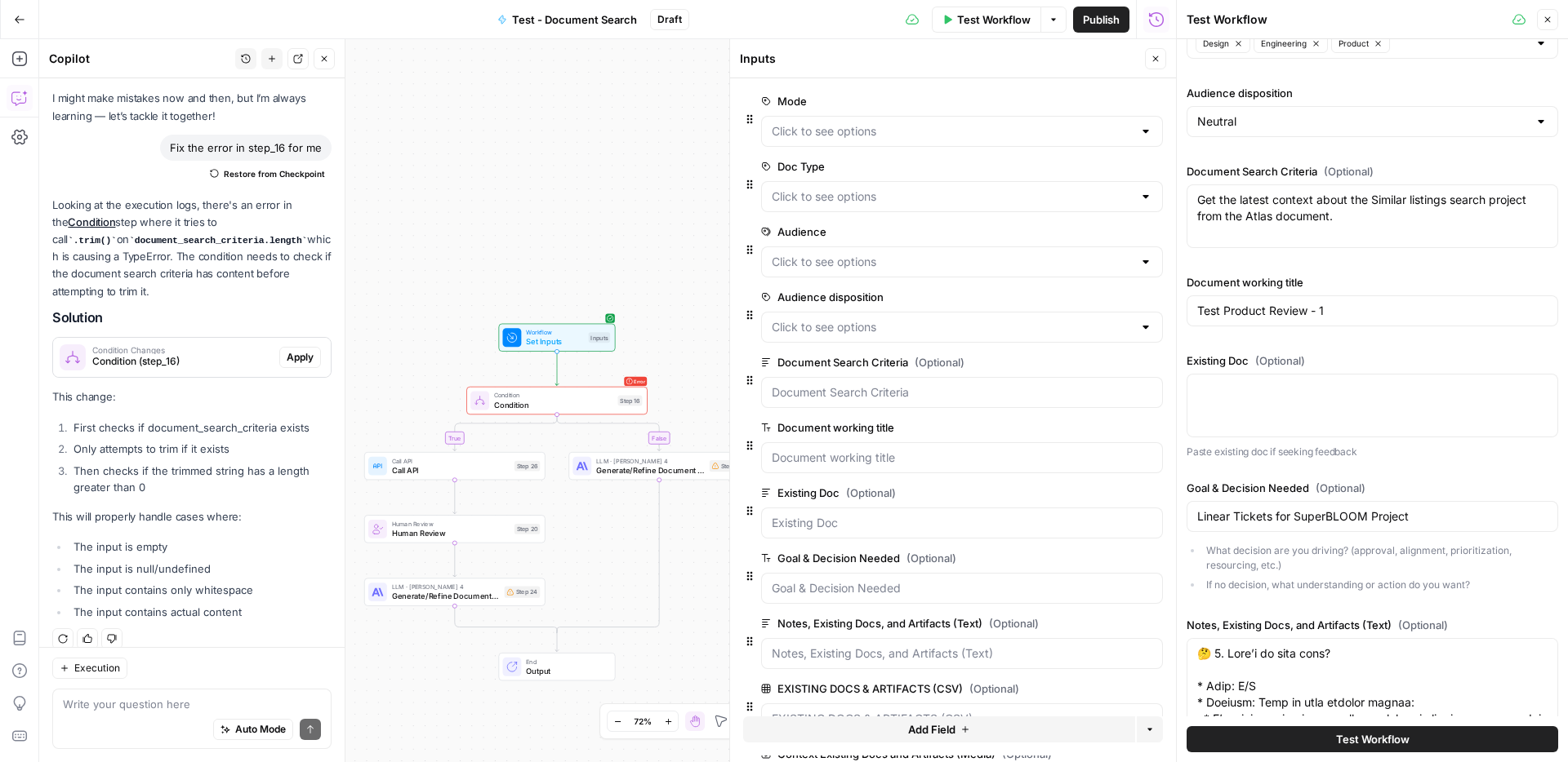
scroll to position [1276, 0]
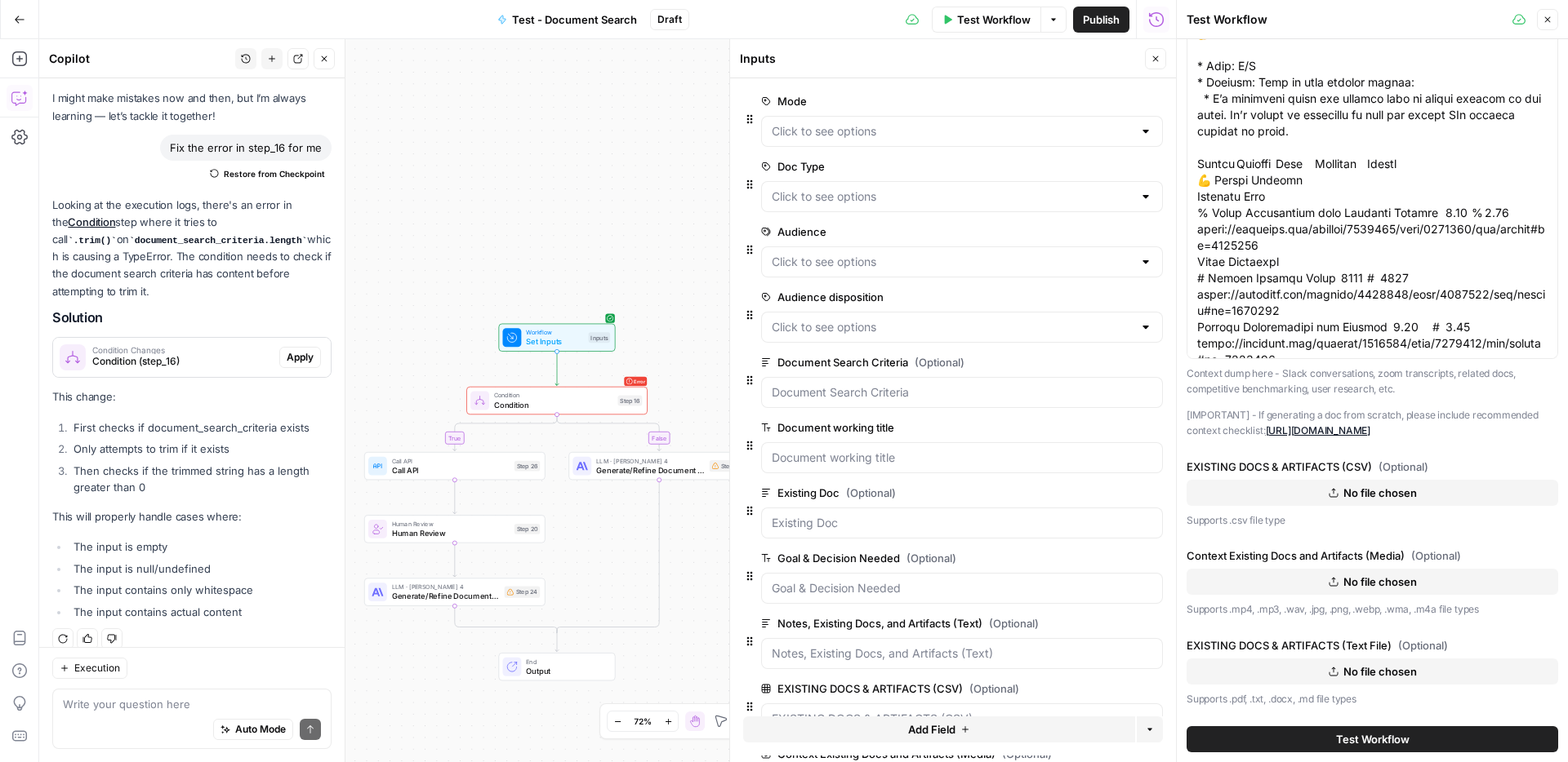
click at [1291, 736] on button "Test Workflow" at bounding box center [1372, 739] width 372 height 26
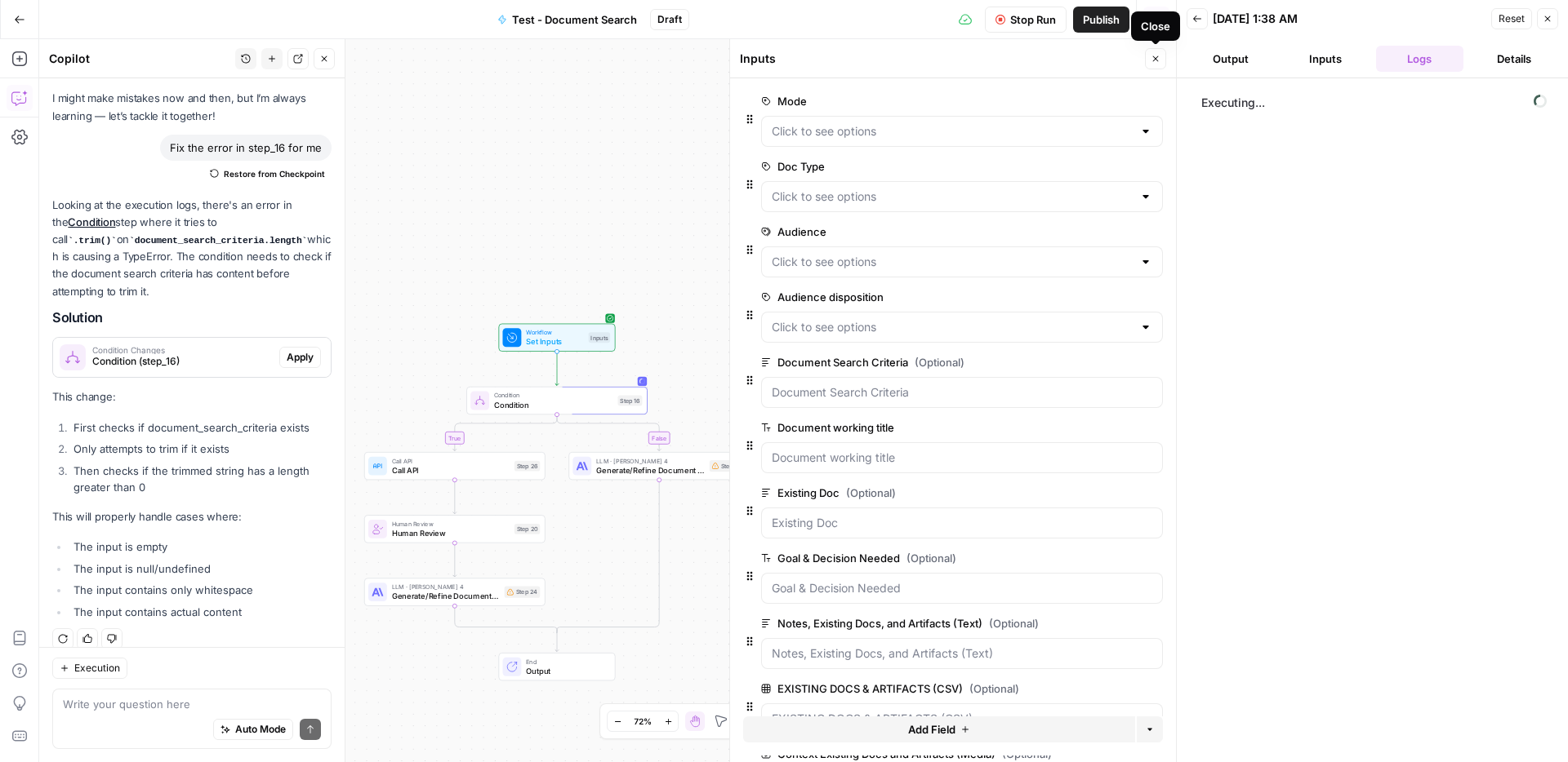
click at [1158, 63] on icon "button" at bounding box center [1155, 58] width 10 height 10
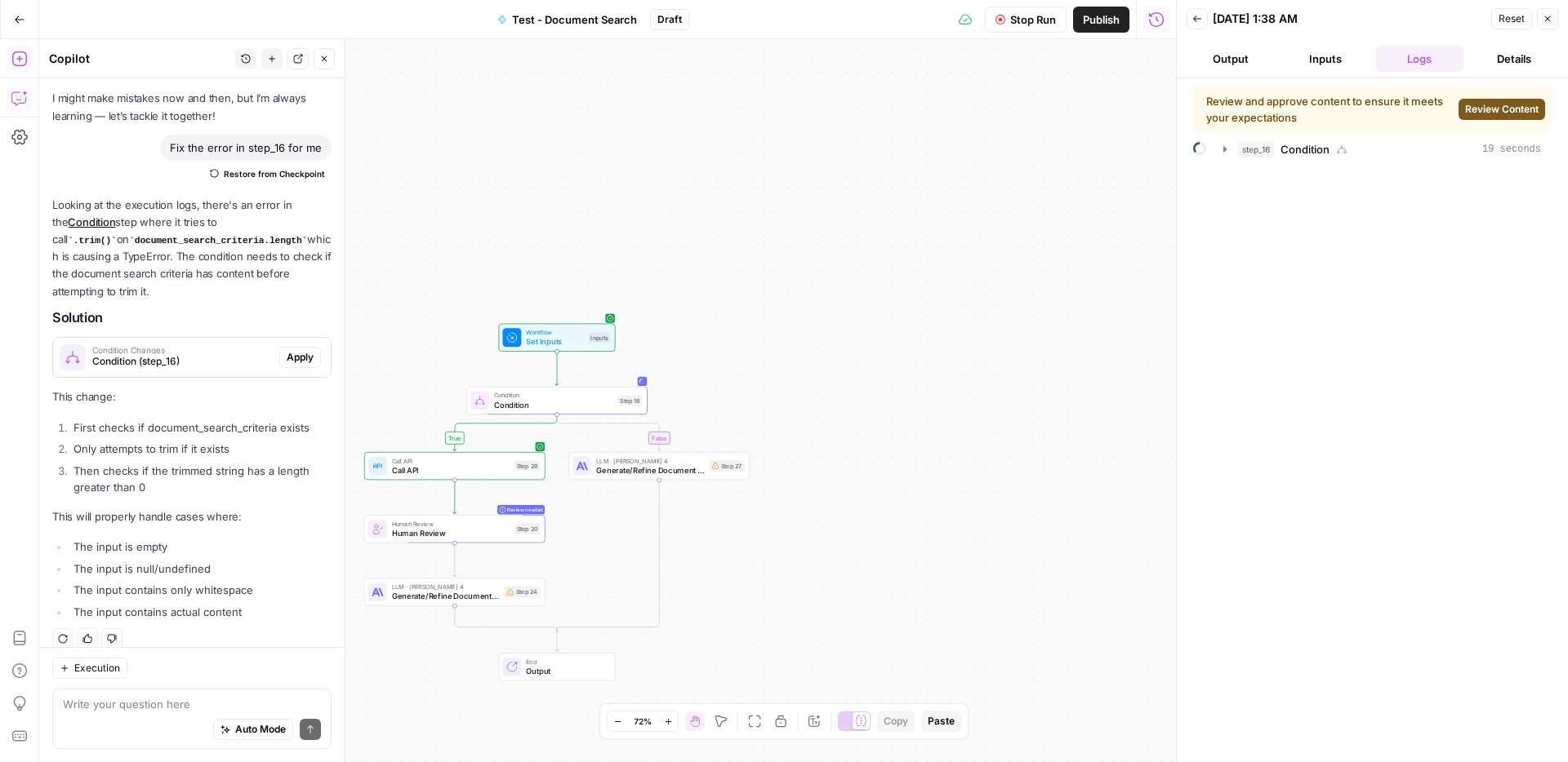
click at [16, 59] on icon "button" at bounding box center [20, 58] width 16 height 16
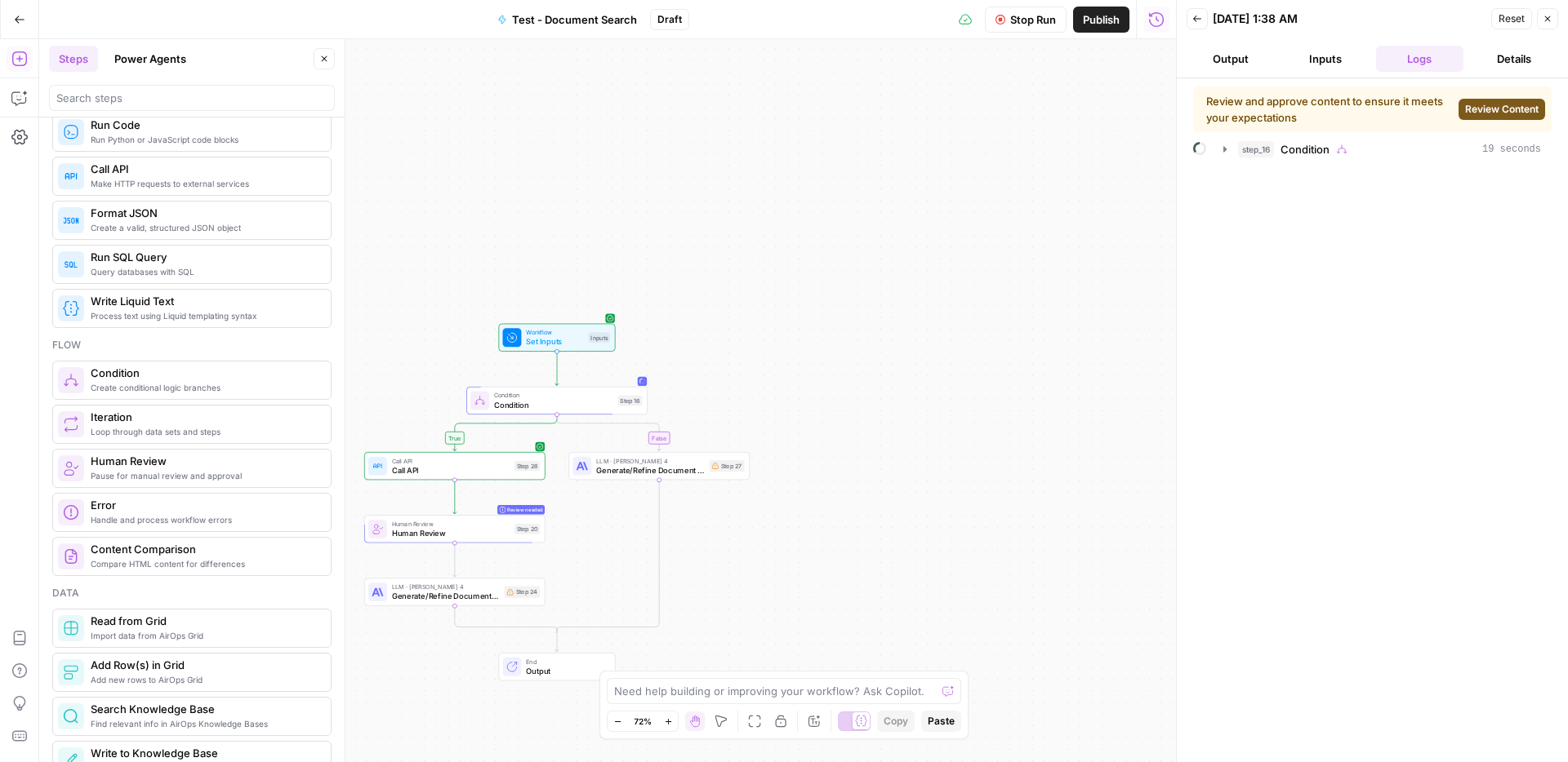
scroll to position [317, 0]
click at [148, 222] on span "Create a valid, structured JSON object" at bounding box center [204, 224] width 227 height 13
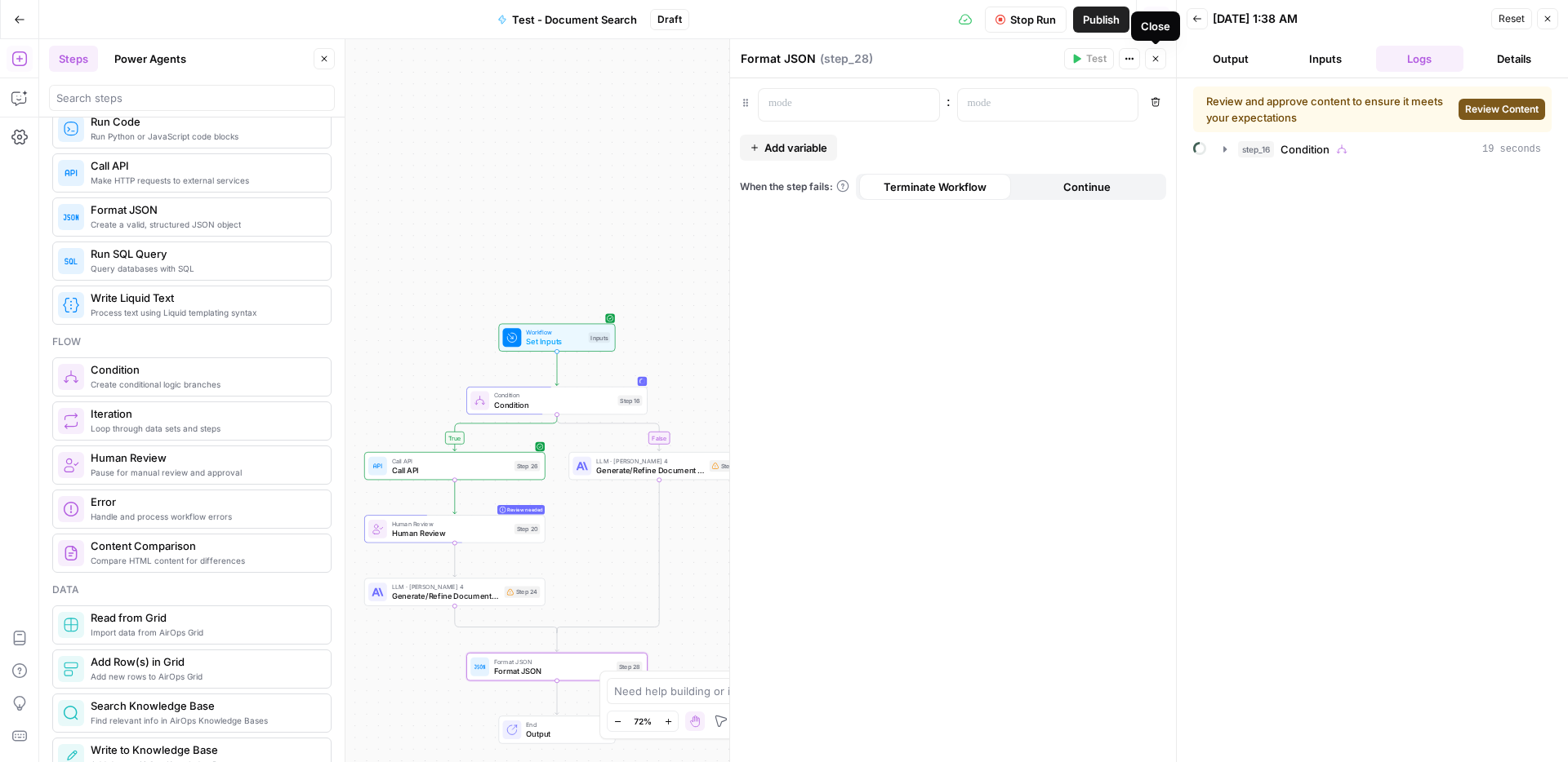
click at [1152, 60] on icon "button" at bounding box center [1155, 58] width 10 height 10
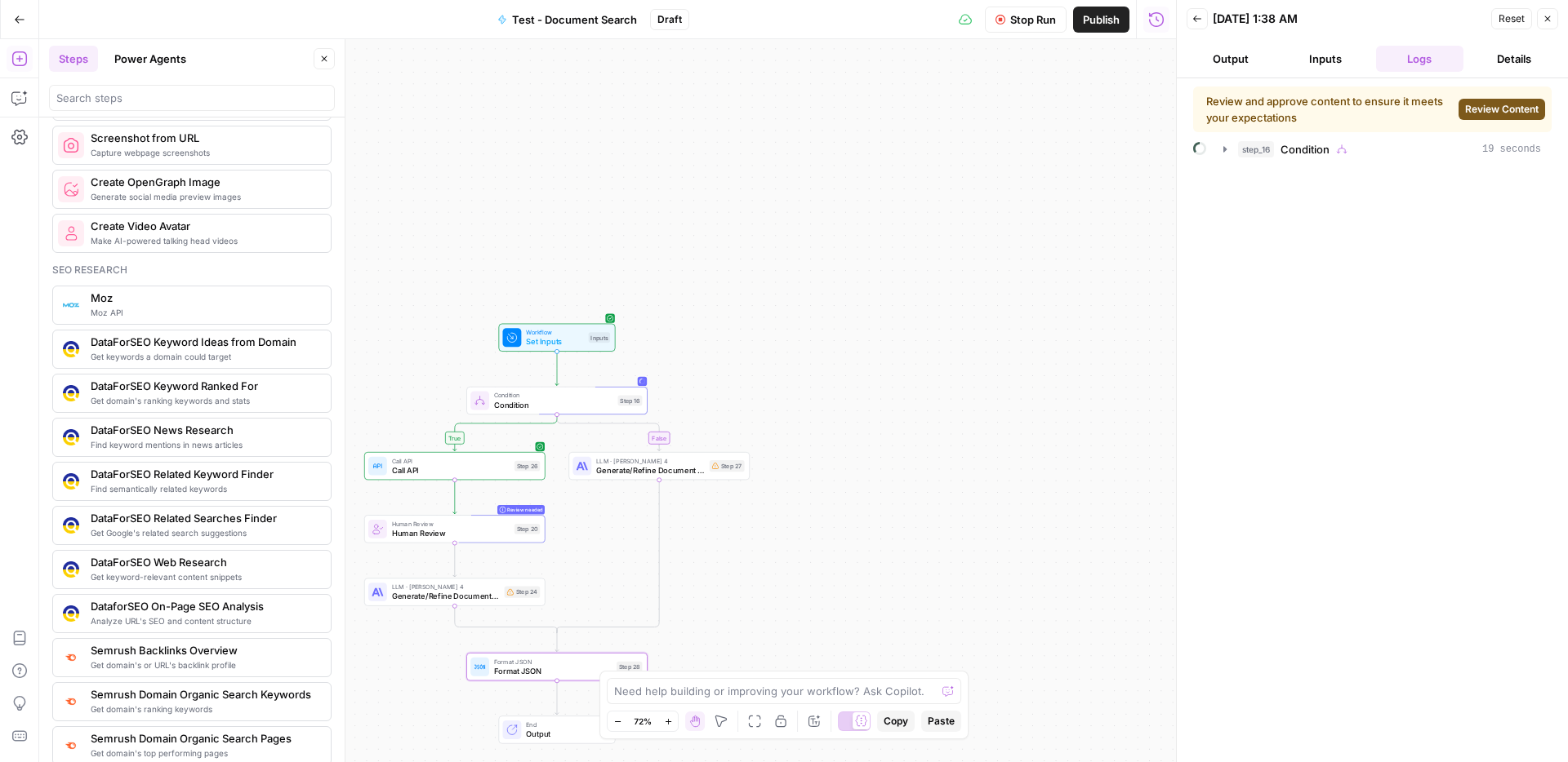
scroll to position [1339, 0]
click at [1492, 107] on span "Review Content" at bounding box center [1502, 109] width 74 height 14
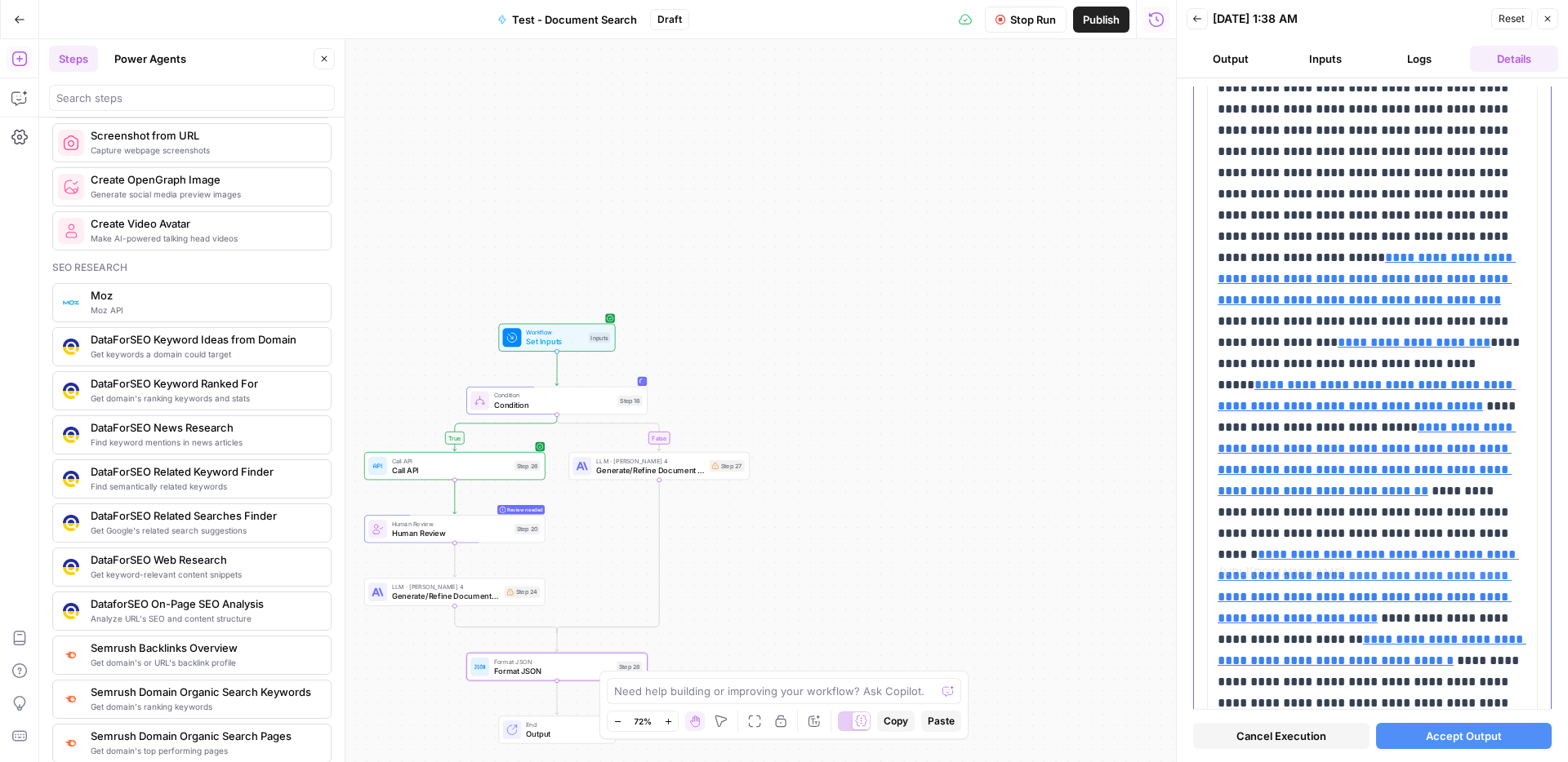
scroll to position [2985, 0]
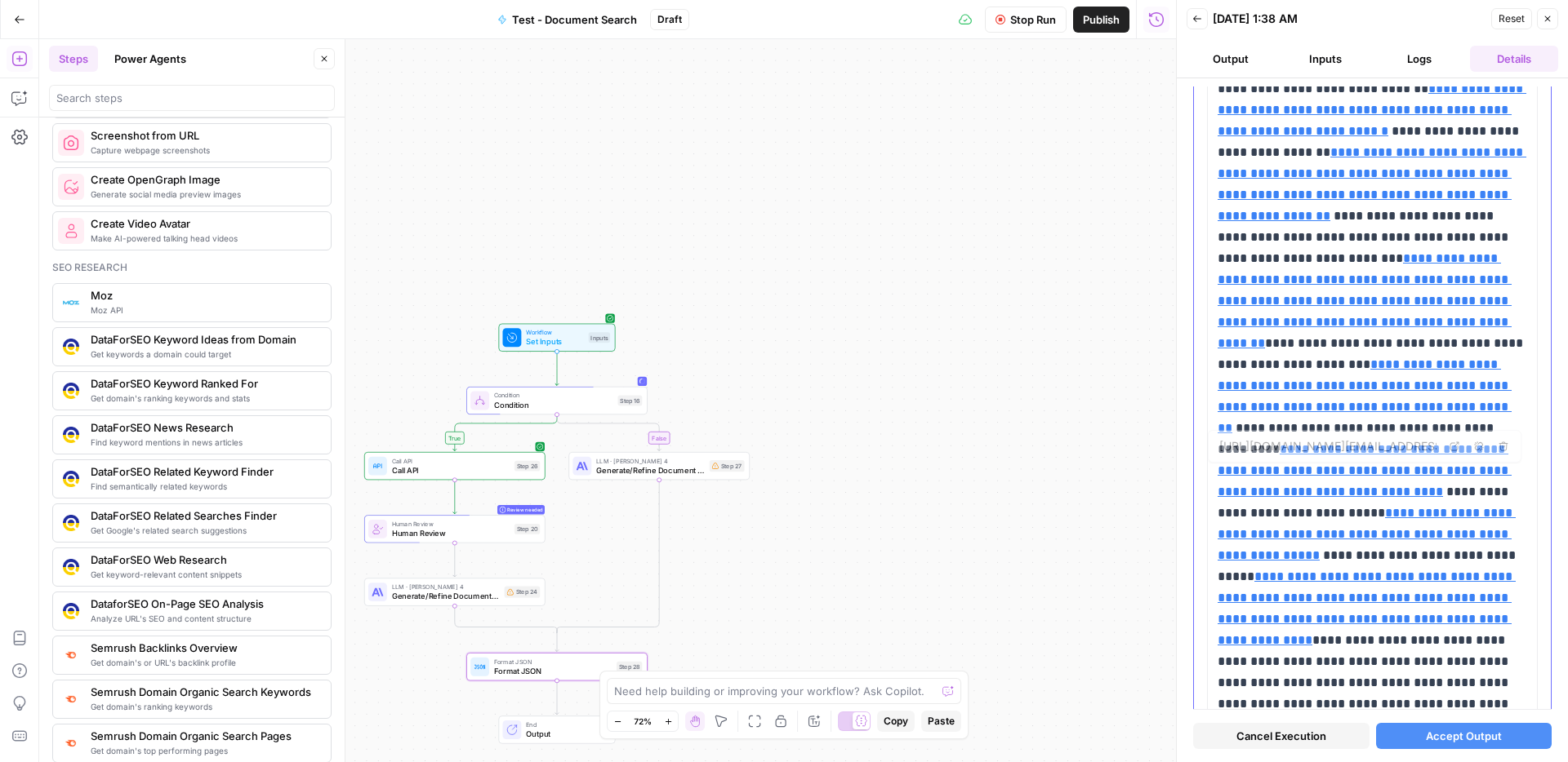
type input "[URL][DOMAIN_NAME]"
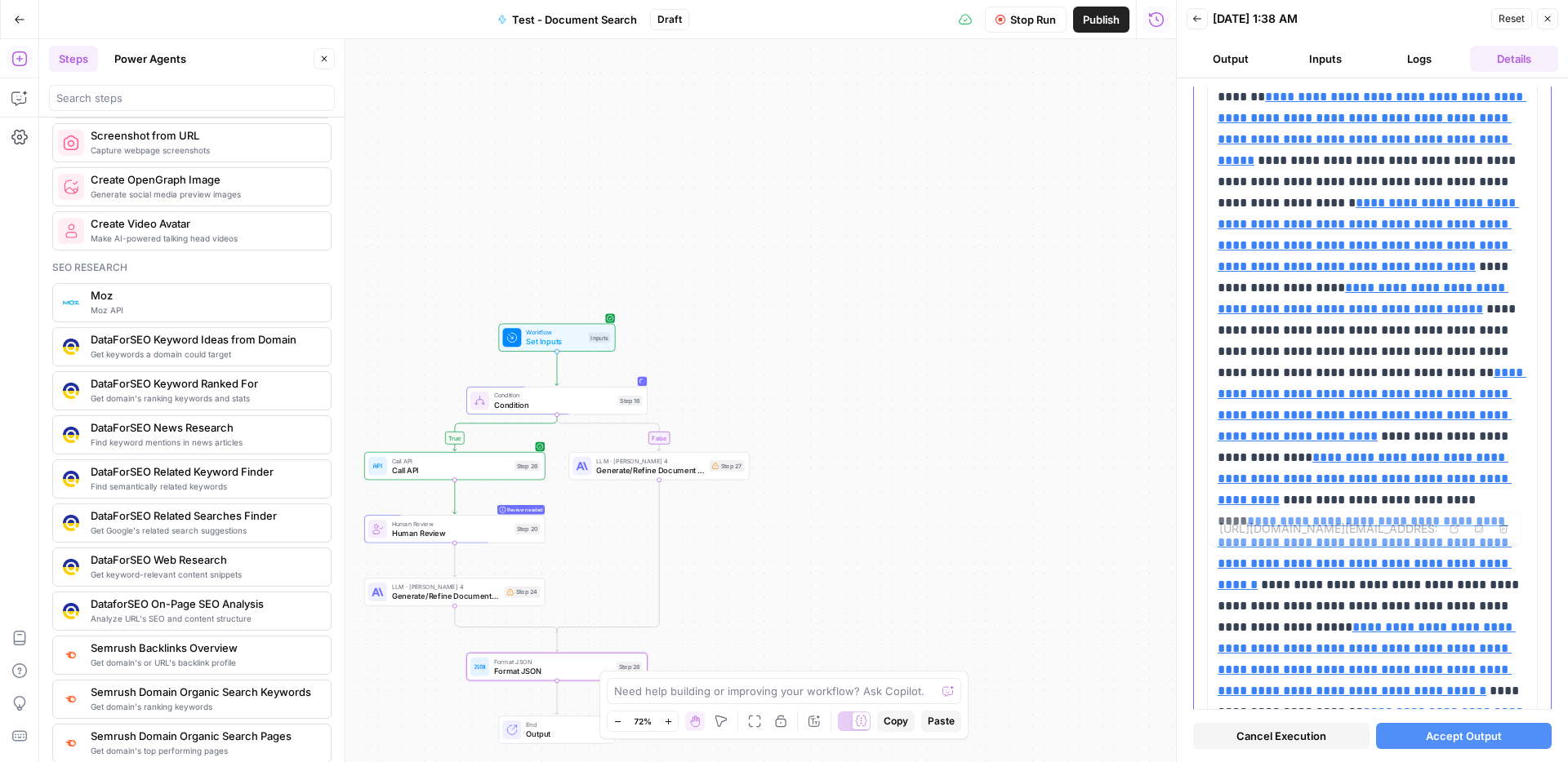
scroll to position [11521, 0]
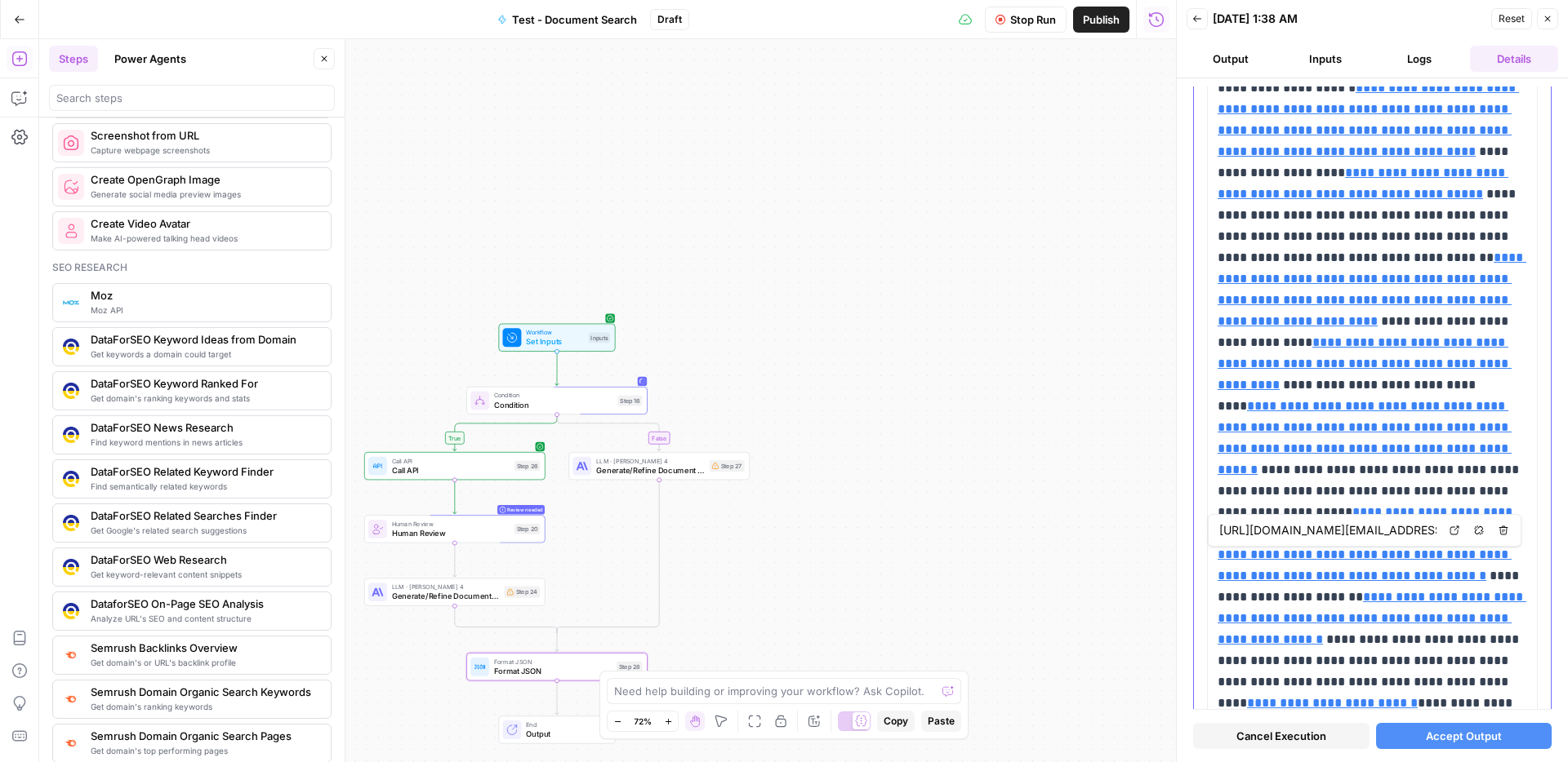
type input "[URL][DOMAIN_NAME][EMAIL_ADDRESS][DOMAIN_NAME]"
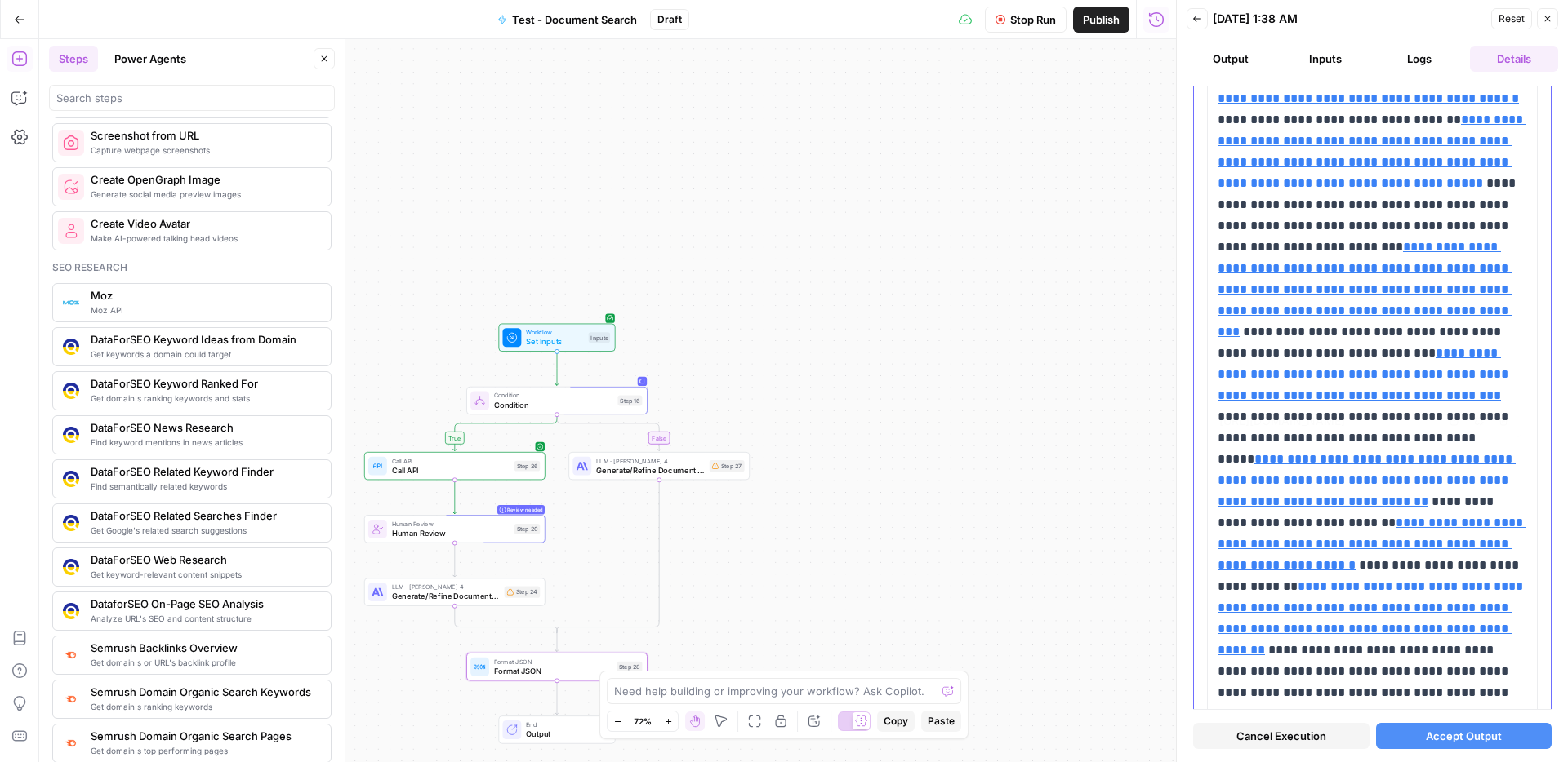
type input "[URL][DOMAIN_NAME][EMAIL_ADDRESS][DOMAIN_NAME]"
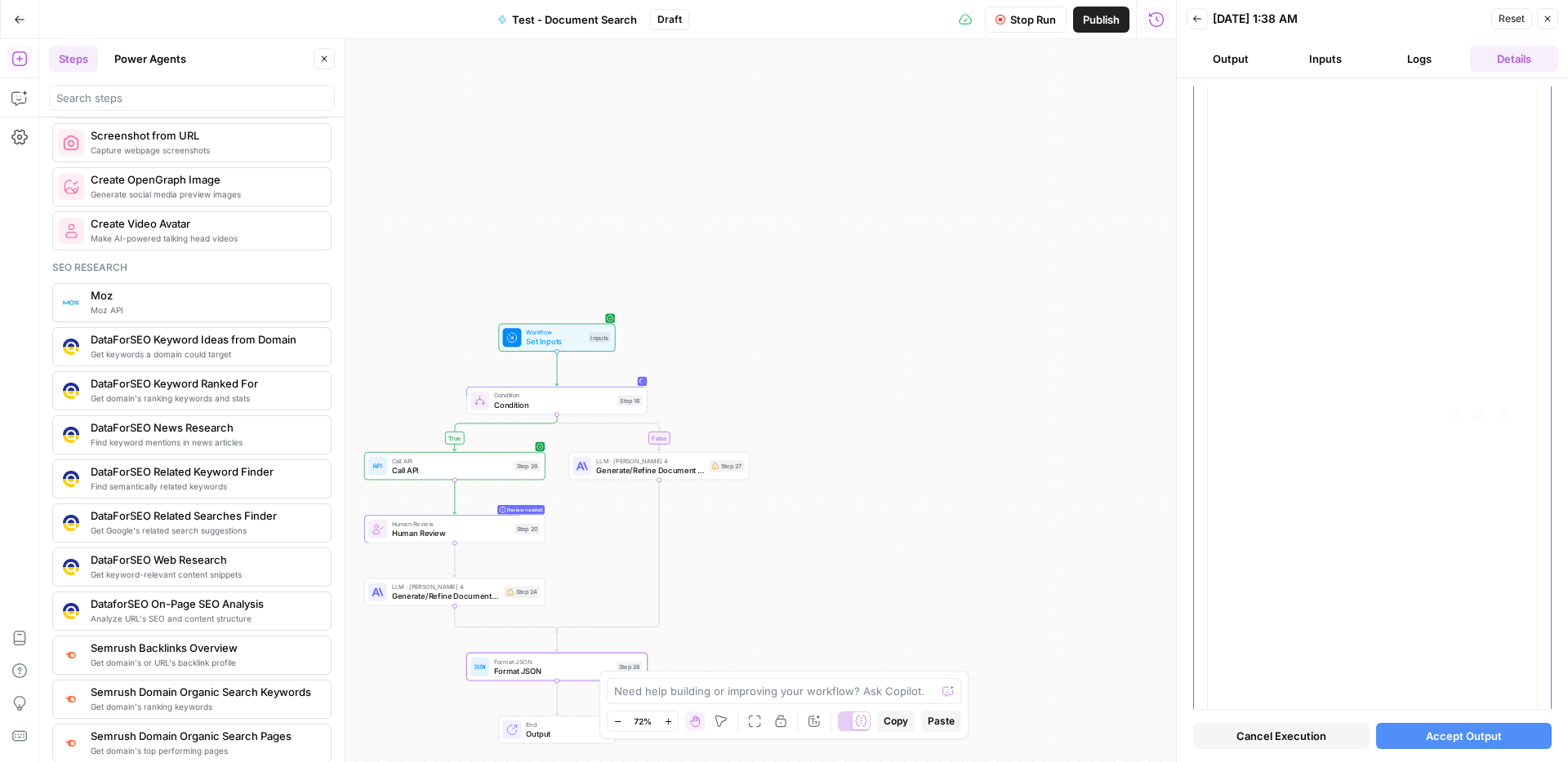
type input "[URL][DOMAIN_NAME]"
type input "[URL][DOMAIN_NAME][EMAIL_ADDRESS][DOMAIN_NAME]"
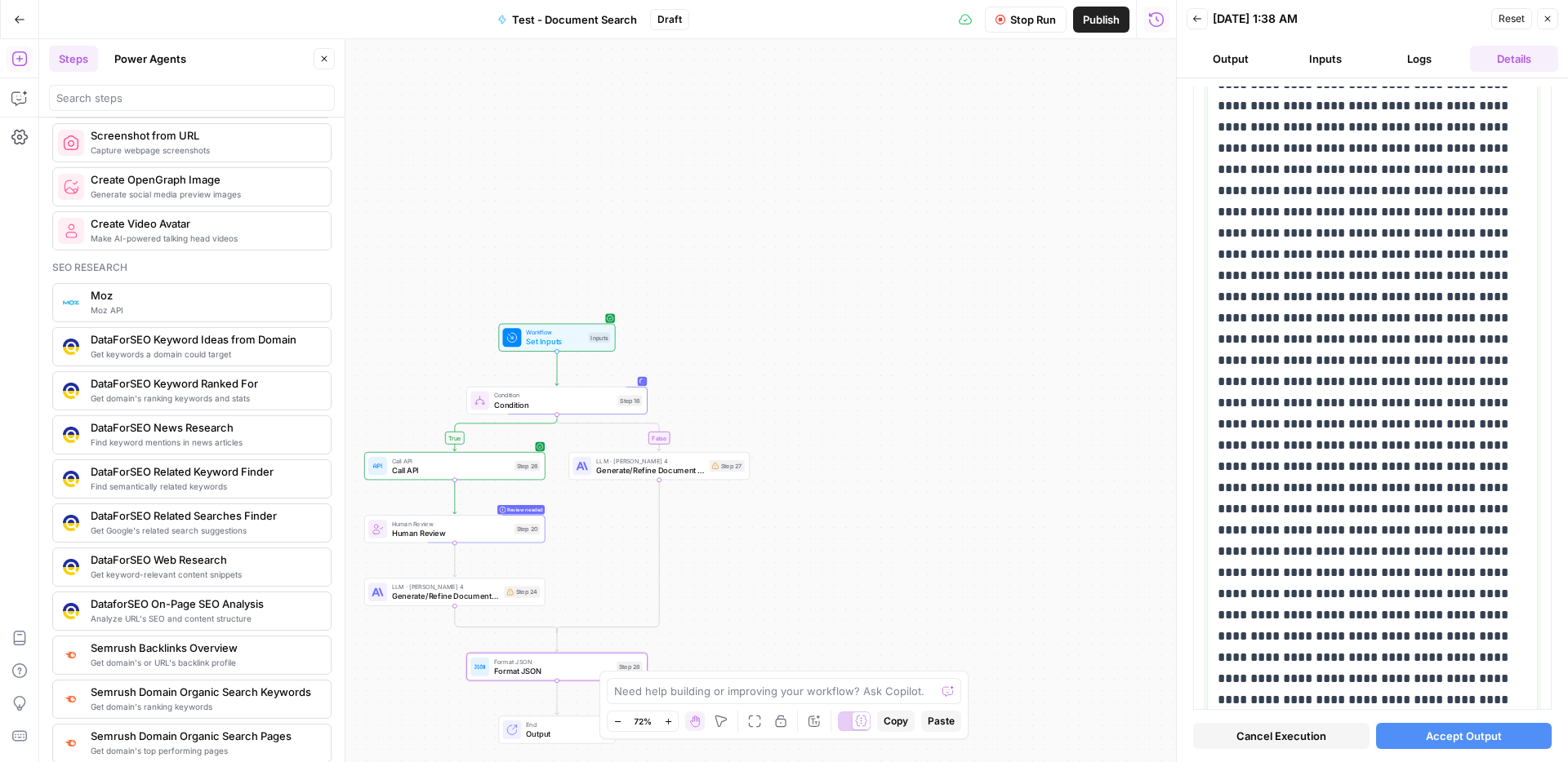
scroll to position [0, 0]
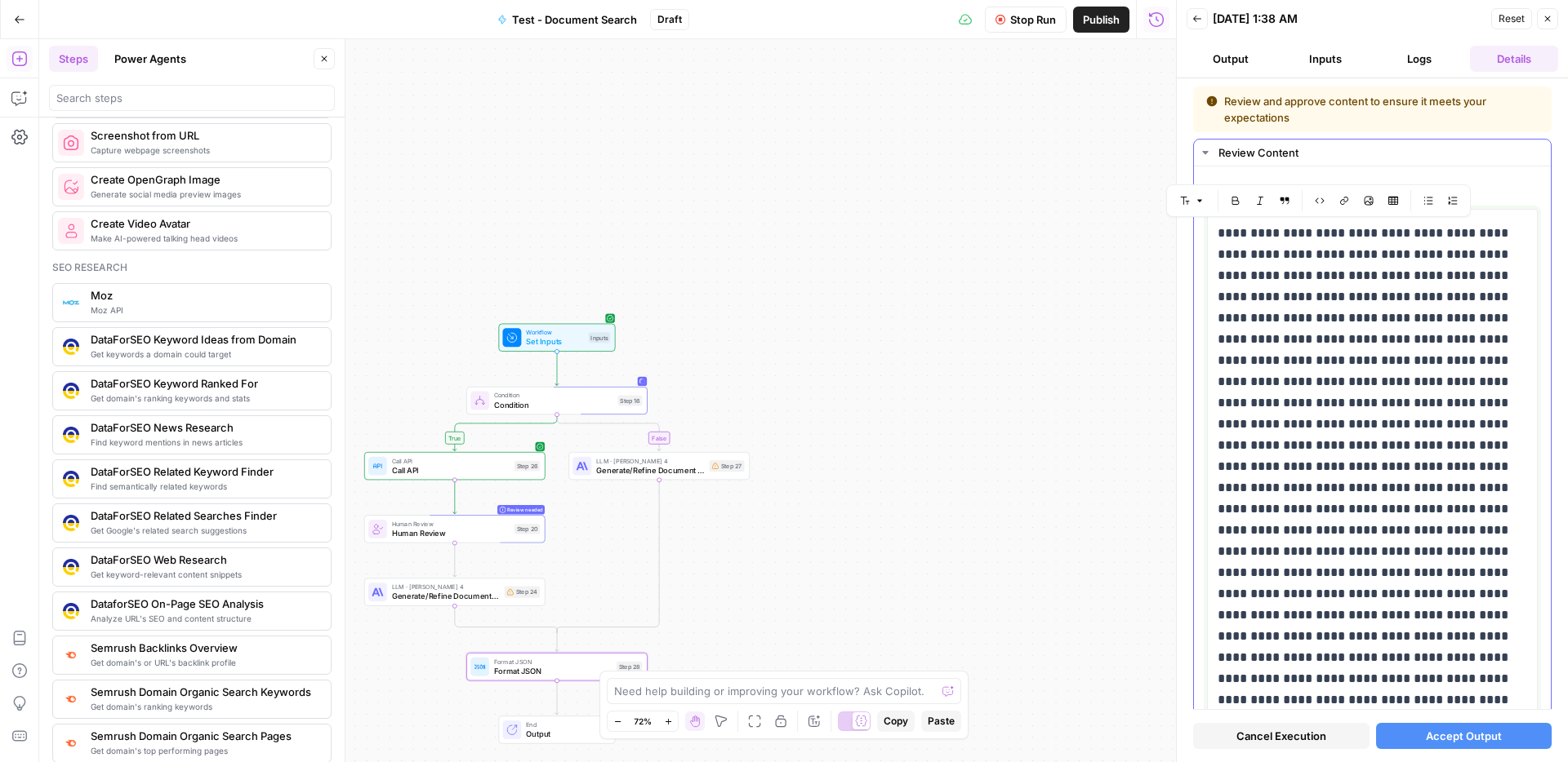
drag, startPoint x: 1449, startPoint y: 642, endPoint x: 1219, endPoint y: 235, distance: 467.5
copy p "**********"
click at [23, 26] on button "Go Back" at bounding box center [19, 19] width 30 height 30
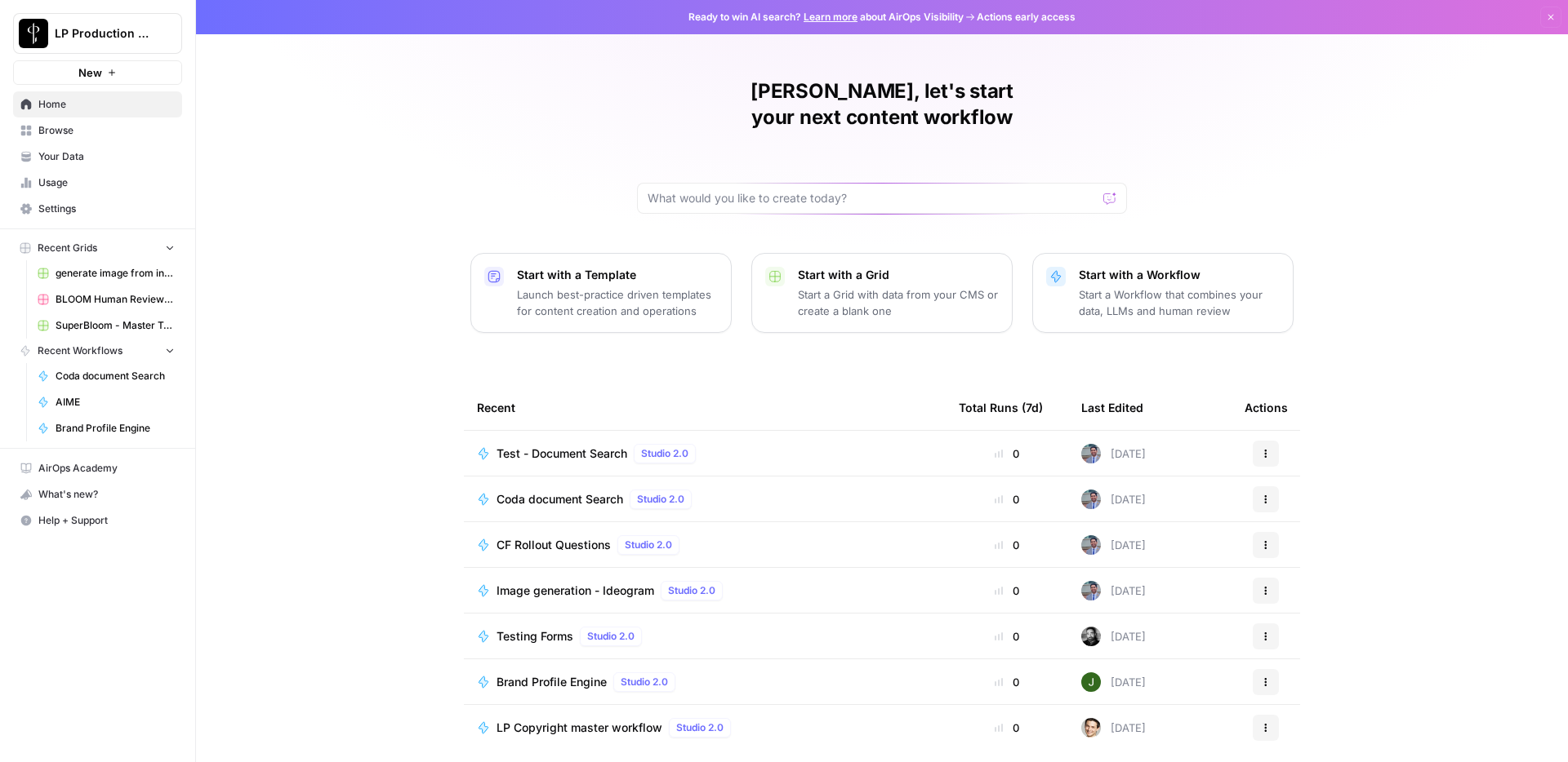
click at [577, 446] on span "Test - Document Search" at bounding box center [562, 454] width 131 height 16
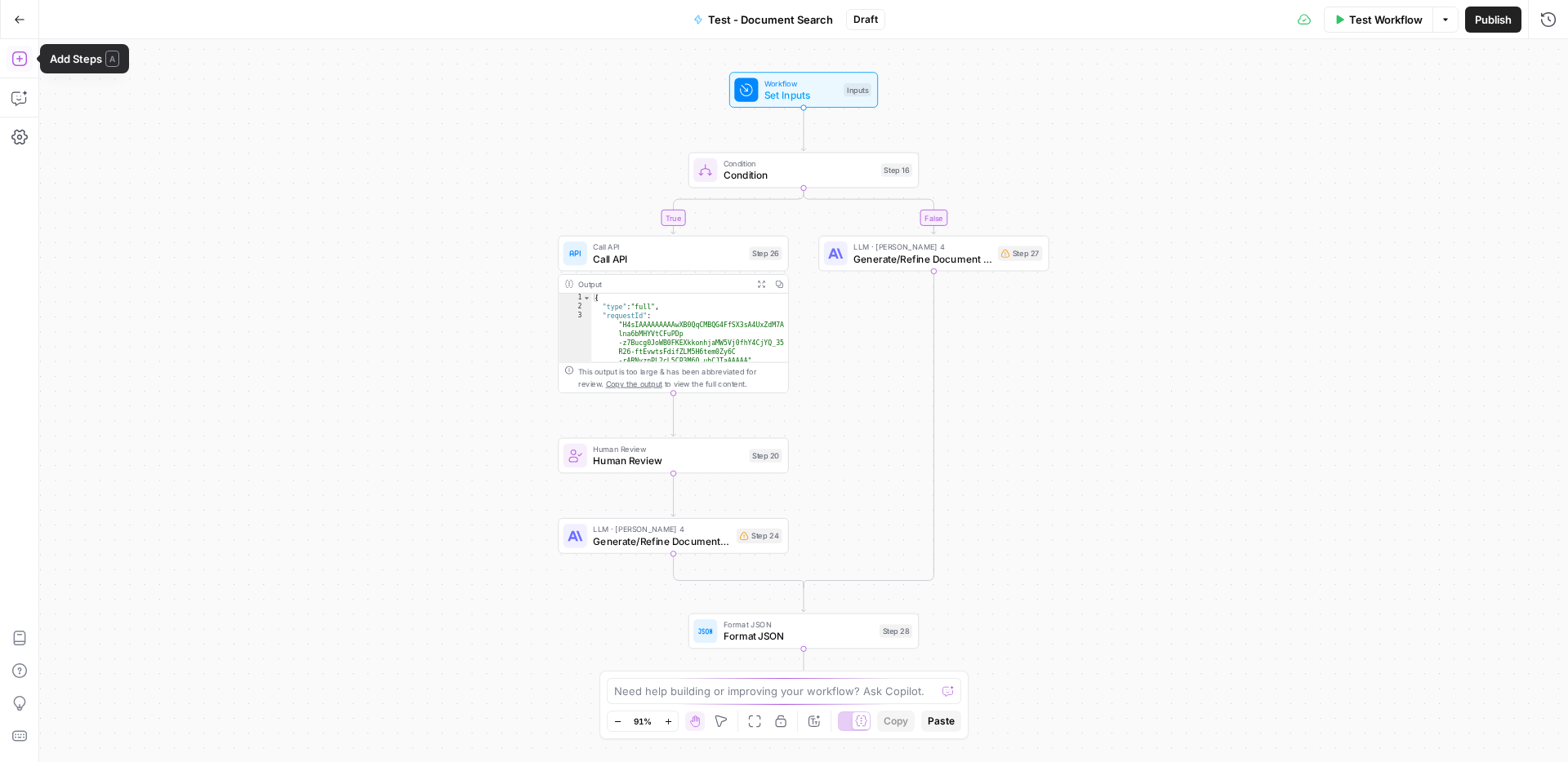
click at [24, 64] on icon "button" at bounding box center [20, 58] width 16 height 16
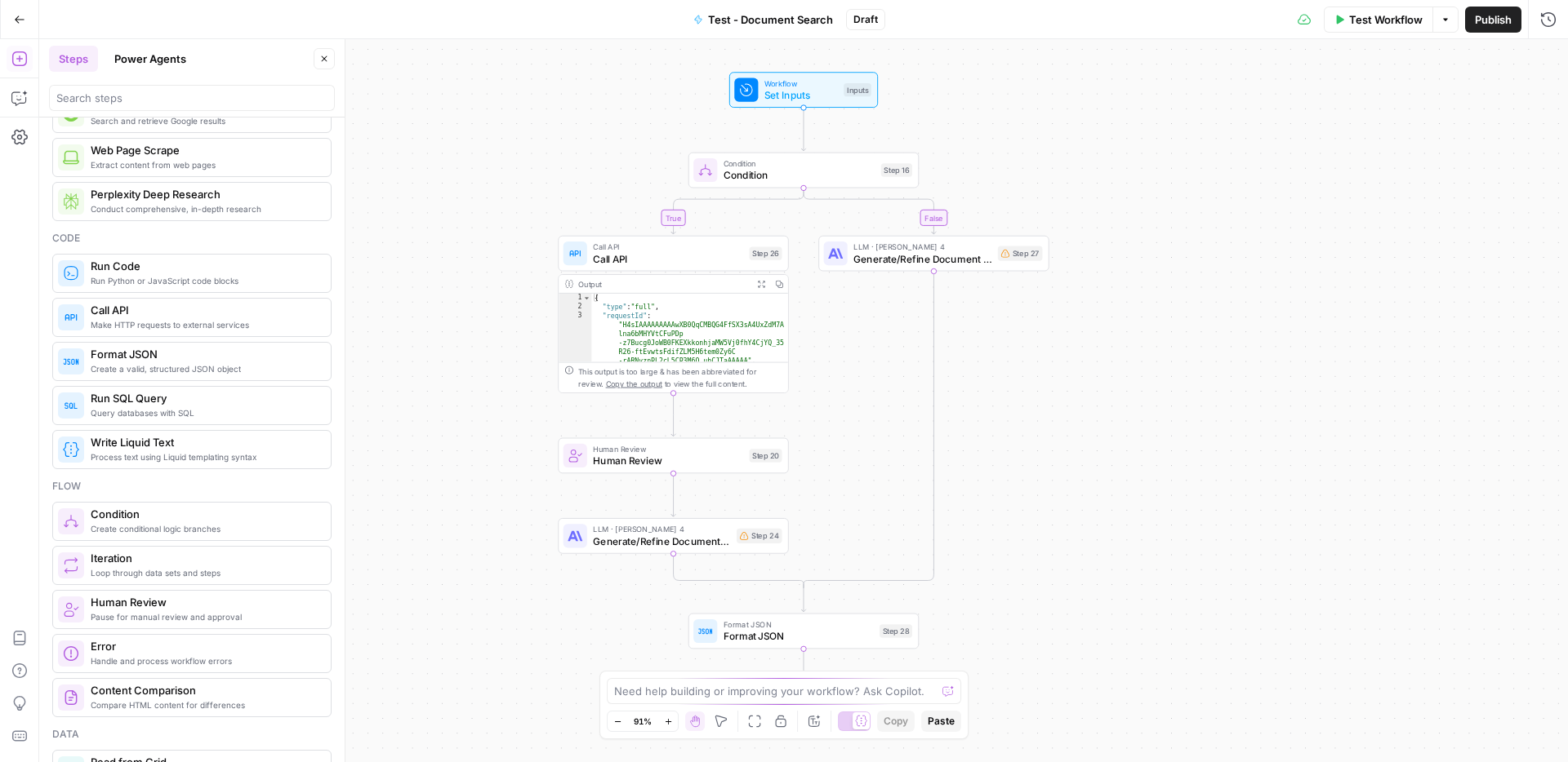
scroll to position [176, 0]
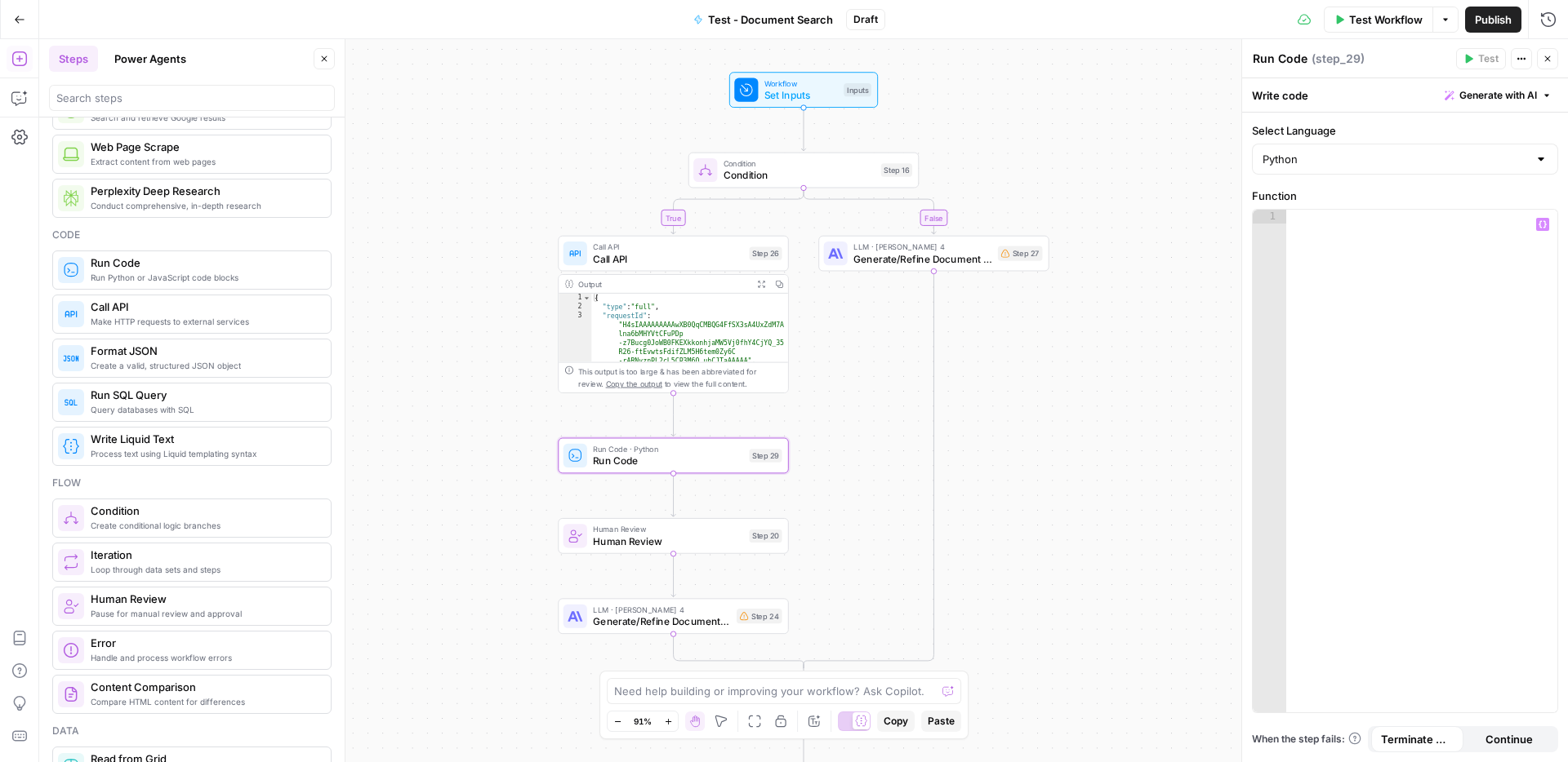
click at [1334, 249] on div at bounding box center [1422, 475] width 271 height 530
click at [1540, 165] on div at bounding box center [1541, 159] width 13 height 16
type input "Python"
click at [1193, 163] on div "true false Workflow Set Inputs Inputs Condition Condition Step 16 Call API Call…" at bounding box center [804, 401] width 1529 height 723
click at [1340, 230] on div at bounding box center [1422, 475] width 271 height 530
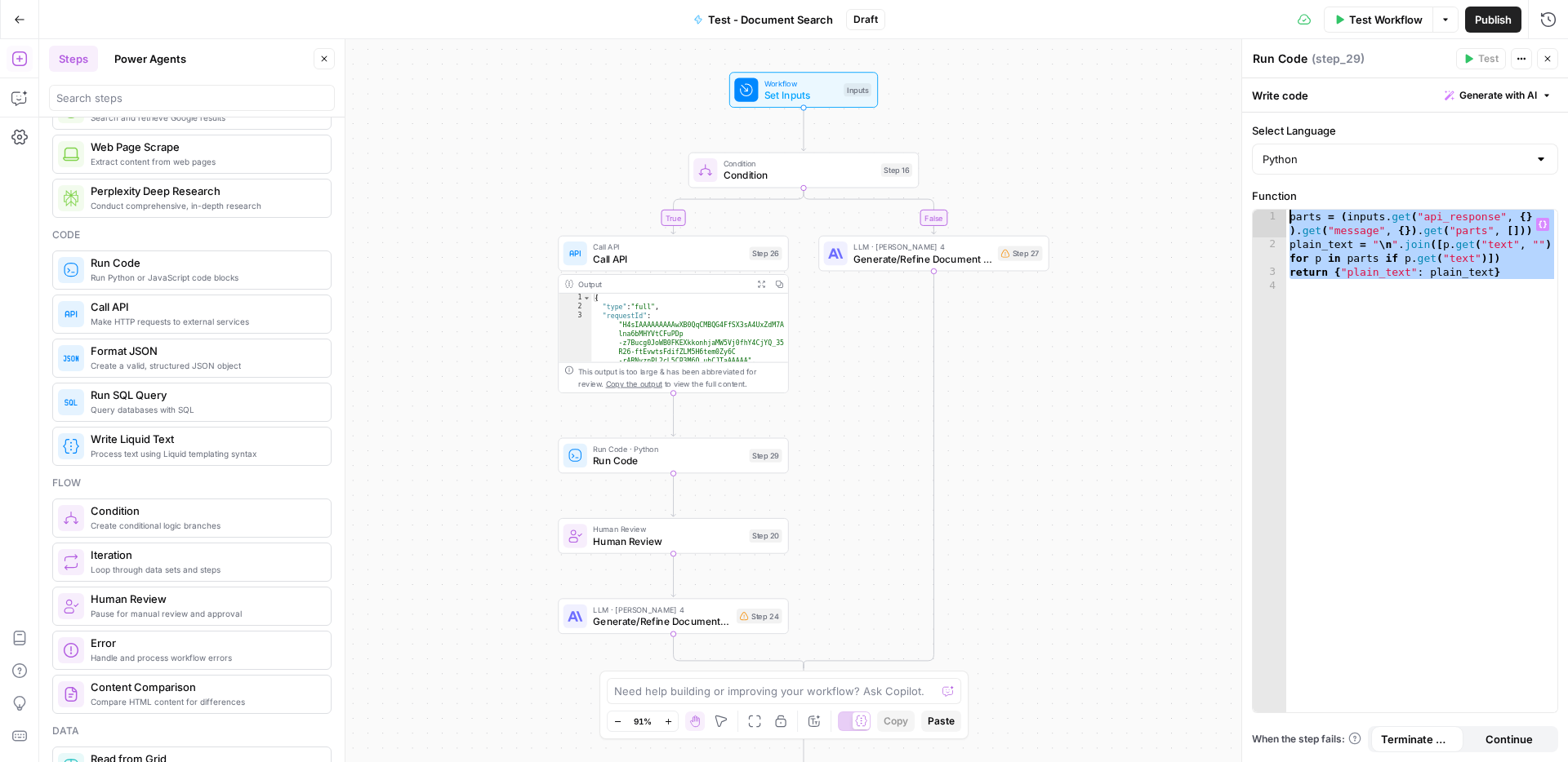
drag, startPoint x: 1363, startPoint y: 306, endPoint x: 1273, endPoint y: 212, distance: 130.1
click at [1273, 212] on div "1 2 3 4 parts = ( inputs . get ( "api_response" , { } ) . get ( "message" , { }…" at bounding box center [1405, 461] width 304 height 503
type textarea "**********"
click at [1484, 384] on div "parts = ( inputs . get ( "api_response" , { } ) . get ( "message" , { }) . get …" at bounding box center [1422, 482] width 271 height 545
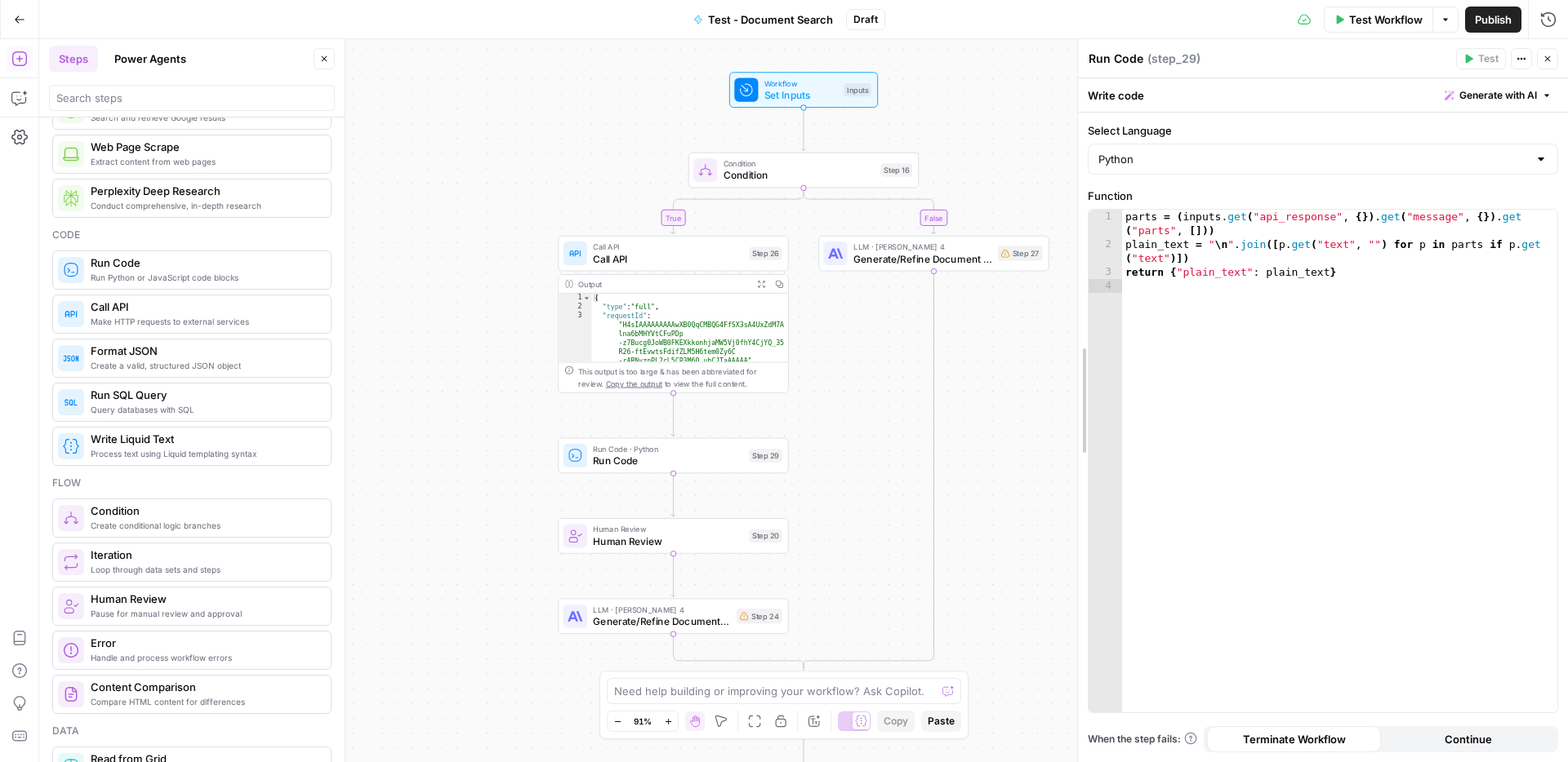
drag, startPoint x: 1243, startPoint y: 329, endPoint x: 1079, endPoint y: 317, distance: 164.4
click at [1411, 328] on div "parts = ( inputs . get ( "api_response" , { }) . get ( "message" , { }) . get (…" at bounding box center [1340, 482] width 436 height 545
click at [1345, 123] on label "Select Language" at bounding box center [1323, 130] width 471 height 16
click at [1345, 151] on input "Python" at bounding box center [1313, 159] width 429 height 16
type input "Python"
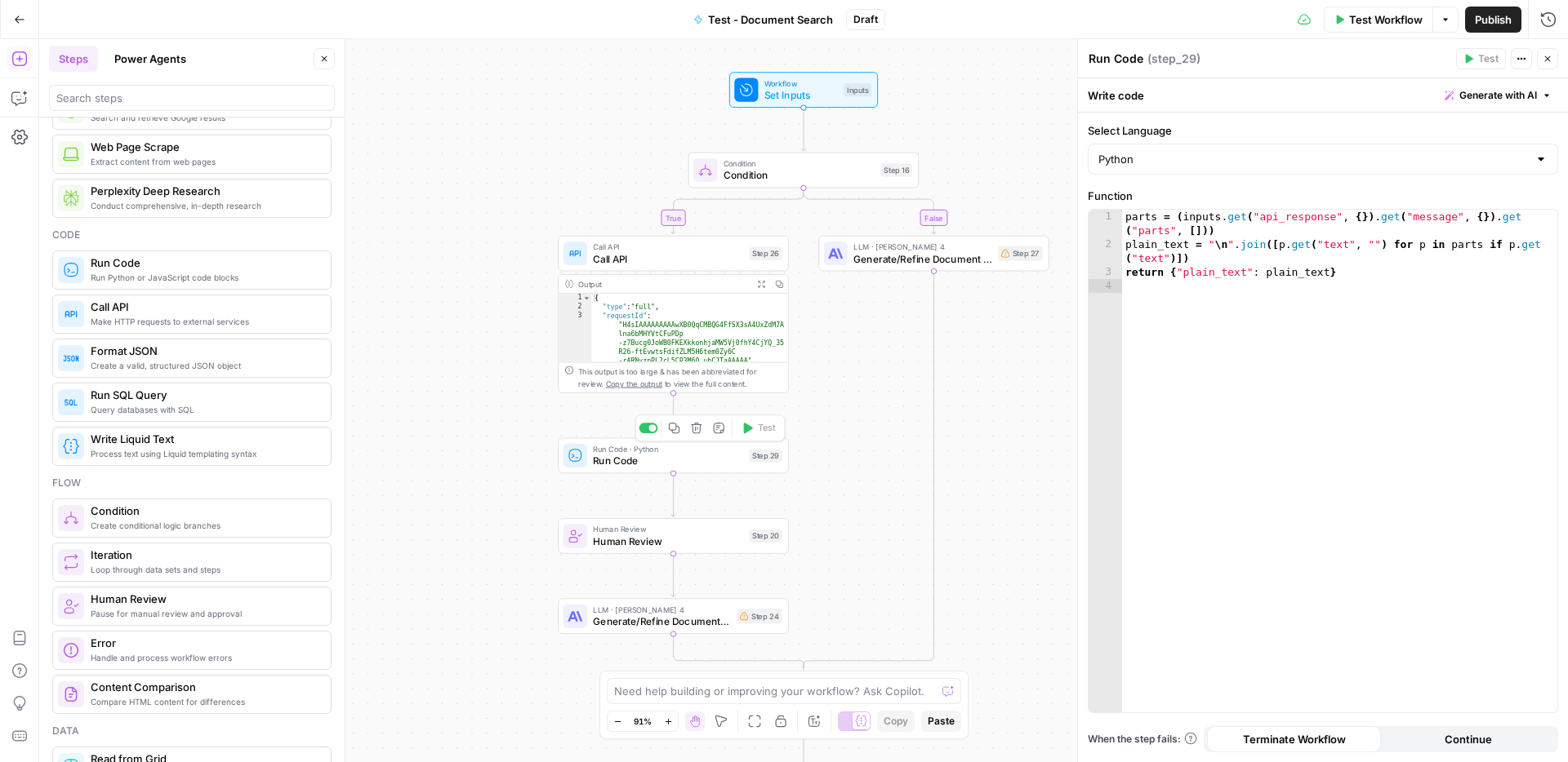
click at [690, 464] on span "Run Code" at bounding box center [667, 461] width 150 height 14
click at [996, 128] on div "true false Workflow Set Inputs Inputs Condition Condition Step 16 Call API Call…" at bounding box center [804, 401] width 1529 height 723
click at [1546, 62] on icon "button" at bounding box center [1547, 58] width 10 height 10
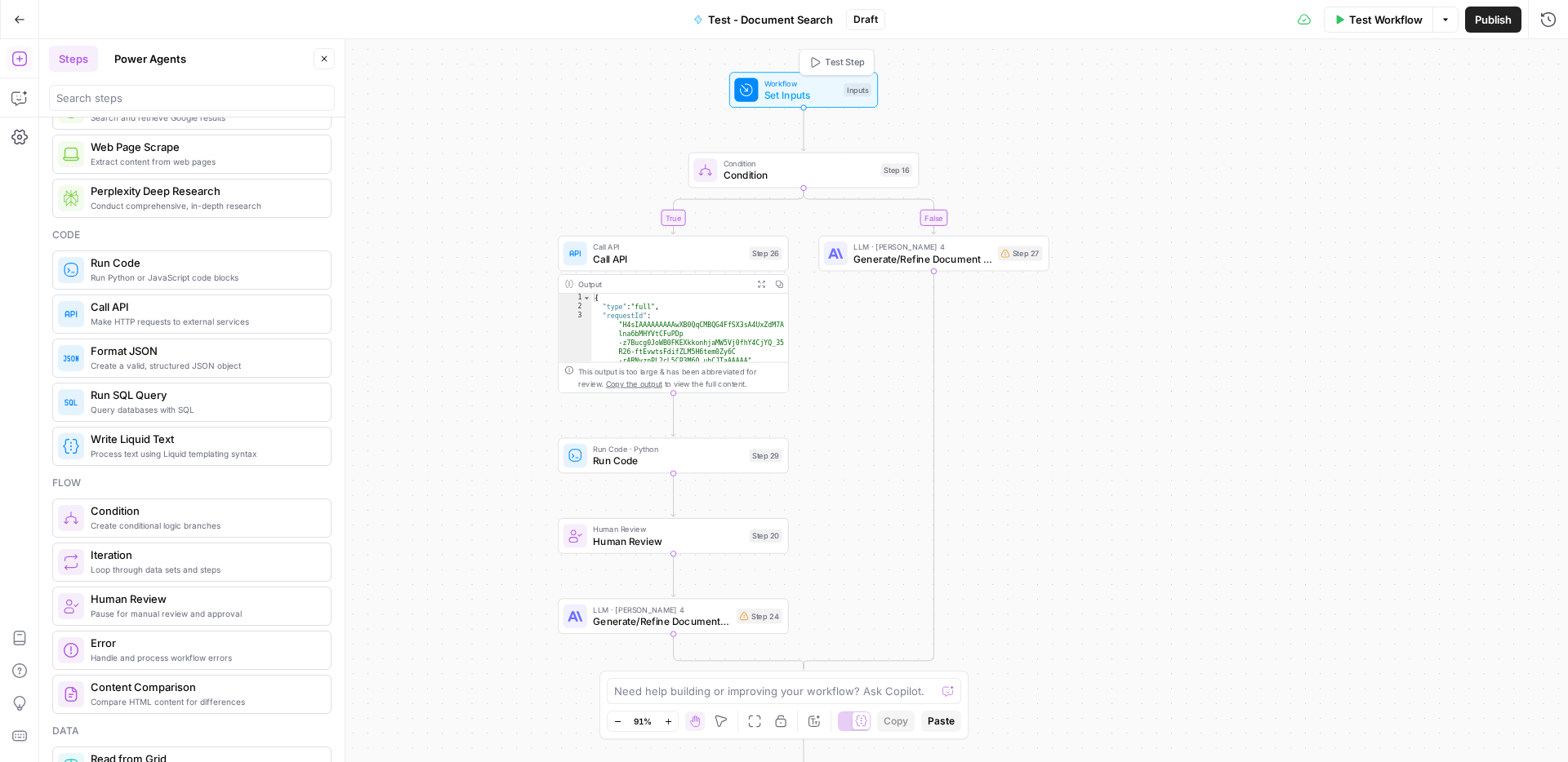
click at [796, 83] on span "Workflow" at bounding box center [801, 83] width 74 height 13
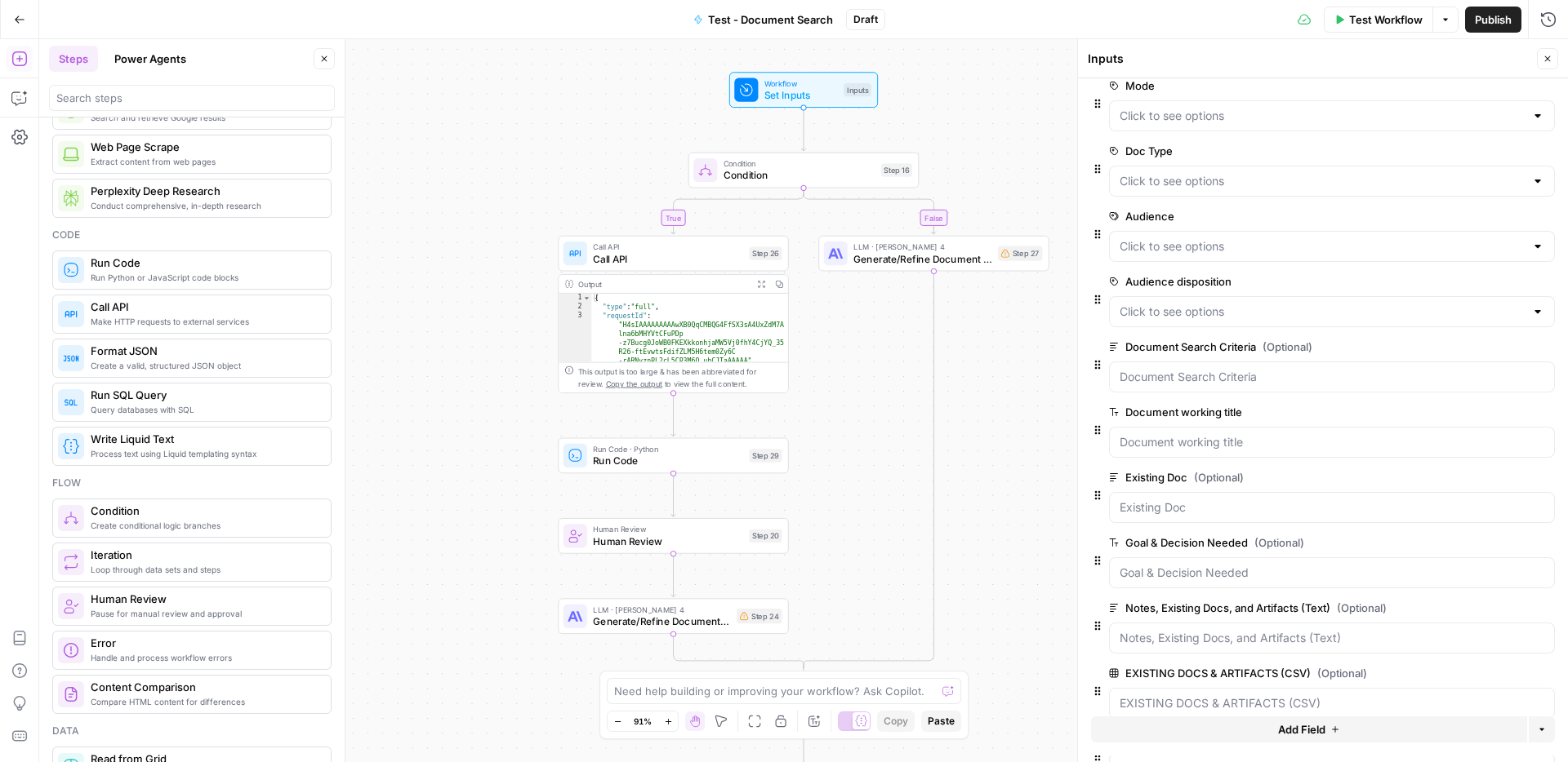
scroll to position [0, 0]
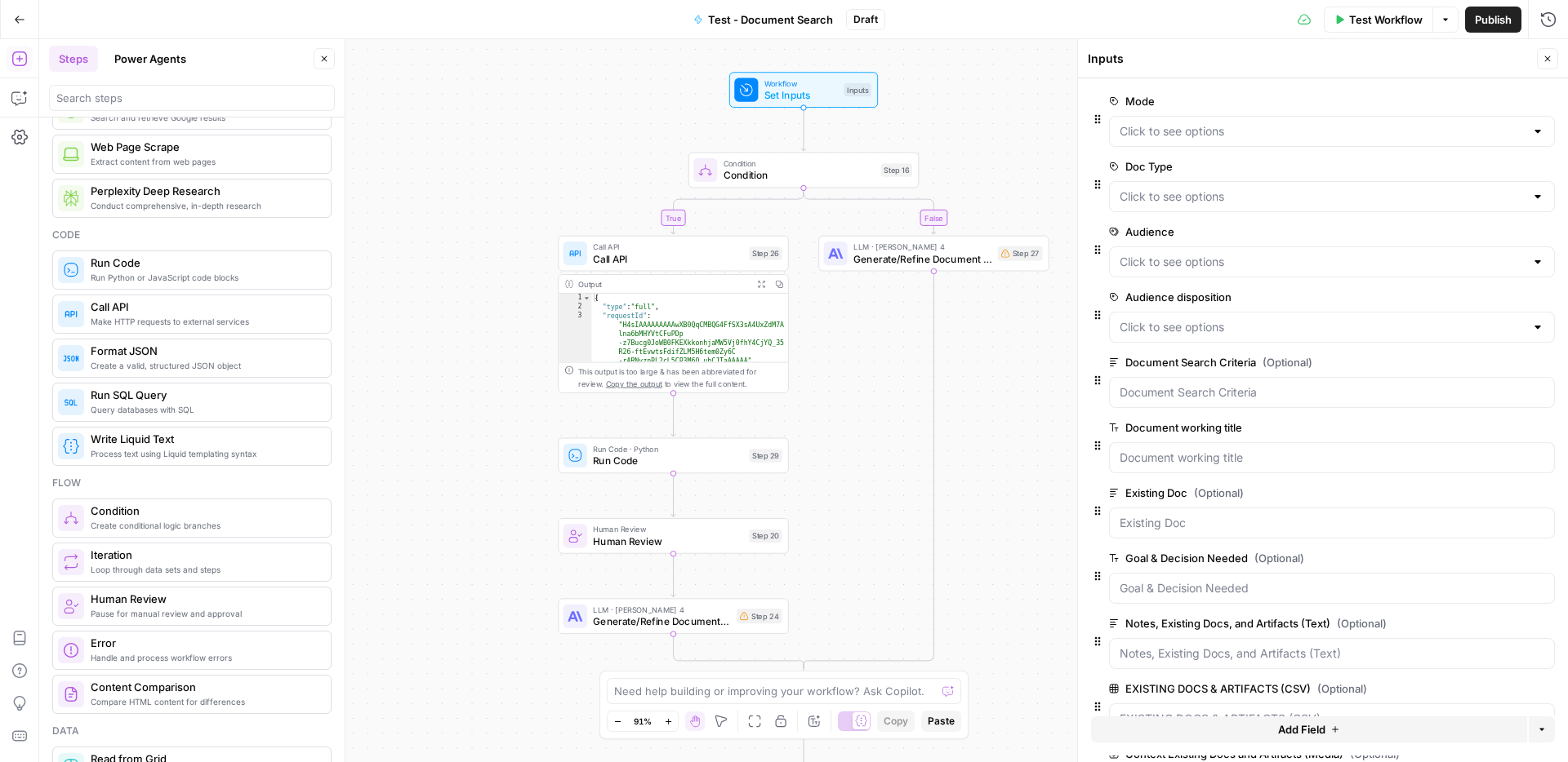
click at [1536, 131] on div at bounding box center [1537, 131] width 13 height 16
click at [1177, 180] on span "Generate" at bounding box center [1329, 172] width 411 height 16
click at [1538, 137] on div at bounding box center [1537, 131] width 13 height 16
click at [1188, 176] on span "Generate" at bounding box center [1329, 172] width 411 height 16
click at [982, 62] on div "true false Workflow Set Inputs Inputs Condition Condition Step 16 Call API Call…" at bounding box center [804, 401] width 1529 height 723
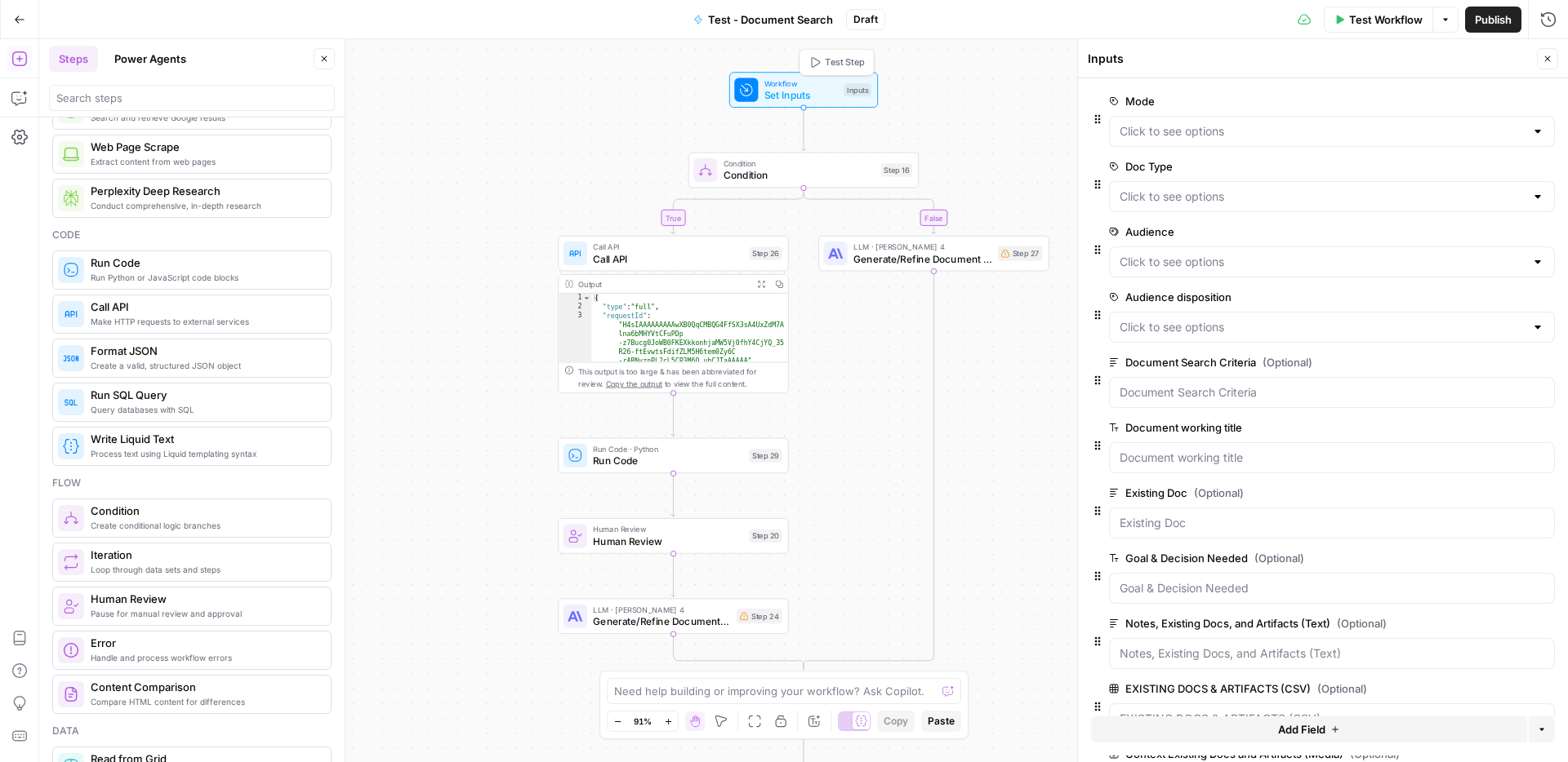
click at [805, 92] on span "Set Inputs" at bounding box center [801, 94] width 74 height 14
click at [1367, 17] on span "Test Workflow" at bounding box center [1386, 20] width 74 height 16
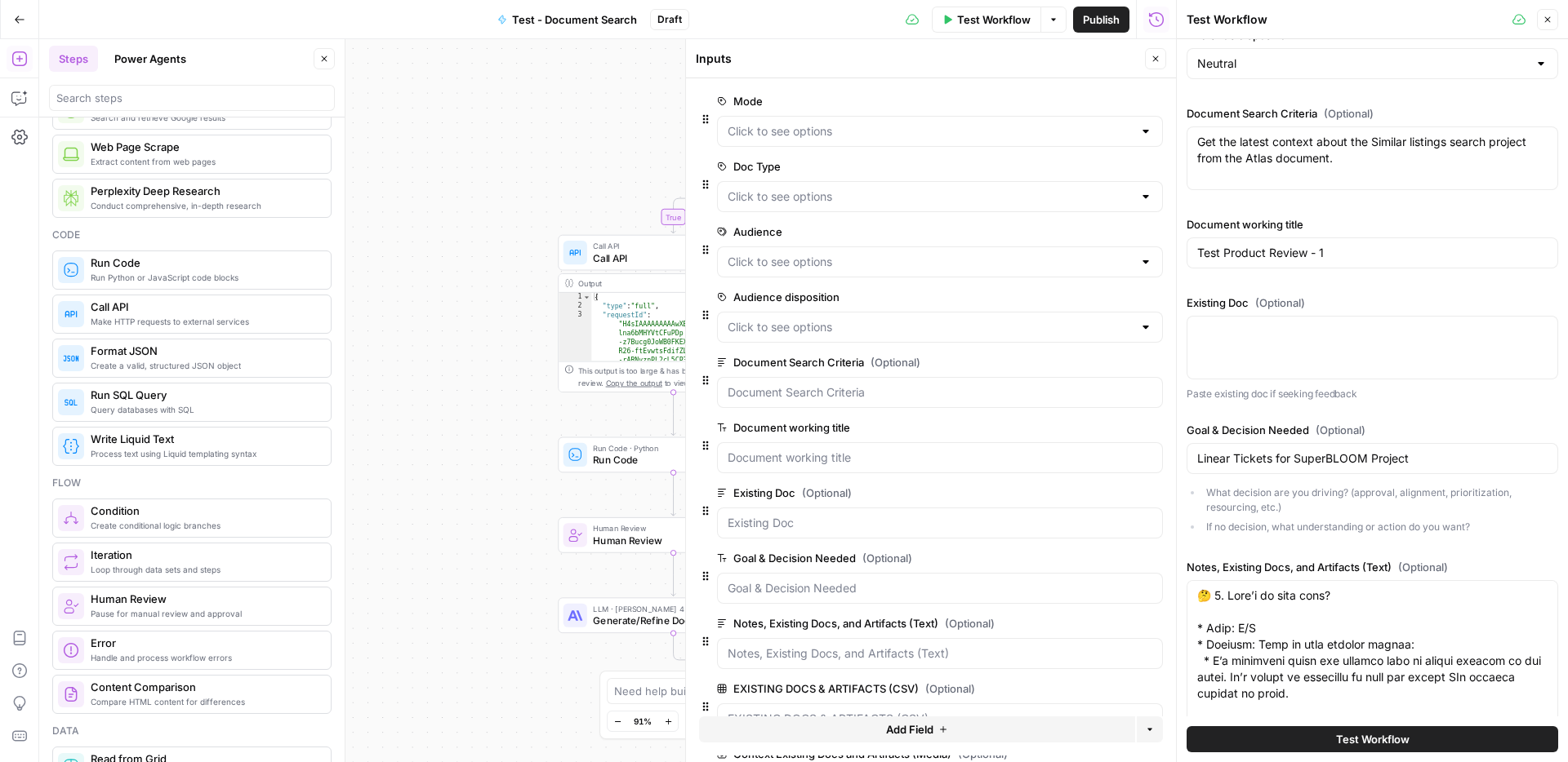
scroll to position [699, 0]
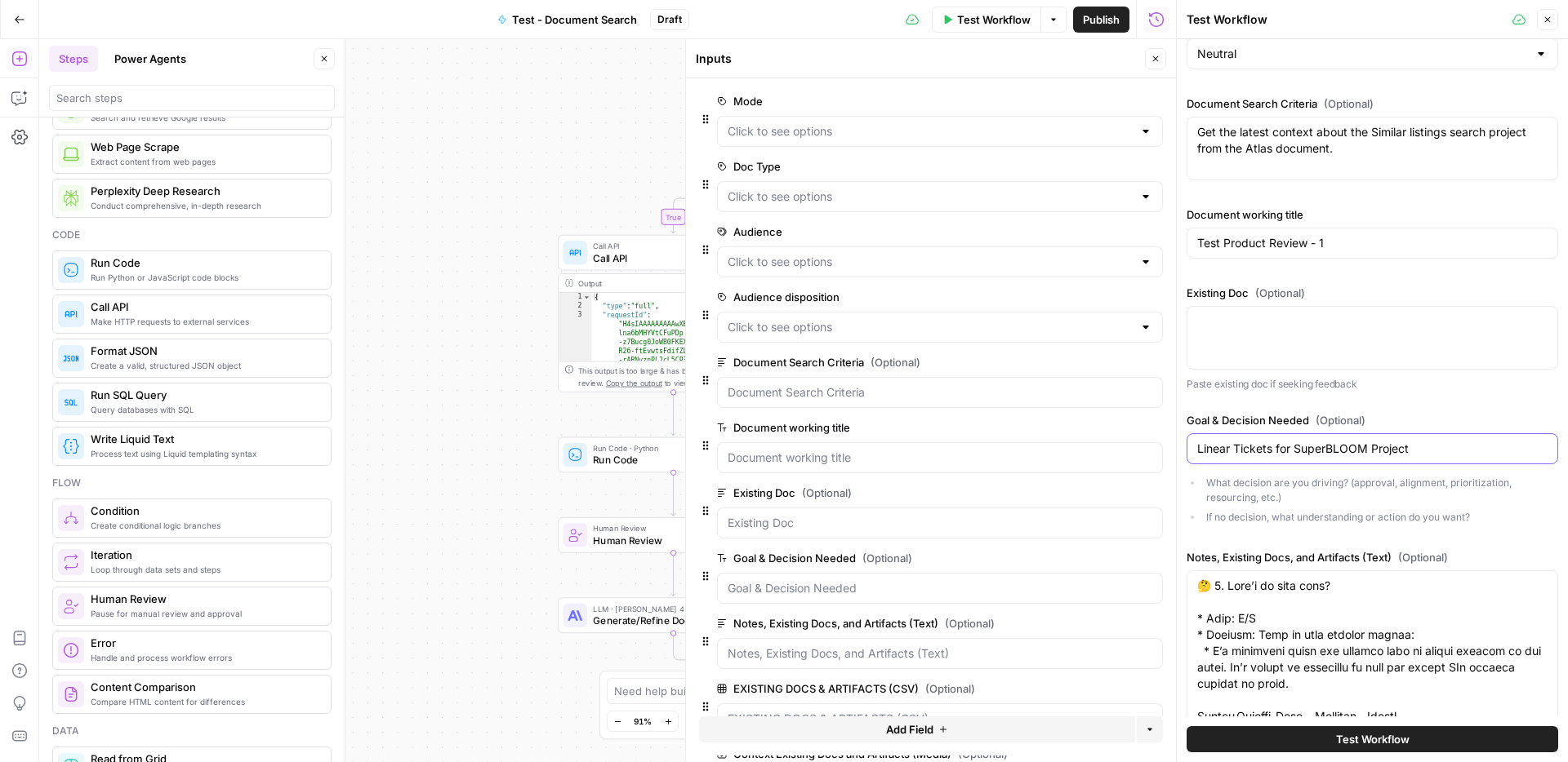
drag, startPoint x: 1428, startPoint y: 460, endPoint x: 1189, endPoint y: 440, distance: 239.8
click at [1189, 440] on div "Linear Tickets for SuperBLOOM Project" at bounding box center [1372, 449] width 372 height 31
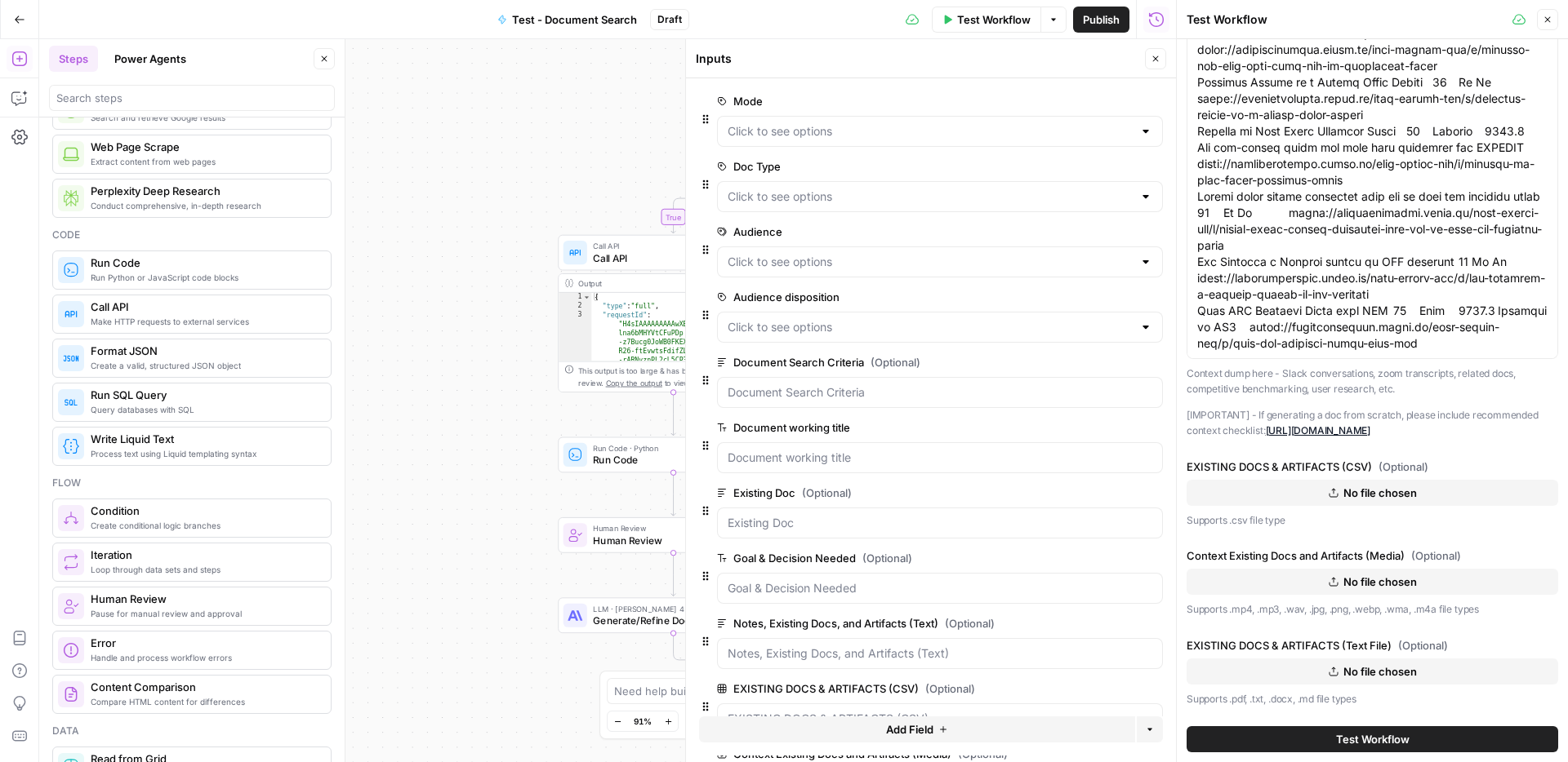
scroll to position [171, 0]
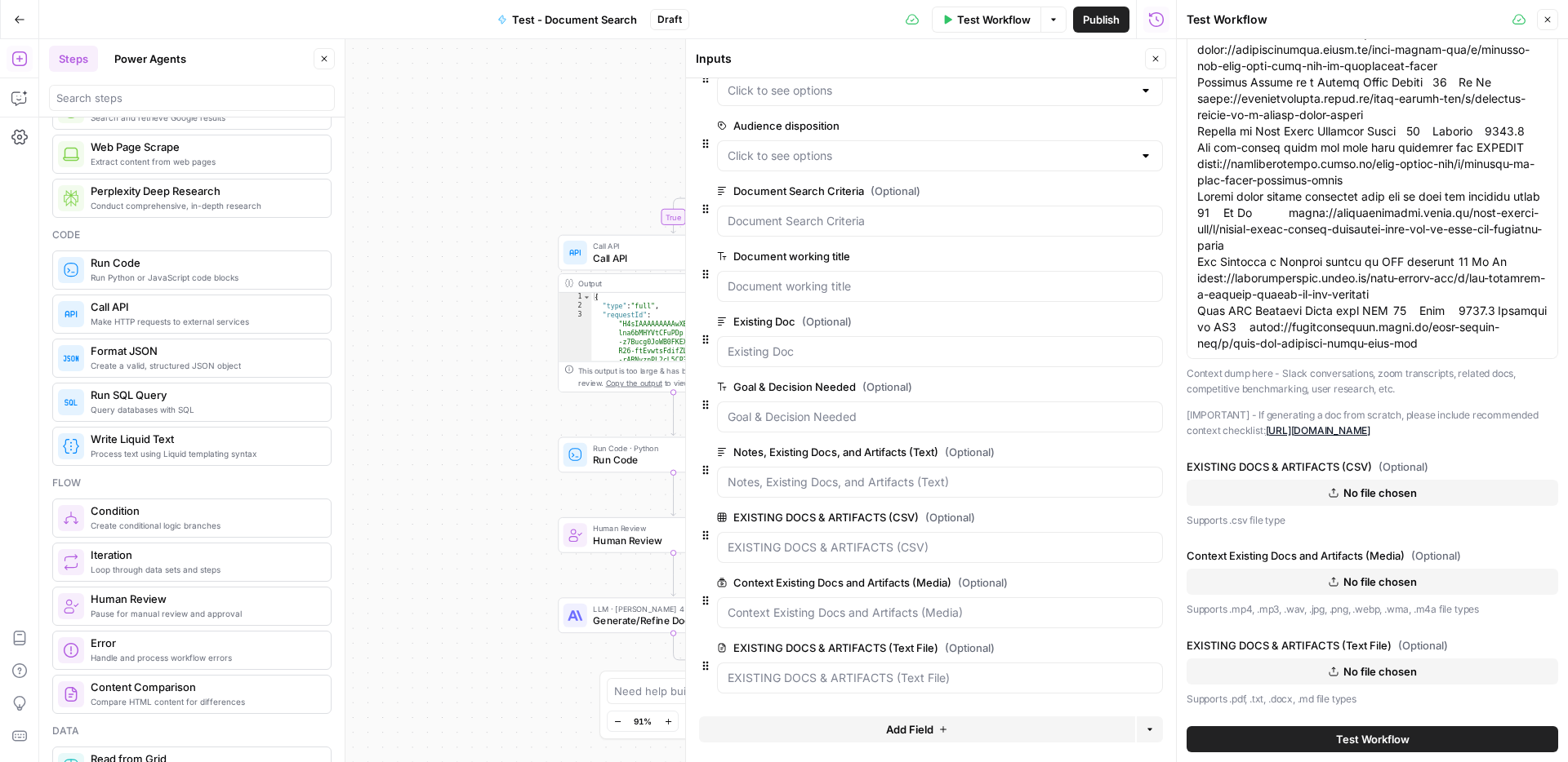
click at [1159, 58] on icon "button" at bounding box center [1155, 58] width 10 height 10
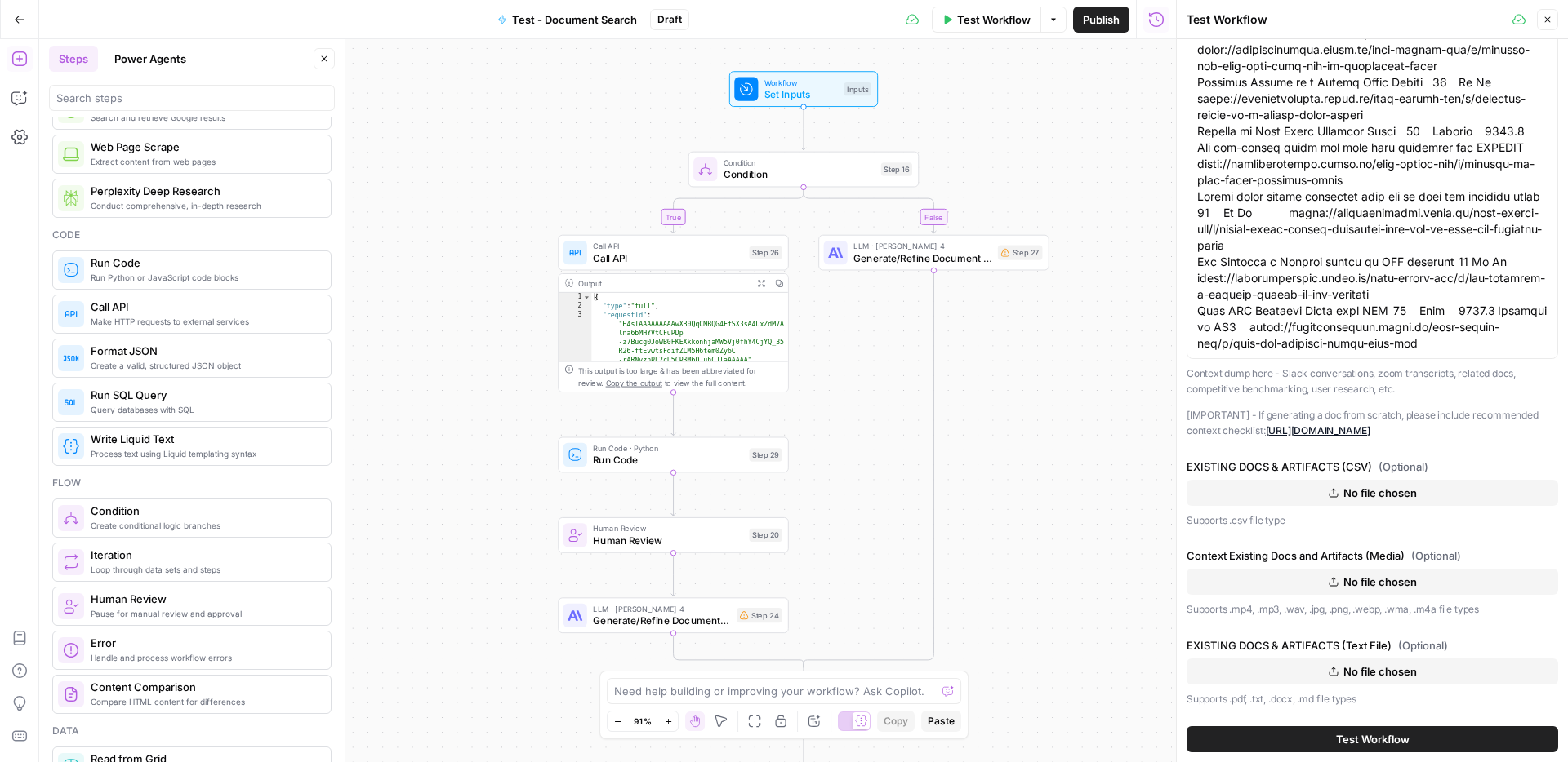
click at [1304, 738] on button "Test Workflow" at bounding box center [1372, 739] width 372 height 26
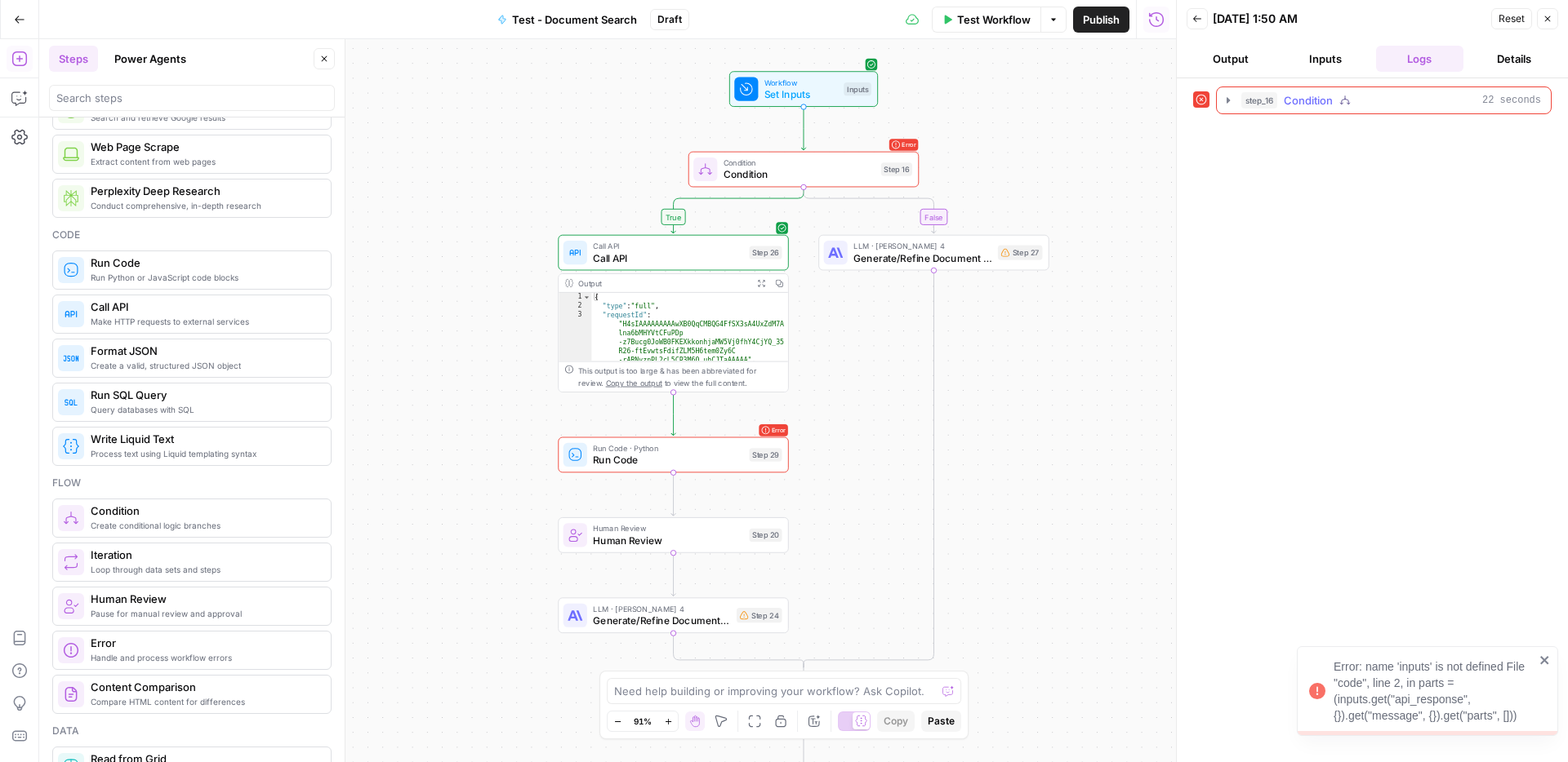
click at [1226, 99] on icon "button" at bounding box center [1229, 101] width 13 height 13
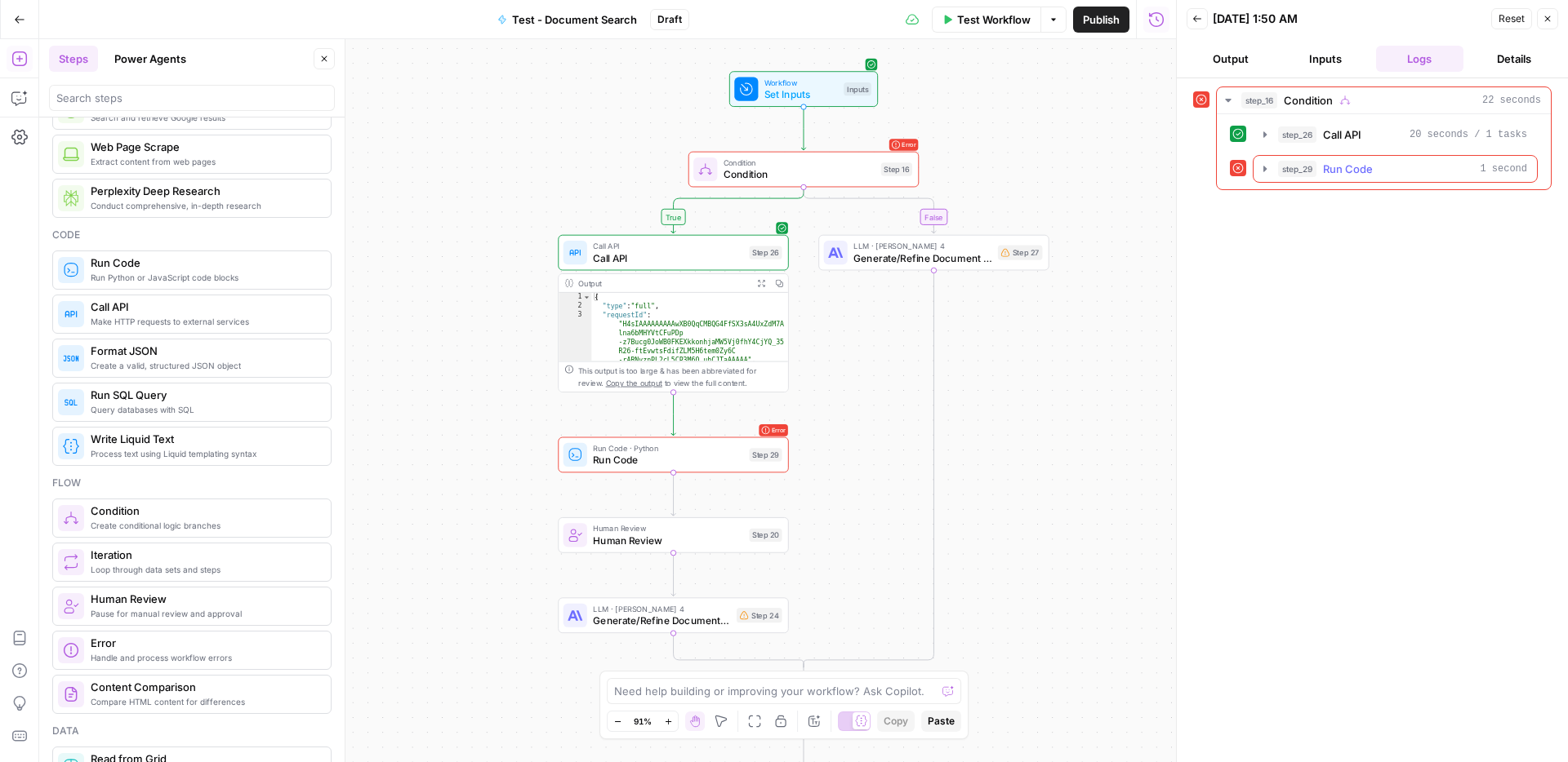
click at [1264, 171] on icon "button" at bounding box center [1265, 169] width 4 height 5
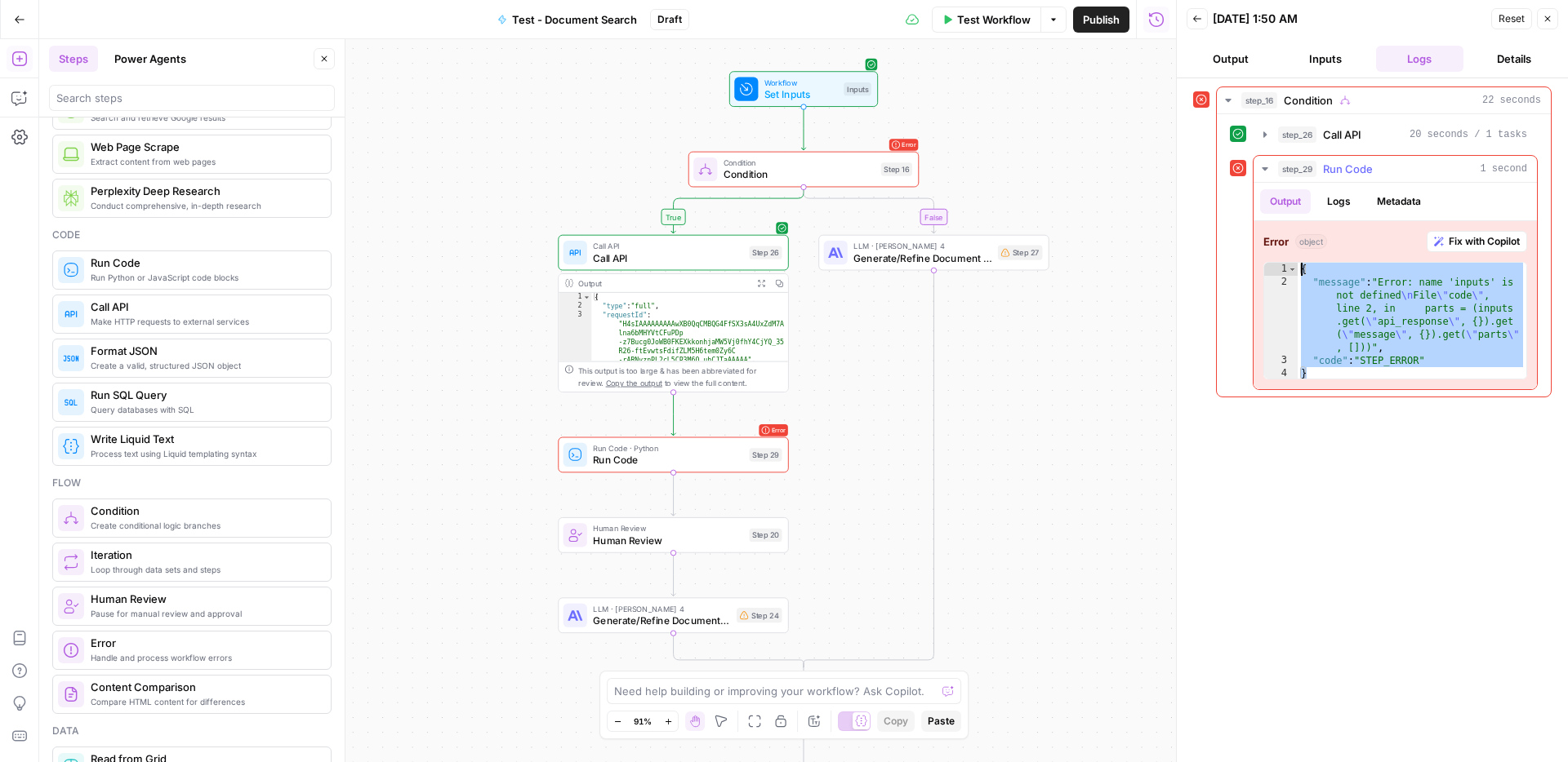
drag, startPoint x: 1344, startPoint y: 372, endPoint x: 1285, endPoint y: 264, distance: 123.1
click at [1285, 264] on div "* 1 2 3 4 { "message" : "Error: name 'inputs' is not defined \n File \" code \"…" at bounding box center [1396, 320] width 264 height 118
type textarea "**********"
click at [679, 464] on span "Run Code" at bounding box center [667, 460] width 150 height 14
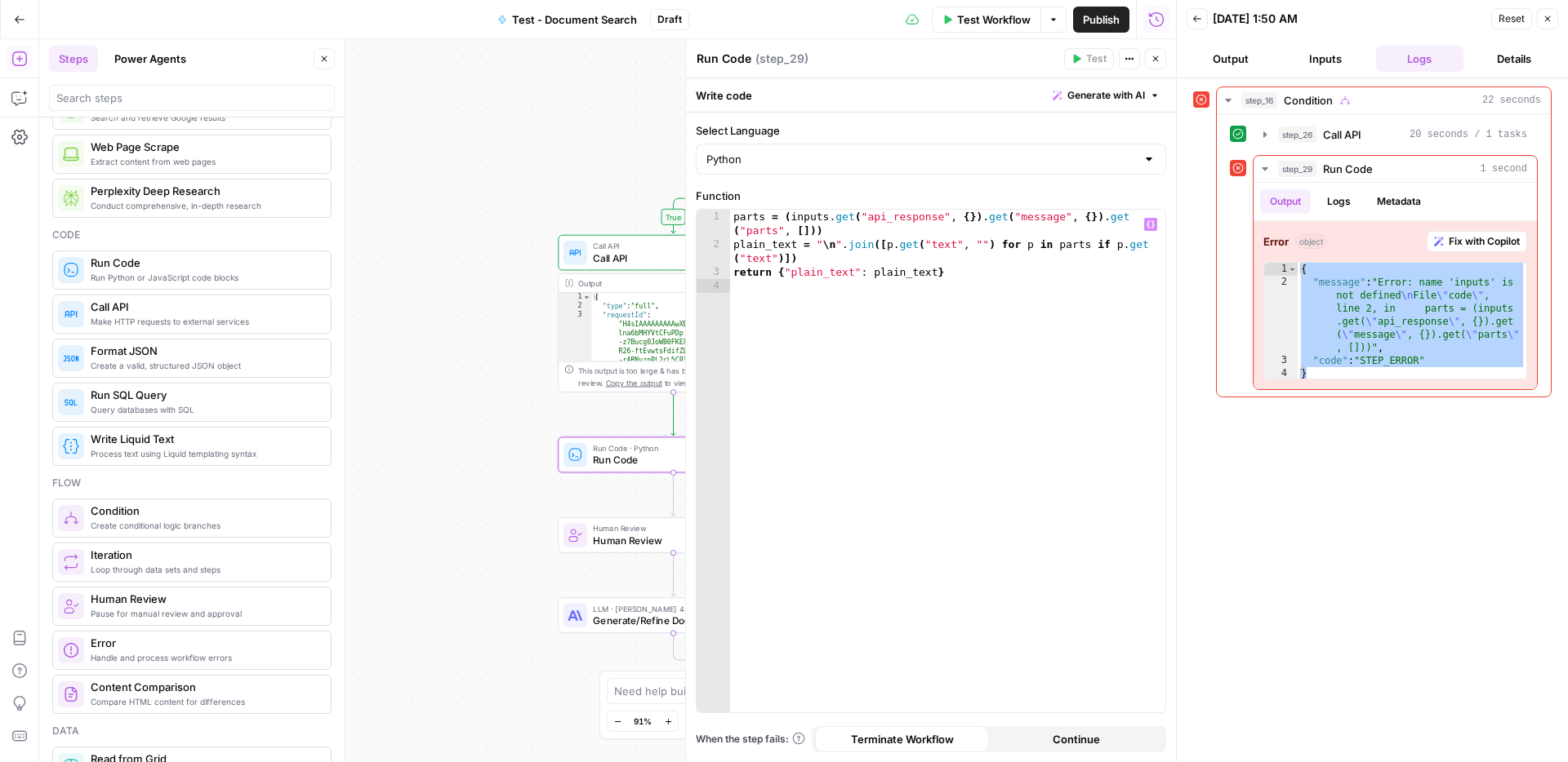
type textarea "**********"
click at [961, 276] on div "parts = ( inputs . get ( "api_response" , { }) . get ( "message" , { }) . get (…" at bounding box center [947, 482] width 436 height 545
click at [776, 92] on div "Write code Generate with AI" at bounding box center [931, 94] width 490 height 33
click at [1152, 160] on div at bounding box center [1149, 159] width 13 height 16
click at [853, 202] on span "JavaScript" at bounding box center [937, 200] width 418 height 16
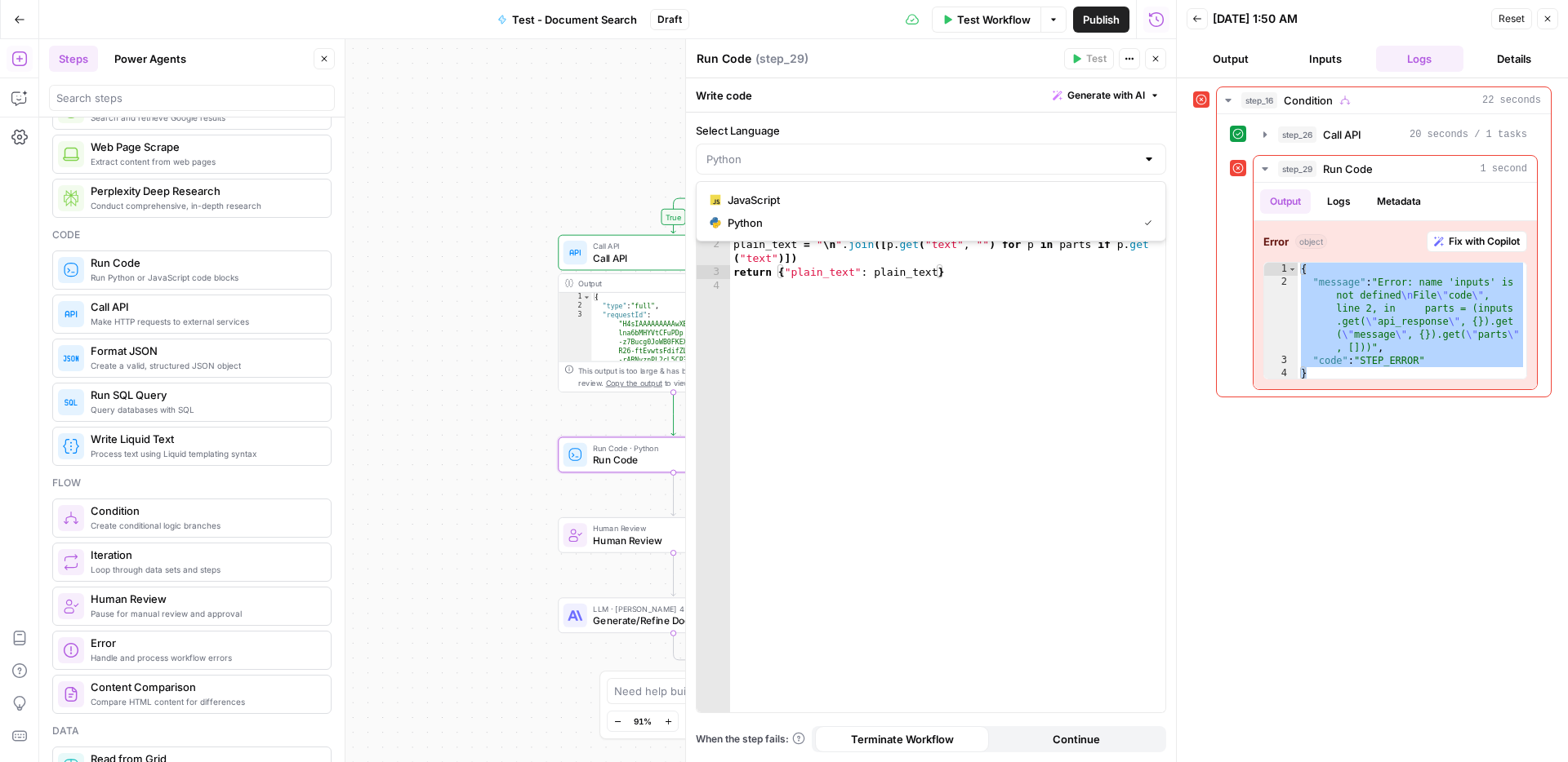
type input "JavaScript"
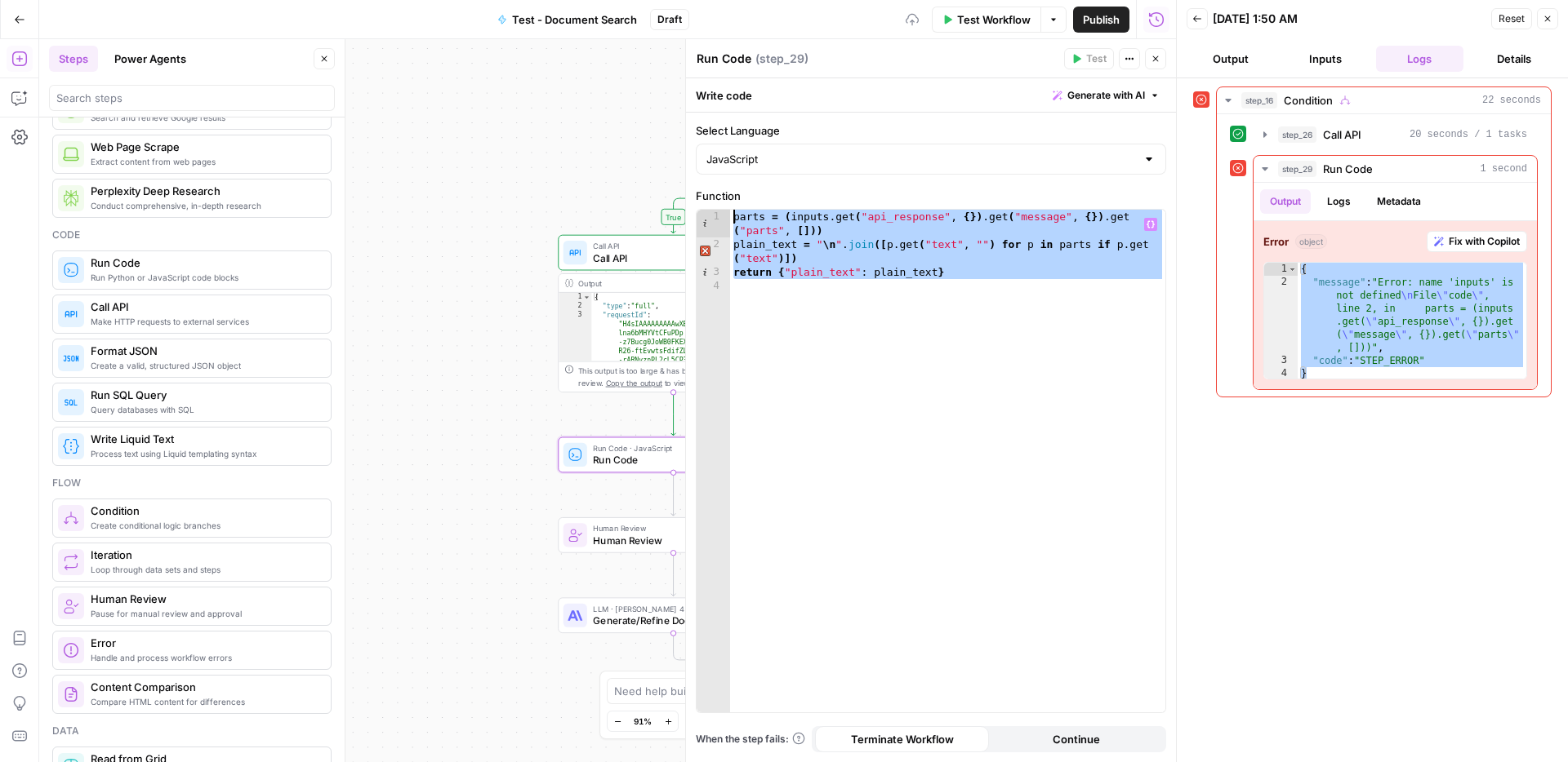
drag, startPoint x: 1014, startPoint y: 284, endPoint x: 709, endPoint y: 198, distance: 316.9
click at [709, 198] on div "Function 1 2 3 4 parts = ( inputs . get ( "api_response" , { }) . get ( "messag…" at bounding box center [931, 451] width 471 height 526
type textarea "**********"
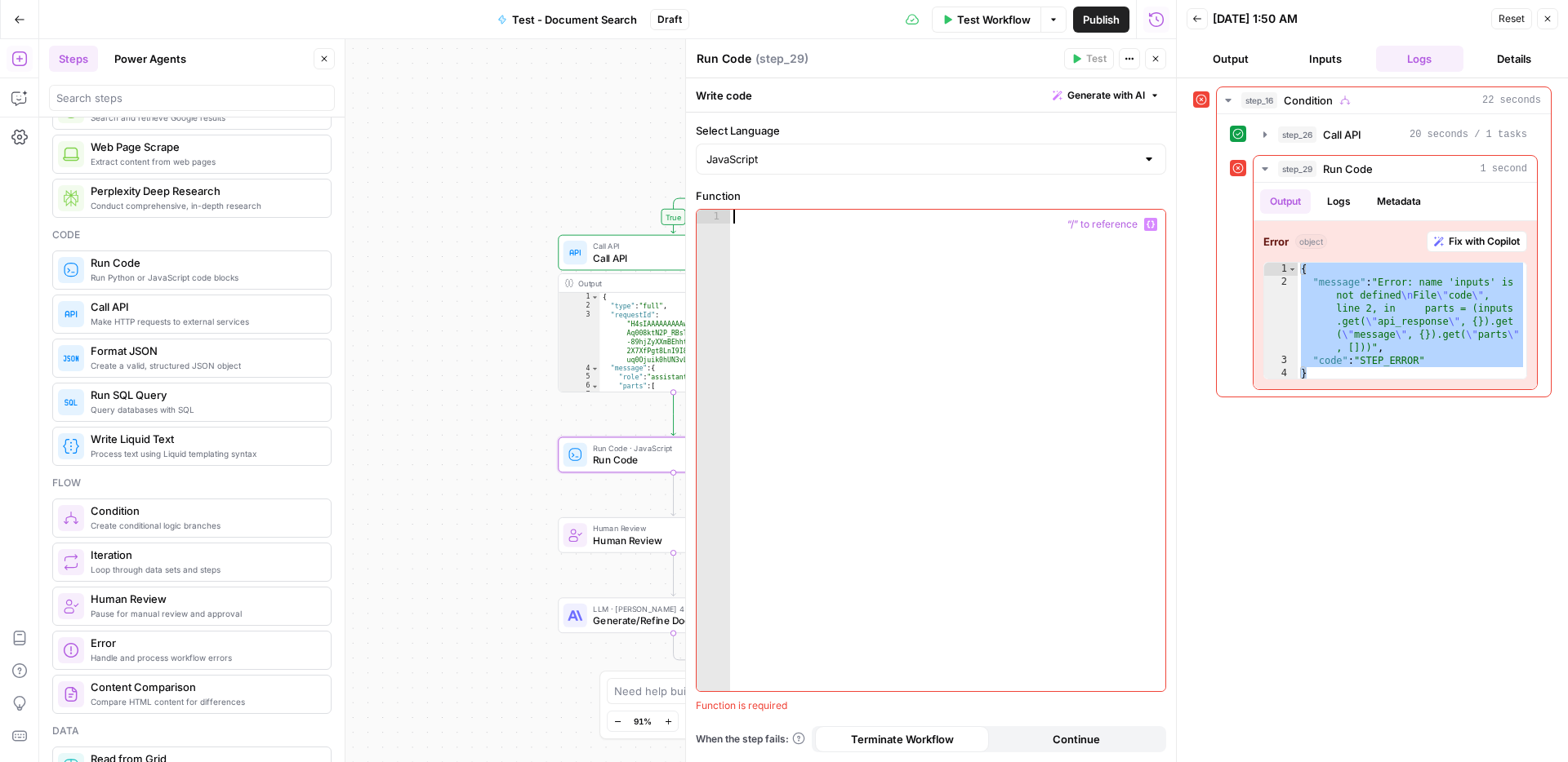
click at [886, 247] on div at bounding box center [947, 465] width 436 height 510
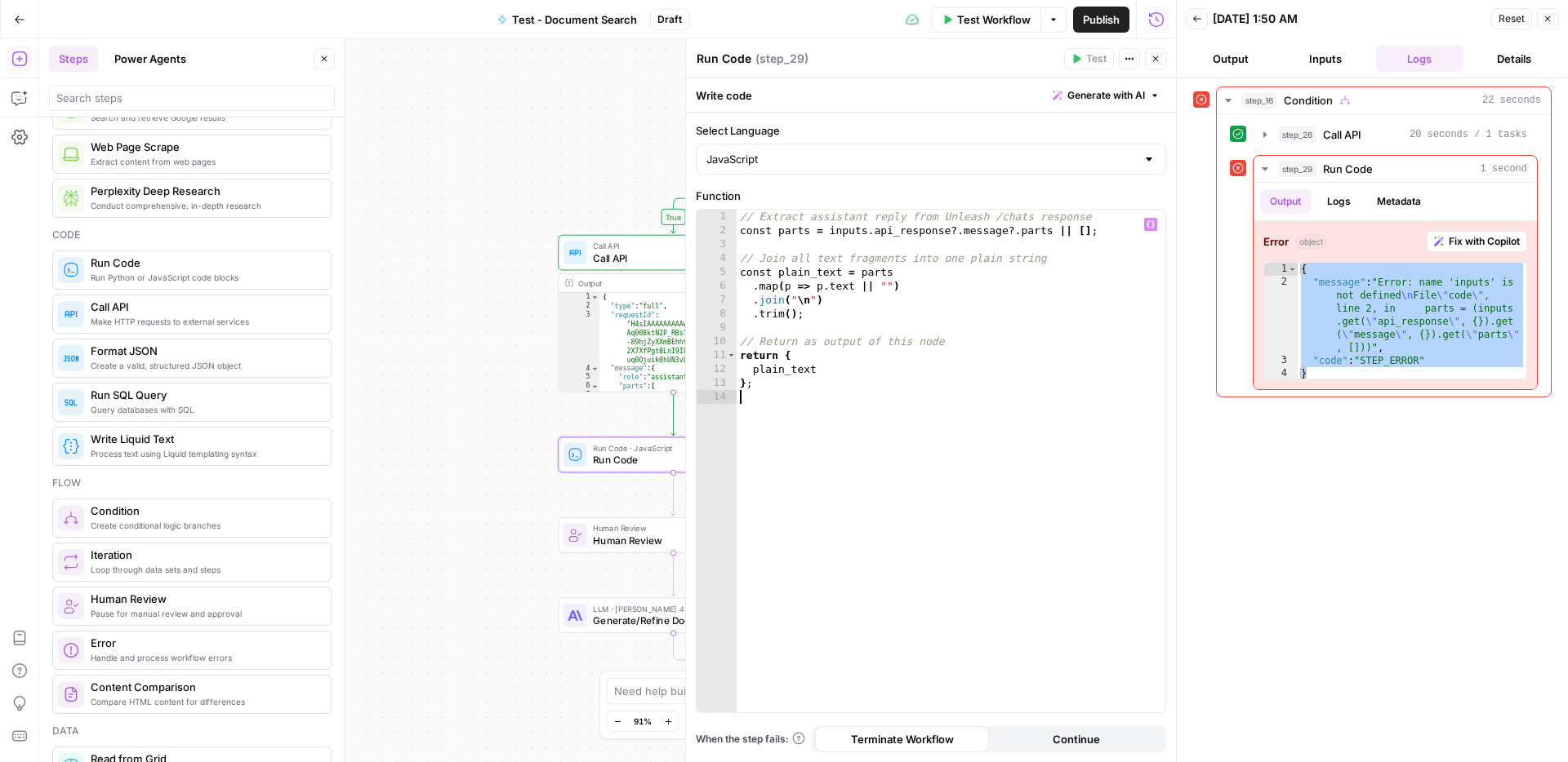
click at [1077, 188] on label "Function" at bounding box center [931, 196] width 471 height 16
click at [1546, 17] on icon "button" at bounding box center [1547, 18] width 10 height 10
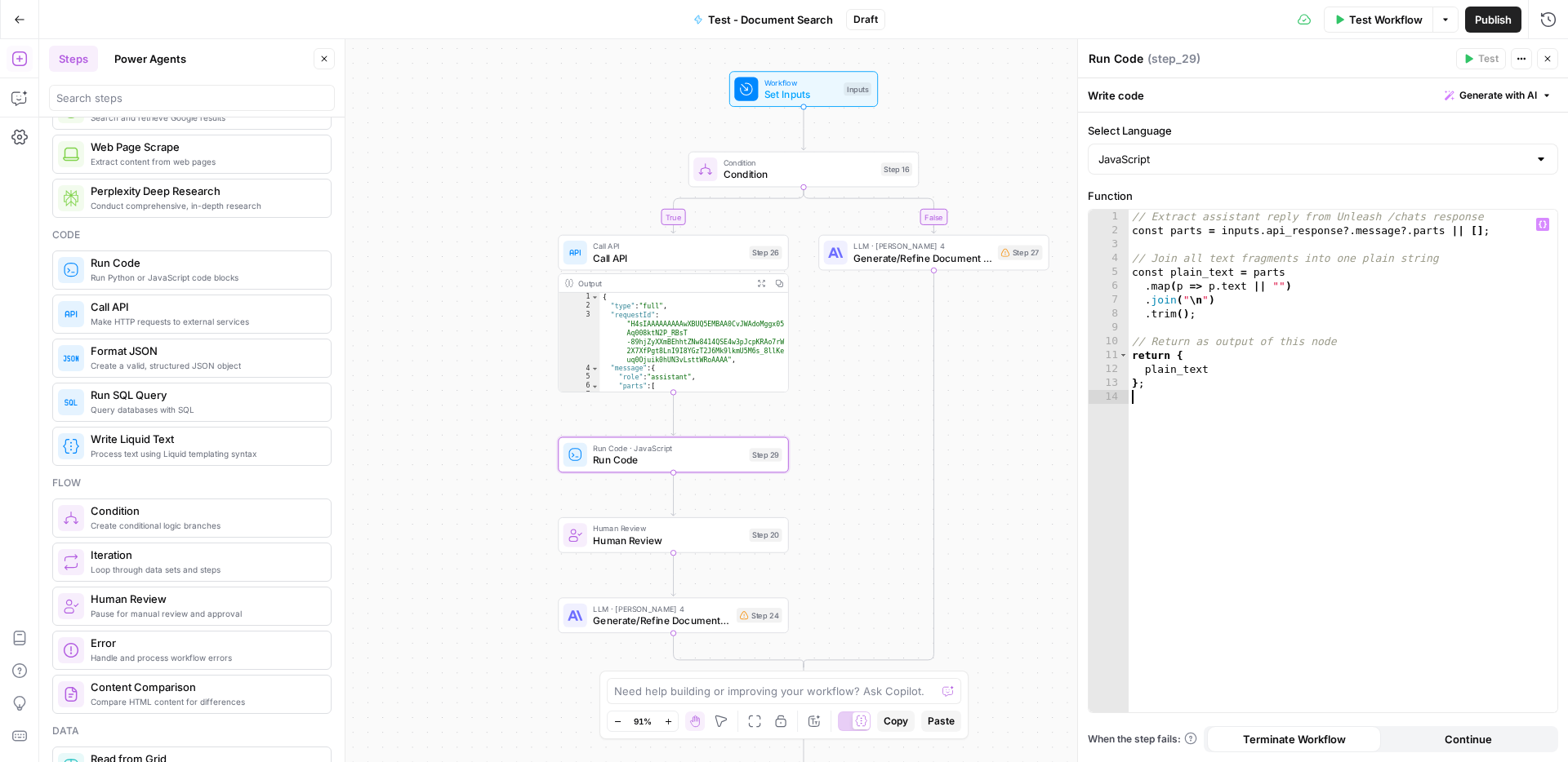
click at [1200, 434] on div "// Extract assistant reply from Unleash /chats response const parts = inputs . …" at bounding box center [1343, 475] width 428 height 530
click at [813, 91] on span "Set Inputs" at bounding box center [801, 93] width 74 height 14
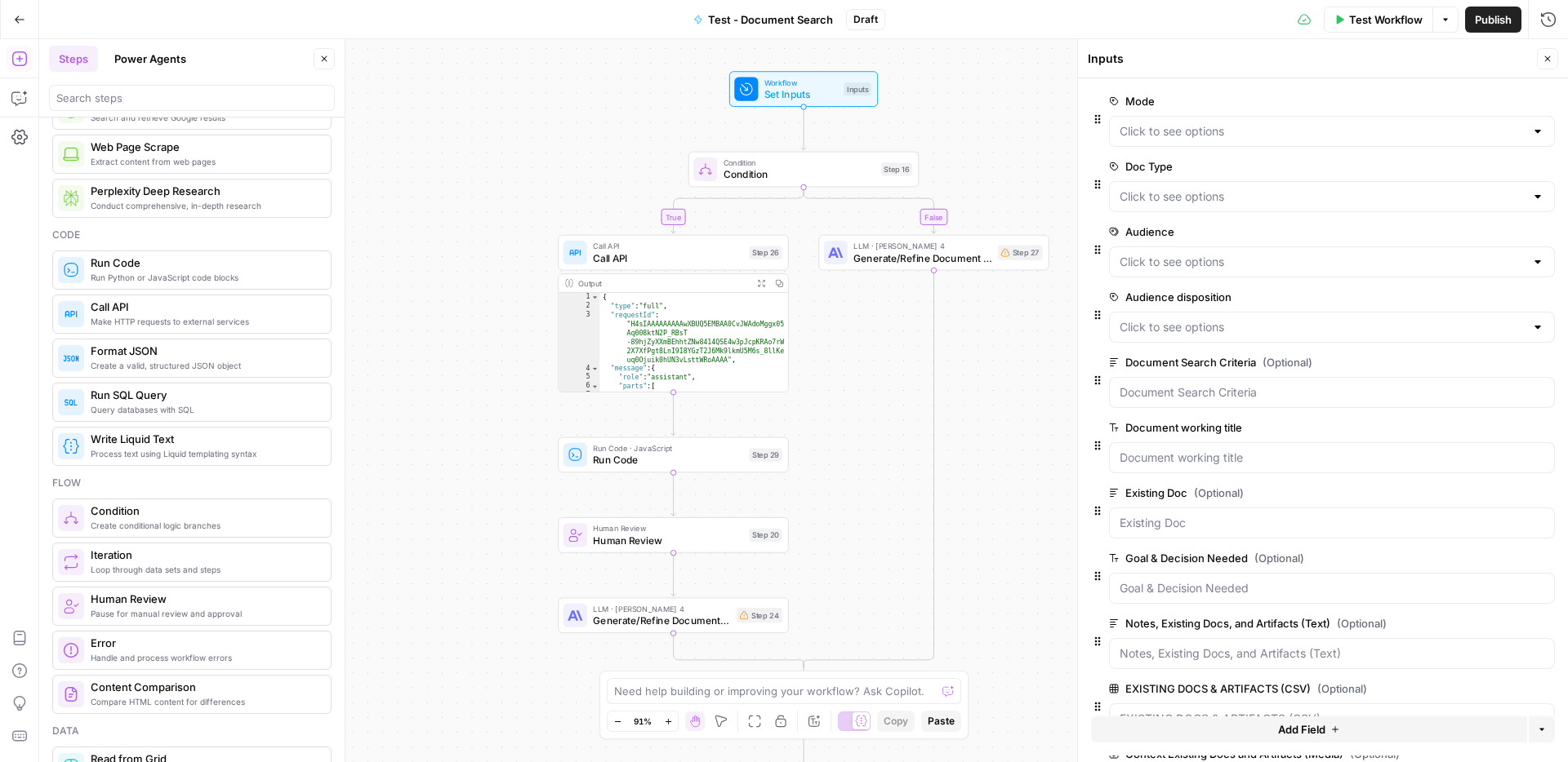
click at [1380, 22] on span "Test Workflow" at bounding box center [1386, 20] width 74 height 16
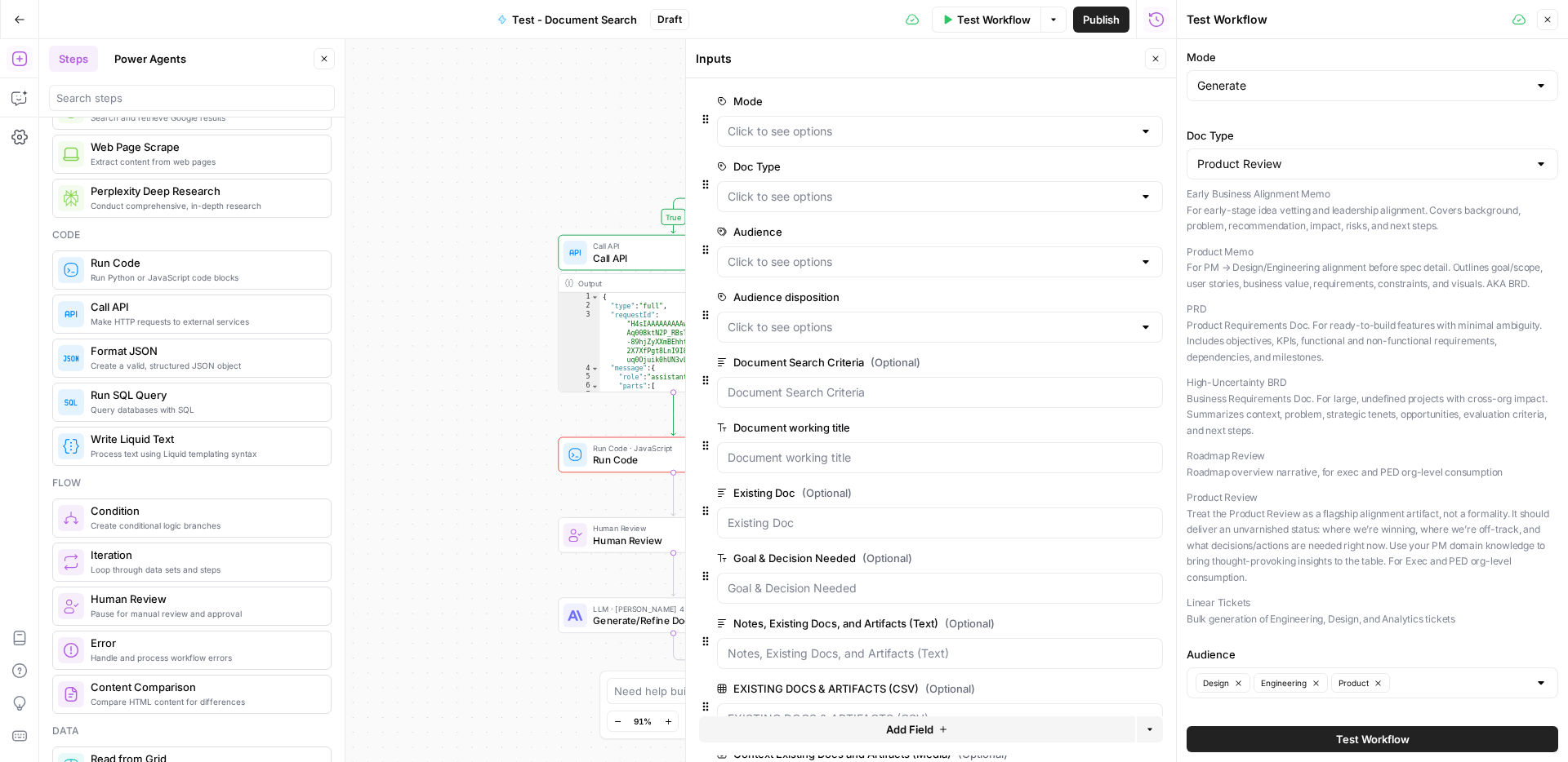
click at [1349, 740] on span "Test Workflow" at bounding box center [1373, 740] width 74 height 16
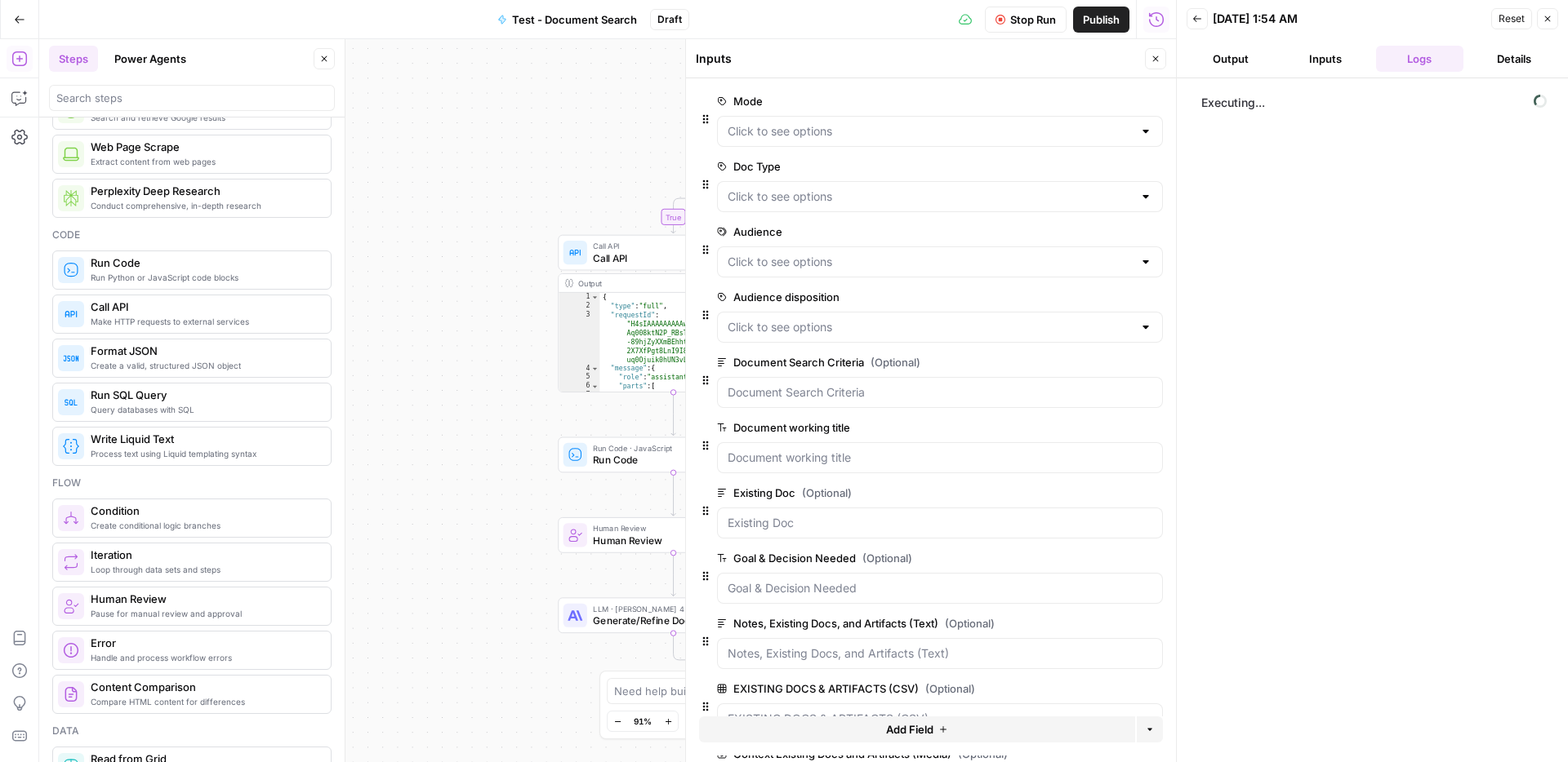
click at [1160, 64] on button "Close" at bounding box center [1156, 59] width 22 height 22
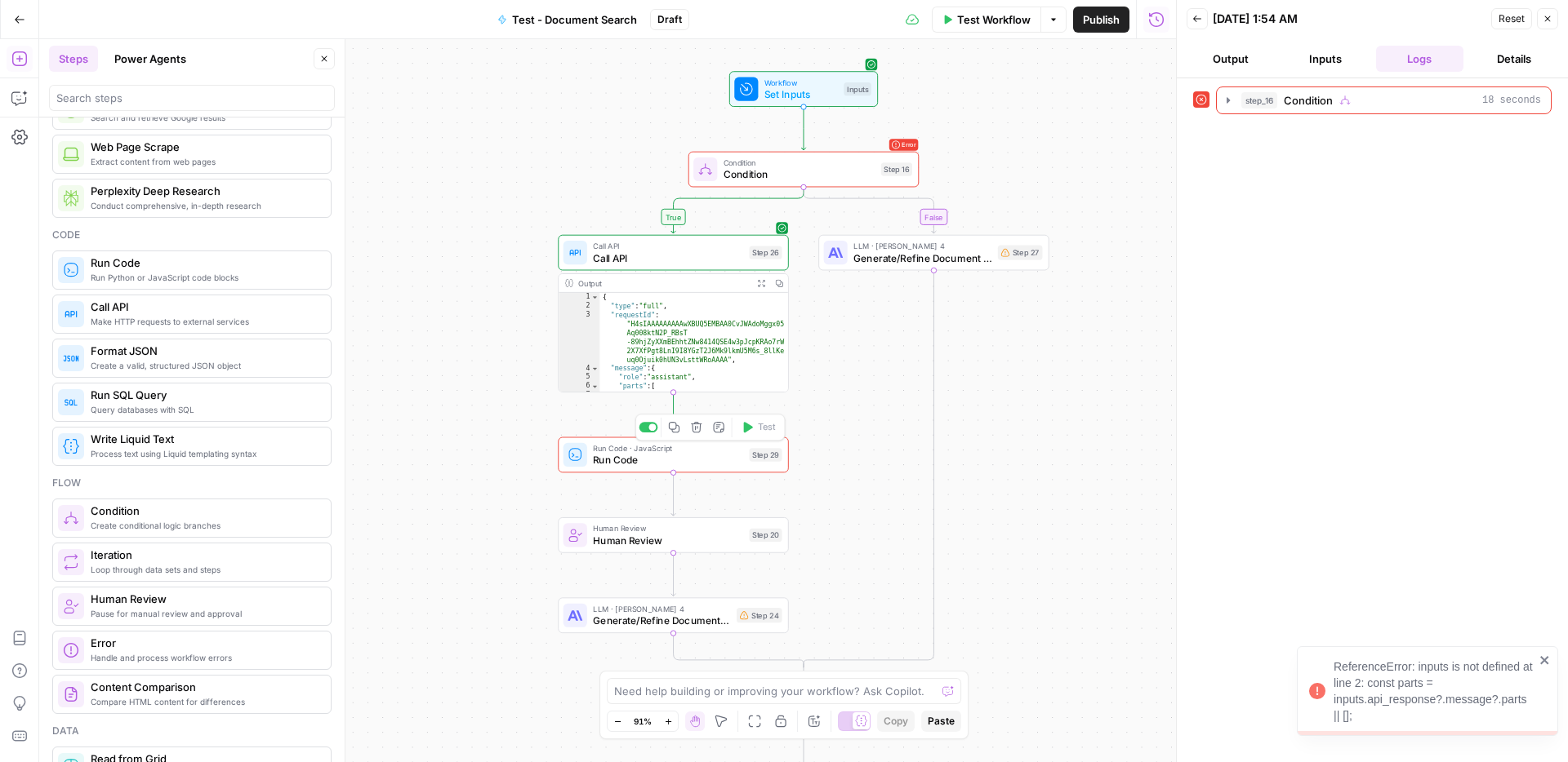
click at [749, 461] on div "Step 29" at bounding box center [765, 454] width 32 height 13
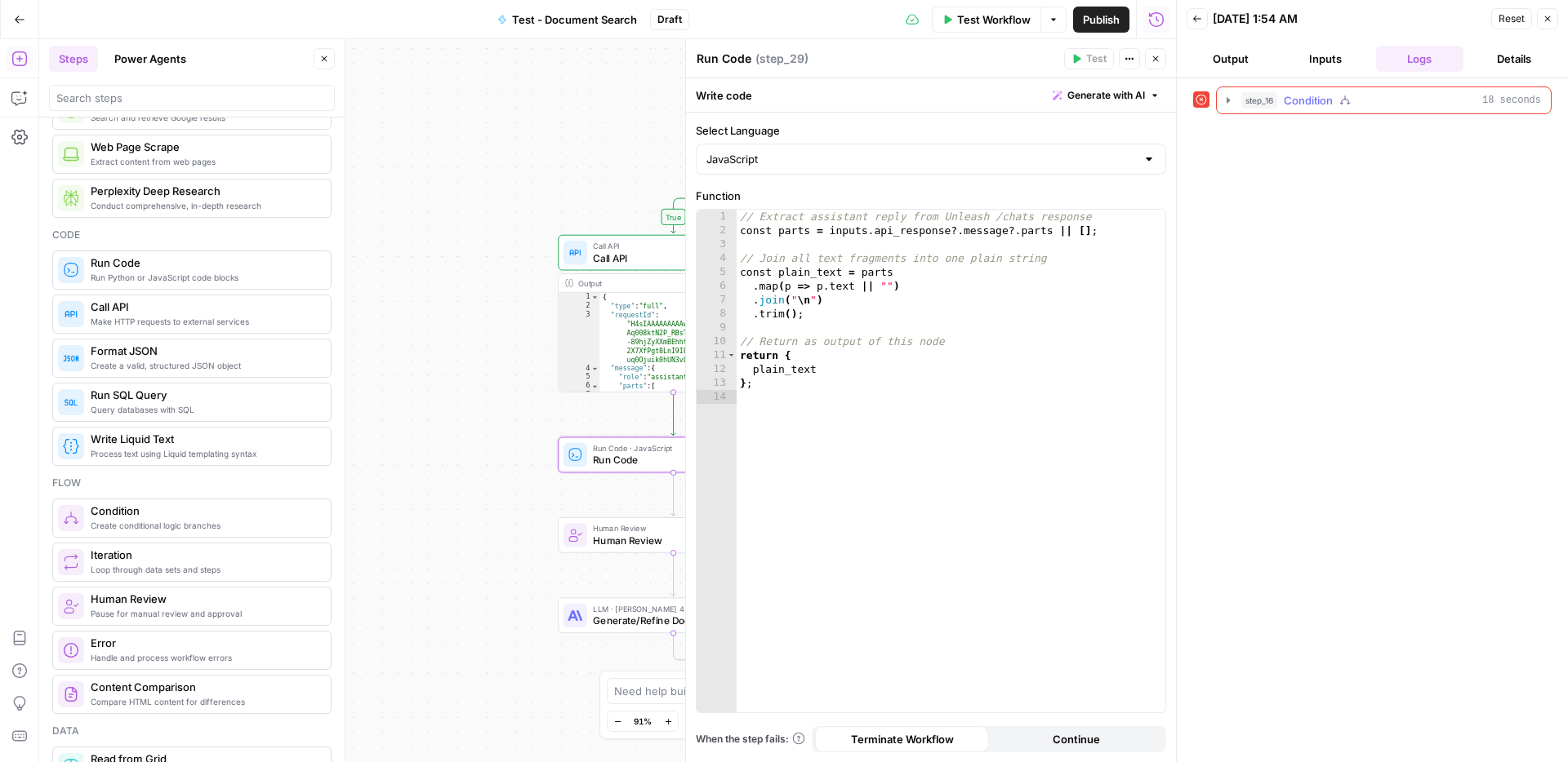
click at [1229, 98] on icon "button" at bounding box center [1229, 100] width 4 height 5
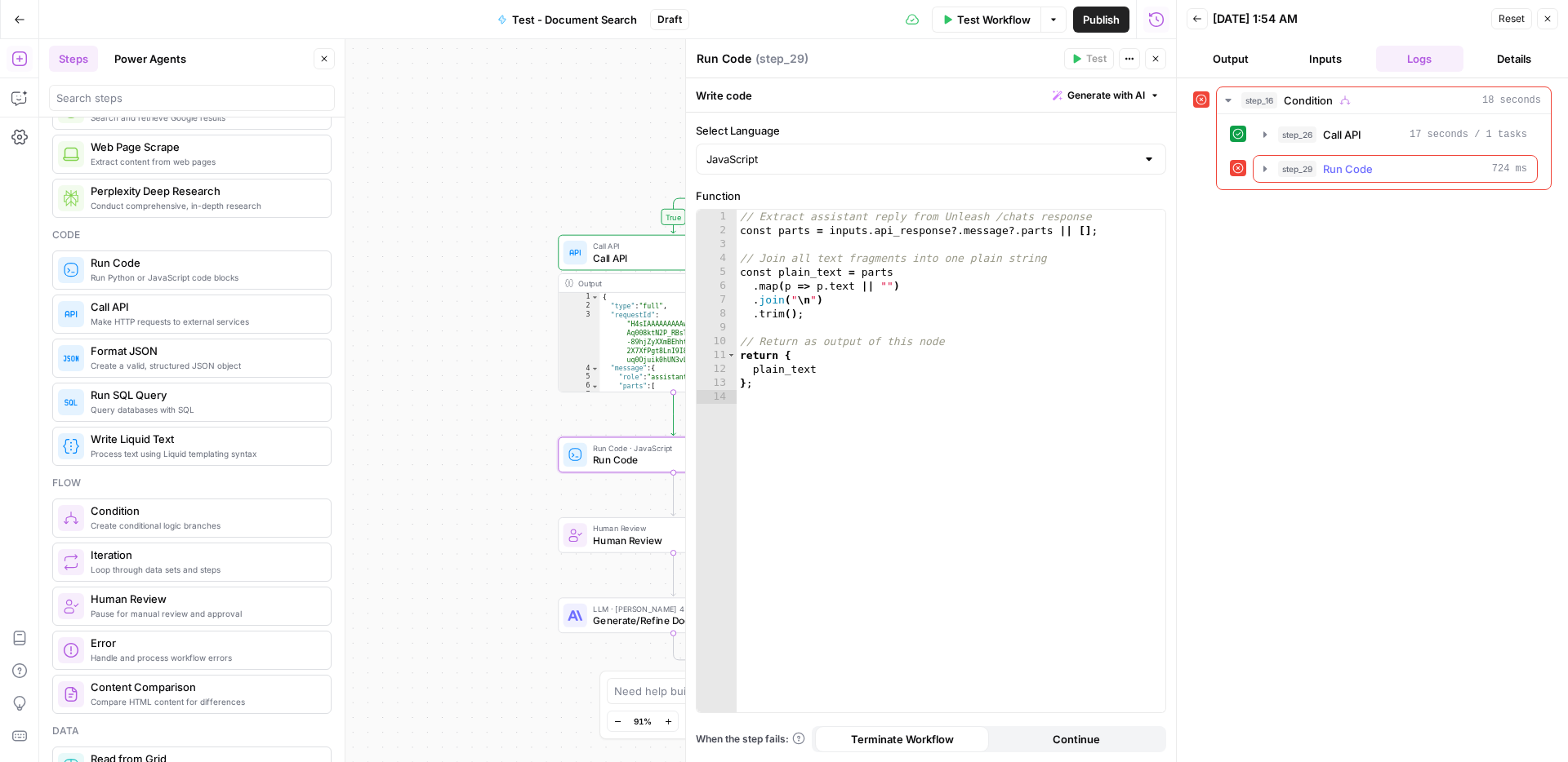
click at [1266, 171] on icon "button" at bounding box center [1265, 169] width 13 height 13
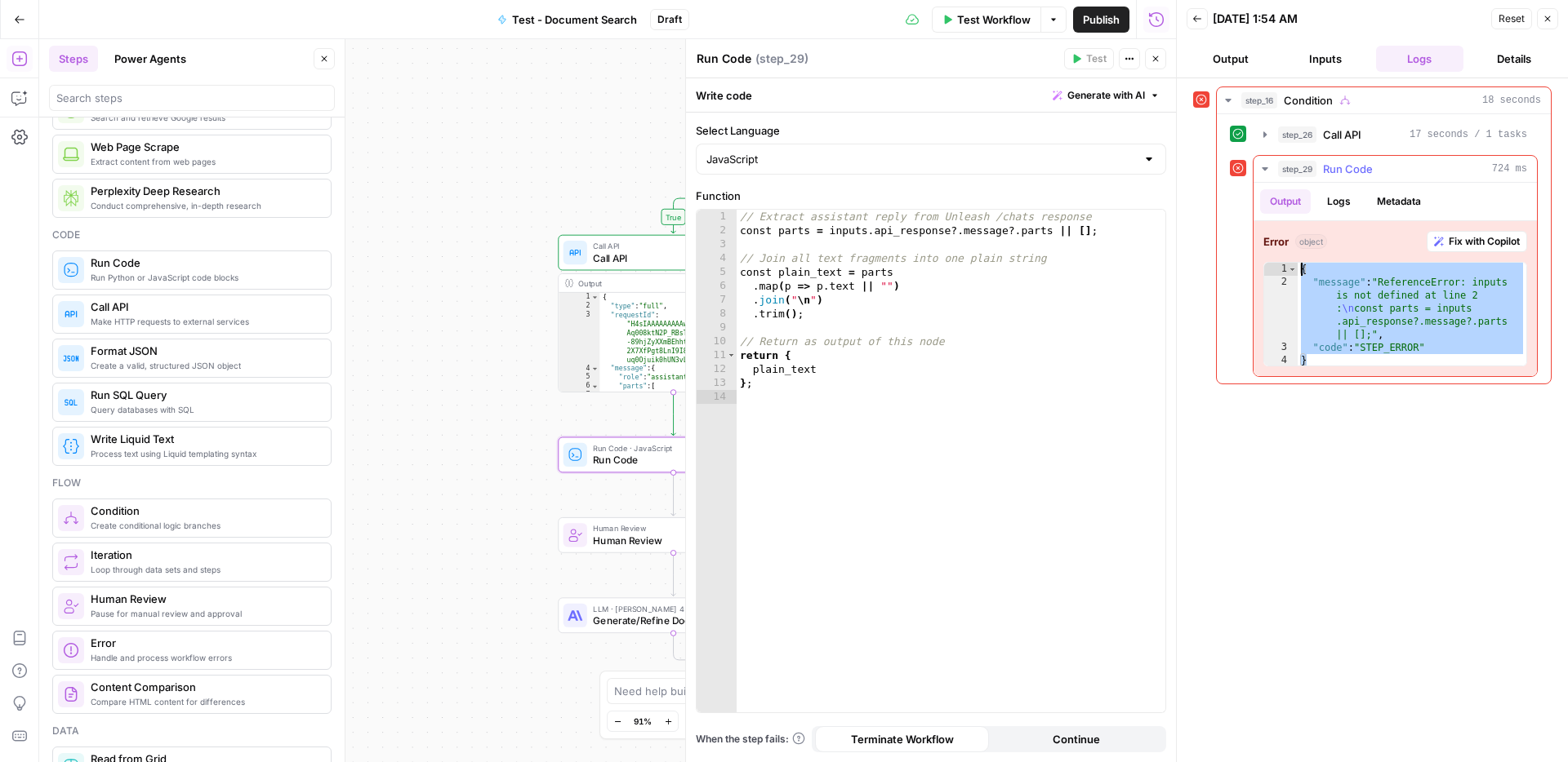
drag, startPoint x: 1340, startPoint y: 357, endPoint x: 1295, endPoint y: 260, distance: 106.9
click at [1295, 260] on div "Error object Fix with Copilot * 1 2 3 4 { "message" : "ReferenceError: inputs i…" at bounding box center [1396, 298] width 284 height 155
type textarea "**********"
drag, startPoint x: 830, startPoint y: 230, endPoint x: 951, endPoint y: 232, distance: 121.0
click at [951, 232] on div "// Extract assistant reply from Unleash /chats response const parts = inputs . …" at bounding box center [950, 475] width 428 height 530
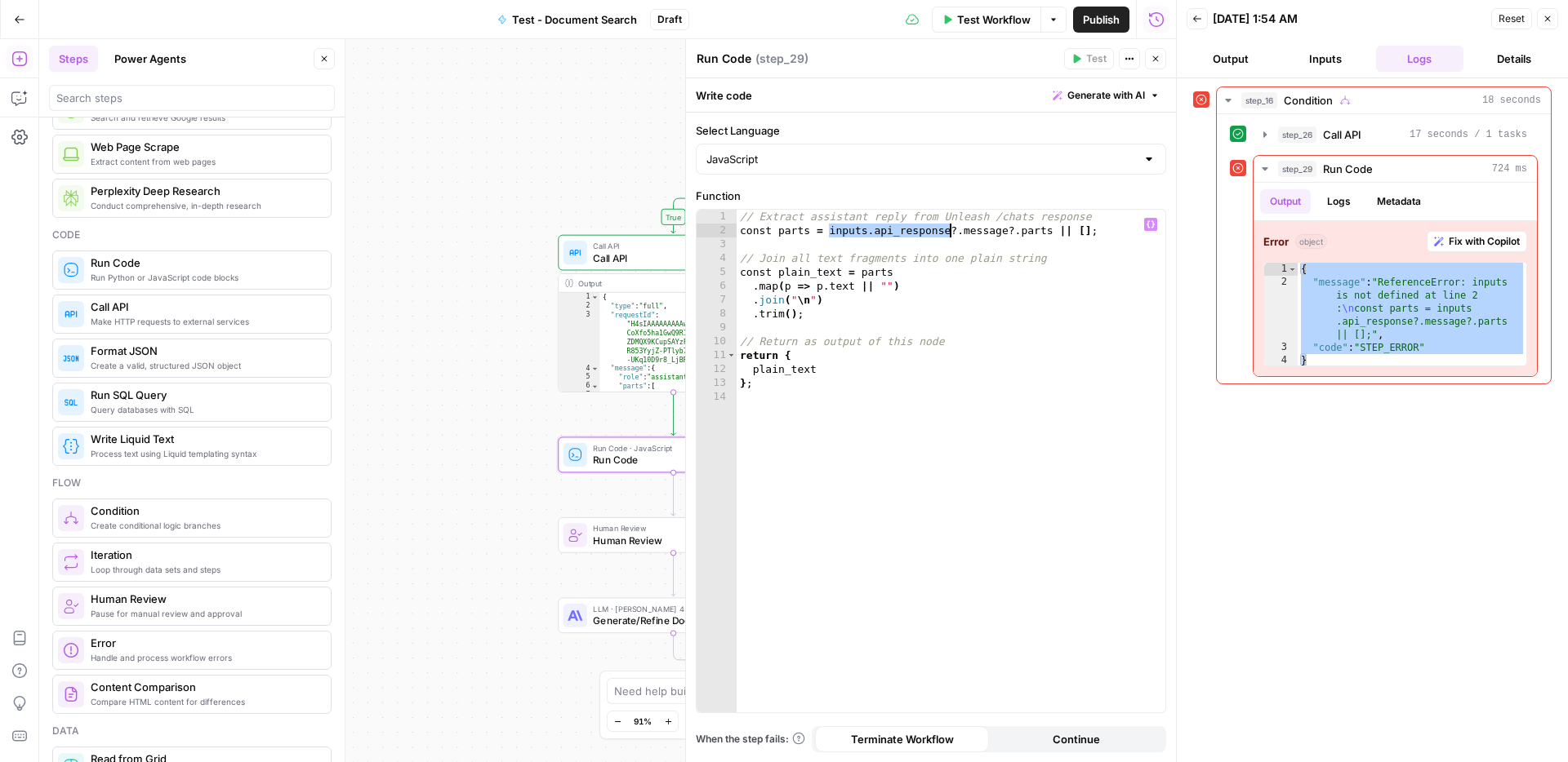
click at [829, 232] on div "// Extract assistant reply from Unleash /chats response const parts = inputs . …" at bounding box center [950, 475] width 428 height 530
click at [1150, 226] on icon "button" at bounding box center [1150, 224] width 8 height 8
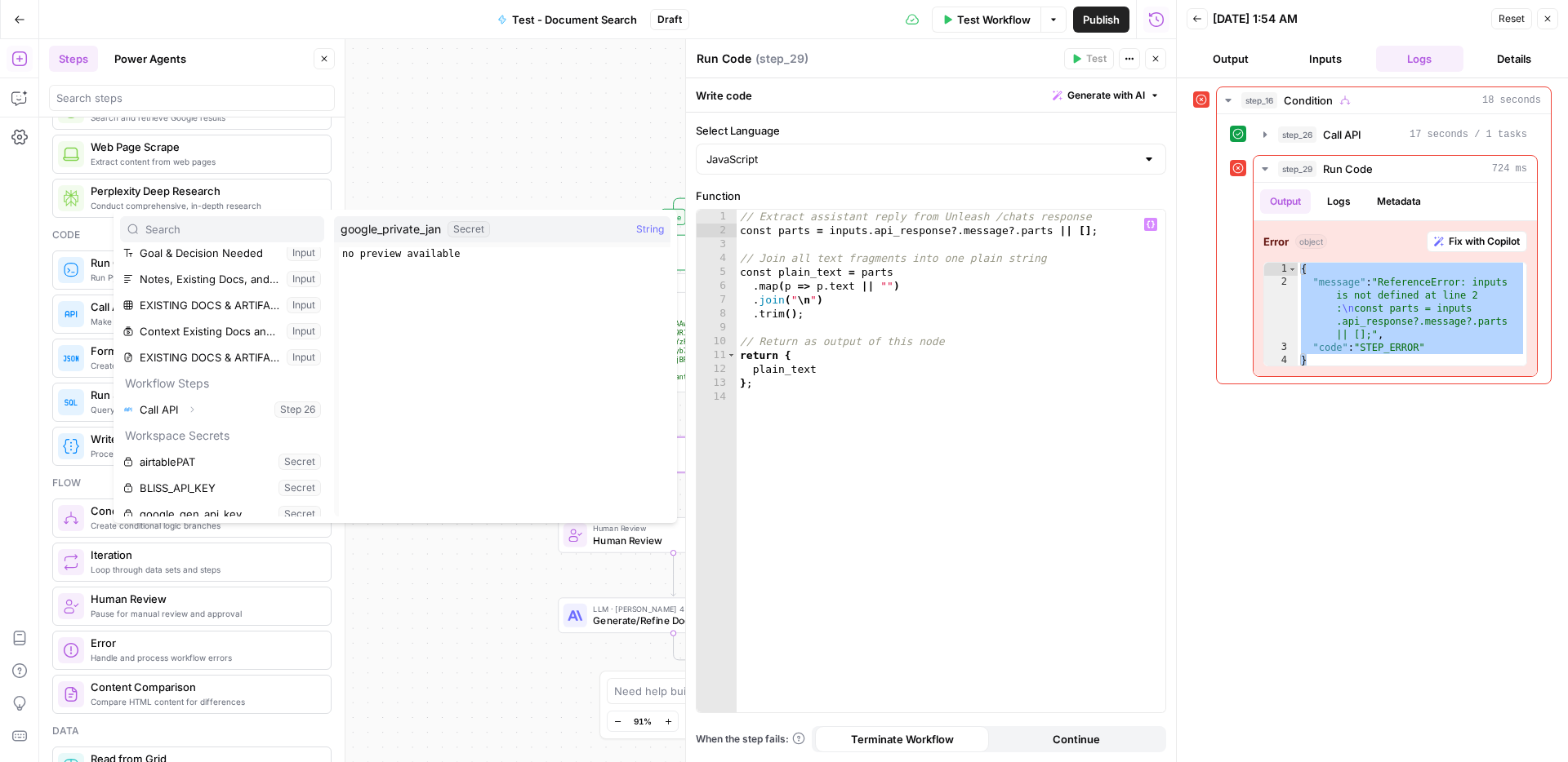
scroll to position [215, 0]
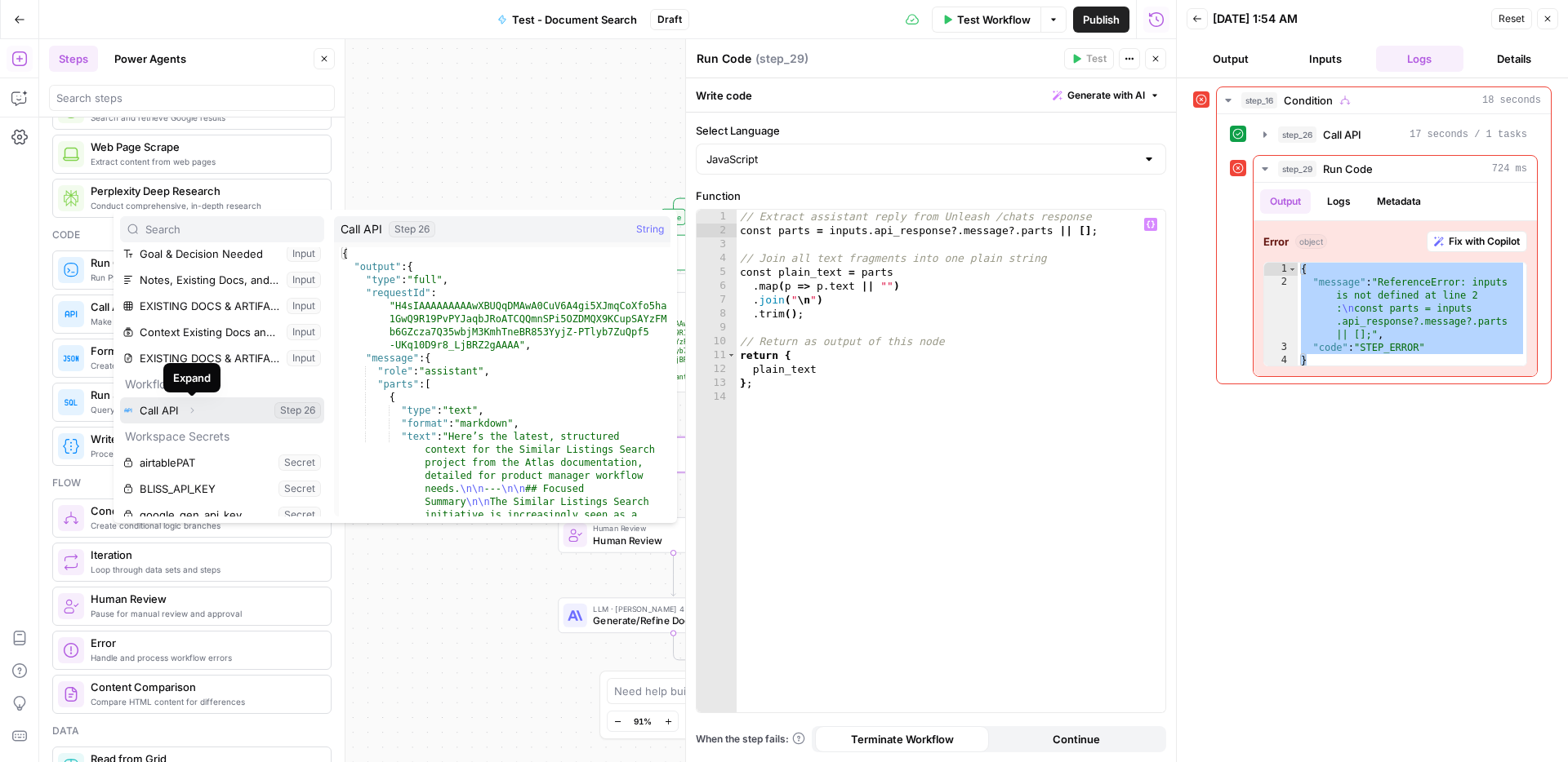
click at [194, 408] on icon "button" at bounding box center [191, 410] width 10 height 10
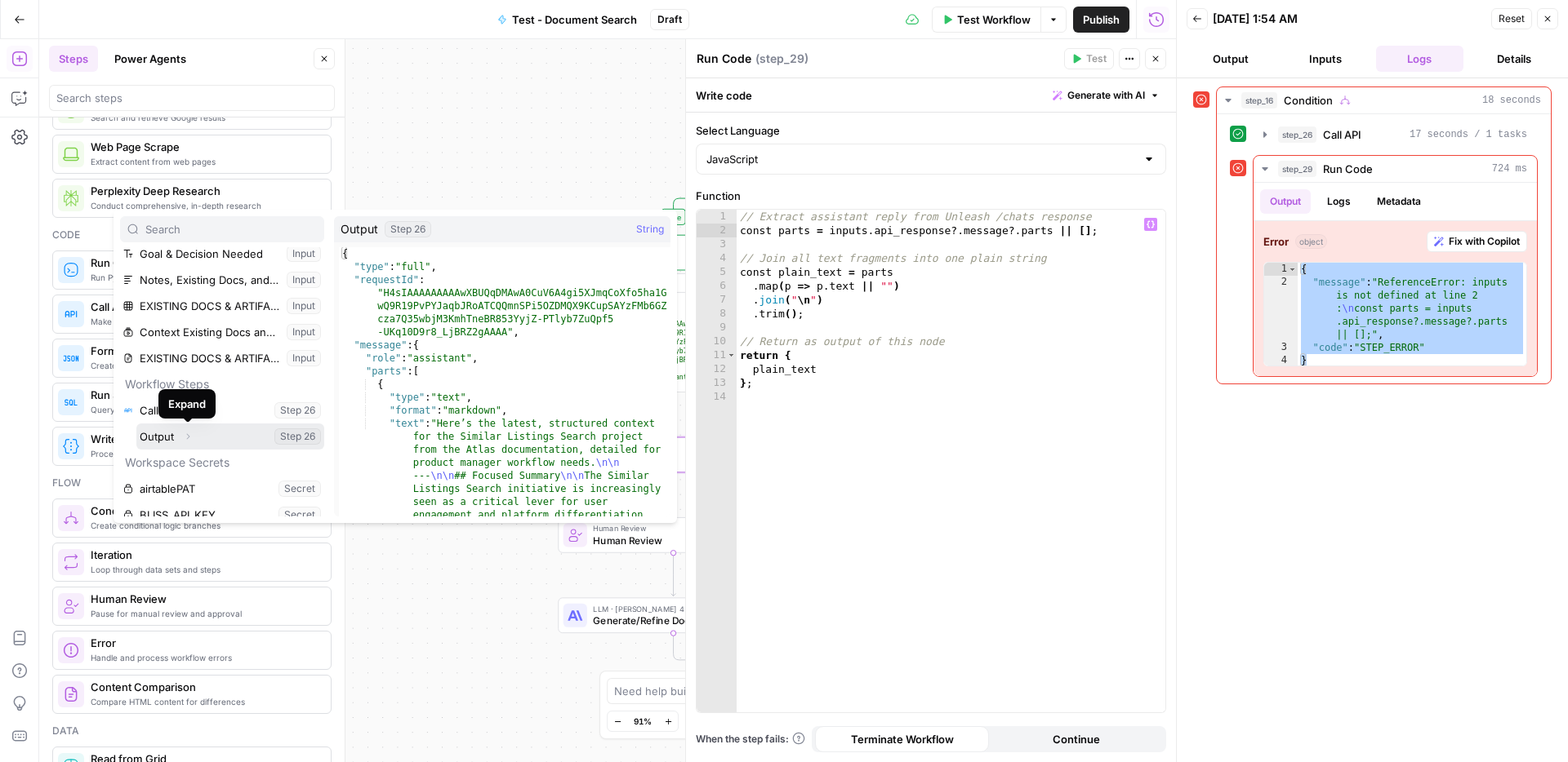
click at [187, 435] on icon "button" at bounding box center [188, 436] width 10 height 10
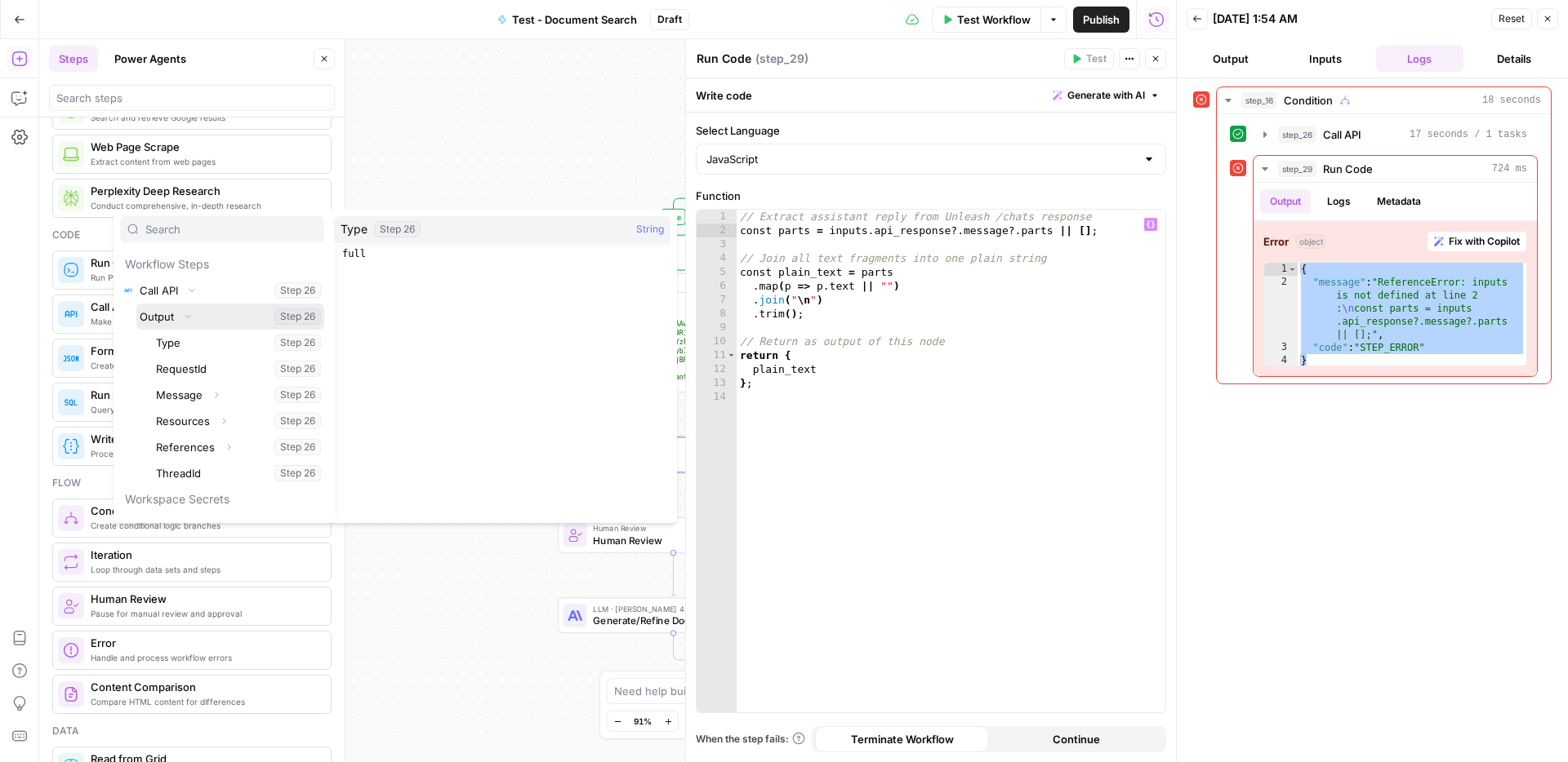
scroll to position [339, 0]
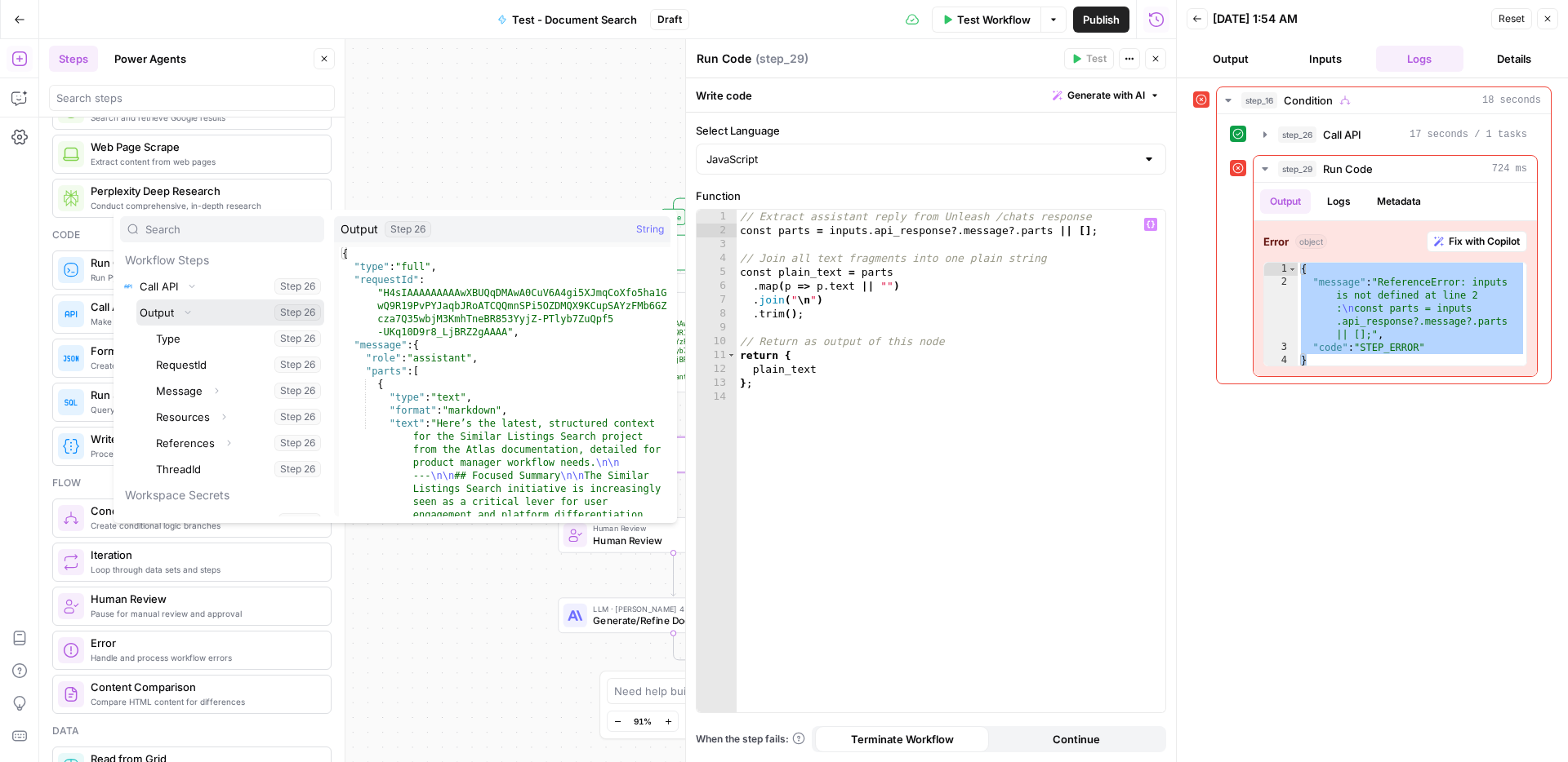
click at [165, 312] on button "Select variable Output" at bounding box center [230, 312] width 188 height 26
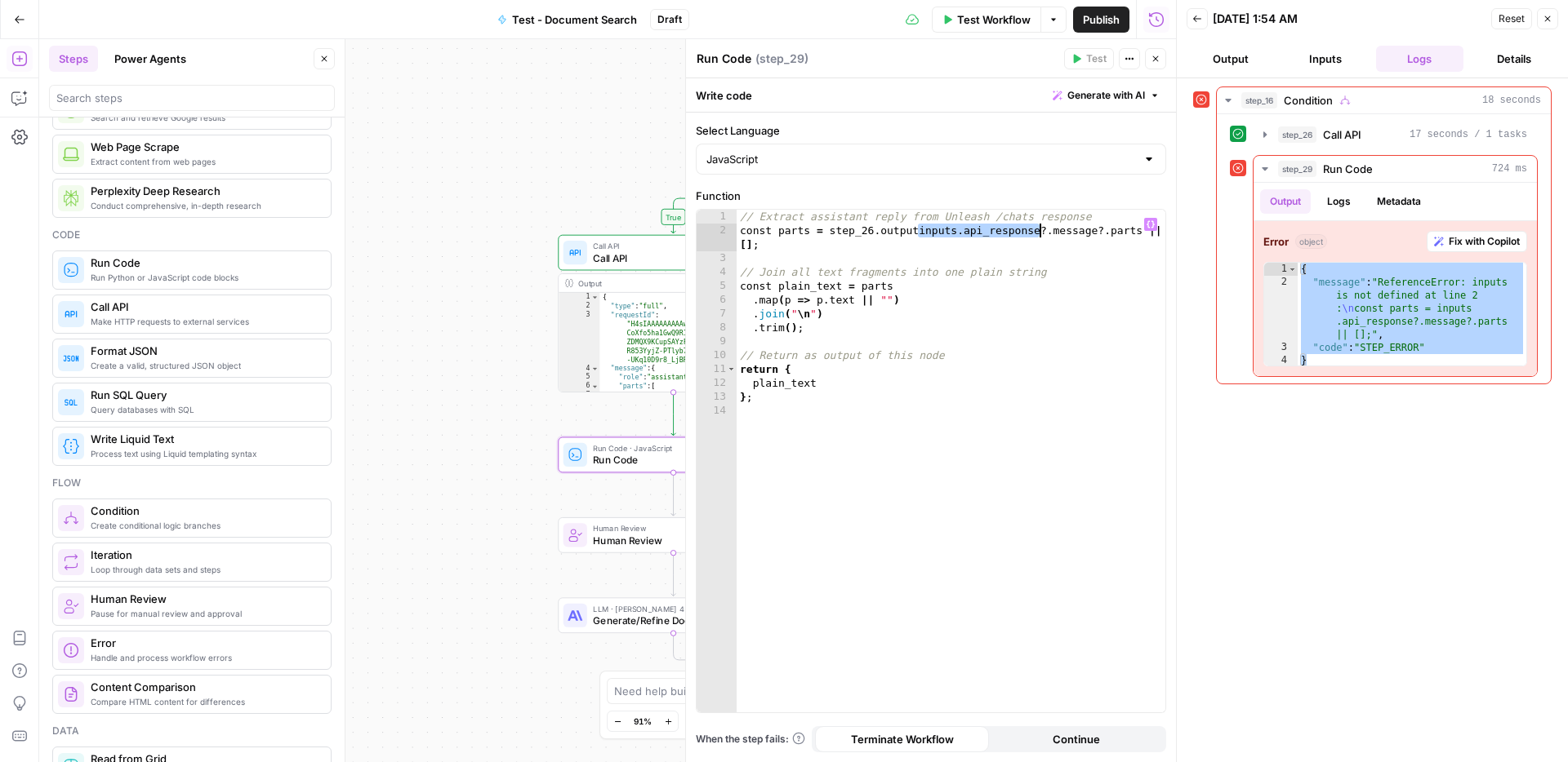
drag, startPoint x: 921, startPoint y: 230, endPoint x: 1036, endPoint y: 234, distance: 115.1
click at [1036, 234] on div "// Extract assistant reply from Unleash /chats response const parts = step_26 .…" at bounding box center [950, 475] width 428 height 530
click at [1029, 383] on div "// Extract assistant reply from Unleash /chats response const parts = step_26 .…" at bounding box center [950, 475] width 428 height 530
type textarea "**"
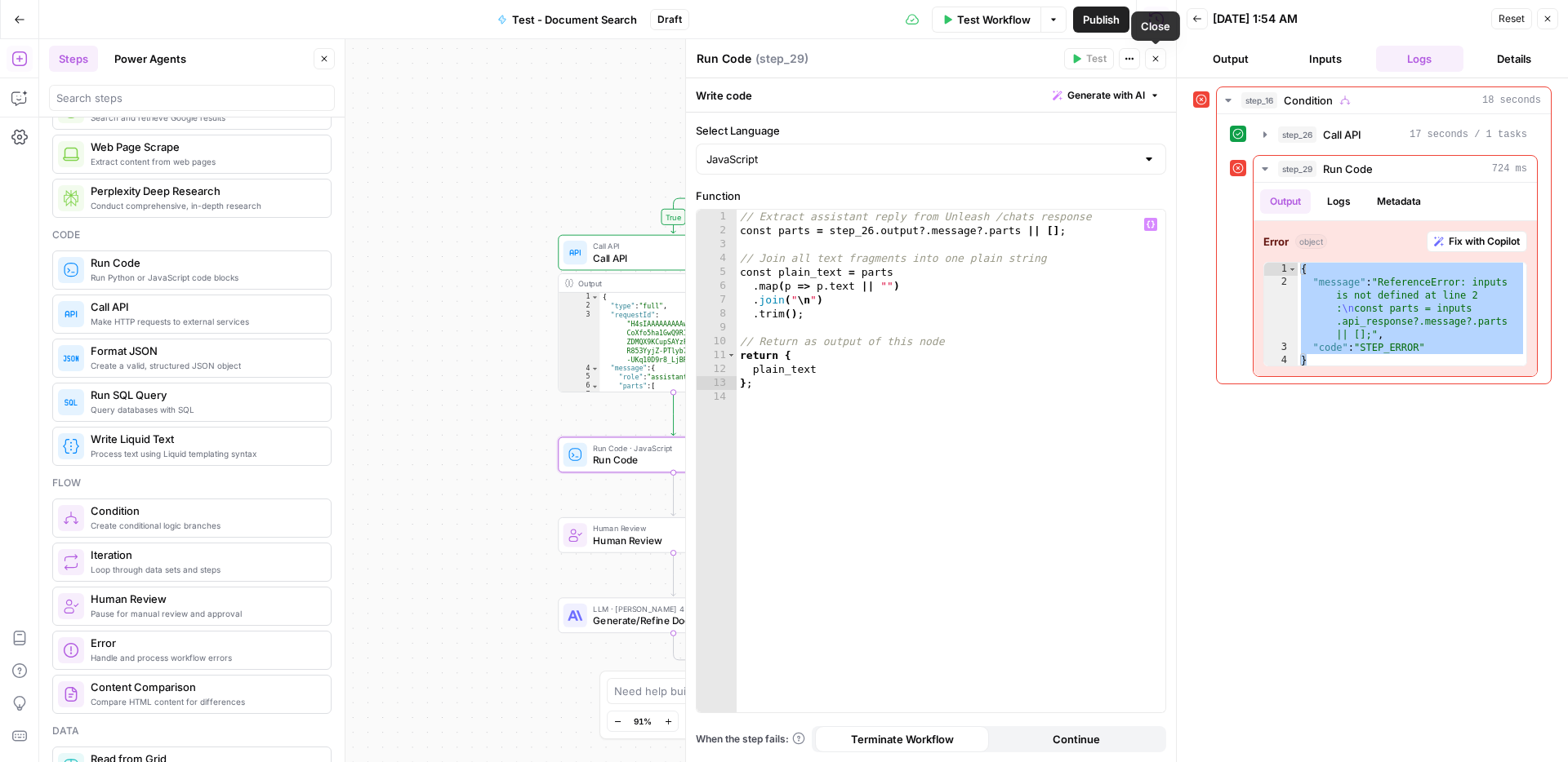
click at [1158, 59] on icon "button" at bounding box center [1155, 58] width 10 height 10
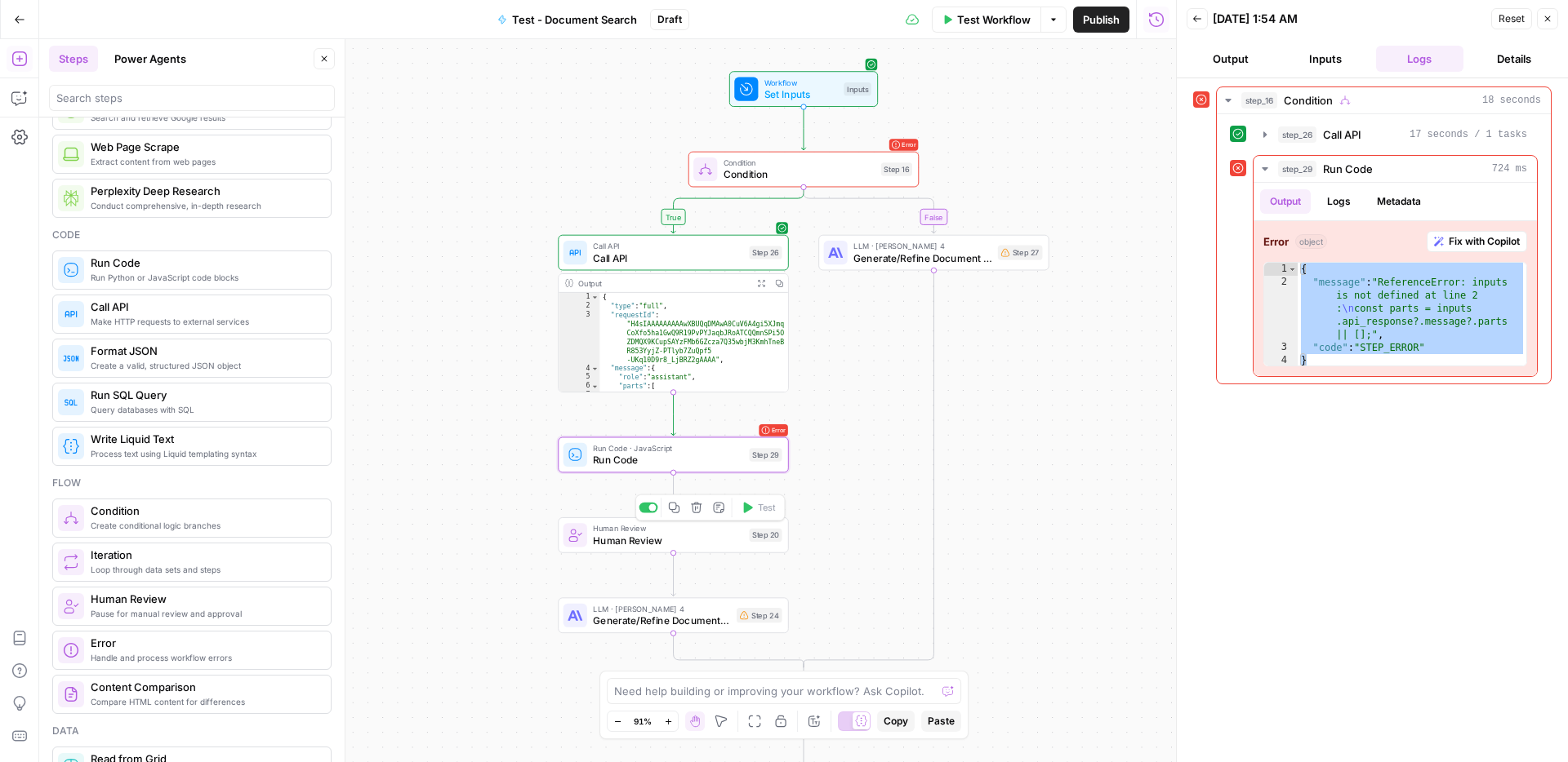
click at [676, 540] on span "Human Review" at bounding box center [667, 540] width 150 height 14
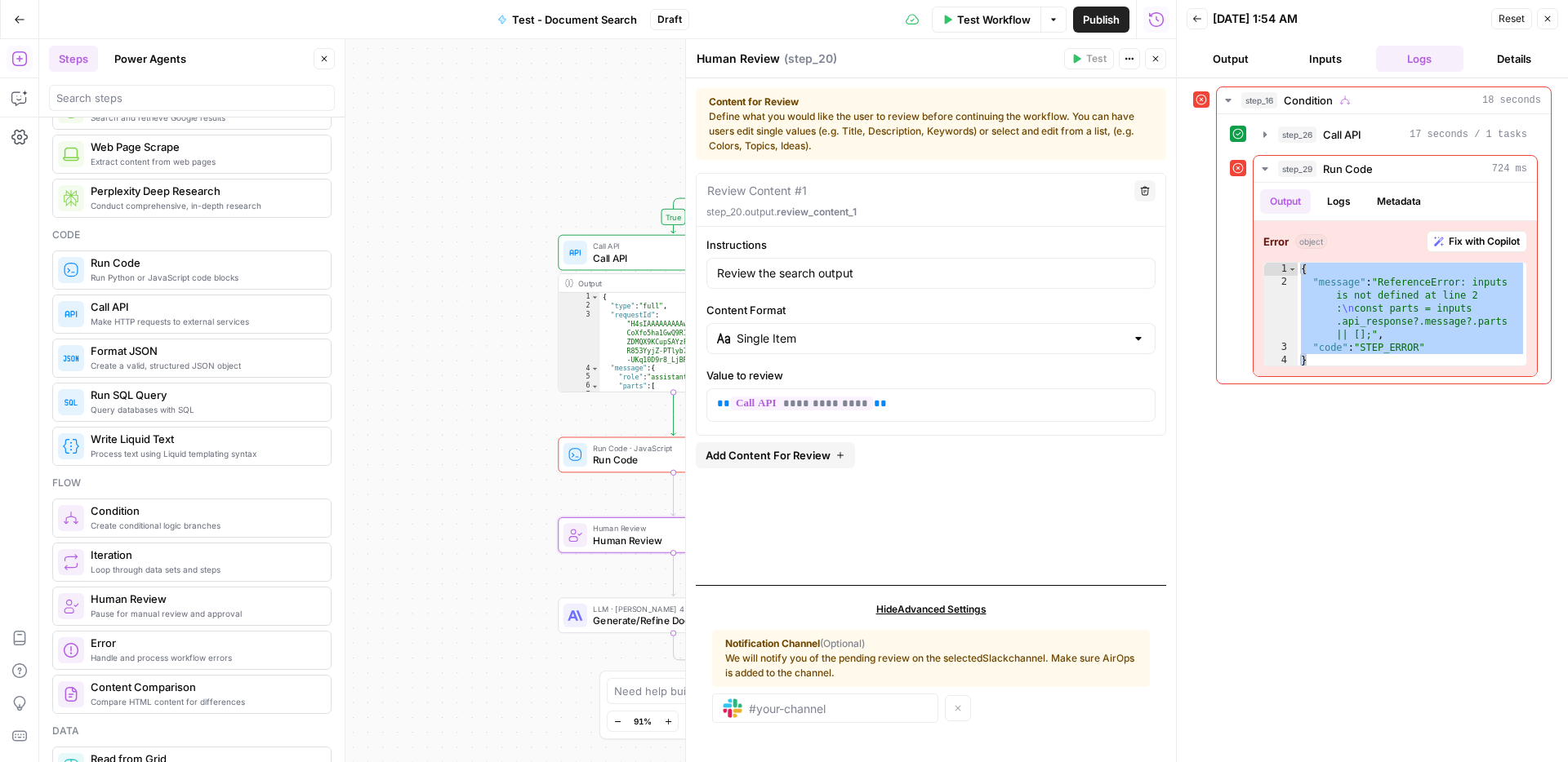
click at [434, 490] on div "true false Workflow Set Inputs Inputs Error Condition Condition Step 16 Call AP…" at bounding box center [608, 401] width 1137 height 723
click at [1160, 56] on button "Close" at bounding box center [1156, 59] width 22 height 22
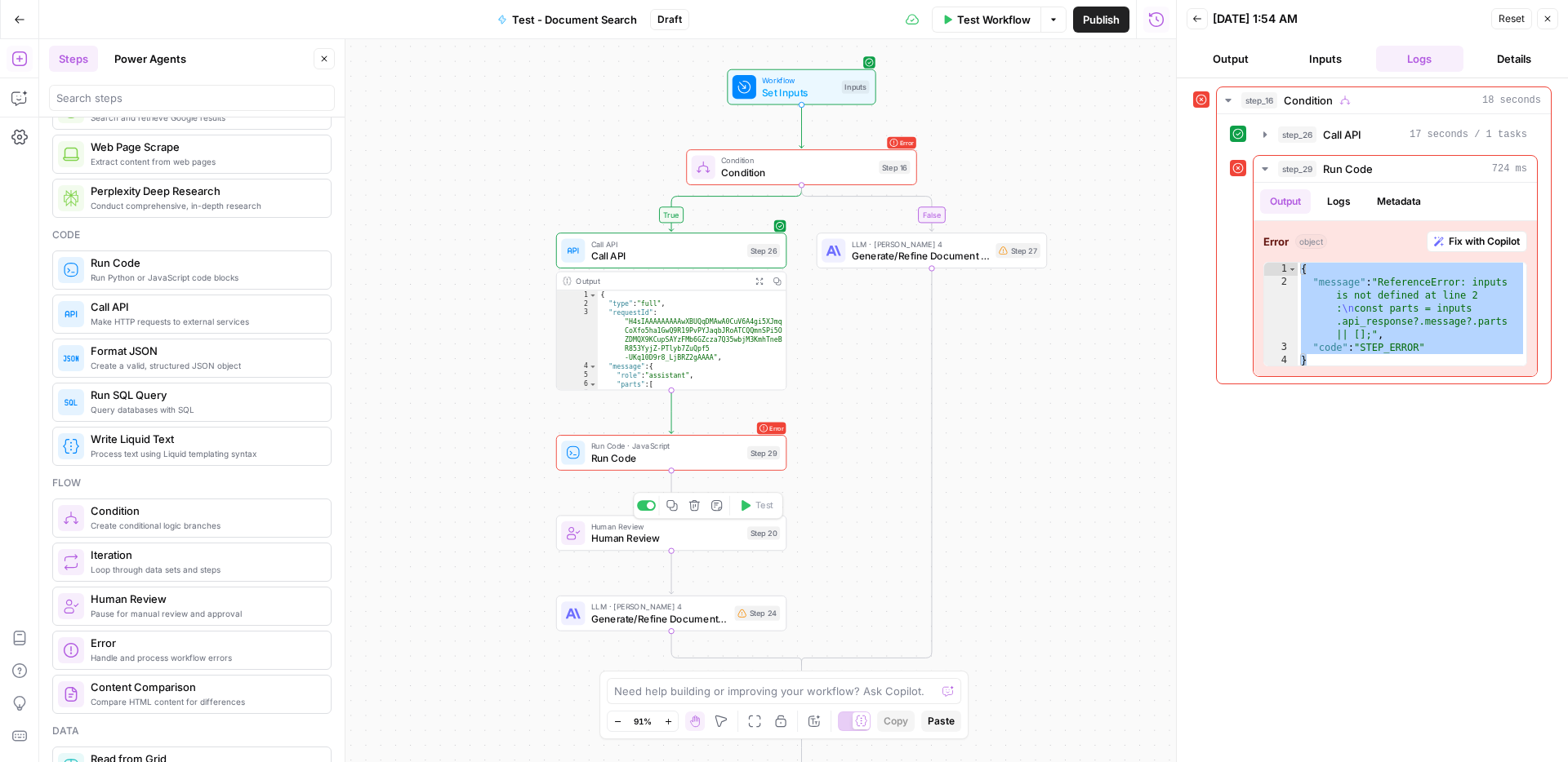
click at [737, 533] on span "Human Review" at bounding box center [665, 539] width 150 height 14
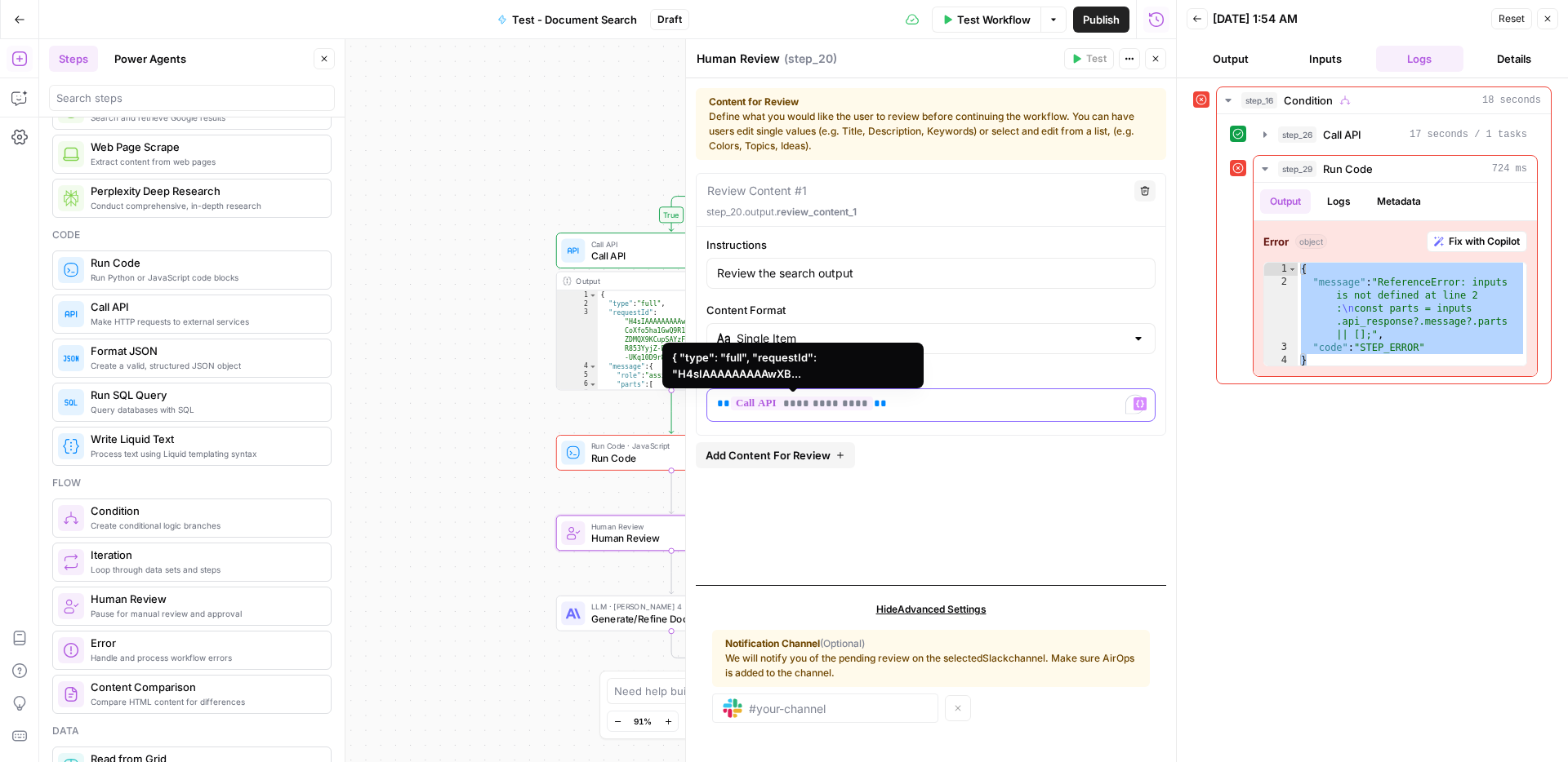
click at [794, 405] on span "**********" at bounding box center [802, 403] width 142 height 13
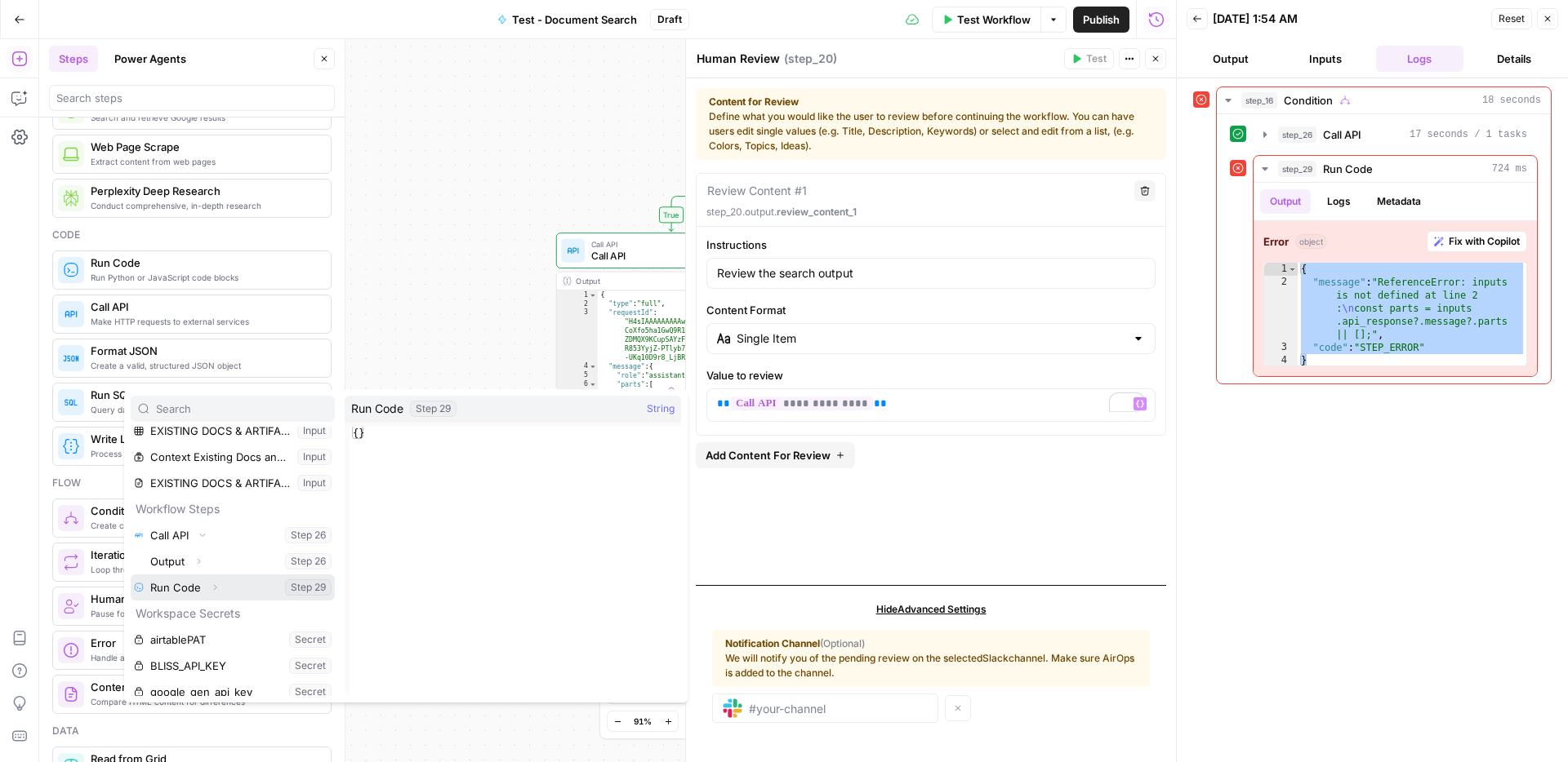
click at [194, 589] on button "Select variable Run Code" at bounding box center [233, 587] width 204 height 26
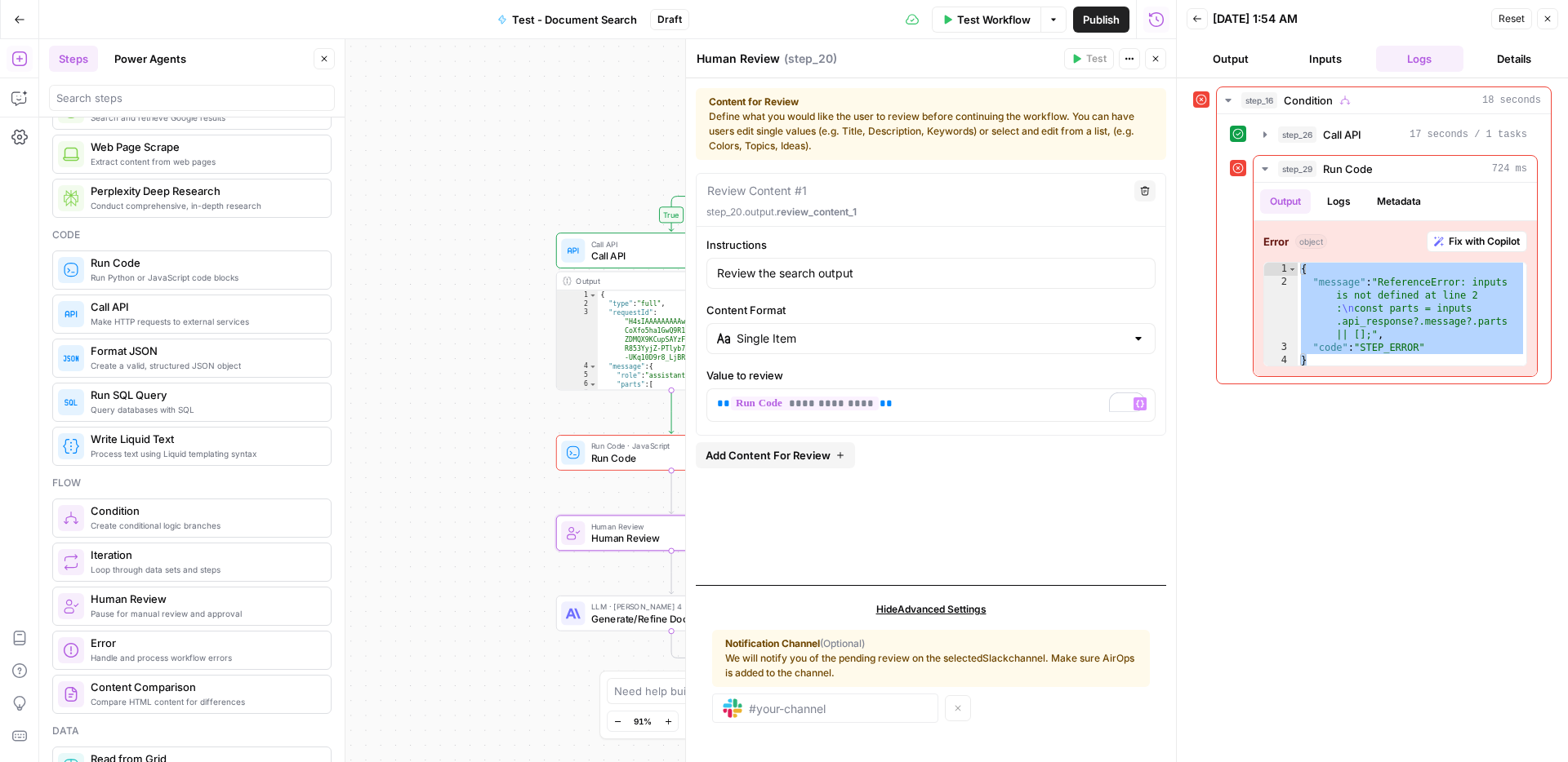
click at [436, 462] on div "true false Workflow Set Inputs Inputs Error Condition Condition Step 16 Call AP…" at bounding box center [608, 401] width 1137 height 723
click at [1156, 58] on icon "button" at bounding box center [1156, 59] width 5 height 5
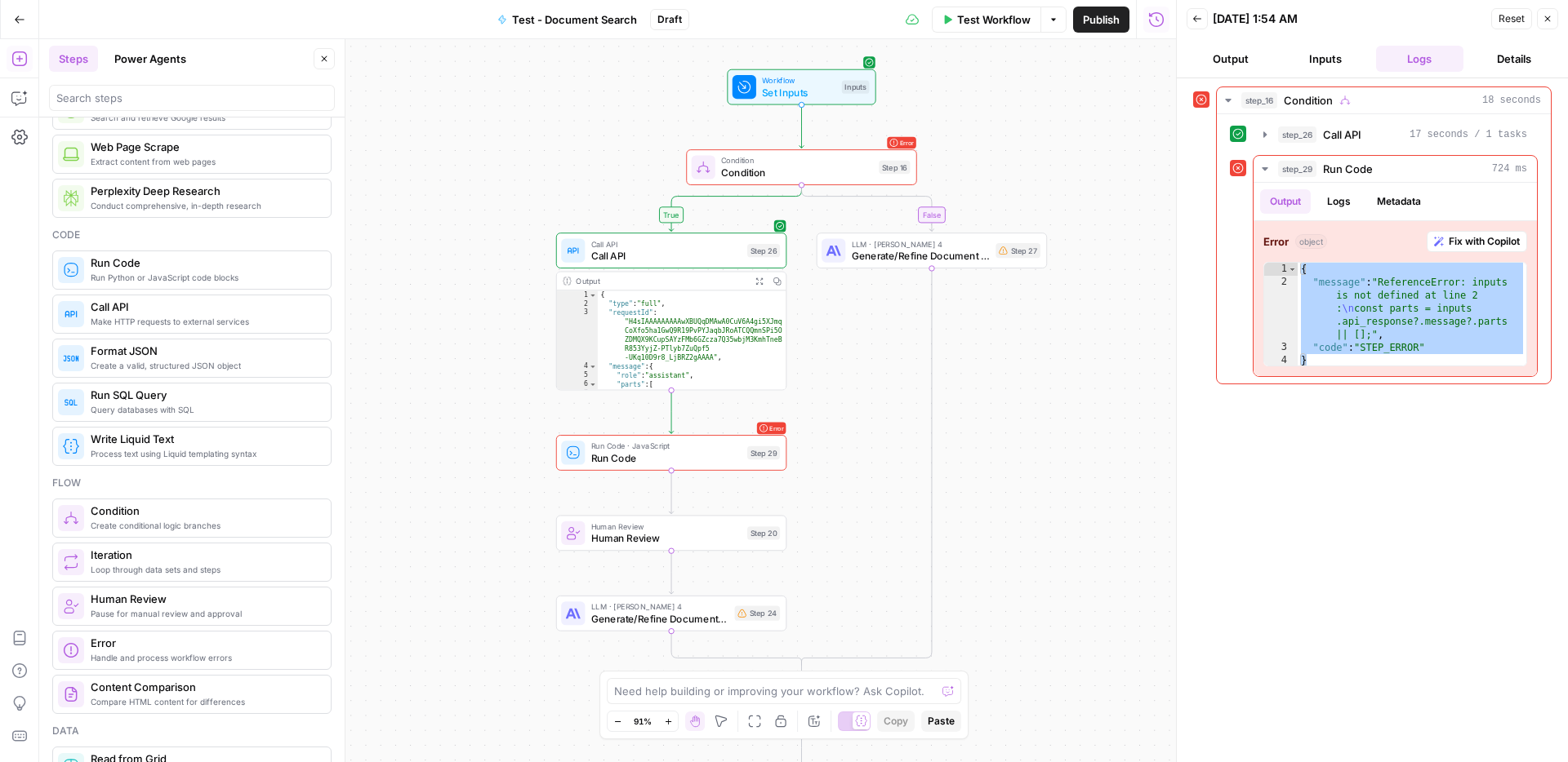
click at [1115, 486] on div "true false Workflow Set Inputs Inputs Error Condition Condition Step 16 Call AP…" at bounding box center [608, 401] width 1137 height 723
click at [687, 454] on span "Run Code" at bounding box center [665, 458] width 150 height 14
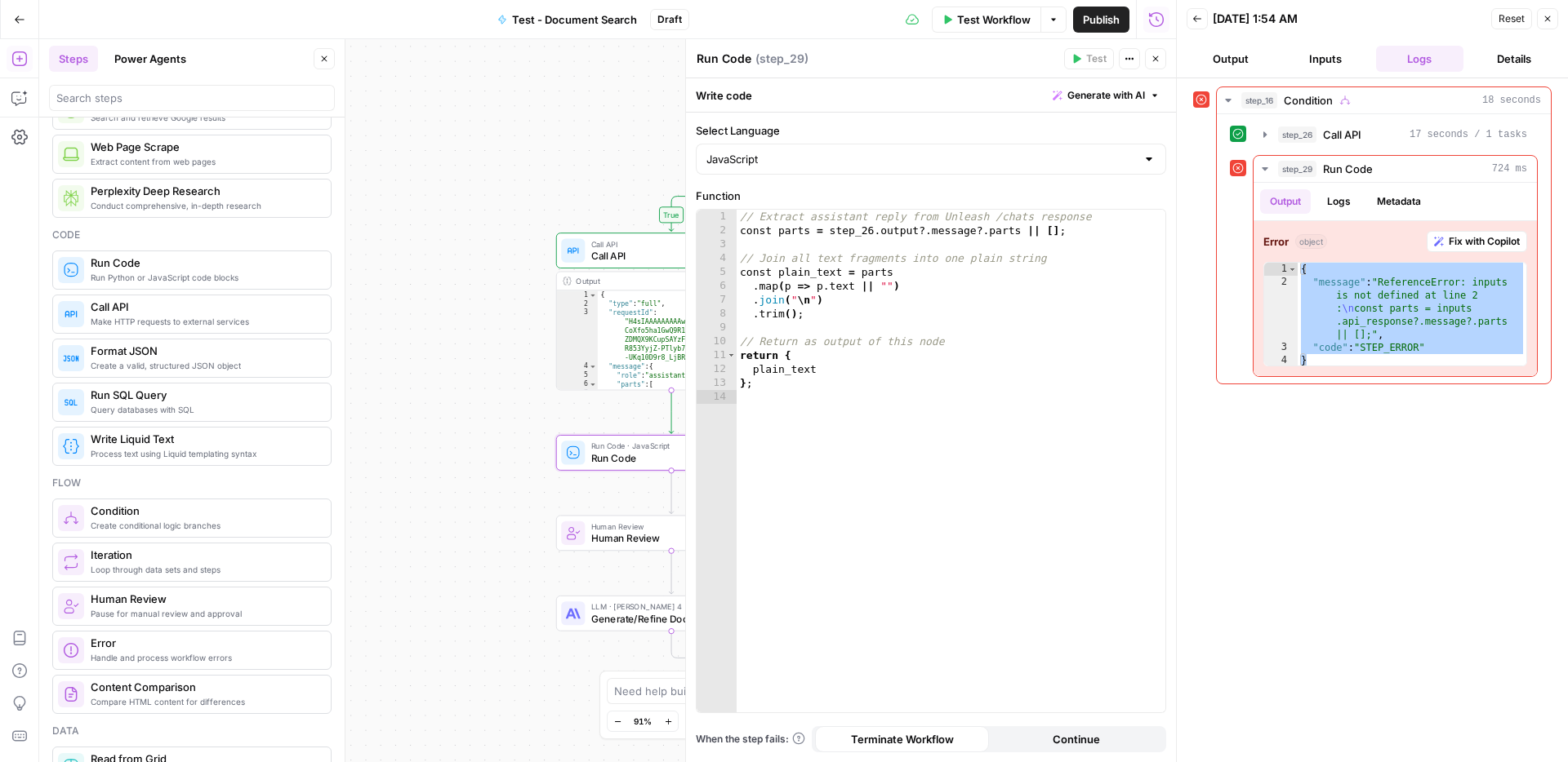
click at [532, 155] on div "true false Workflow Set Inputs Inputs Error Condition Condition Step 16 Call AP…" at bounding box center [608, 401] width 1137 height 723
click at [975, 16] on span "Test Workflow" at bounding box center [994, 20] width 74 height 16
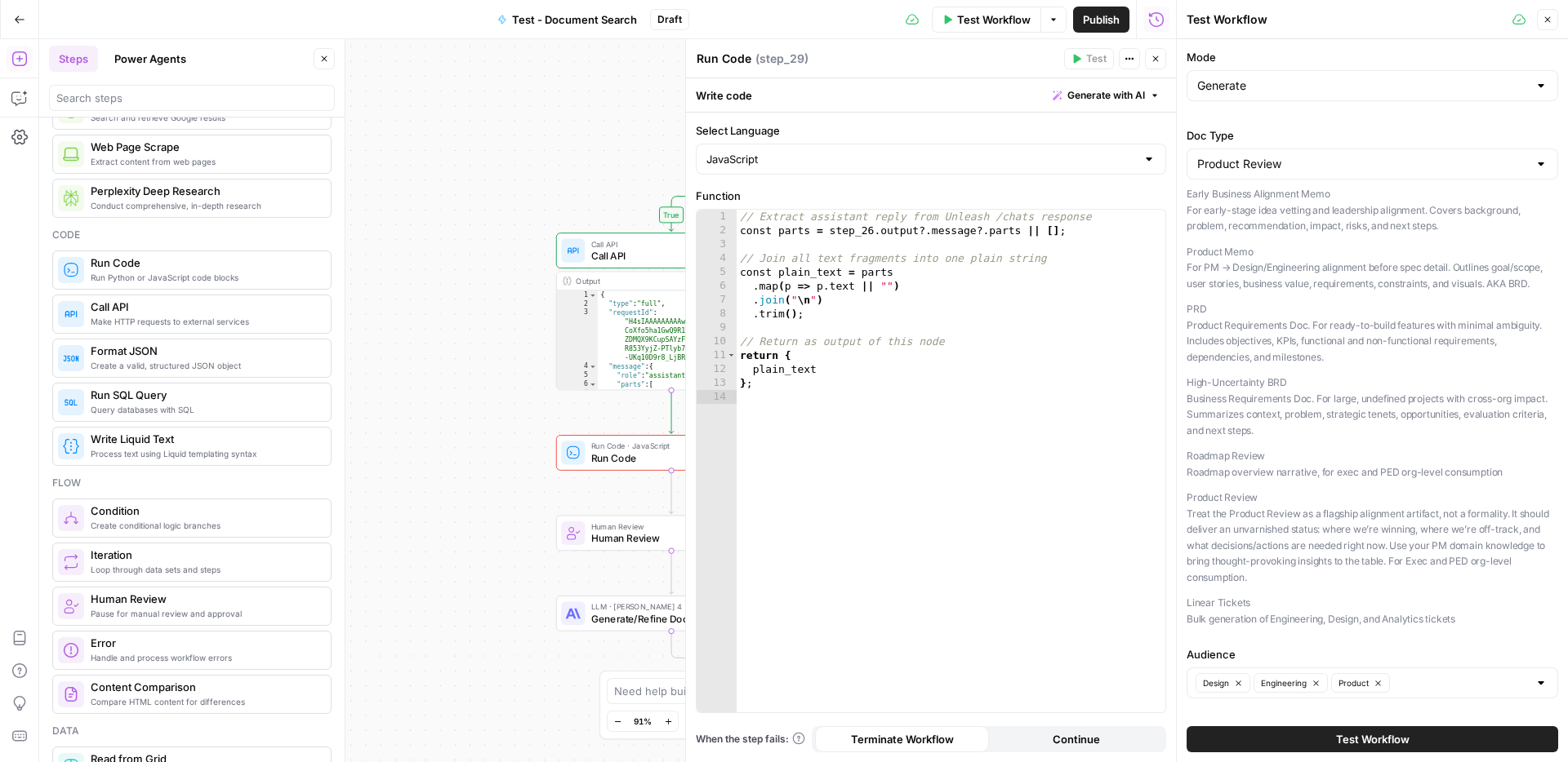
click at [1262, 738] on button "Test Workflow" at bounding box center [1372, 739] width 372 height 26
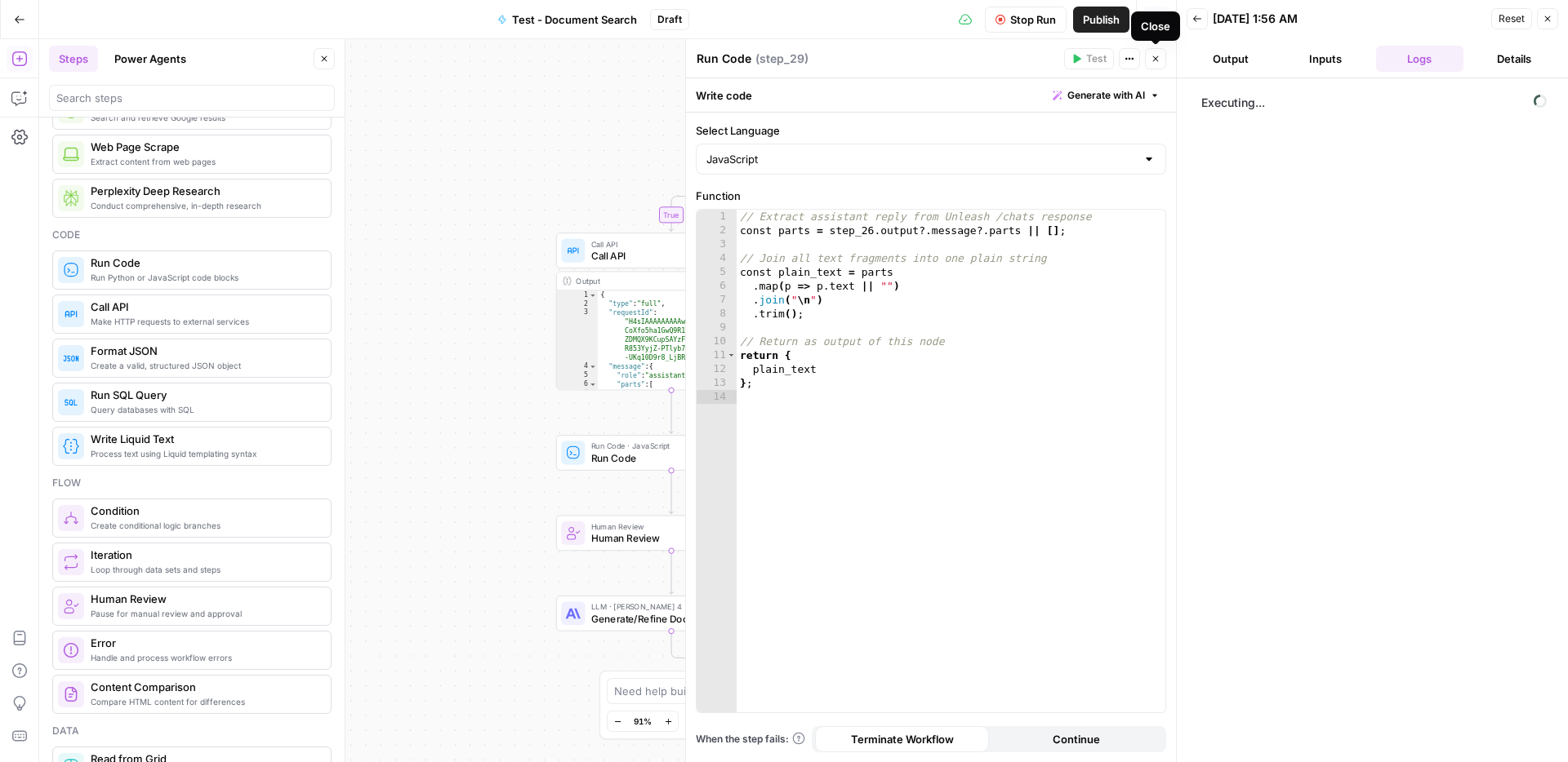
click at [1158, 59] on icon "button" at bounding box center [1155, 58] width 10 height 10
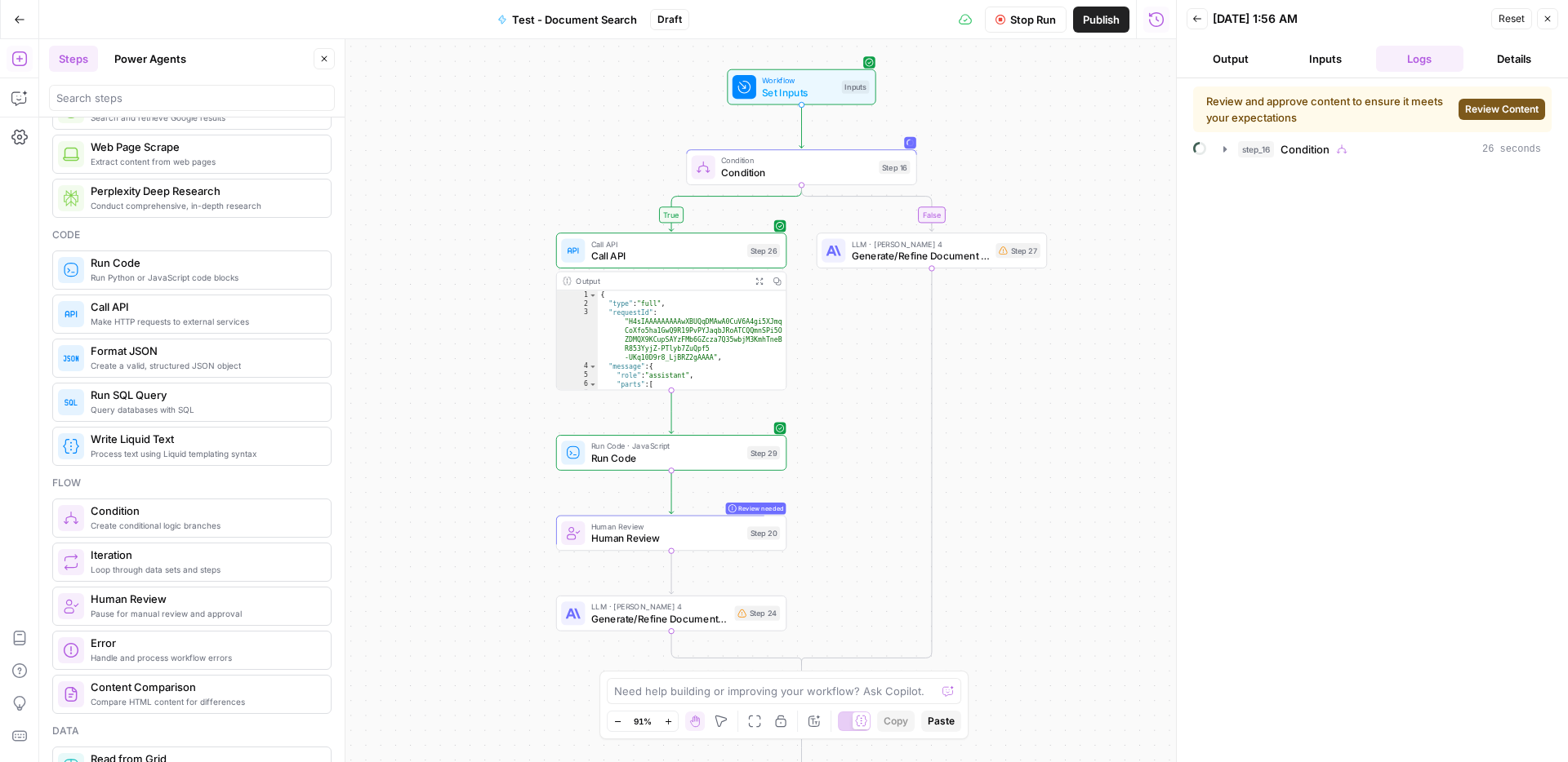
click at [1512, 109] on span "Review Content" at bounding box center [1502, 109] width 74 height 14
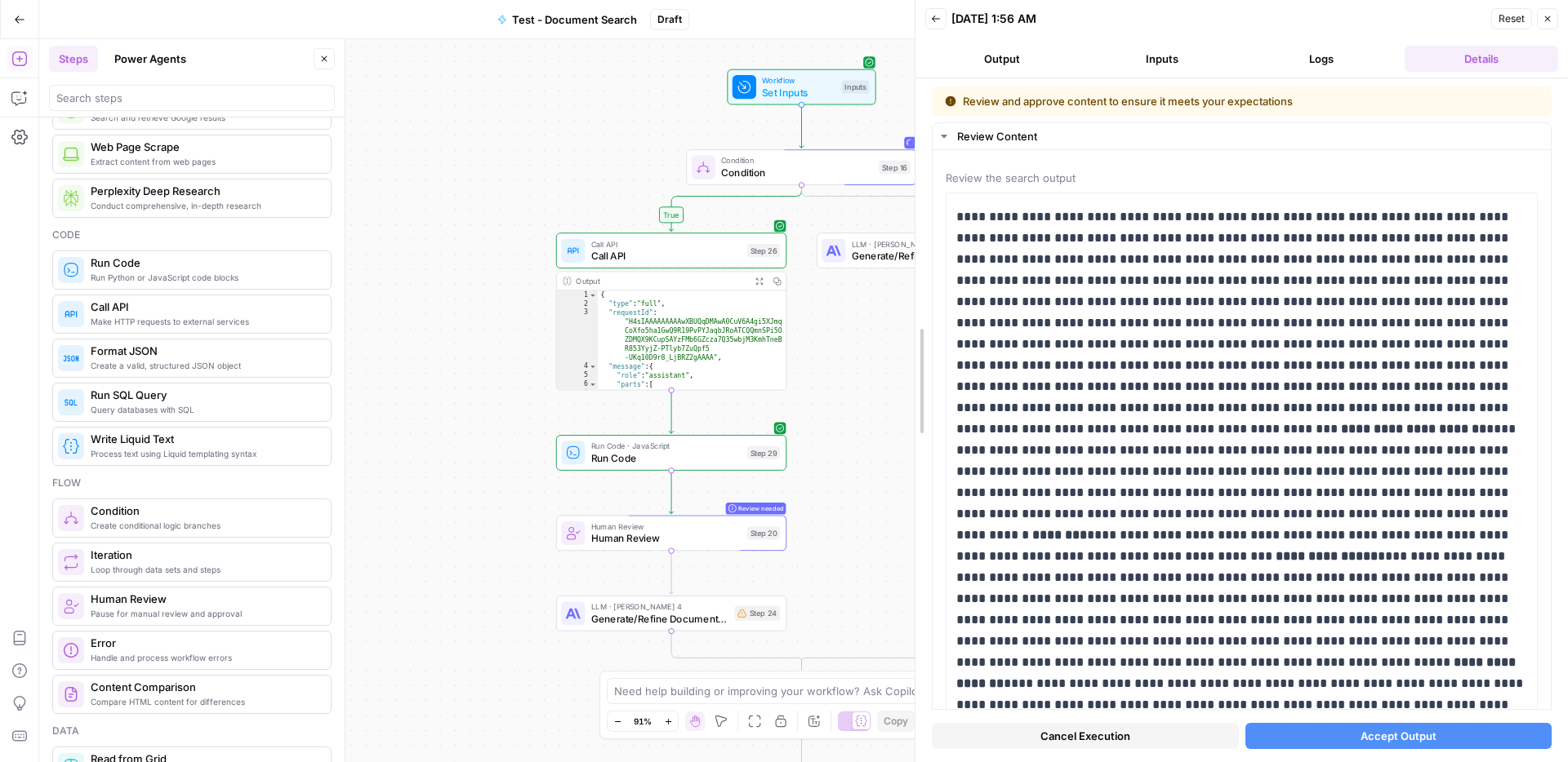
drag, startPoint x: 1173, startPoint y: 455, endPoint x: 825, endPoint y: 429, distance: 349.0
click at [825, 429] on body "LP Production Workloads New Home Browse Your Data Usage Settings Recent Grids g…" at bounding box center [784, 381] width 1568 height 762
click at [1367, 735] on span "Accept Output" at bounding box center [1398, 736] width 76 height 16
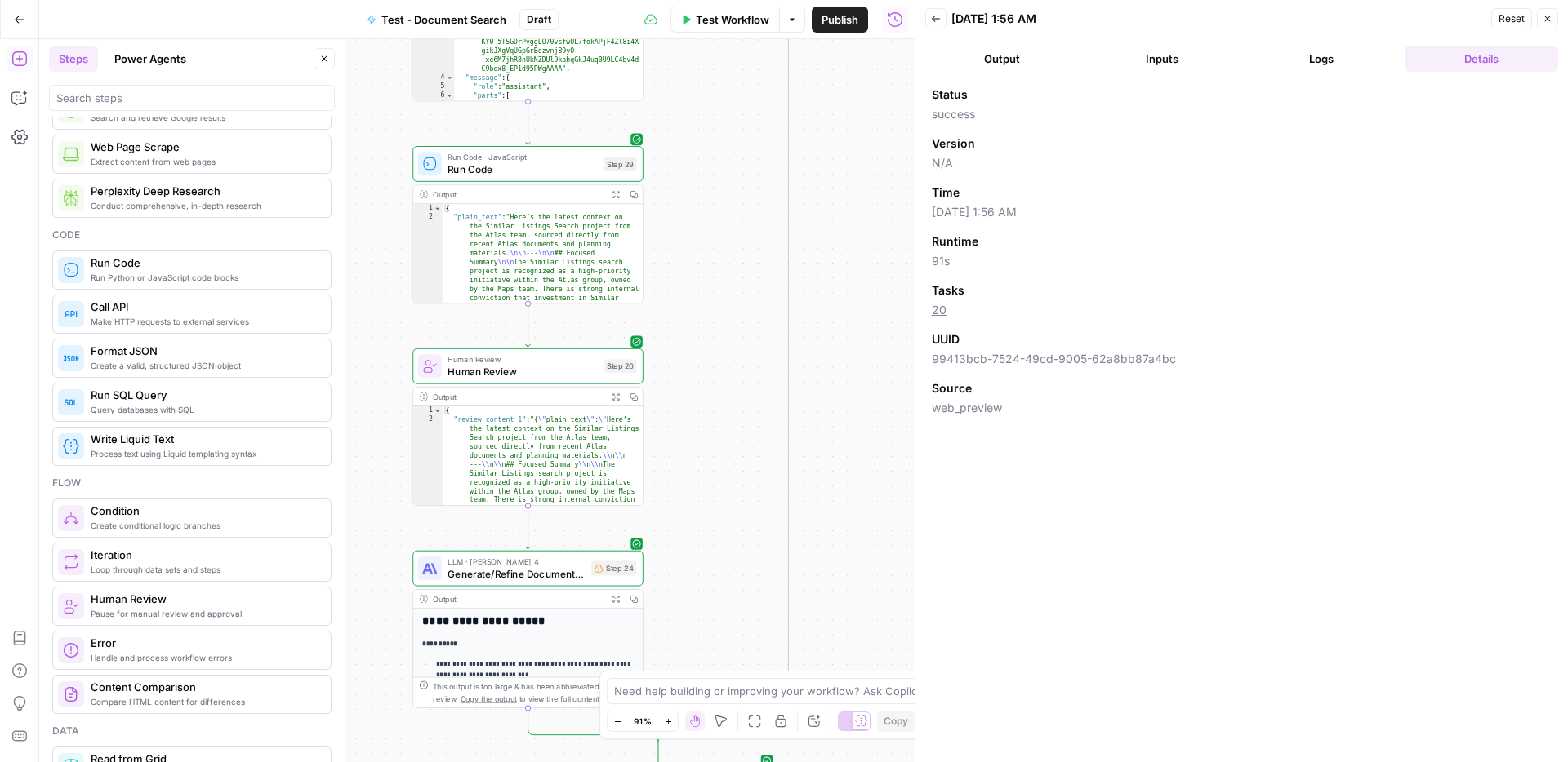
click at [1546, 23] on button "Close" at bounding box center [1548, 19] width 22 height 22
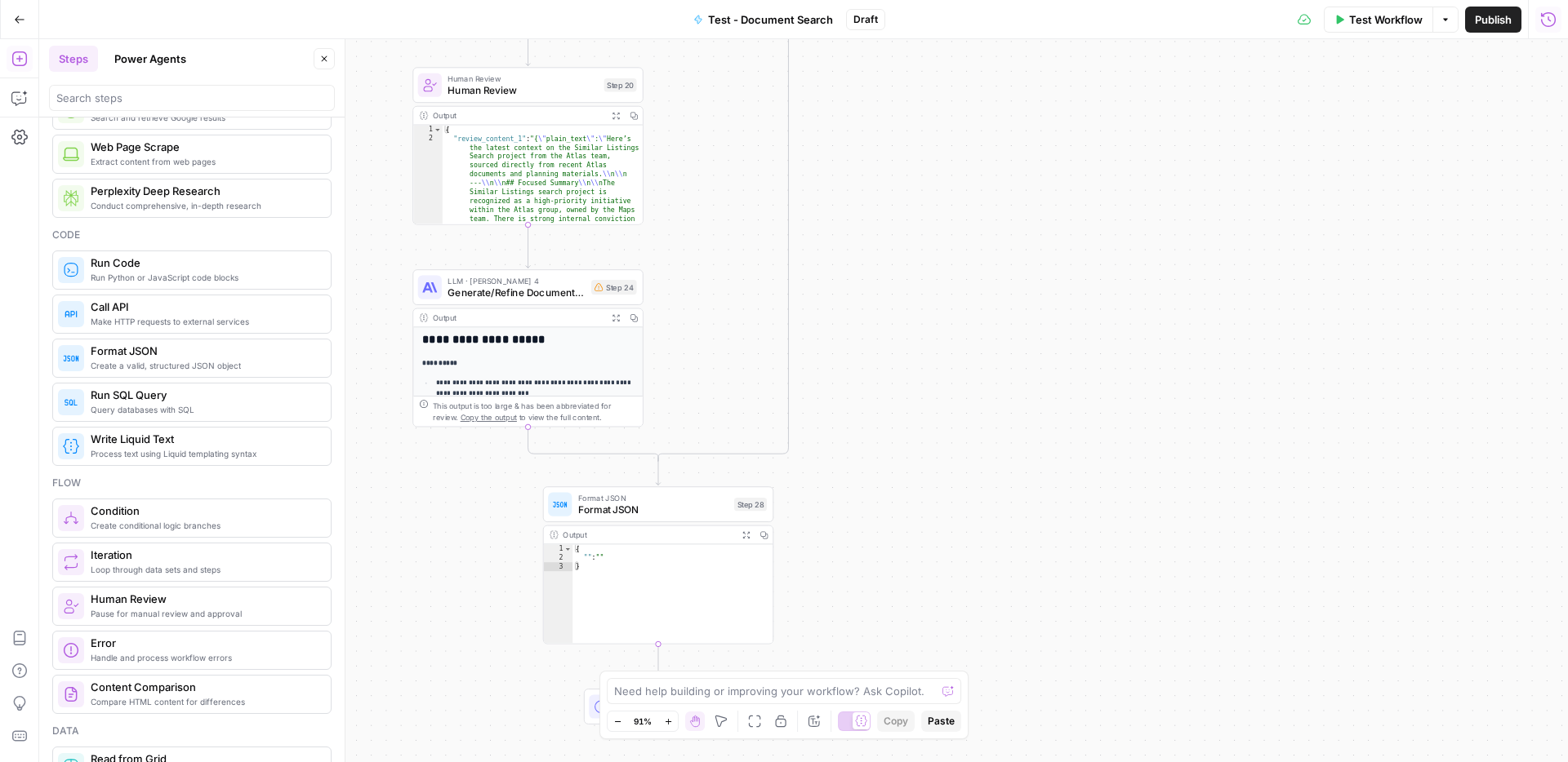
click at [545, 365] on p "**********" at bounding box center [528, 363] width 212 height 11
click at [526, 352] on div "**********" at bounding box center [528, 533] width 230 height 412
click at [616, 319] on icon "button" at bounding box center [615, 317] width 8 height 8
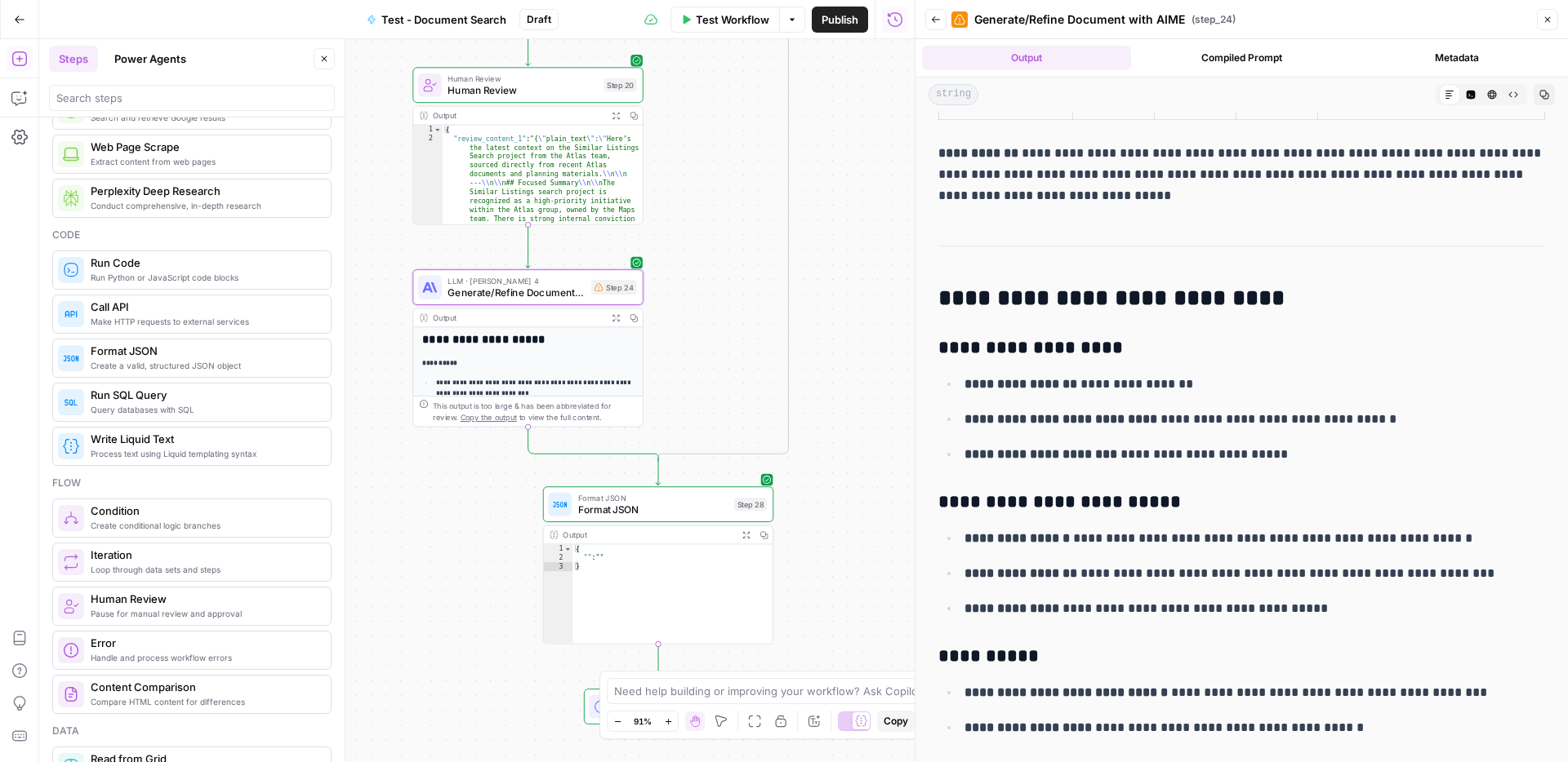
scroll to position [1996, 0]
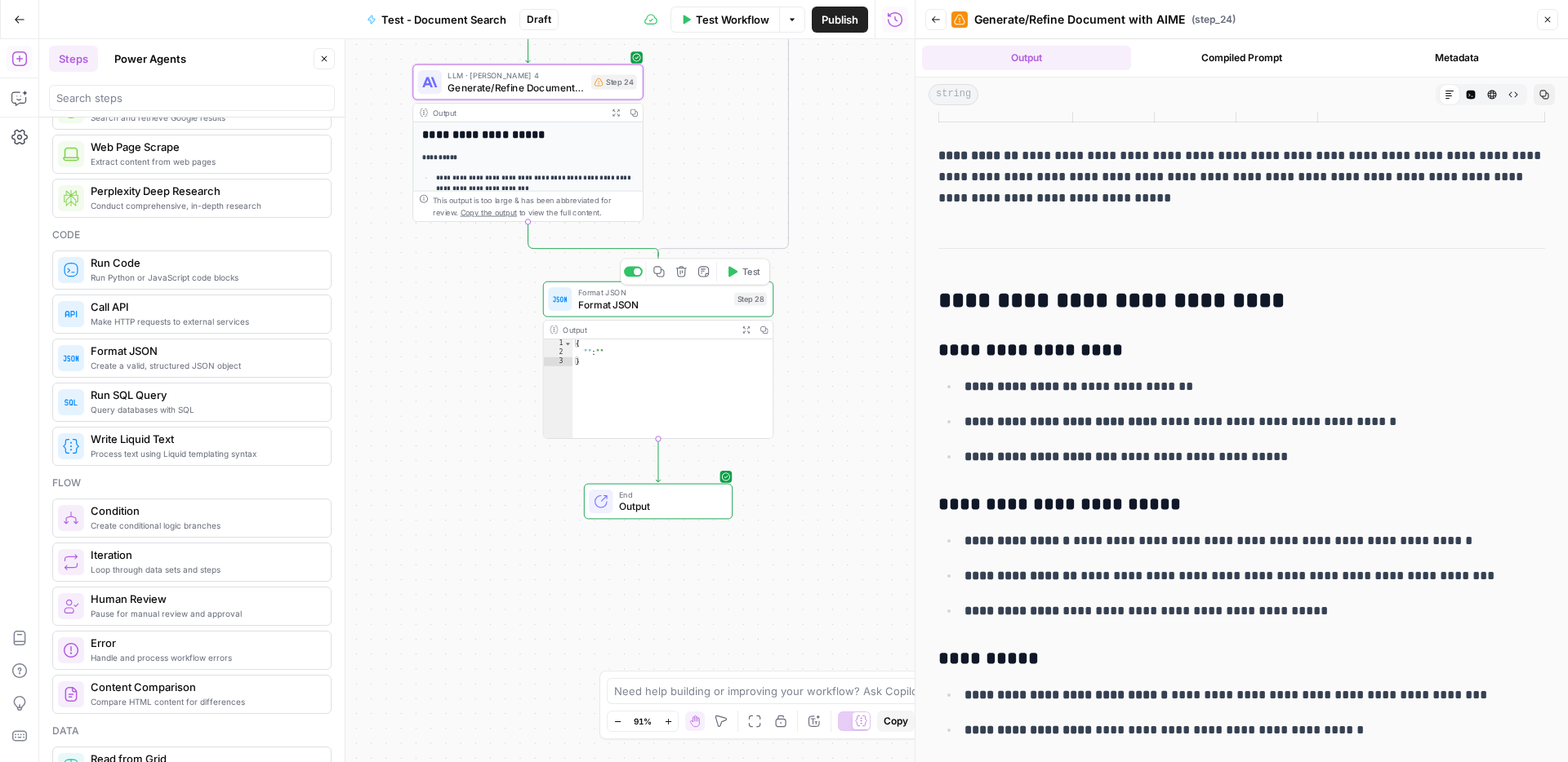
click at [632, 311] on span "Format JSON" at bounding box center [653, 304] width 150 height 14
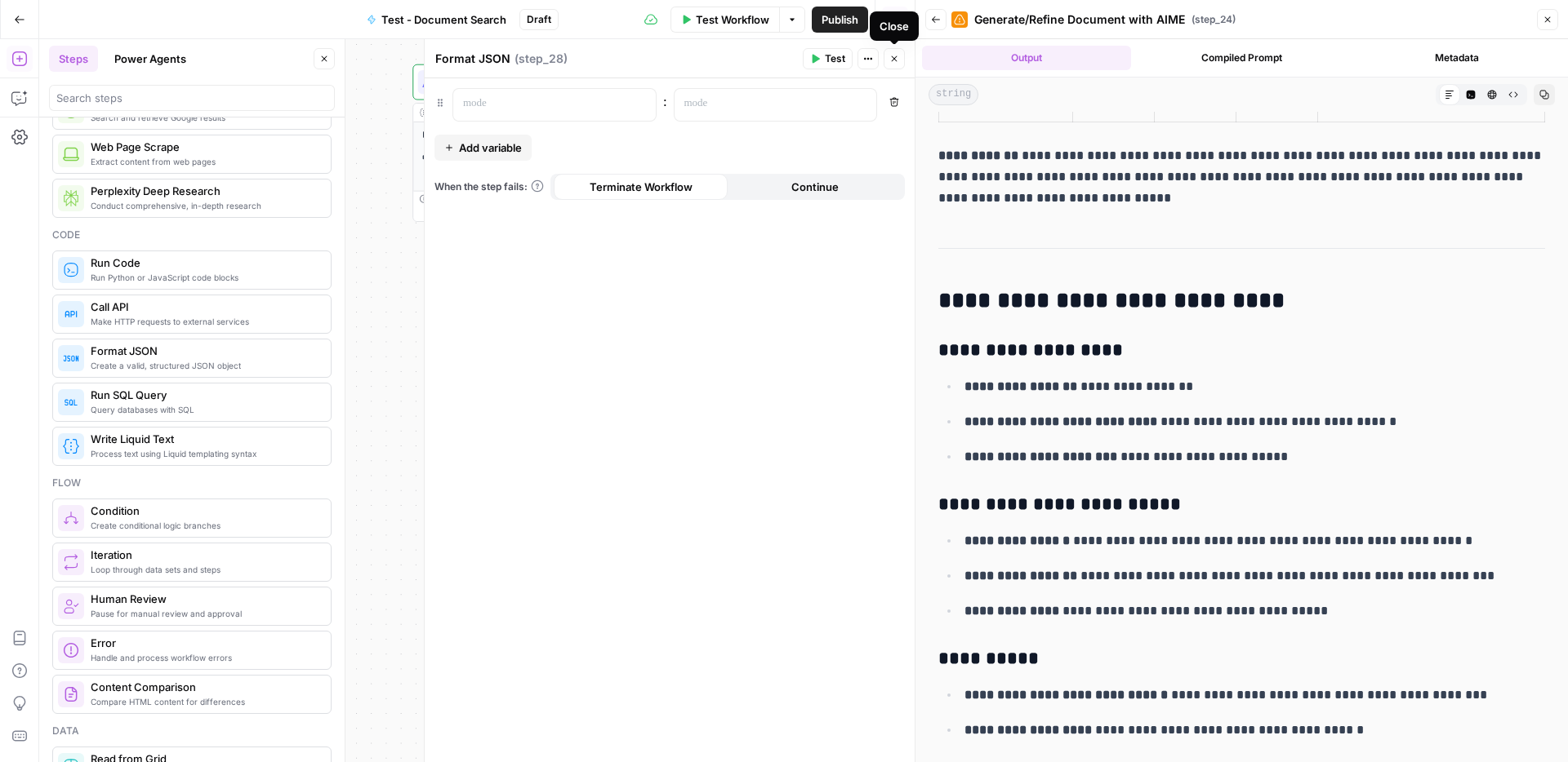
click at [898, 60] on icon "button" at bounding box center [894, 58] width 10 height 10
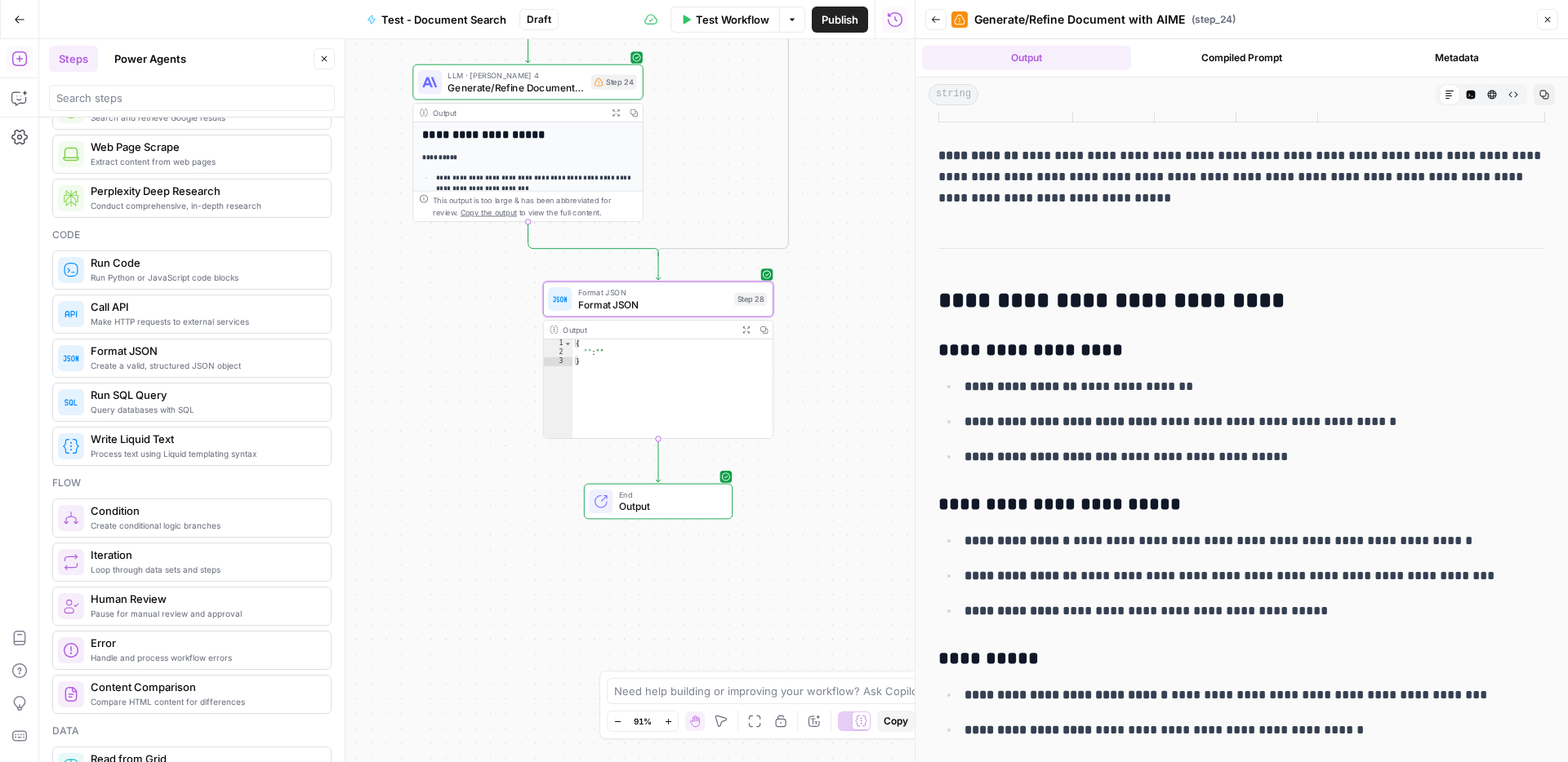
click at [828, 391] on div "**********" at bounding box center [477, 401] width 876 height 723
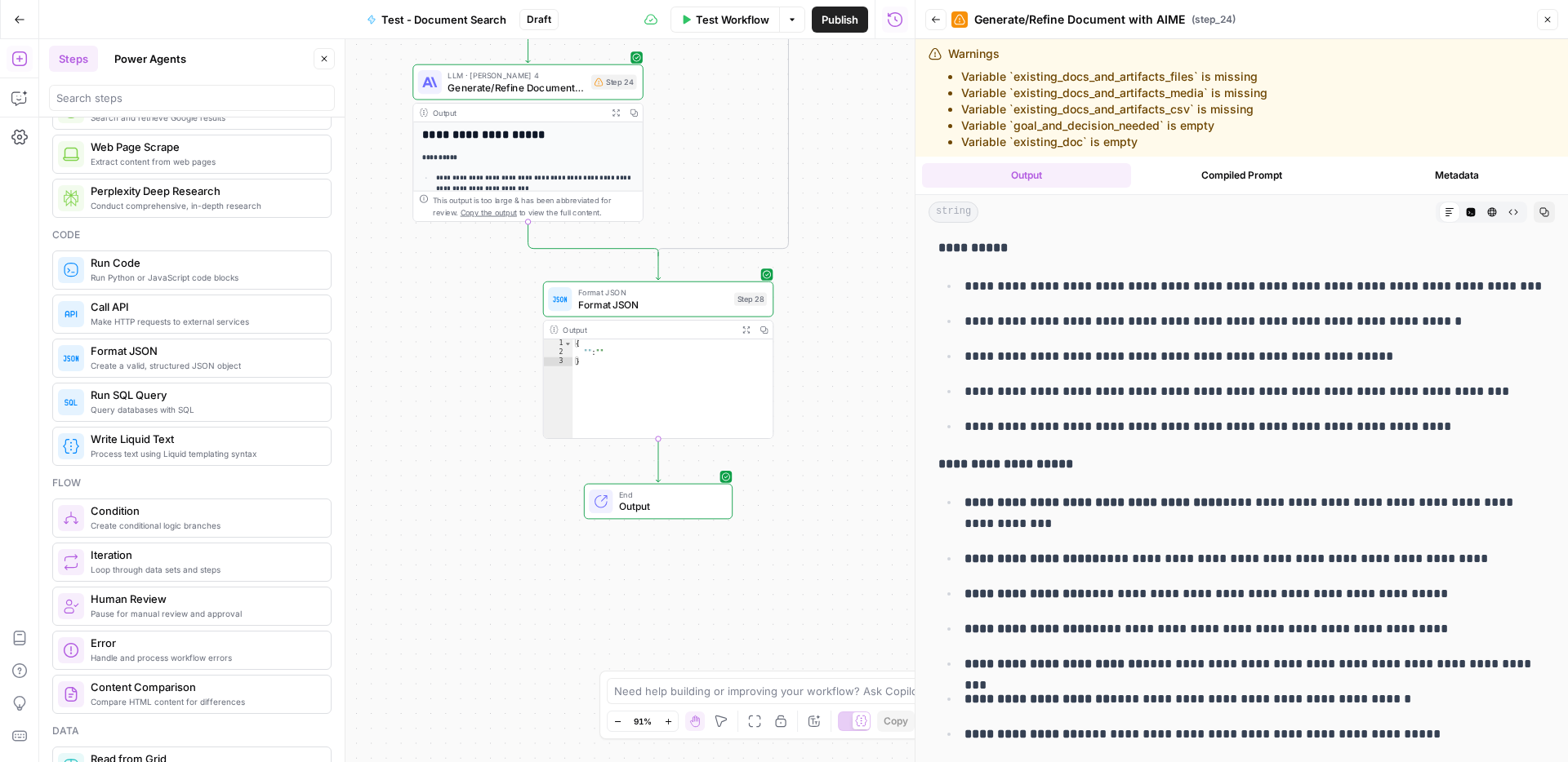
scroll to position [66, 0]
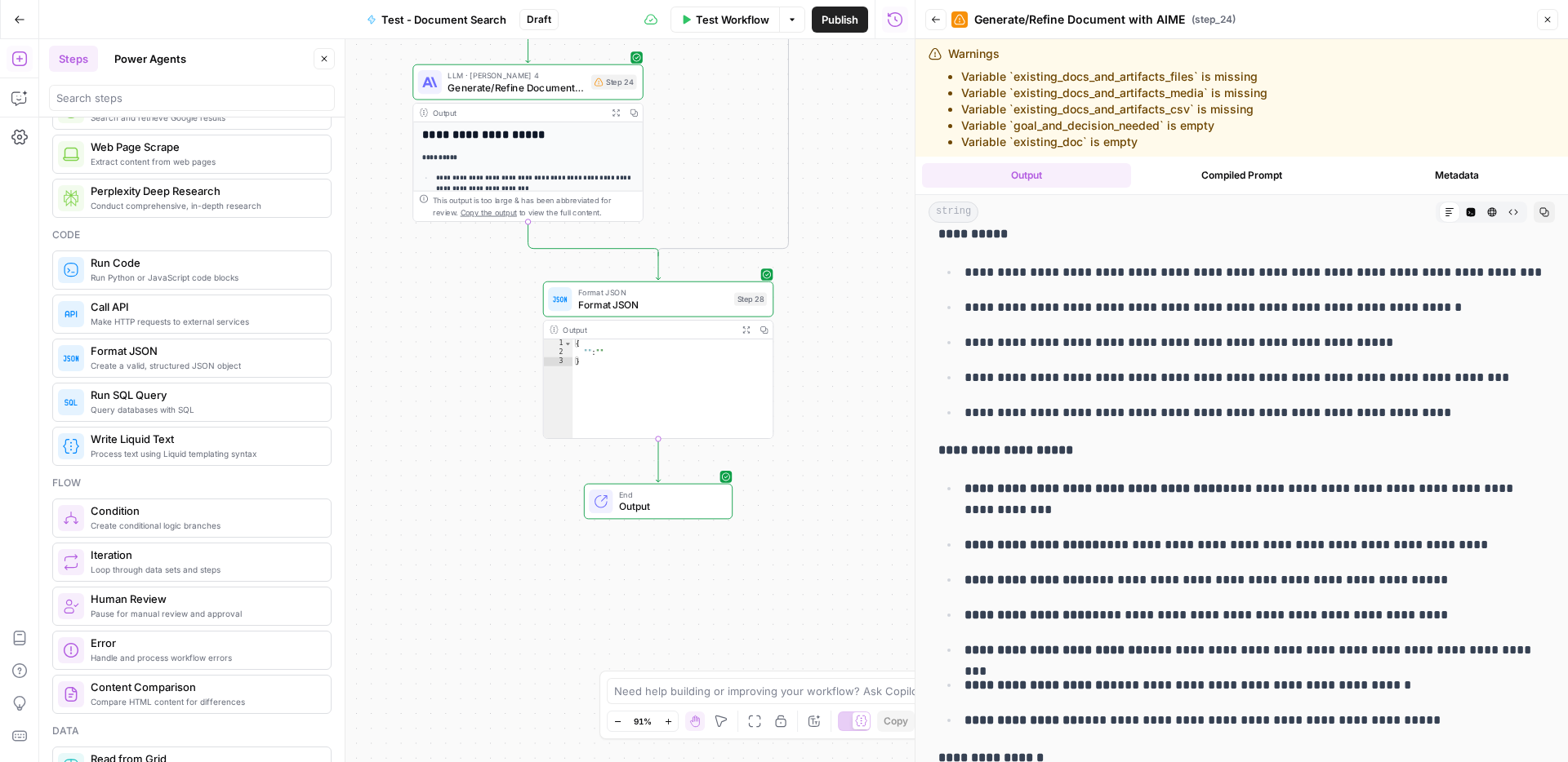
click at [1176, 313] on p "**********" at bounding box center [1255, 308] width 581 height 22
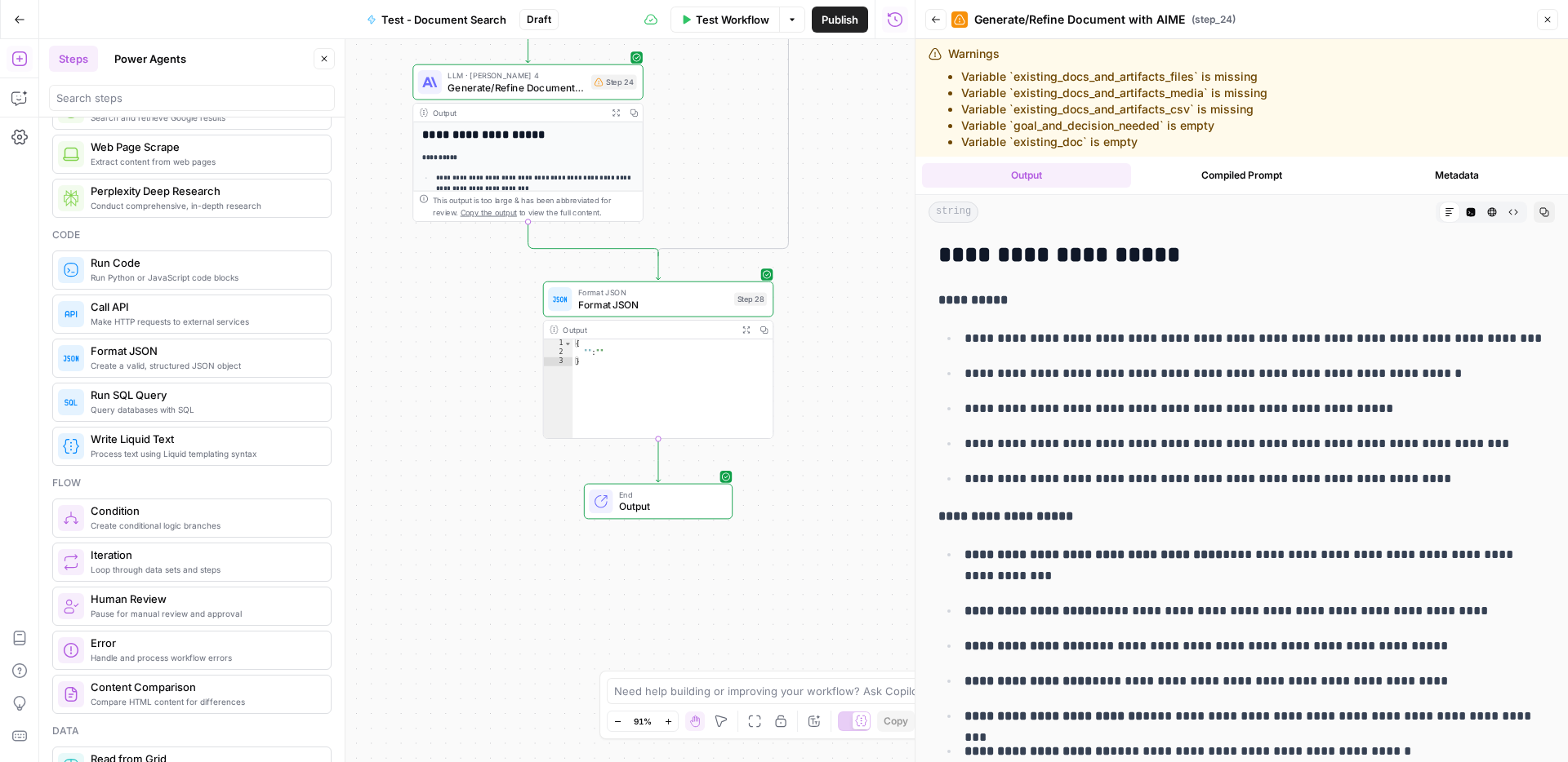
click at [585, 149] on div "**********" at bounding box center [528, 328] width 230 height 412
click at [616, 113] on icon "button" at bounding box center [615, 112] width 8 height 8
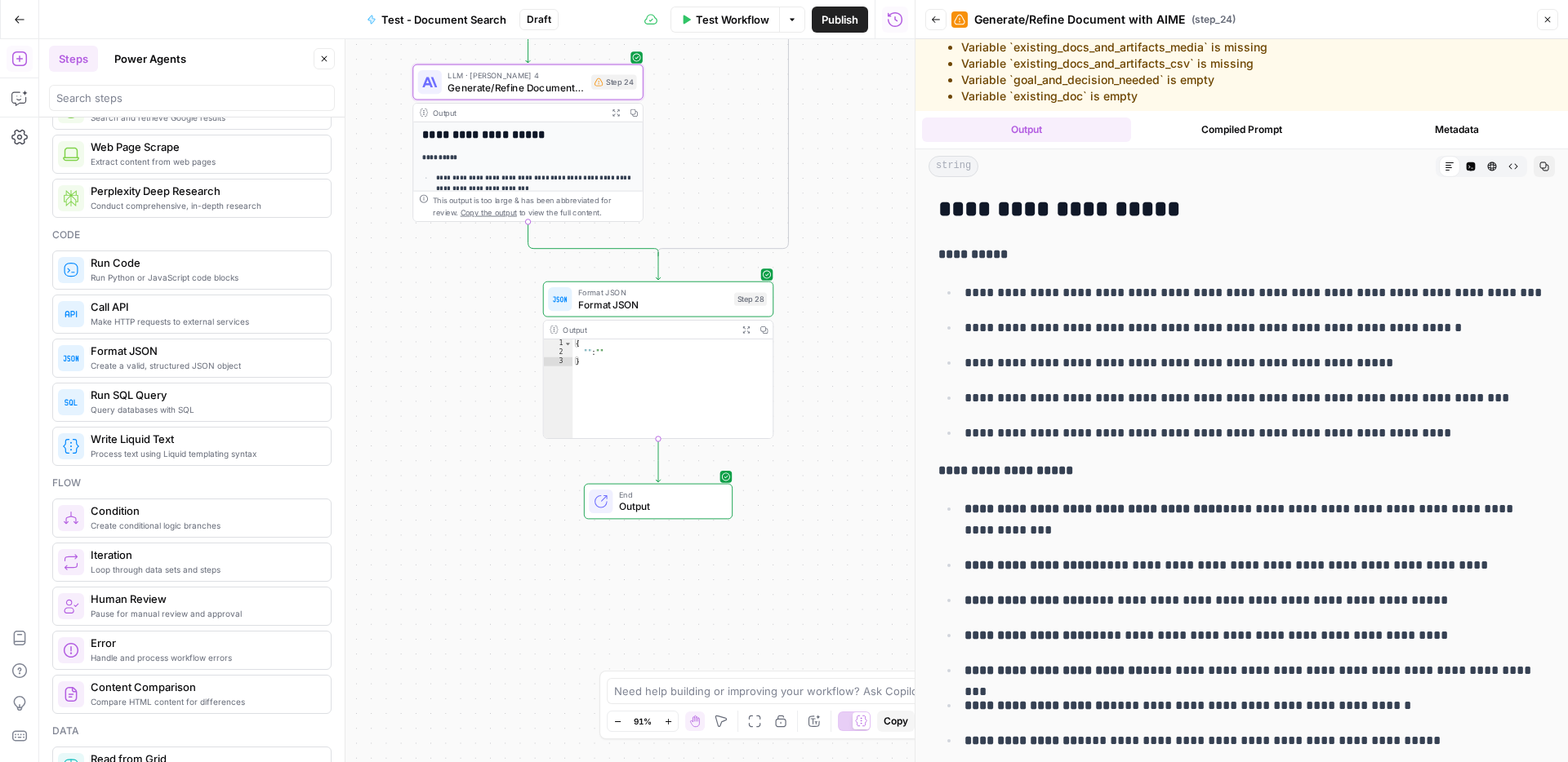
scroll to position [7, 0]
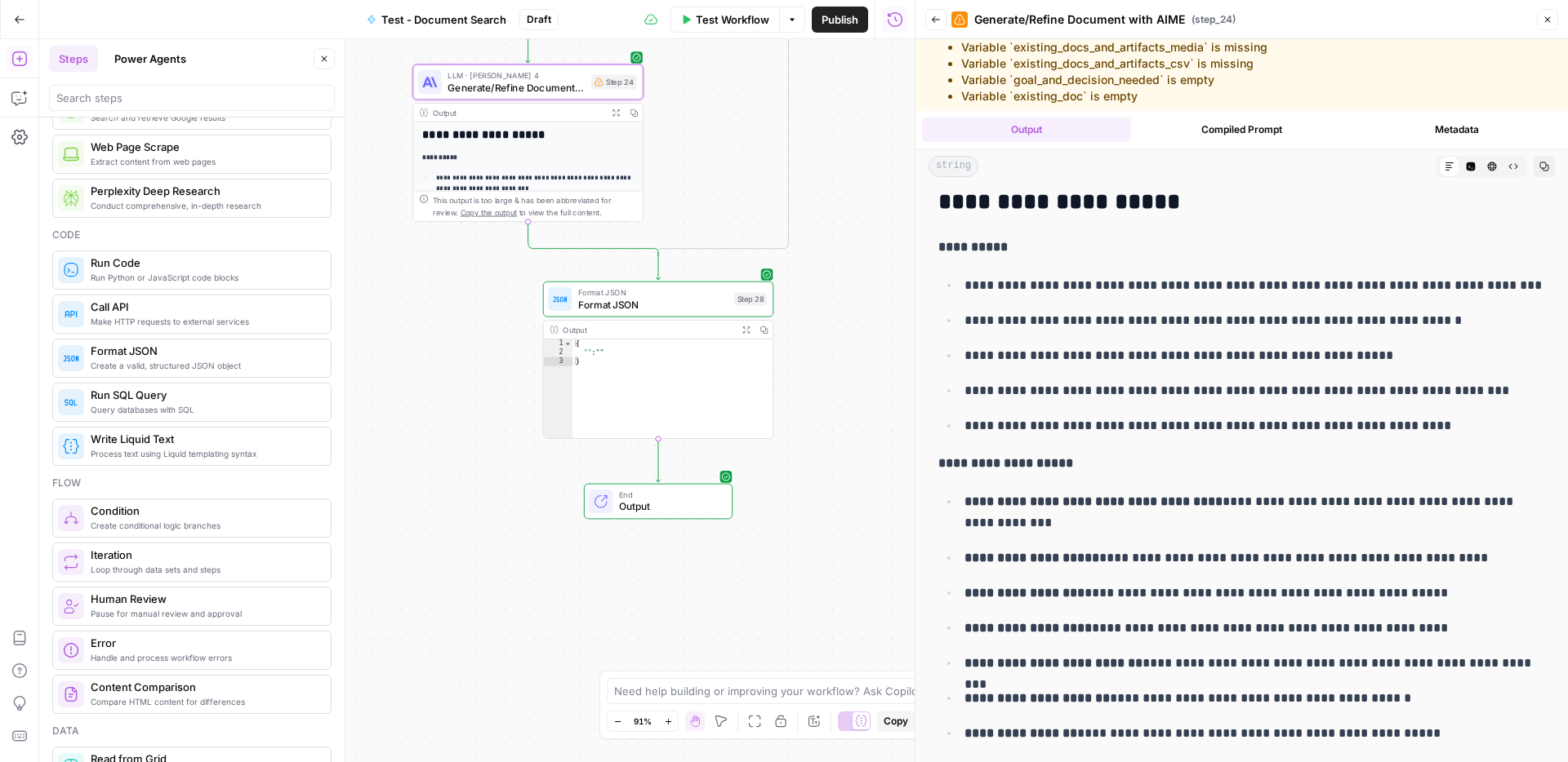
click at [1262, 131] on button "Compiled Prompt" at bounding box center [1242, 129] width 209 height 24
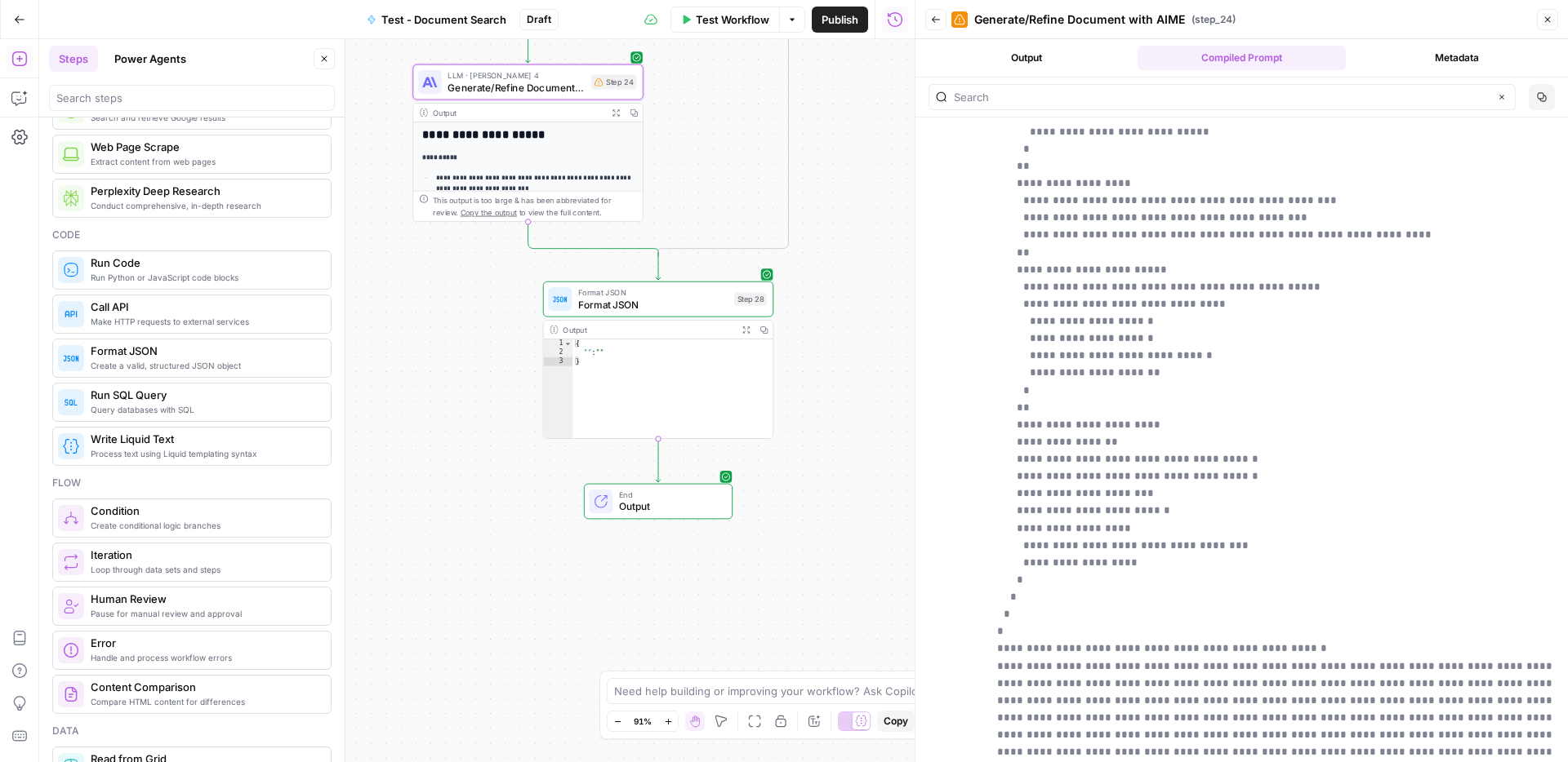
scroll to position [5748, 0]
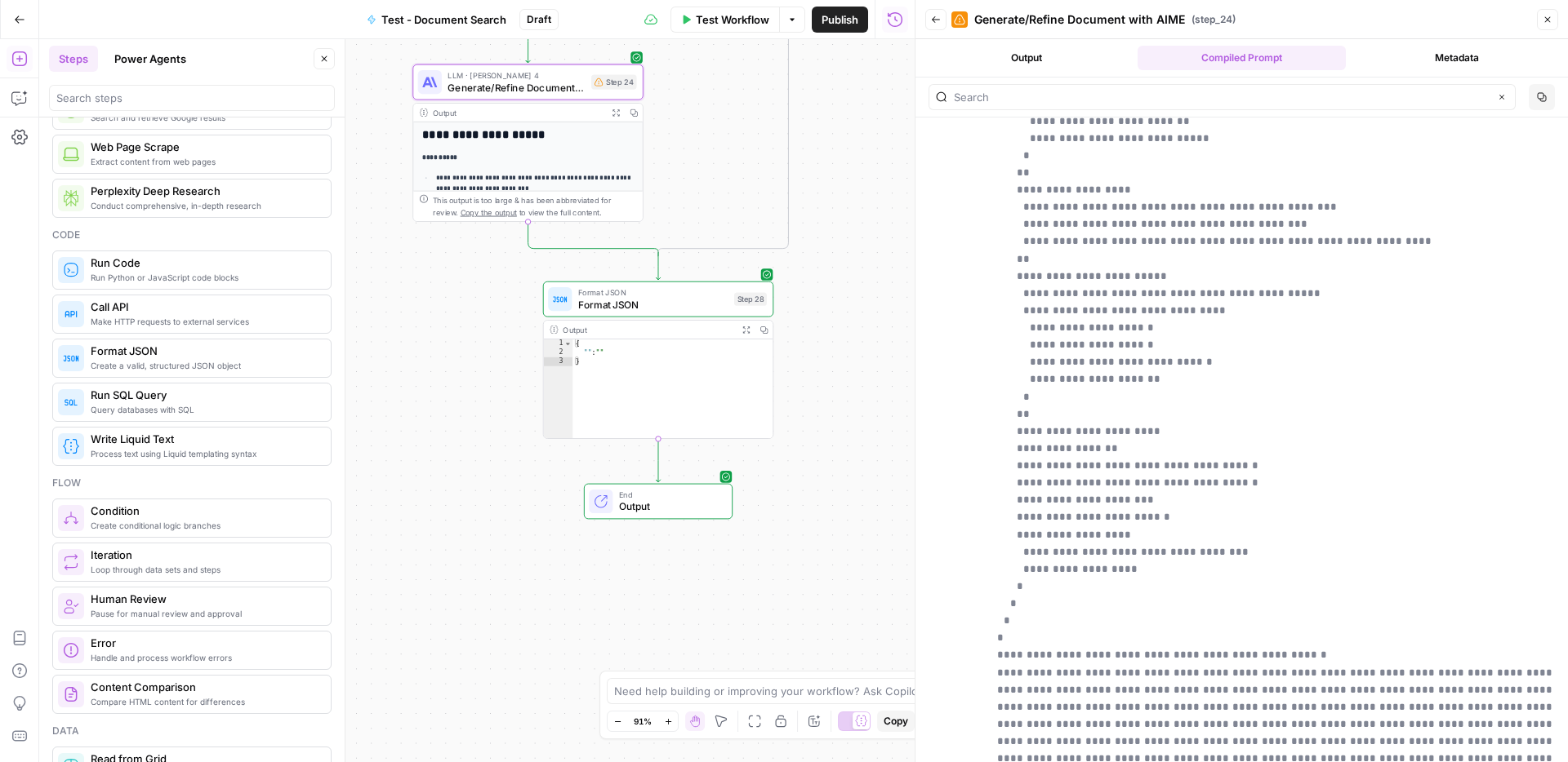
click at [460, 397] on div "**********" at bounding box center [477, 401] width 876 height 723
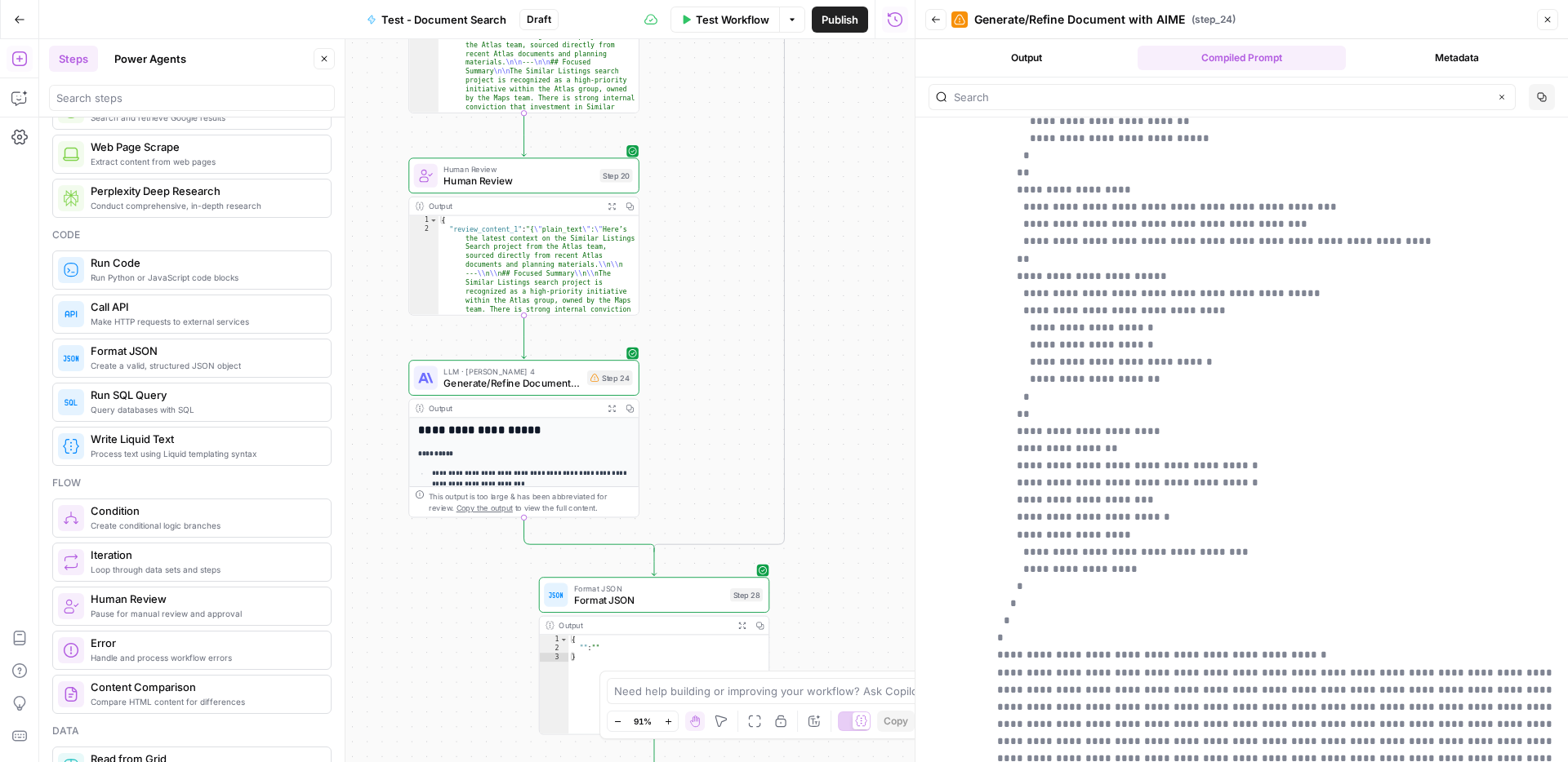
click at [1436, 58] on button "Metadata" at bounding box center [1457, 57] width 209 height 24
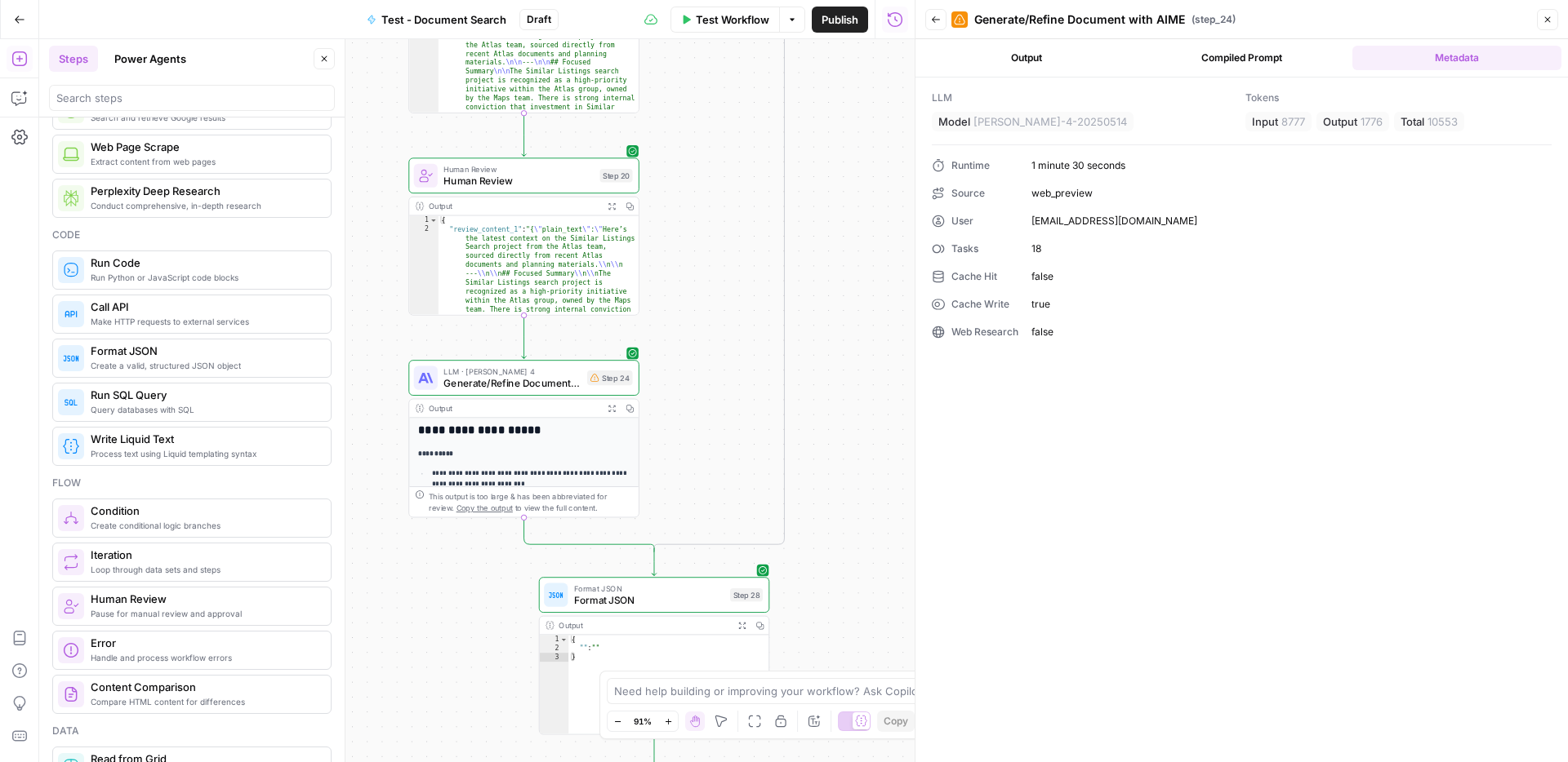
click at [1088, 65] on button "Output" at bounding box center [1026, 57] width 209 height 24
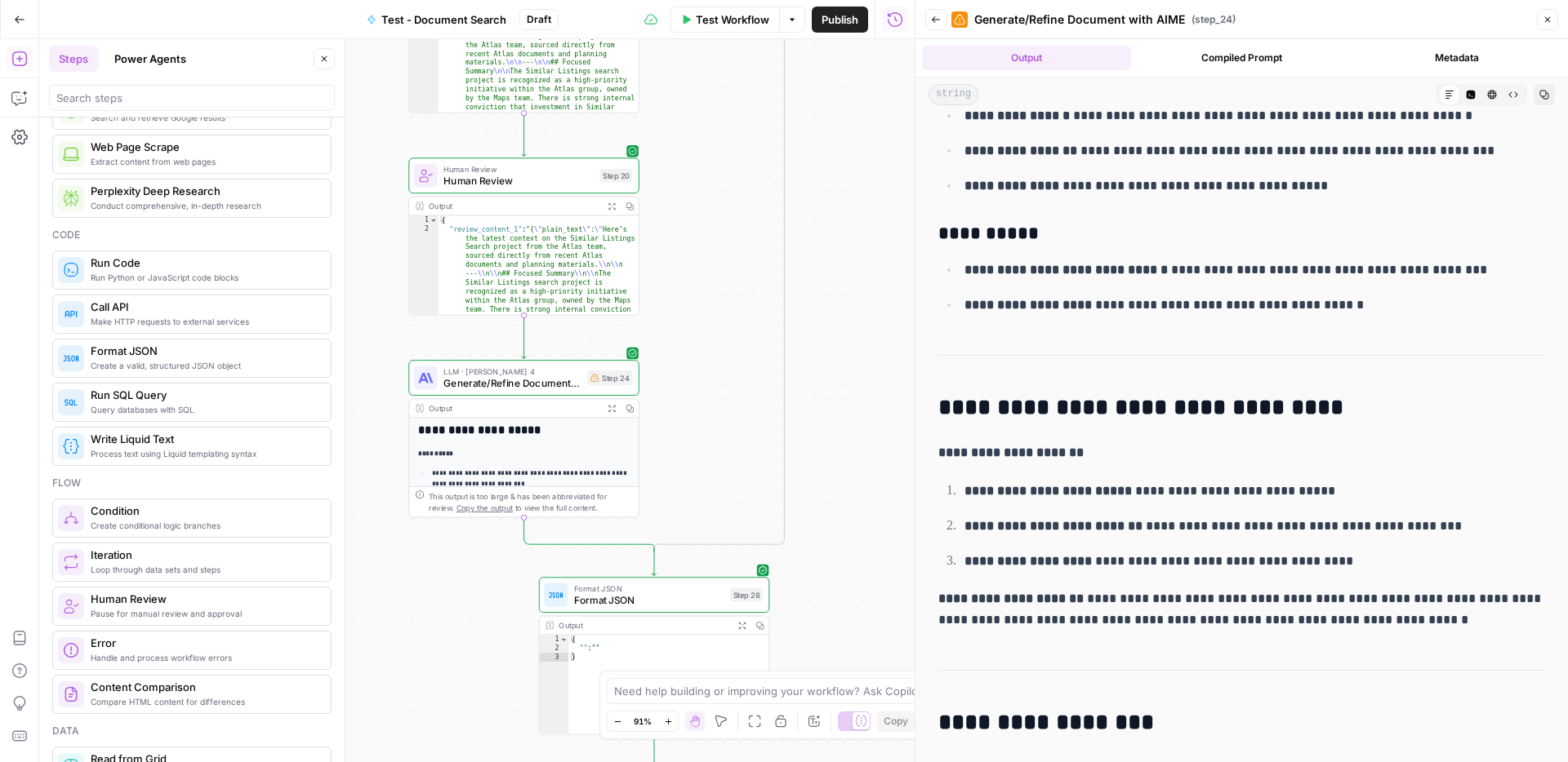
scroll to position [2425, 0]
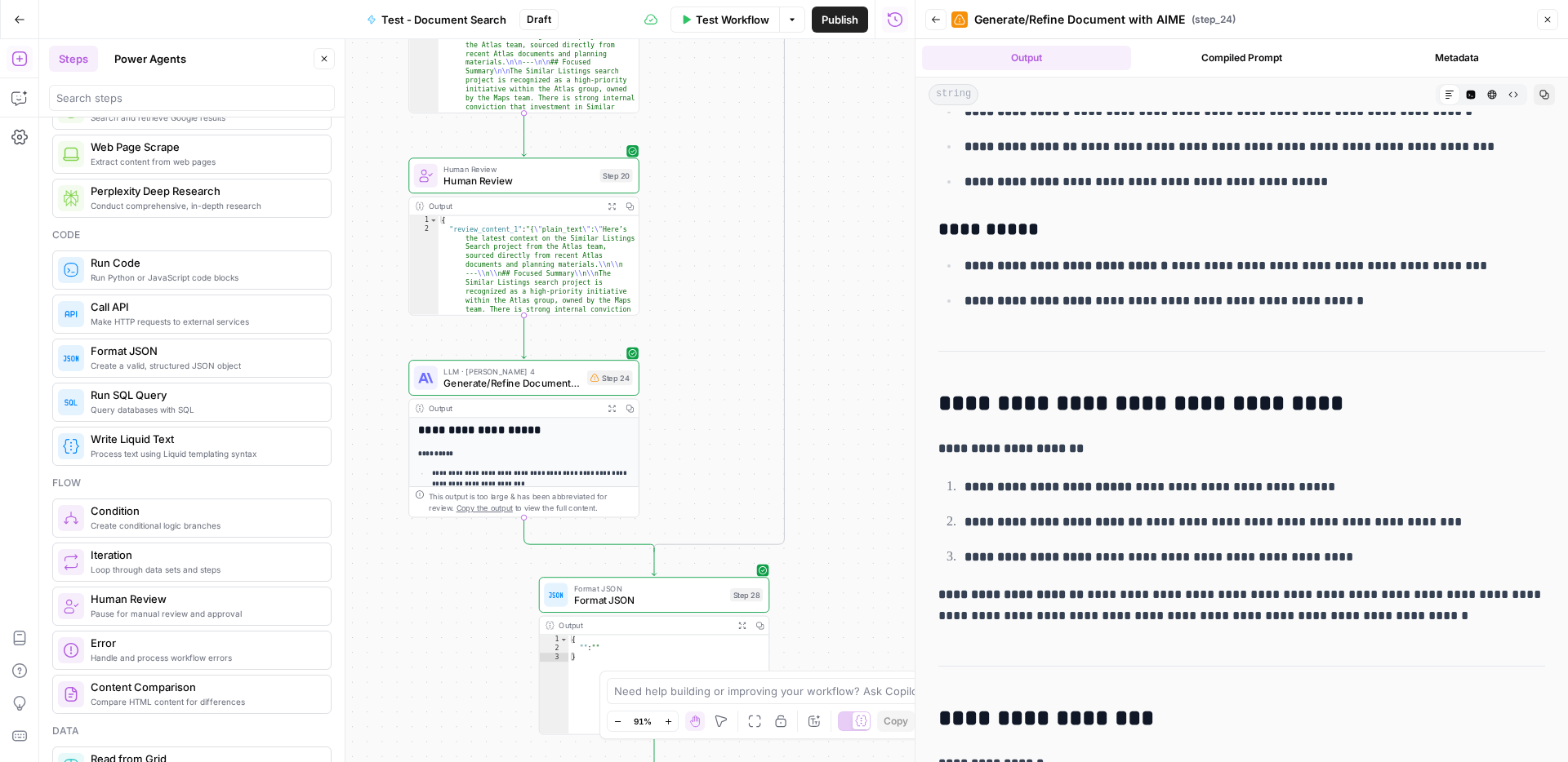
click at [1284, 49] on button "Compiled Prompt" at bounding box center [1242, 57] width 209 height 24
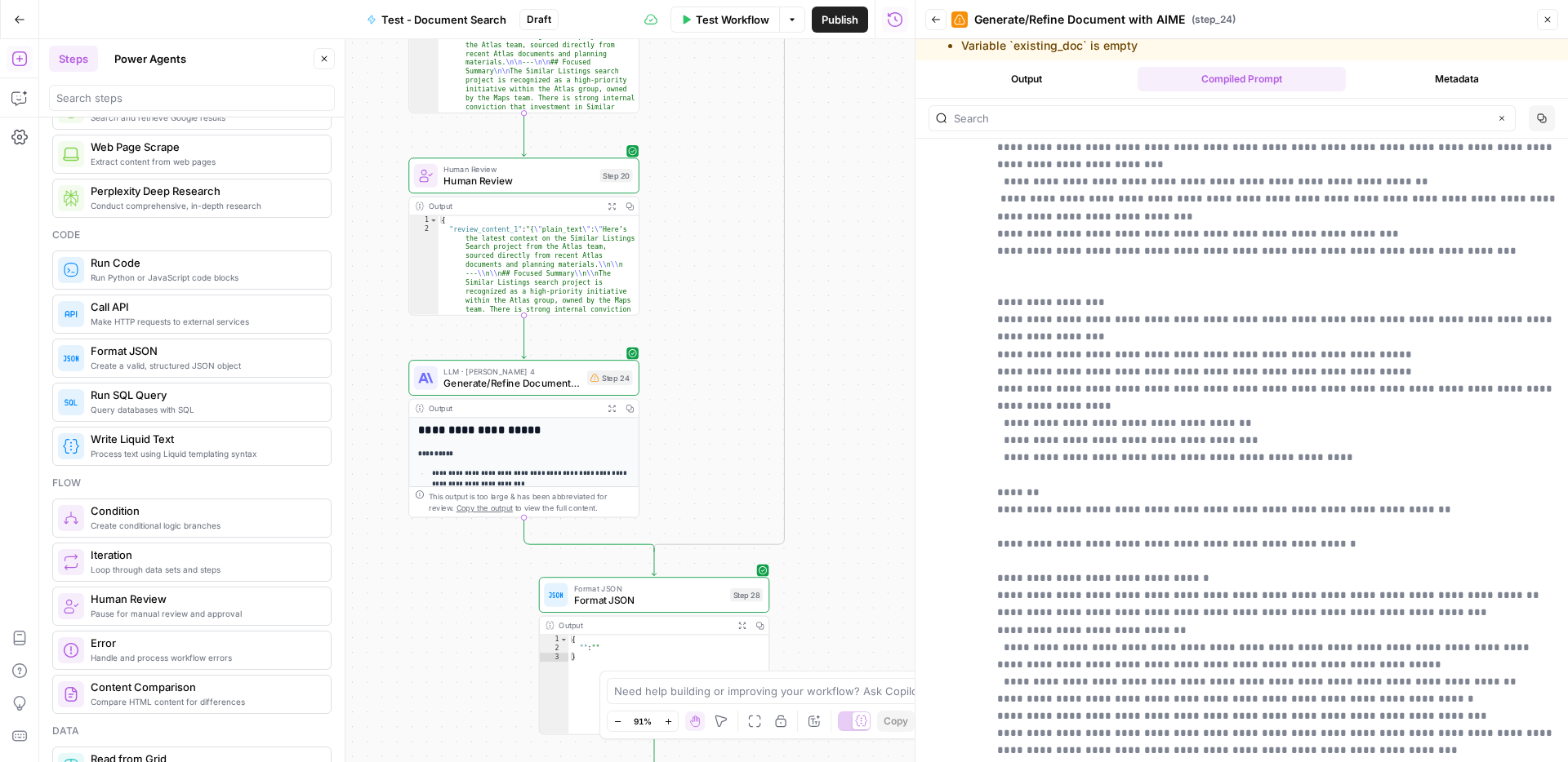
scroll to position [118, 0]
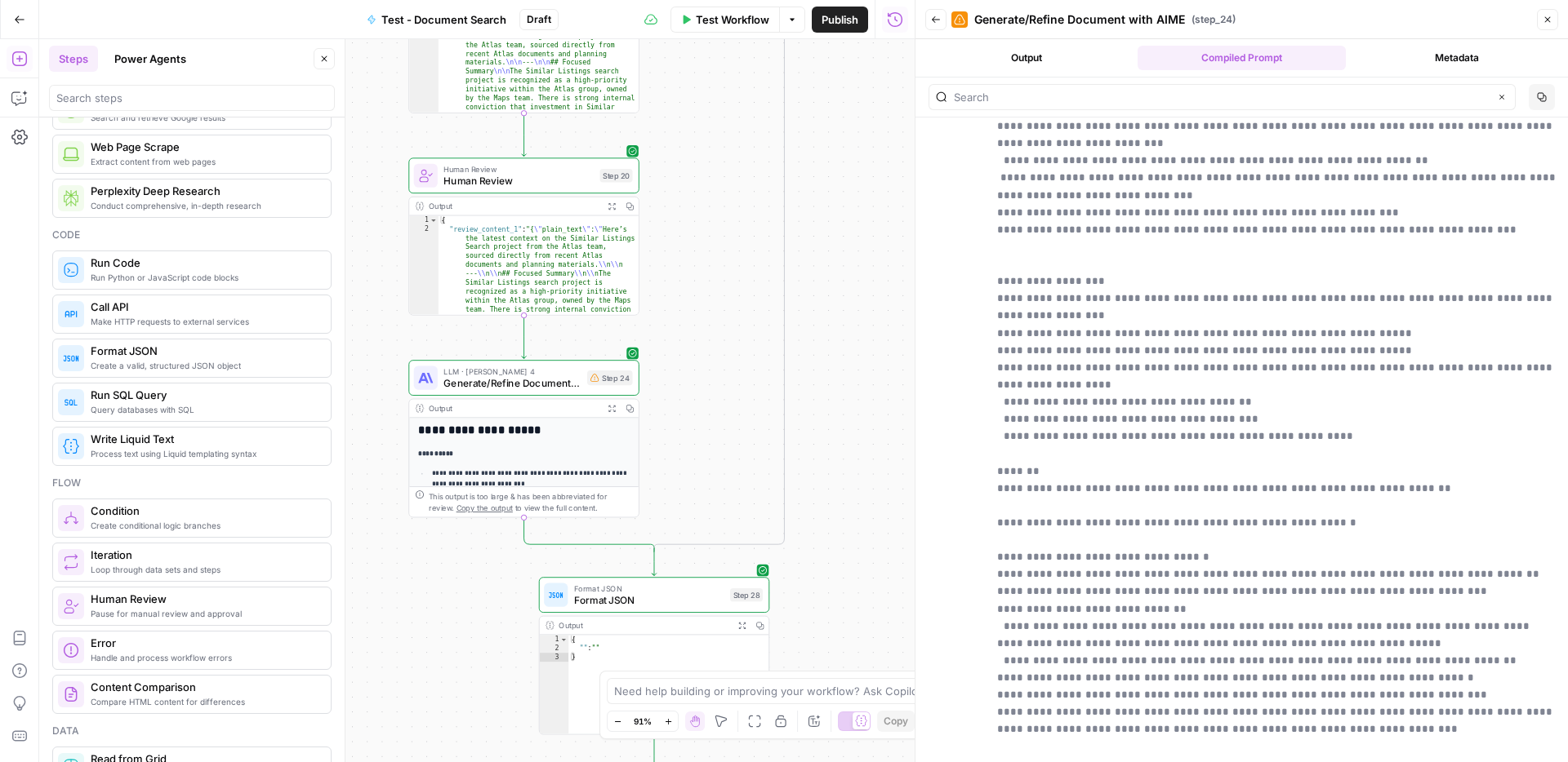
click at [1483, 58] on button "Metadata" at bounding box center [1457, 57] width 209 height 24
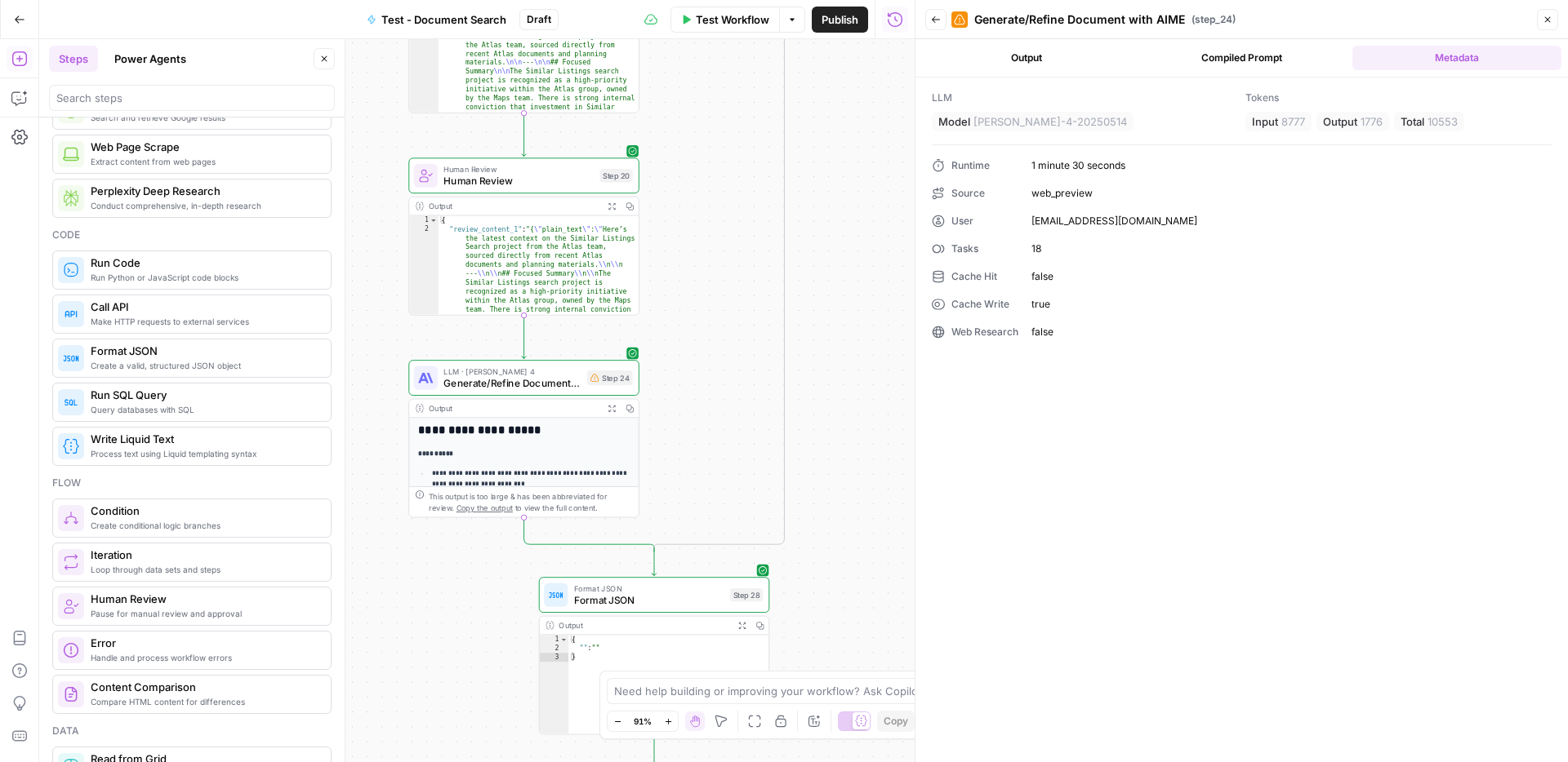
drag, startPoint x: 1282, startPoint y: 124, endPoint x: 1308, endPoint y: 121, distance: 26.2
click at [1308, 121] on div "Input 8777" at bounding box center [1279, 122] width 66 height 20
copy span "8777"
drag, startPoint x: 1361, startPoint y: 120, endPoint x: 1384, endPoint y: 118, distance: 23.1
click at [1383, 118] on span "1776" at bounding box center [1371, 121] width 22 height 16
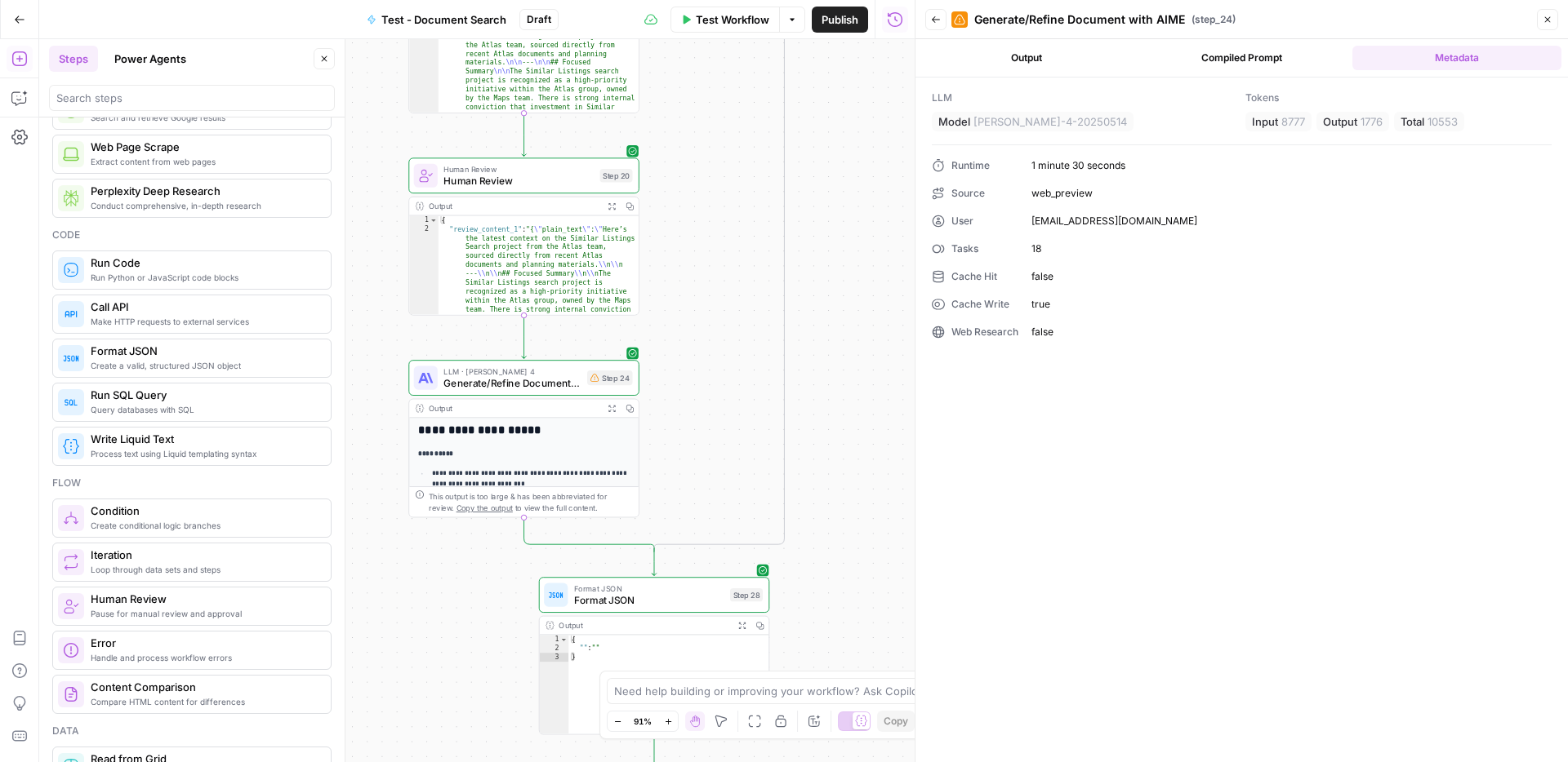
copy span "1776"
click at [1269, 67] on button "Compiled Prompt" at bounding box center [1242, 57] width 209 height 24
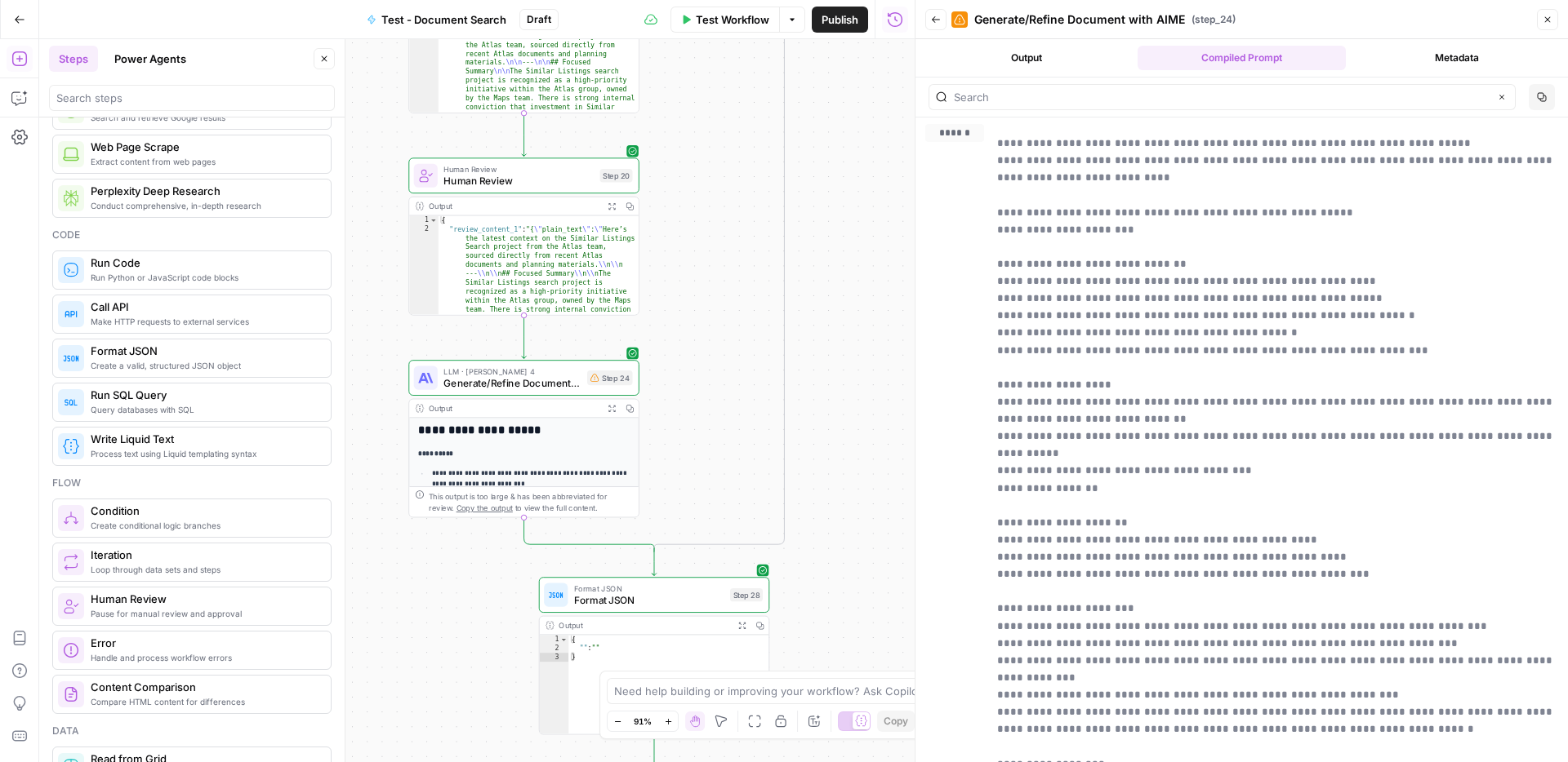
click at [1061, 65] on button "Output" at bounding box center [1026, 57] width 209 height 24
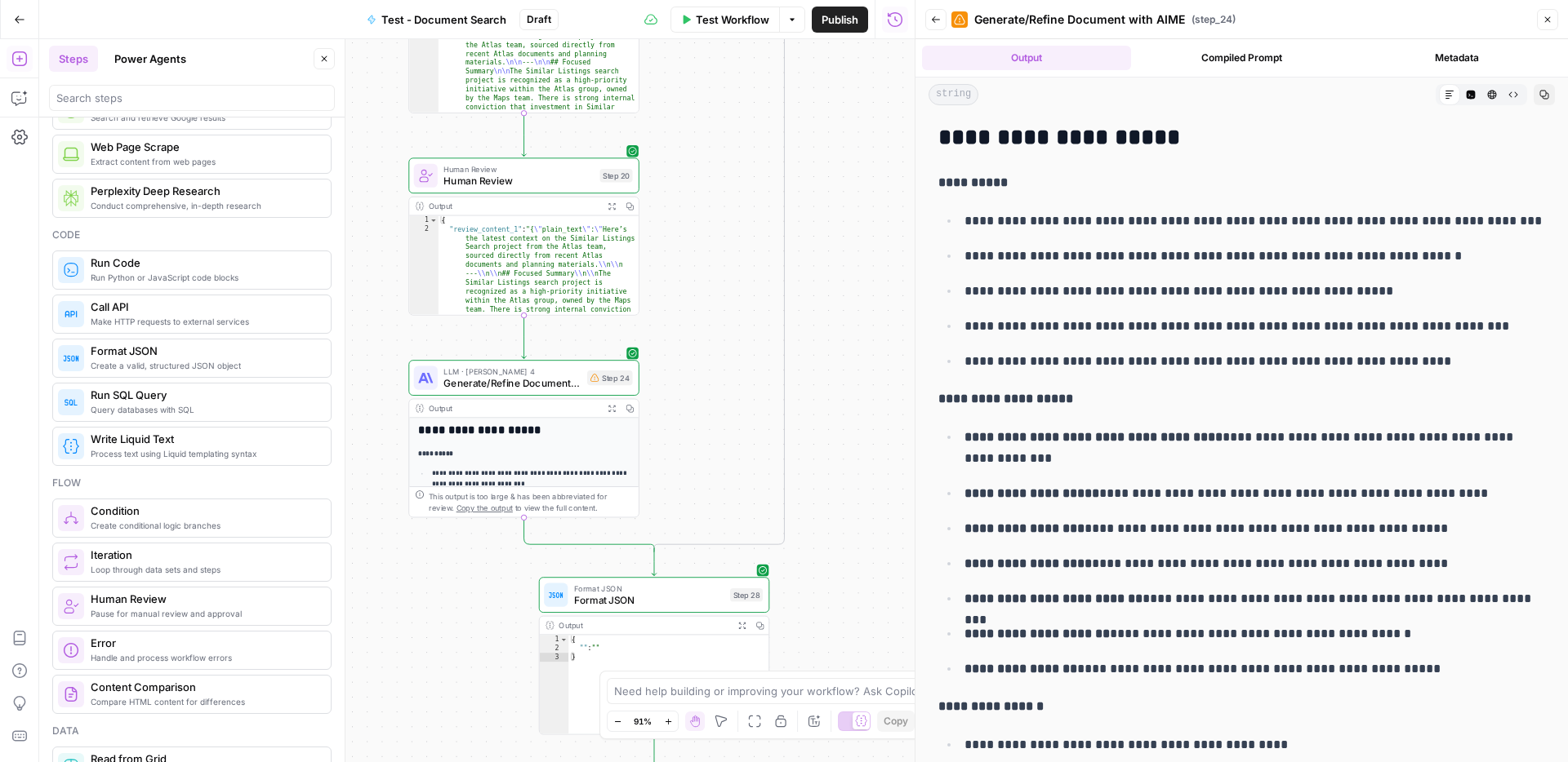
click at [1200, 64] on button "Compiled Prompt" at bounding box center [1242, 57] width 209 height 24
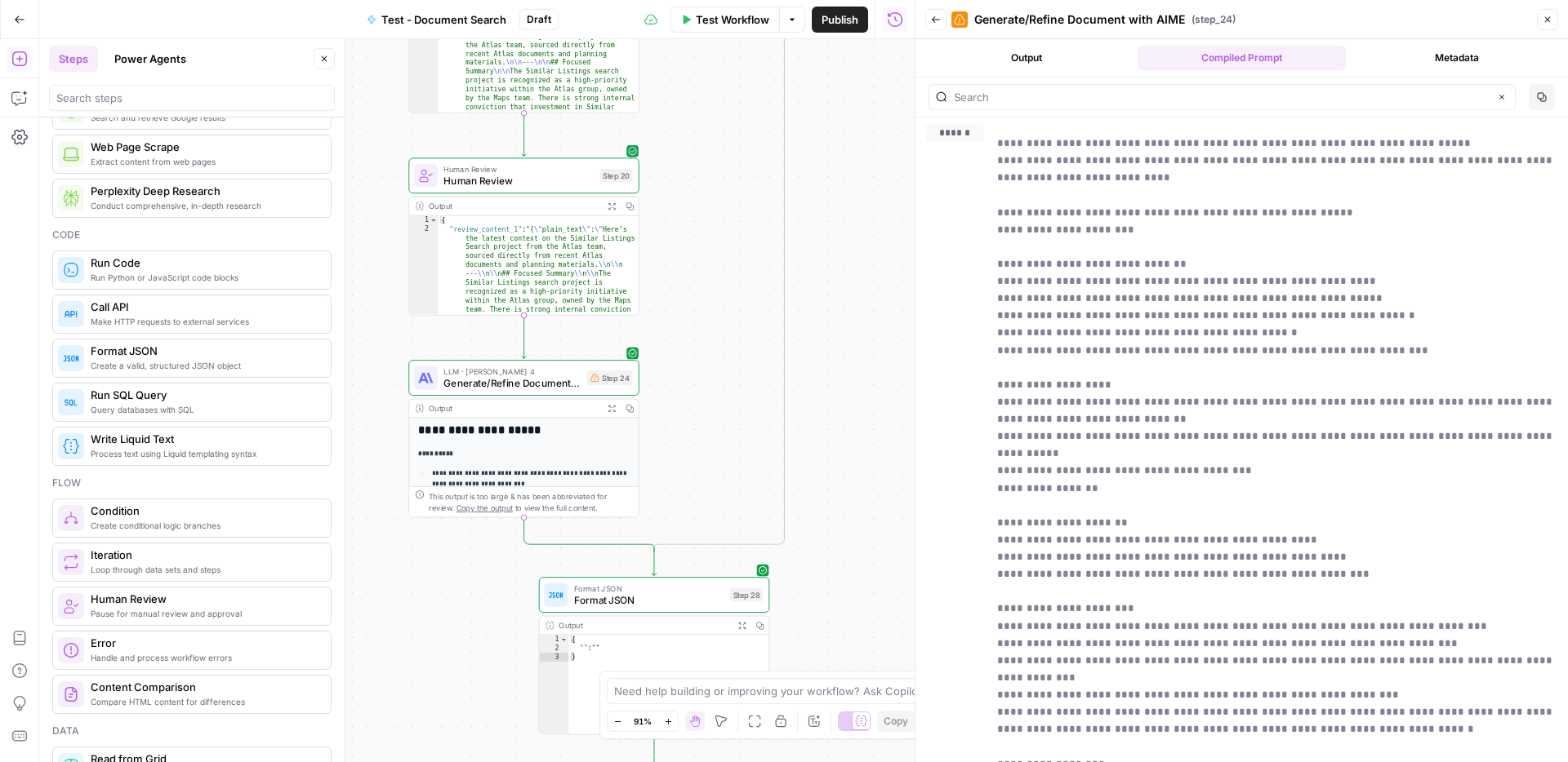
click at [1424, 60] on button "Metadata" at bounding box center [1457, 57] width 209 height 24
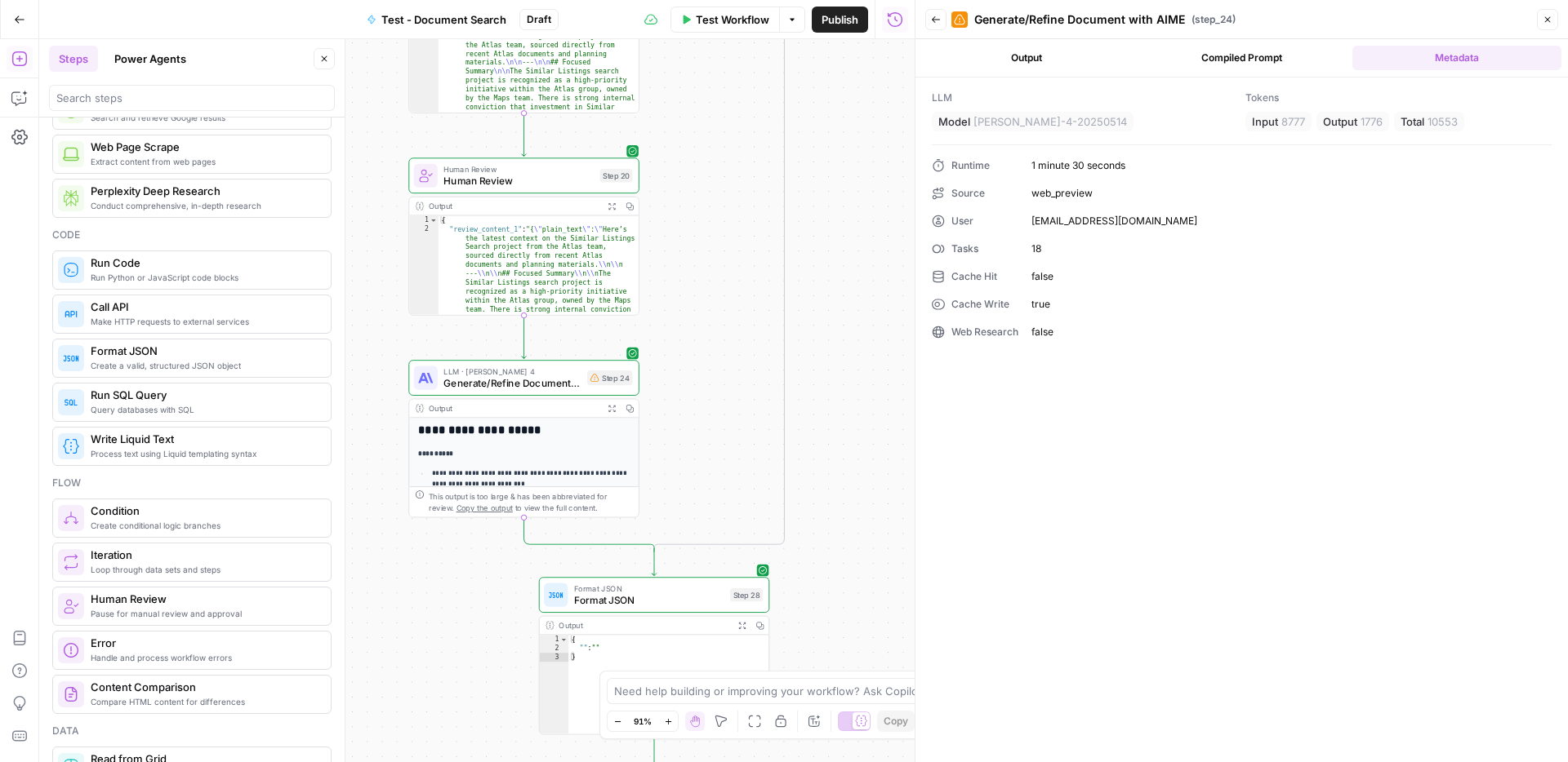
click at [1018, 52] on button "Output" at bounding box center [1026, 57] width 209 height 24
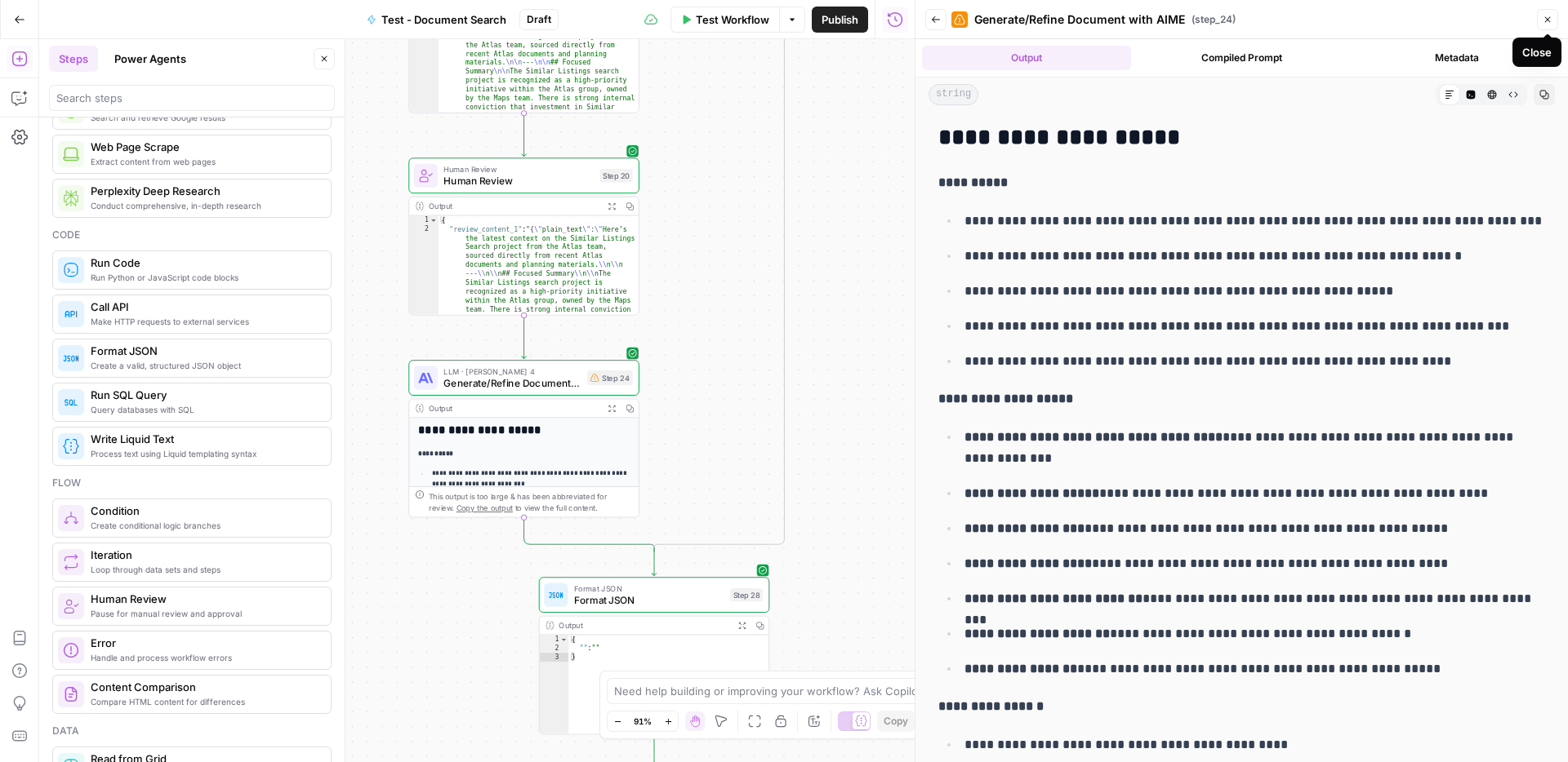
click at [1556, 22] on button "Close" at bounding box center [1548, 20] width 22 height 22
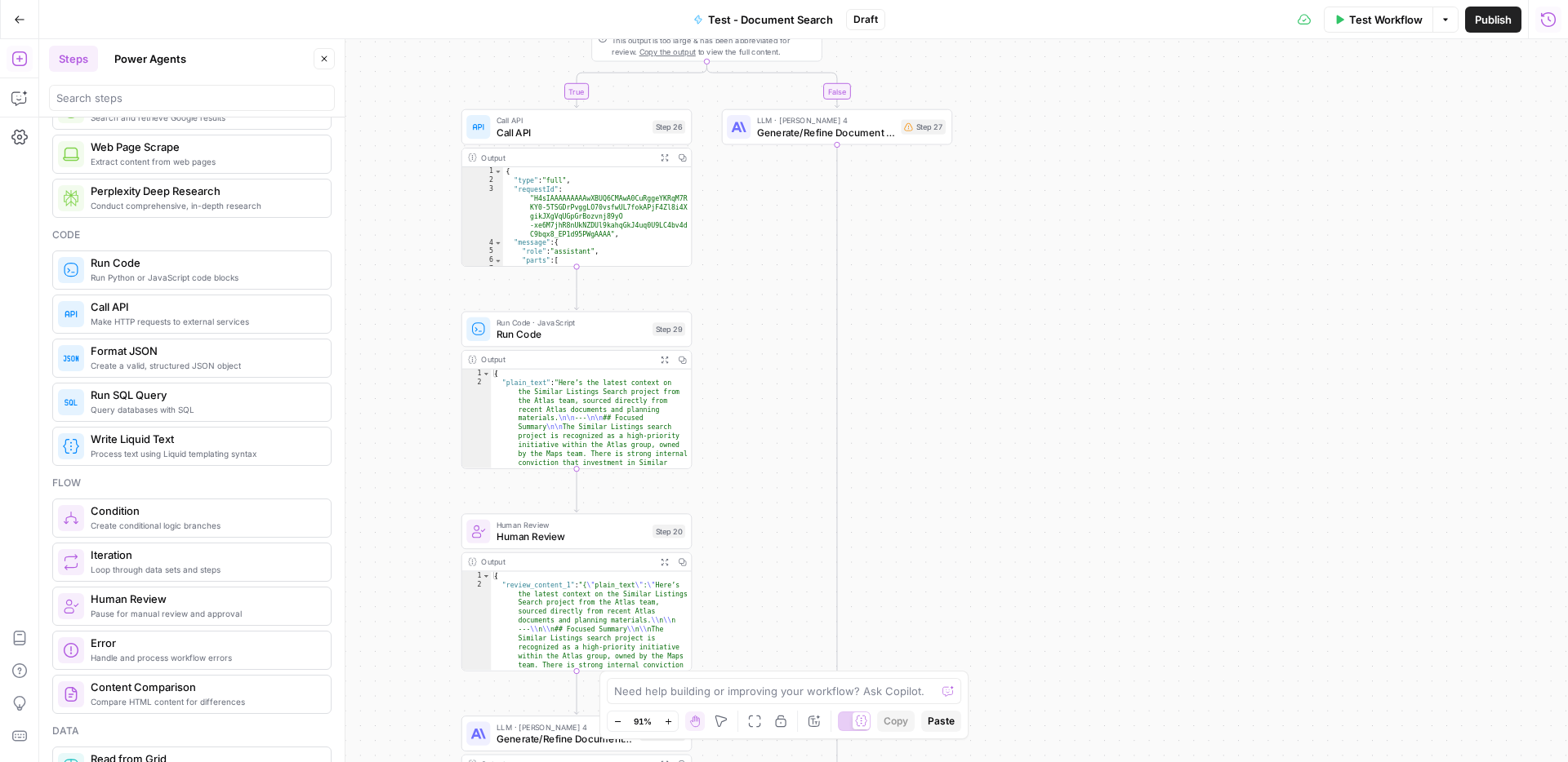
drag, startPoint x: 1078, startPoint y: 223, endPoint x: 1129, endPoint y: 762, distance: 541.4
click at [1129, 762] on div "**********" at bounding box center [804, 401] width 1529 height 723
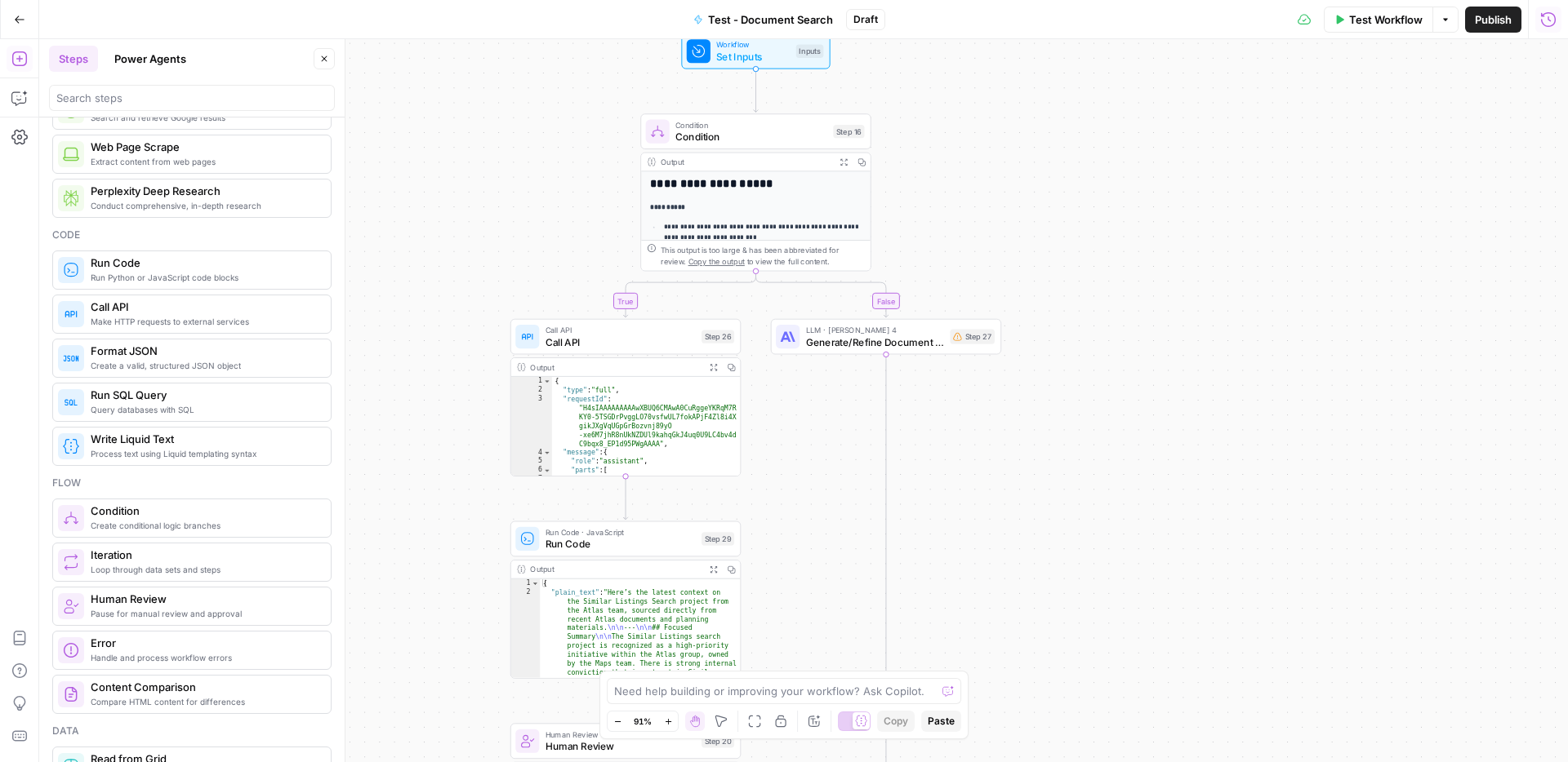
drag, startPoint x: 1068, startPoint y: 267, endPoint x: 1115, endPoint y: 474, distance: 212.3
click at [1115, 474] on div "**********" at bounding box center [804, 401] width 1529 height 723
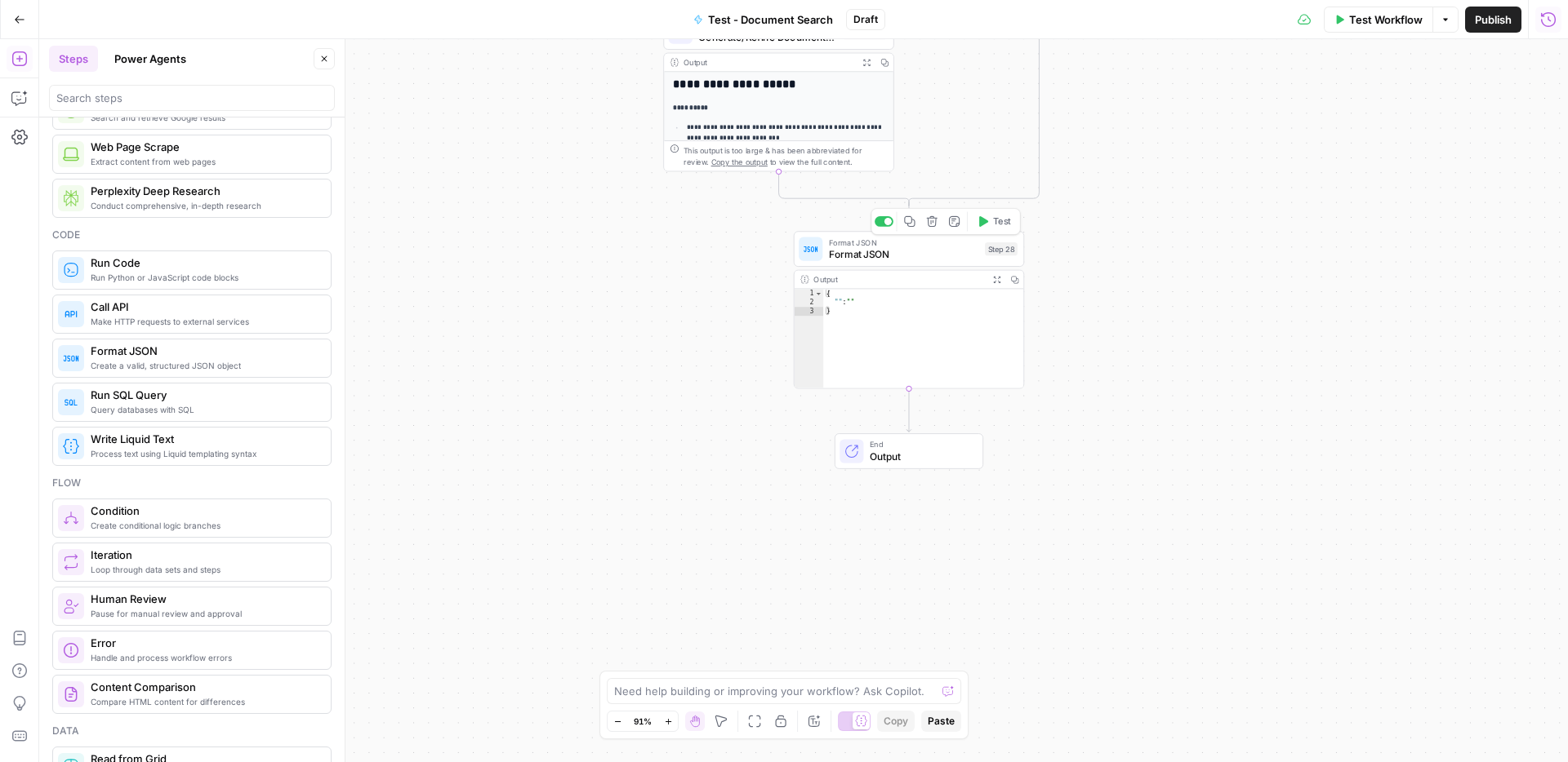
click at [934, 257] on span "Format JSON" at bounding box center [903, 254] width 150 height 14
click at [930, 223] on icon "button" at bounding box center [932, 222] width 11 height 11
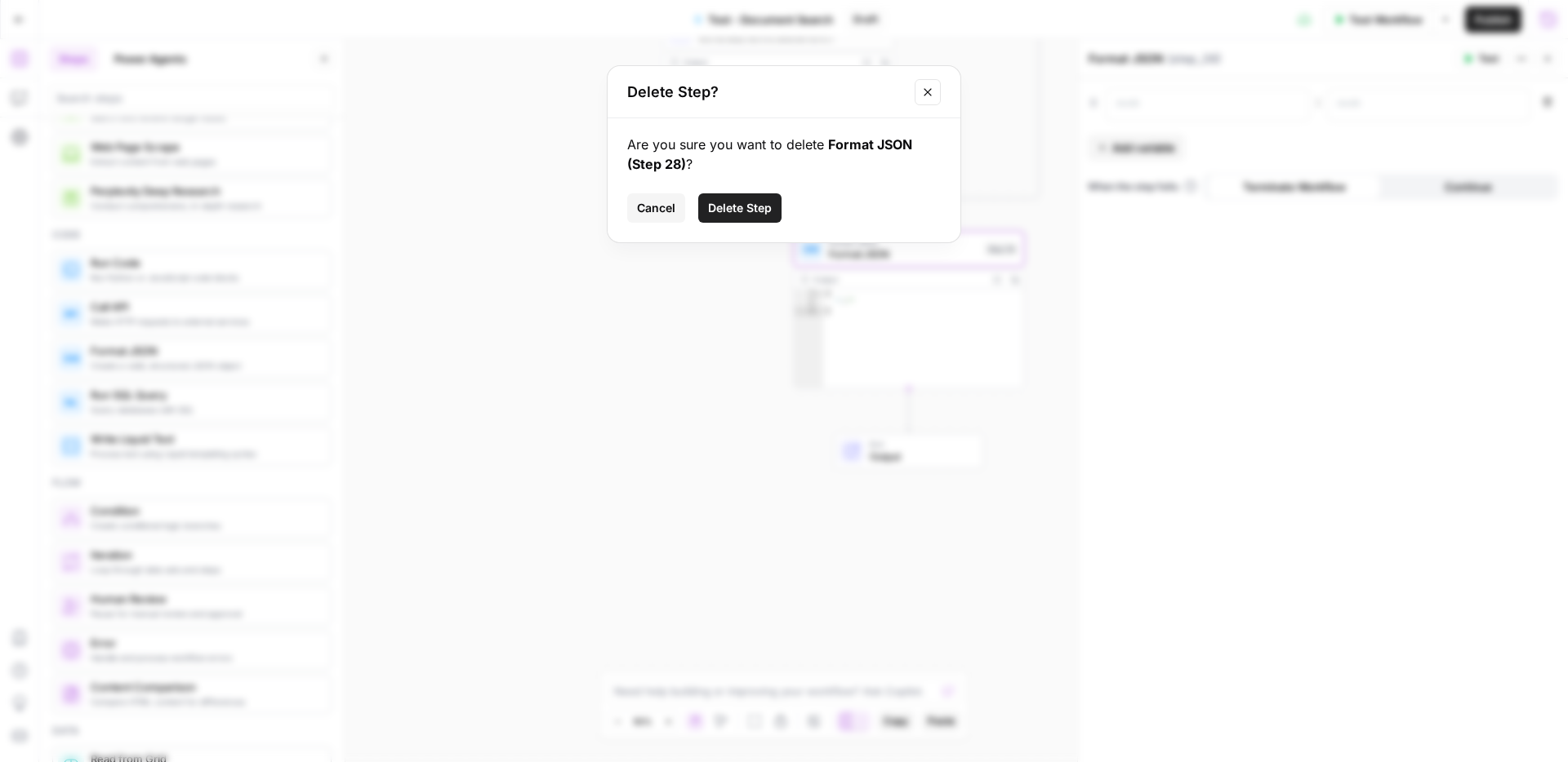
click at [744, 209] on span "Delete Step" at bounding box center [740, 208] width 64 height 16
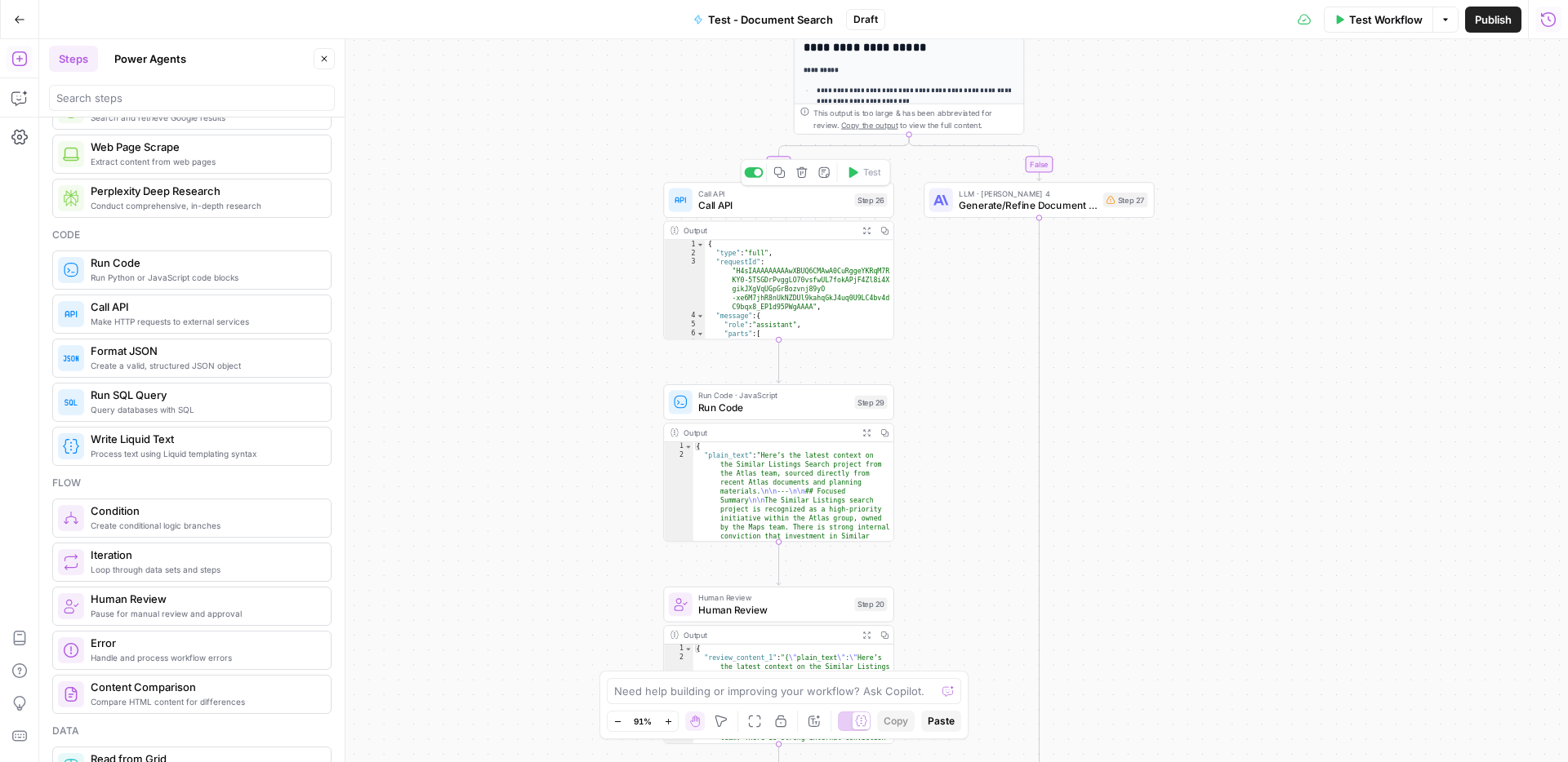
click at [793, 204] on span "Call API" at bounding box center [773, 205] width 150 height 14
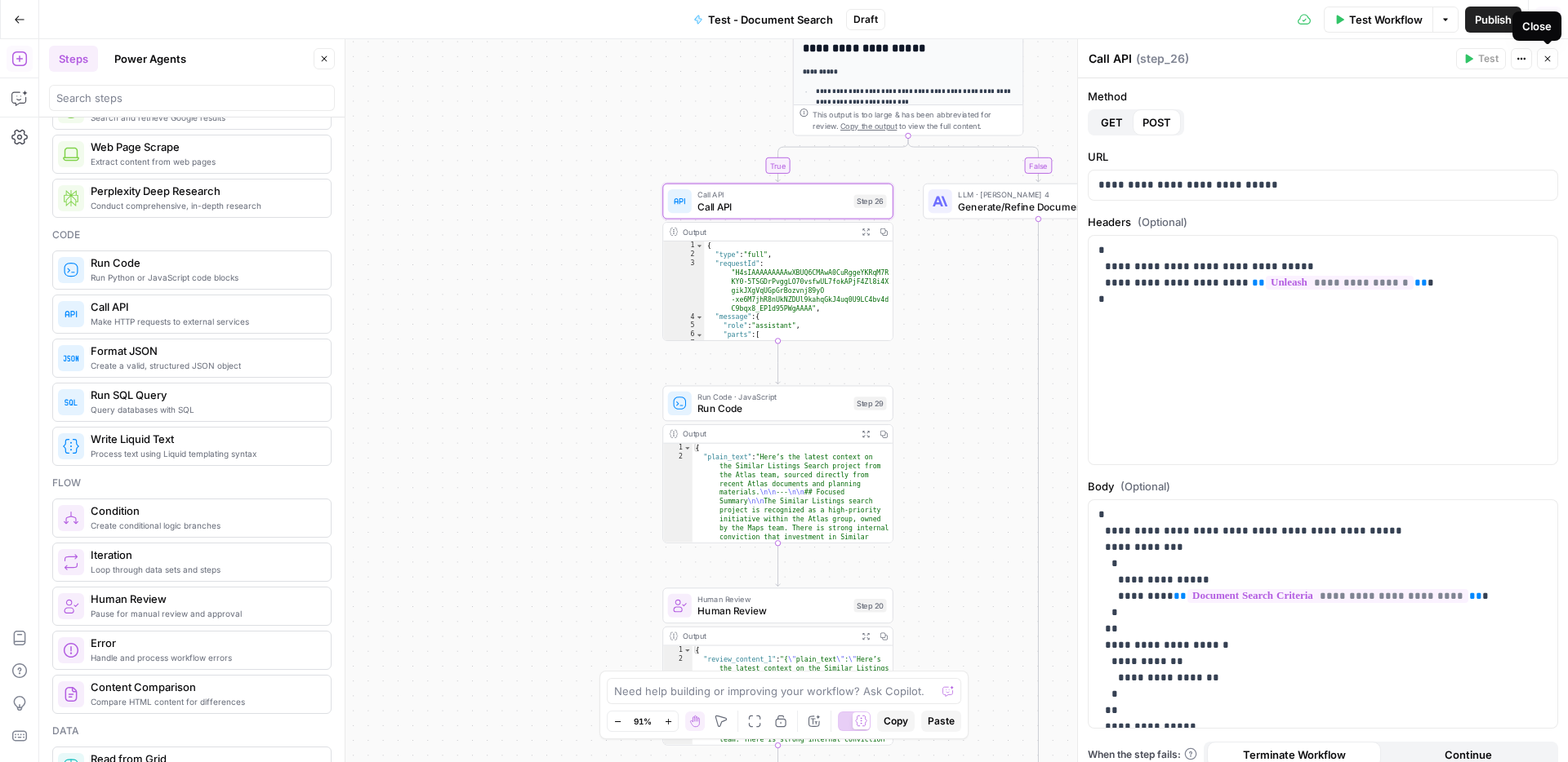
click at [1555, 64] on button "Close" at bounding box center [1548, 59] width 22 height 22
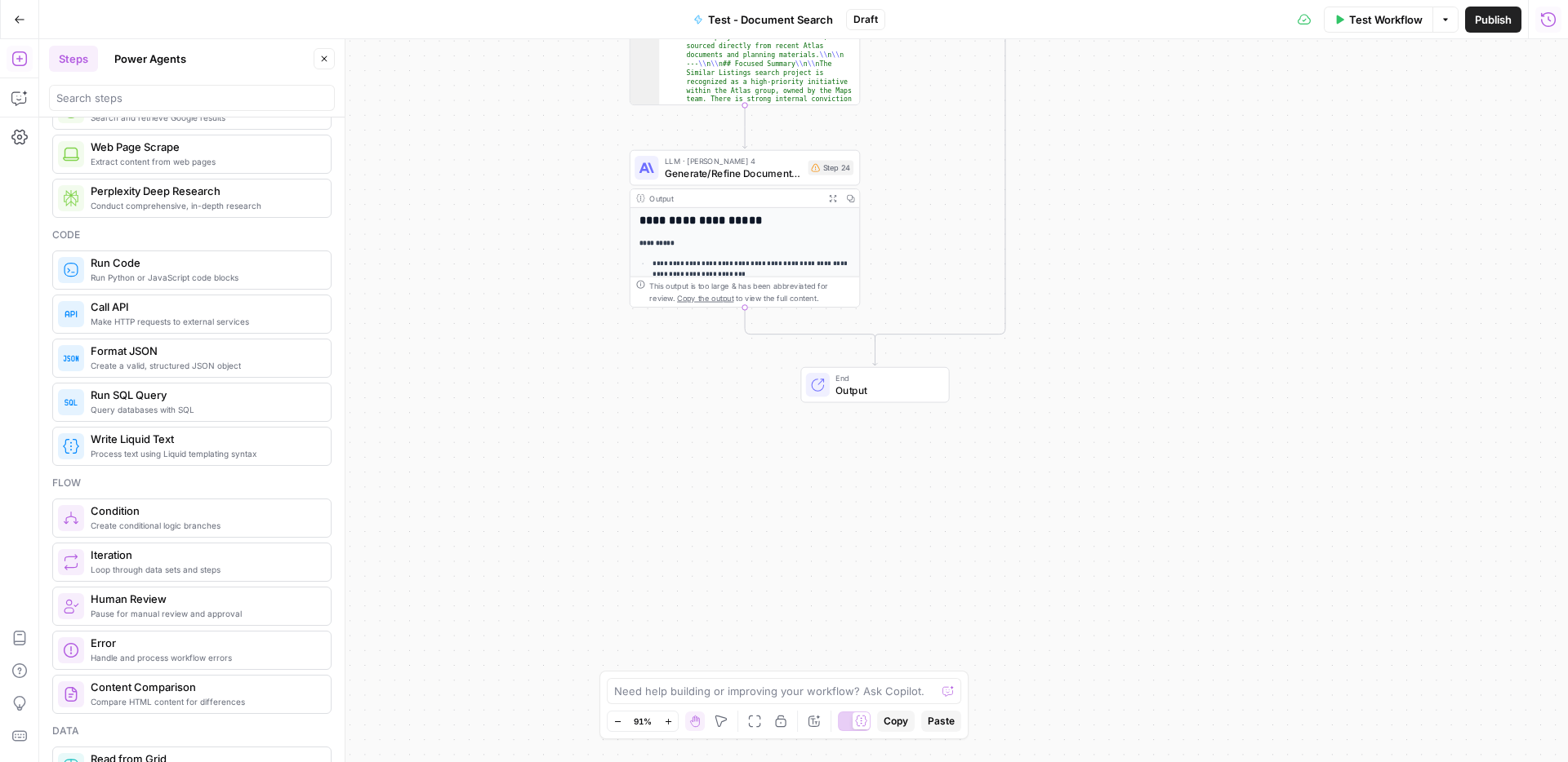
click at [900, 396] on span "Output" at bounding box center [885, 390] width 101 height 14
click at [1166, 197] on label "Markdown" at bounding box center [1323, 187] width 471 height 44
click at [1185, 133] on span "Autodetect" at bounding box center [1338, 132] width 413 height 16
click at [1555, 60] on button "Close" at bounding box center [1548, 59] width 22 height 22
